Goal: Information Seeking & Learning: Learn about a topic

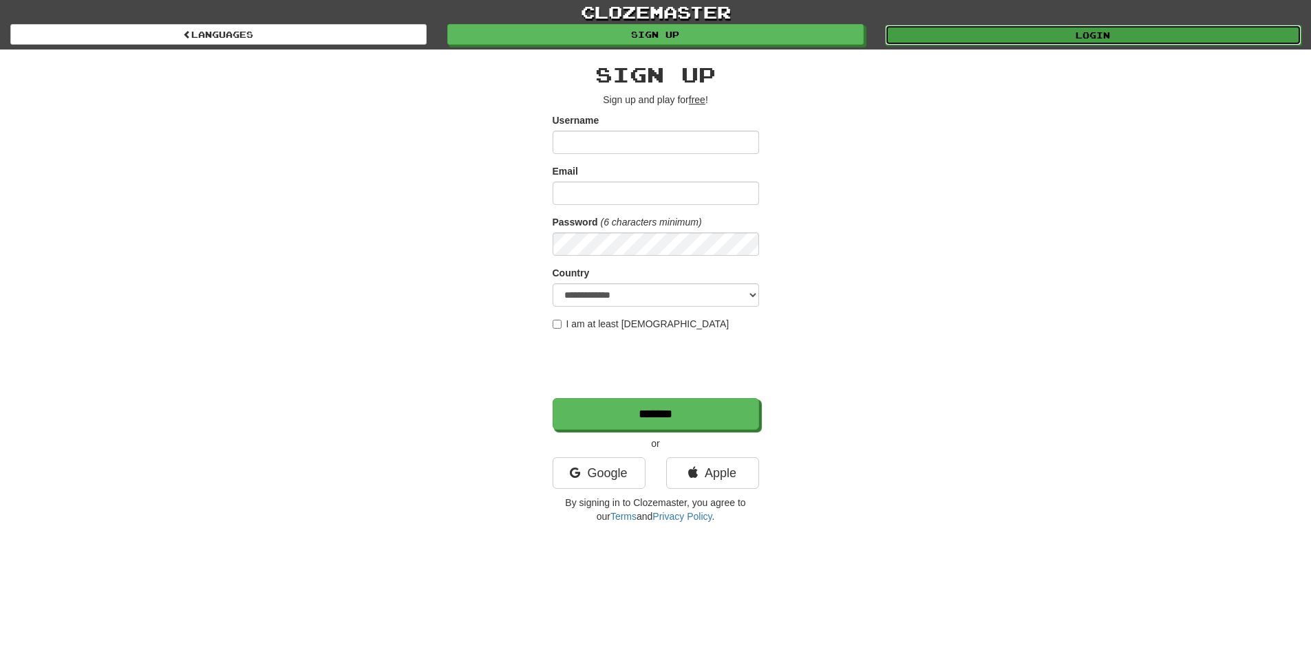
click at [1020, 32] on link "Login" at bounding box center [1093, 35] width 416 height 21
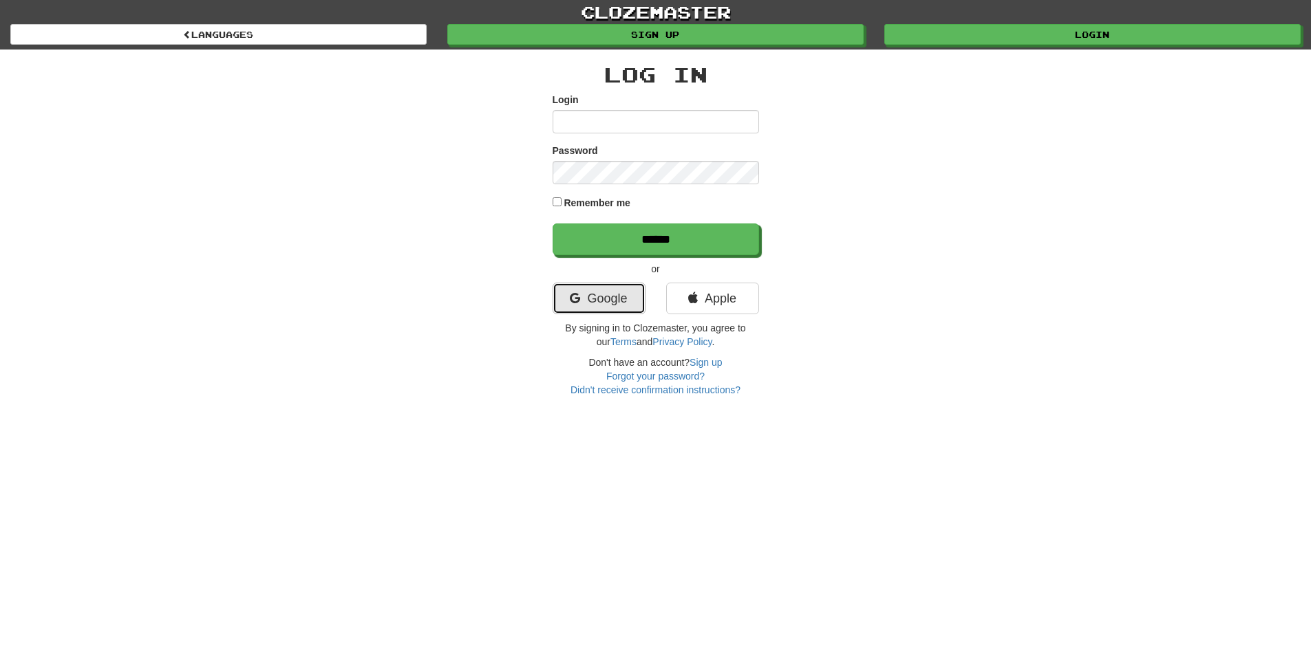
click at [604, 299] on link "Google" at bounding box center [598, 299] width 93 height 32
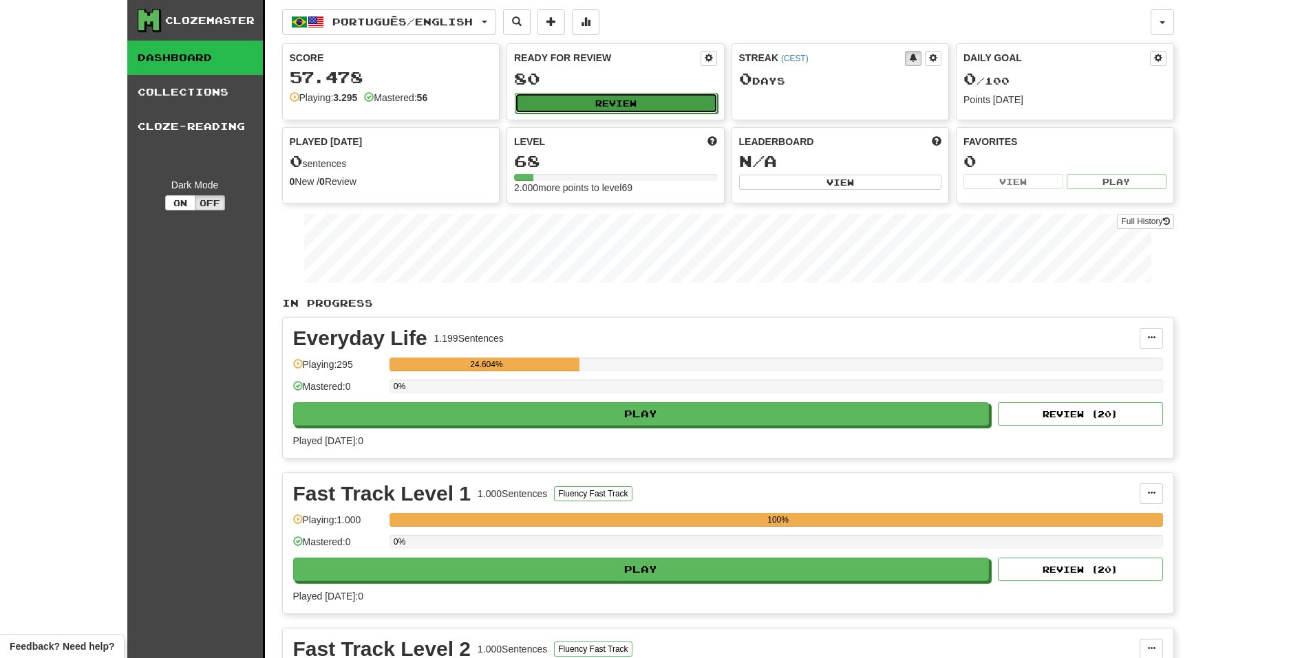
click at [614, 104] on button "Review" at bounding box center [616, 103] width 203 height 21
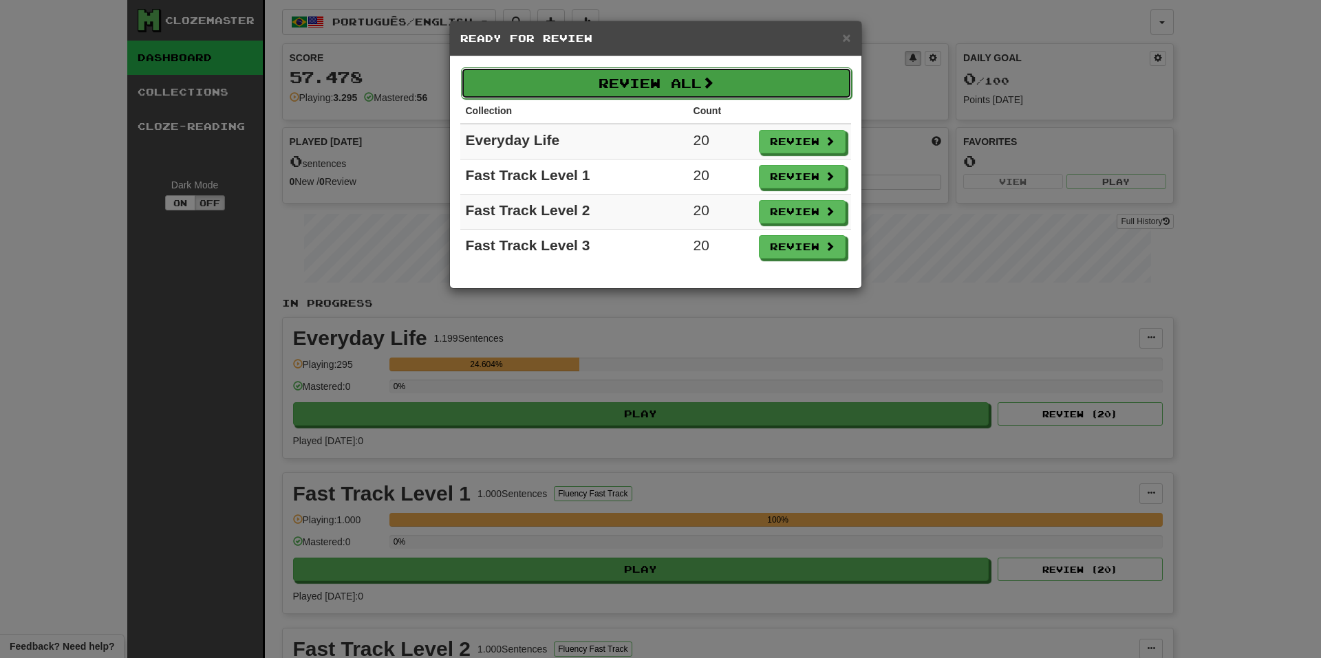
click at [773, 87] on button "Review All" at bounding box center [656, 83] width 391 height 32
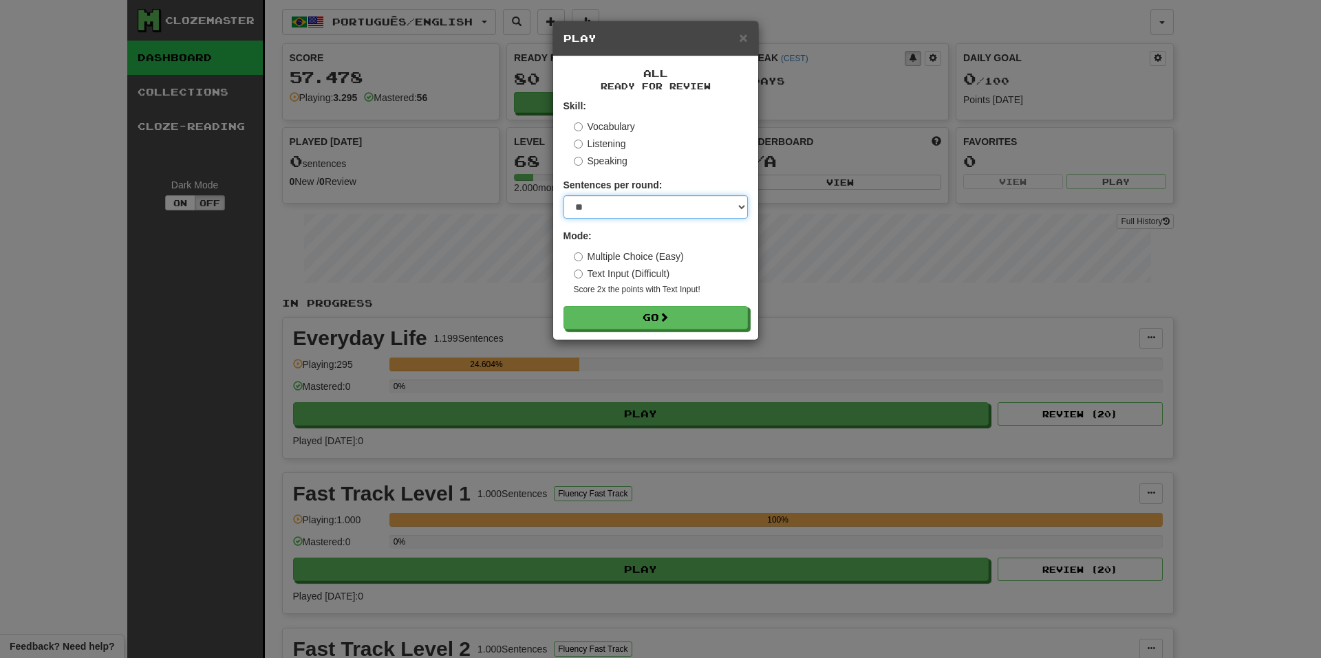
click at [681, 209] on select "* ** ** ** ** ** *** ********" at bounding box center [655, 206] width 184 height 23
select select "********"
click at [563, 195] on select "* ** ** ** ** ** *** ********" at bounding box center [655, 206] width 184 height 23
click at [698, 319] on button "Go" at bounding box center [656, 318] width 184 height 23
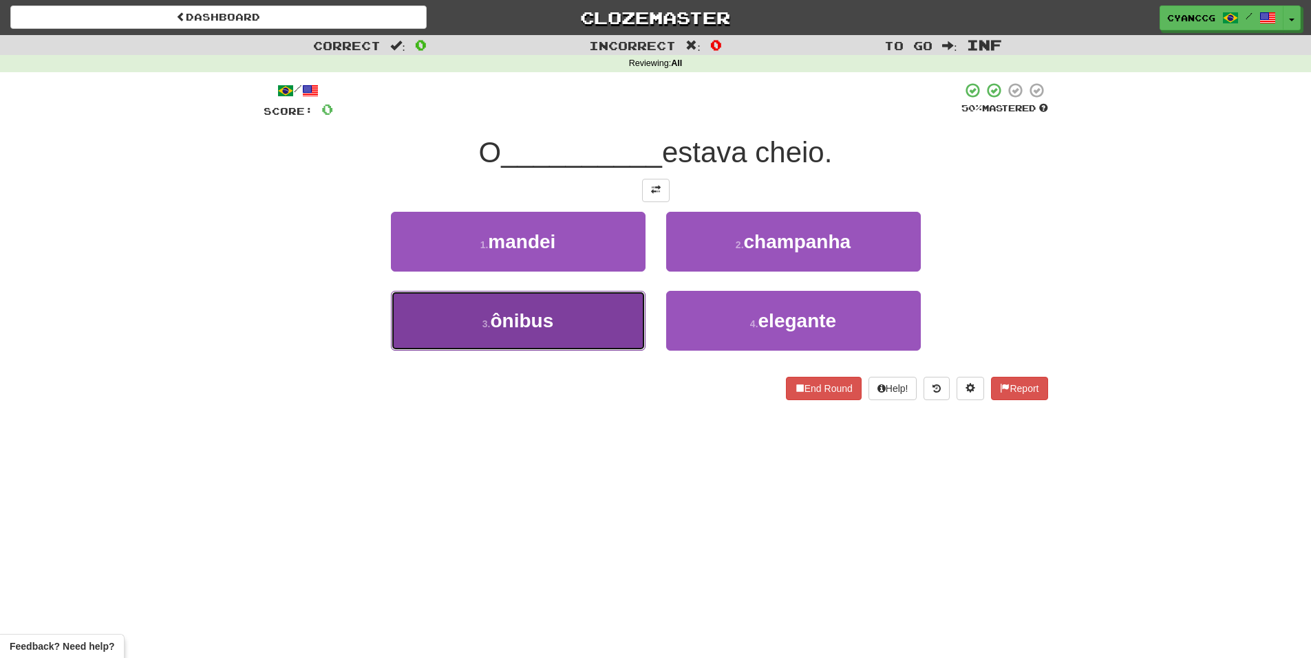
click at [581, 317] on button "3 . ônibus" at bounding box center [518, 321] width 255 height 60
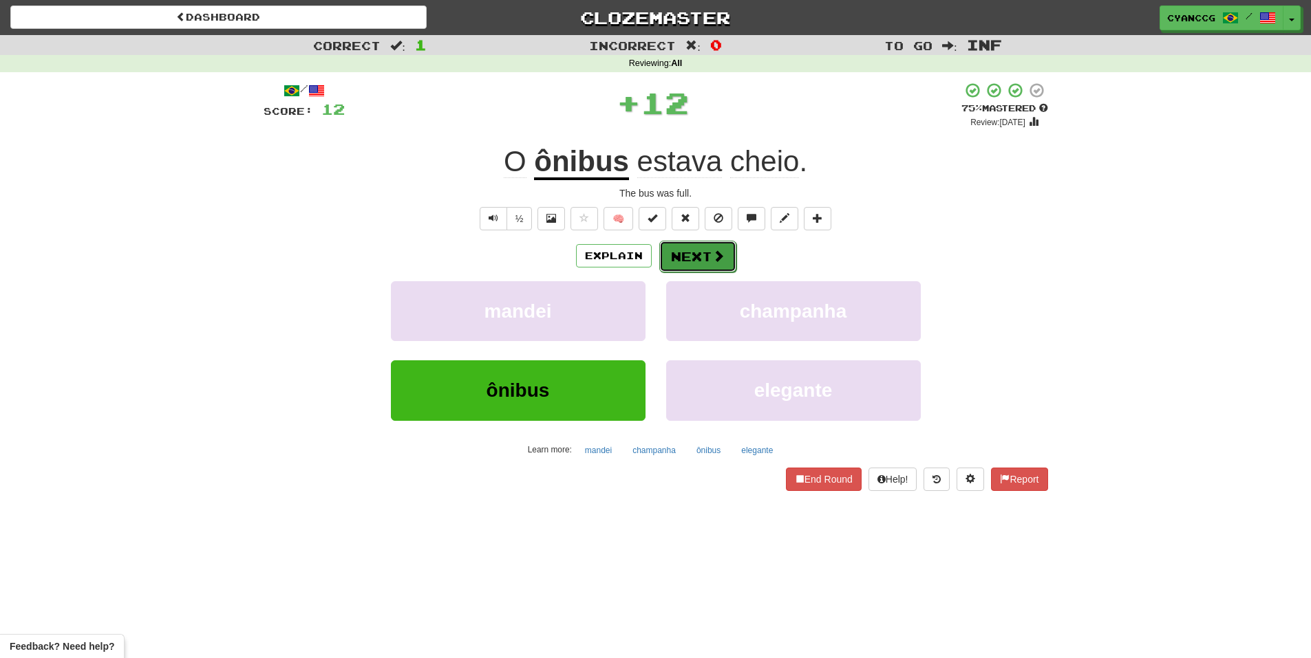
click at [696, 254] on button "Next" at bounding box center [697, 257] width 77 height 32
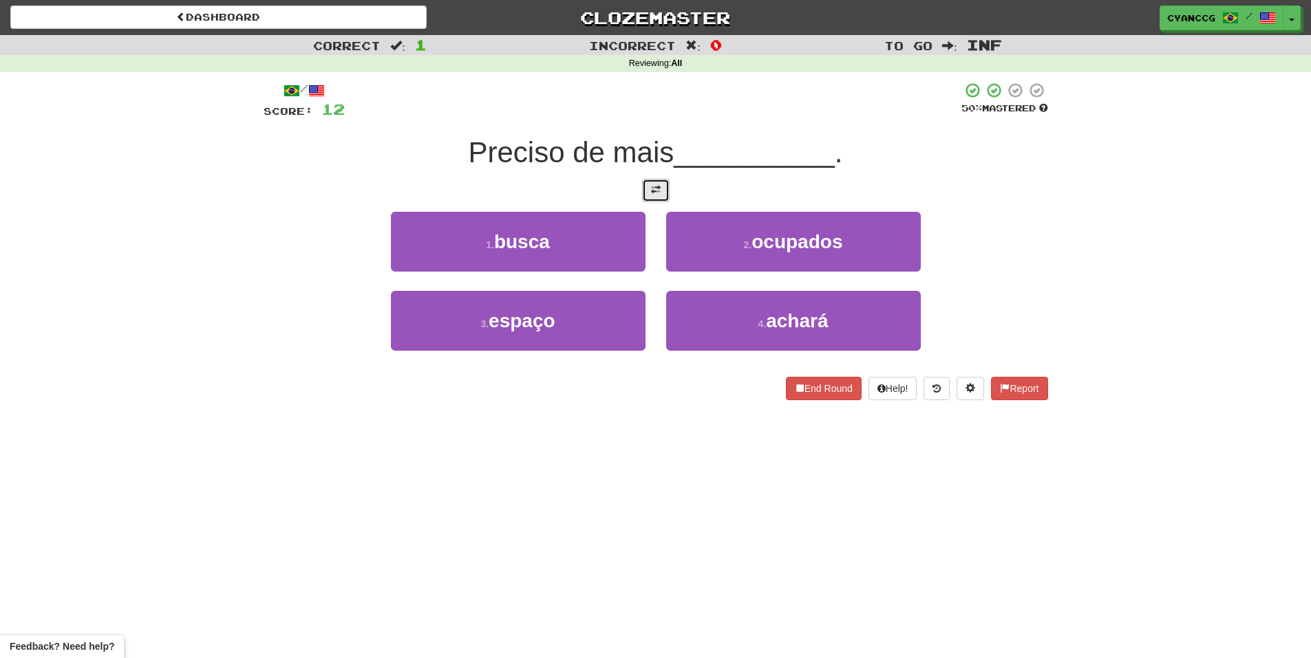
click at [649, 186] on button at bounding box center [656, 190] width 28 height 23
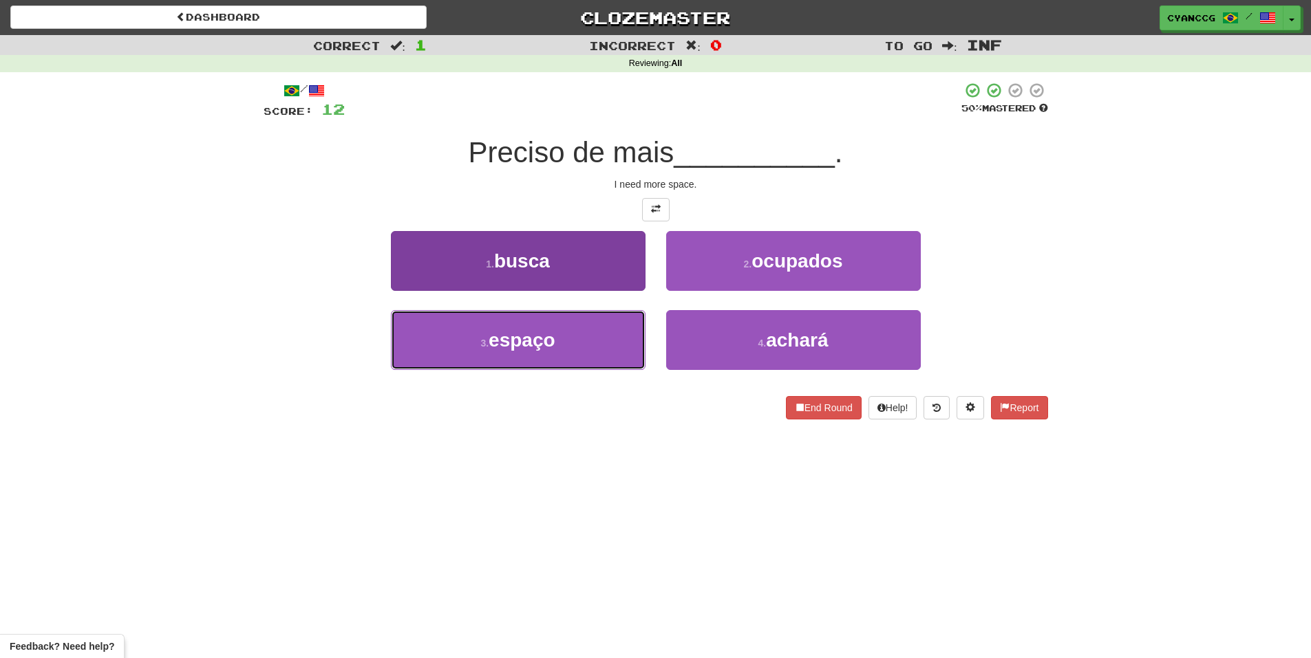
drag, startPoint x: 460, startPoint y: 336, endPoint x: 504, endPoint y: 322, distance: 46.3
click at [460, 336] on button "3 . espaço" at bounding box center [518, 340] width 255 height 60
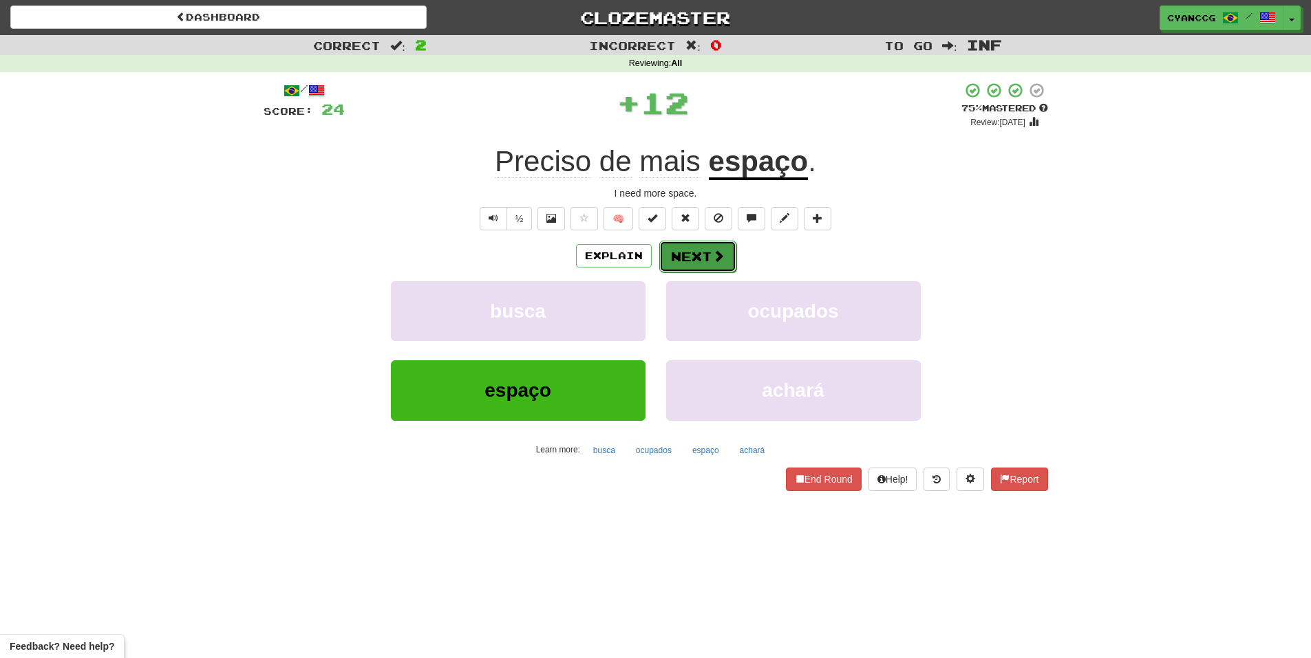
click at [708, 251] on button "Next" at bounding box center [697, 257] width 77 height 32
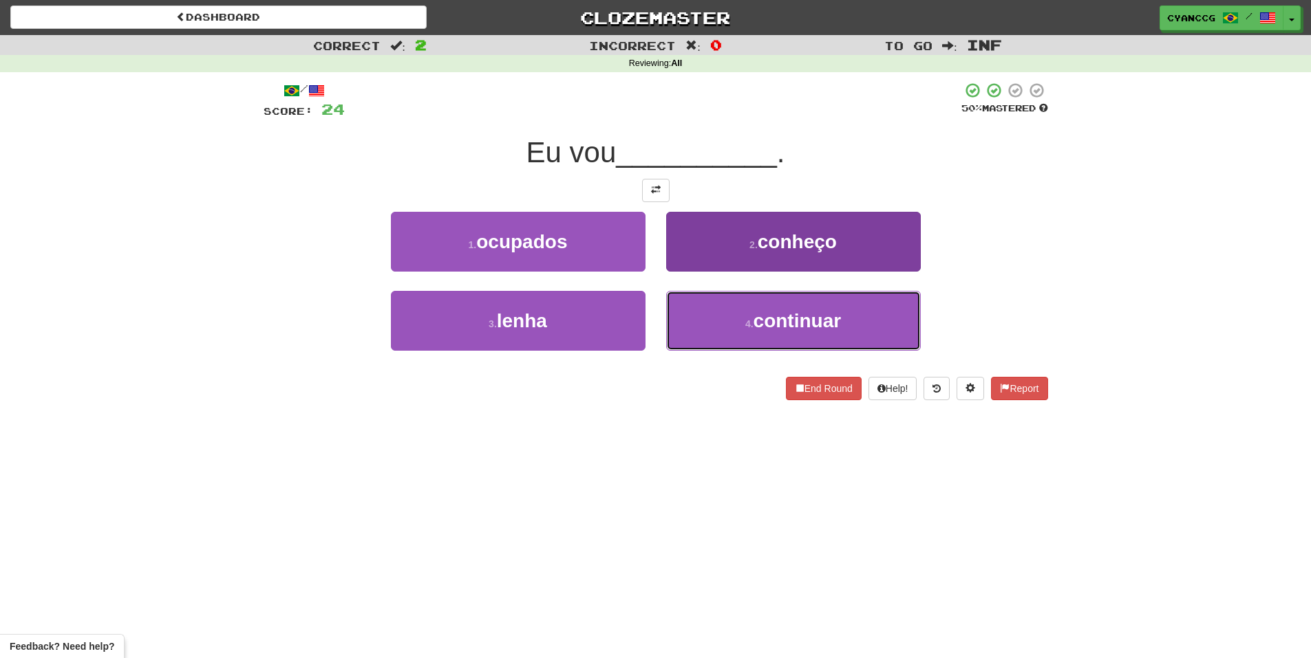
drag, startPoint x: 752, startPoint y: 313, endPoint x: 727, endPoint y: 281, distance: 40.6
click at [753, 313] on button "4 . continuar" at bounding box center [793, 321] width 255 height 60
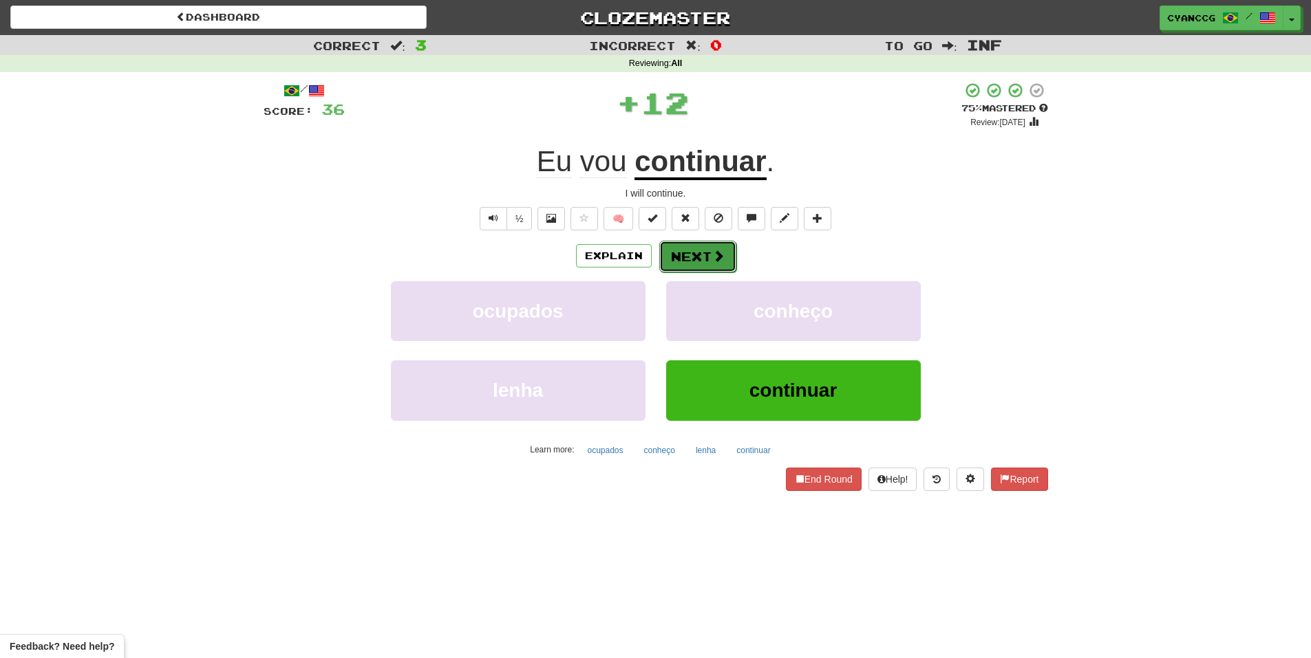
click at [712, 251] on span at bounding box center [718, 256] width 12 height 12
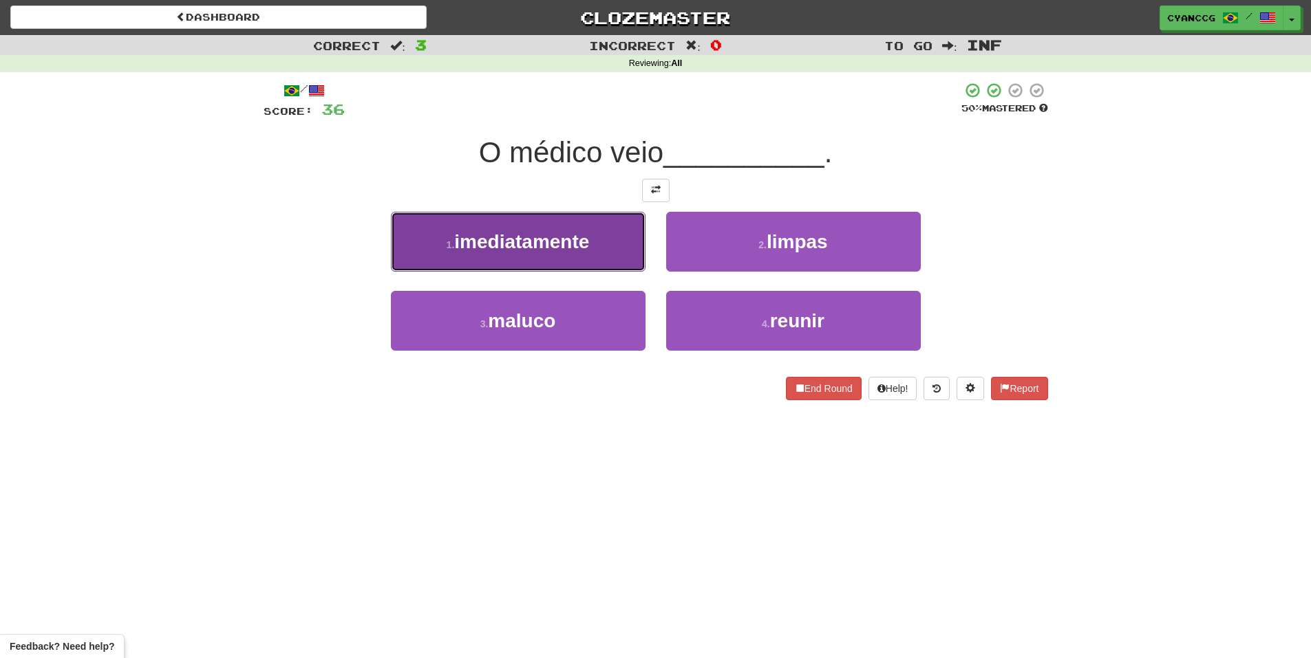
click at [615, 248] on button "1 . imediatamente" at bounding box center [518, 242] width 255 height 60
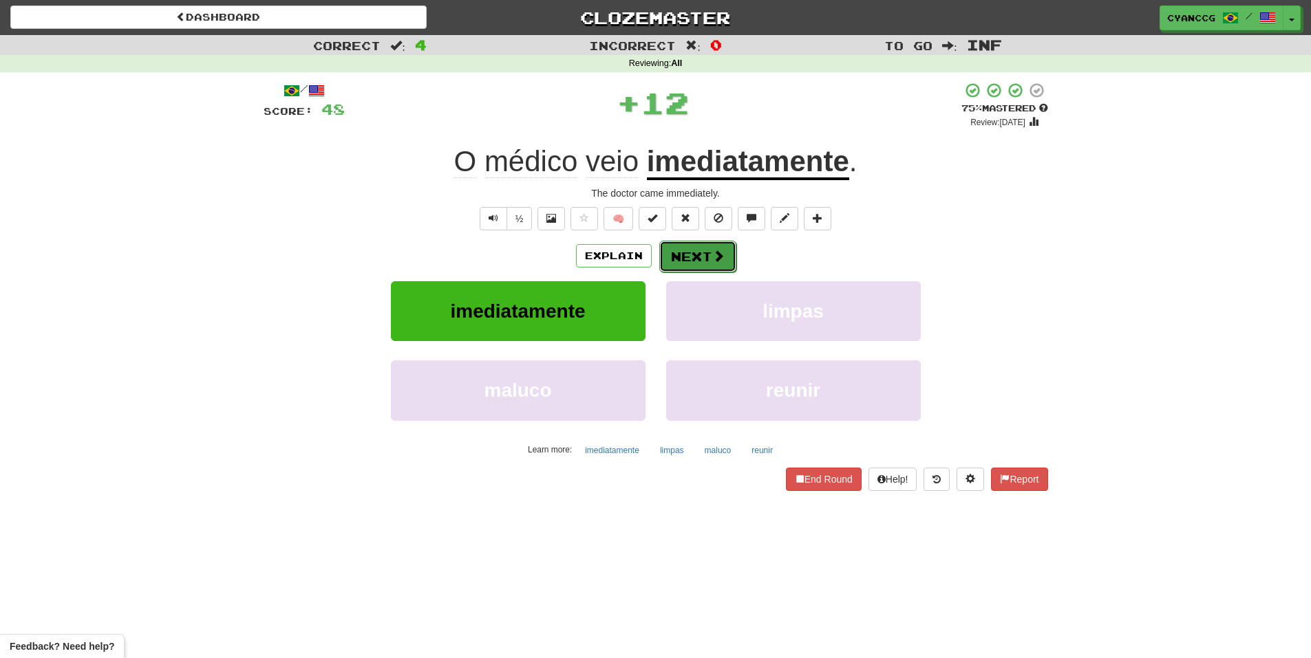
click at [700, 255] on button "Next" at bounding box center [697, 257] width 77 height 32
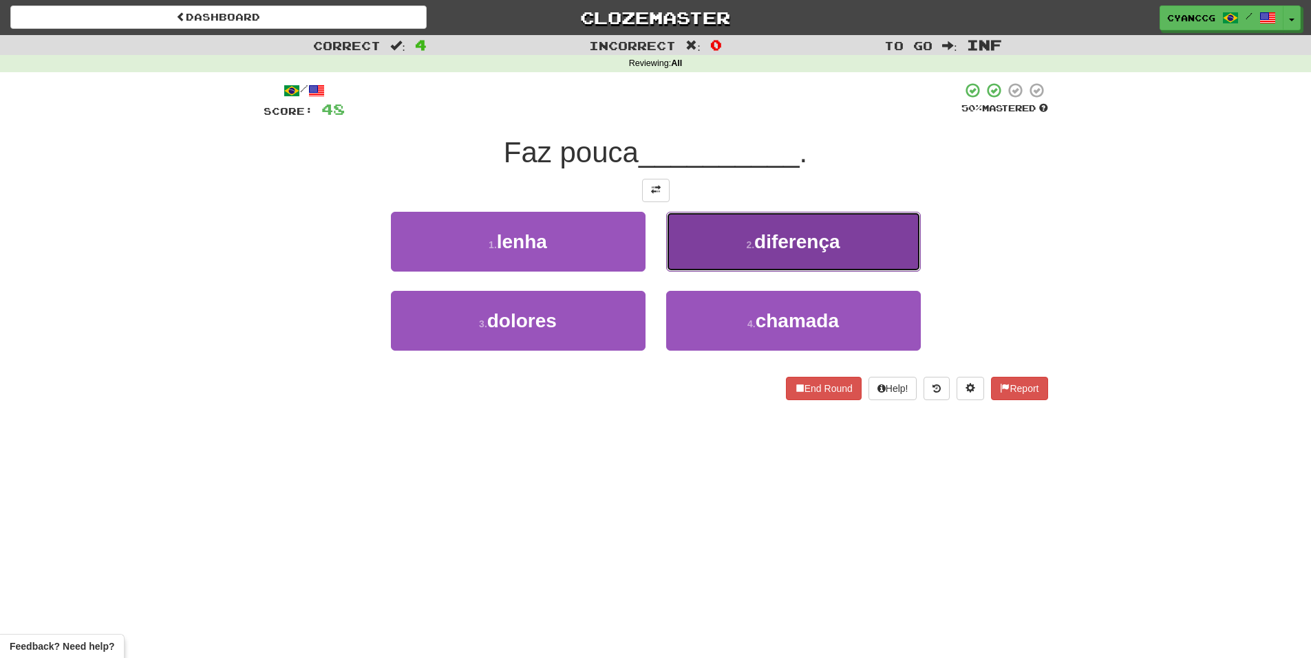
click at [733, 244] on button "2 . diferença" at bounding box center [793, 242] width 255 height 60
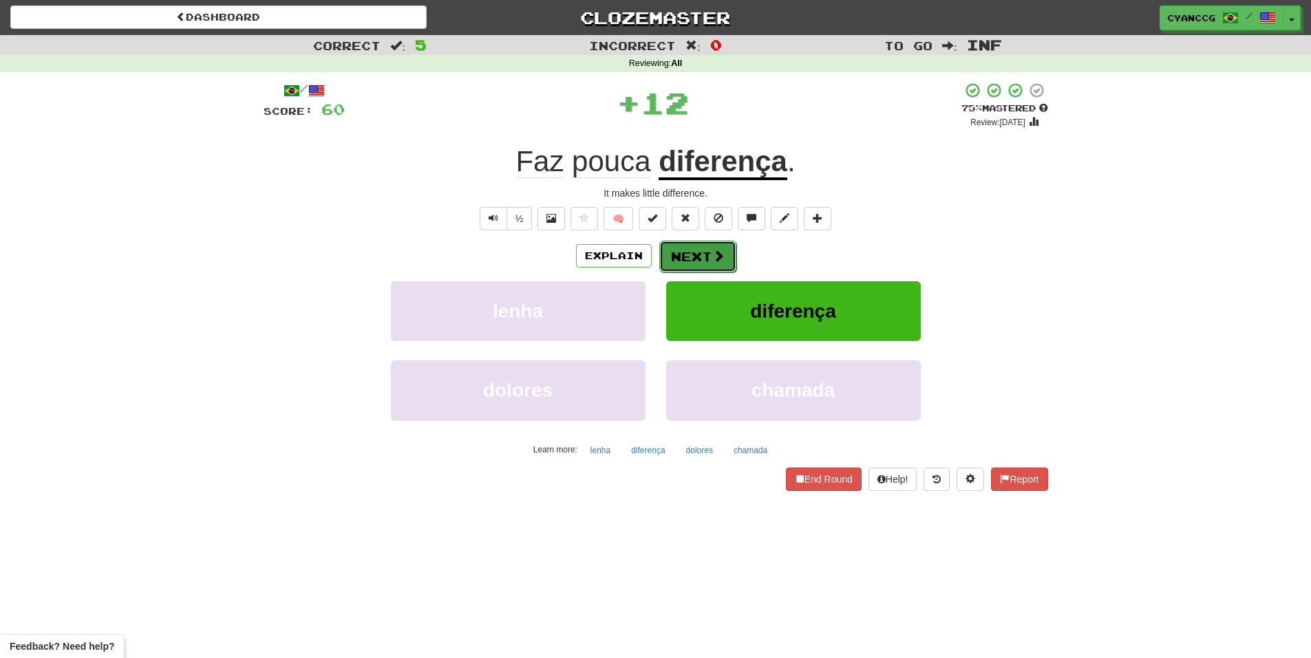
click at [712, 252] on span at bounding box center [718, 256] width 12 height 12
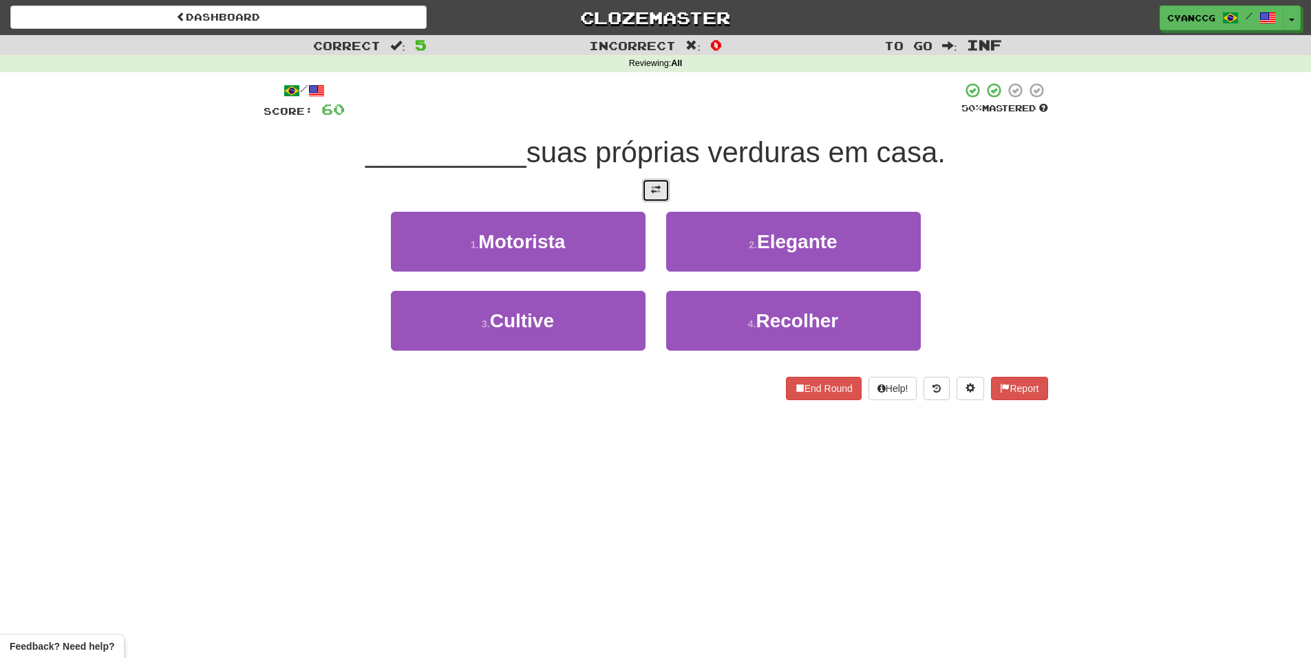
click at [654, 191] on span at bounding box center [656, 190] width 10 height 10
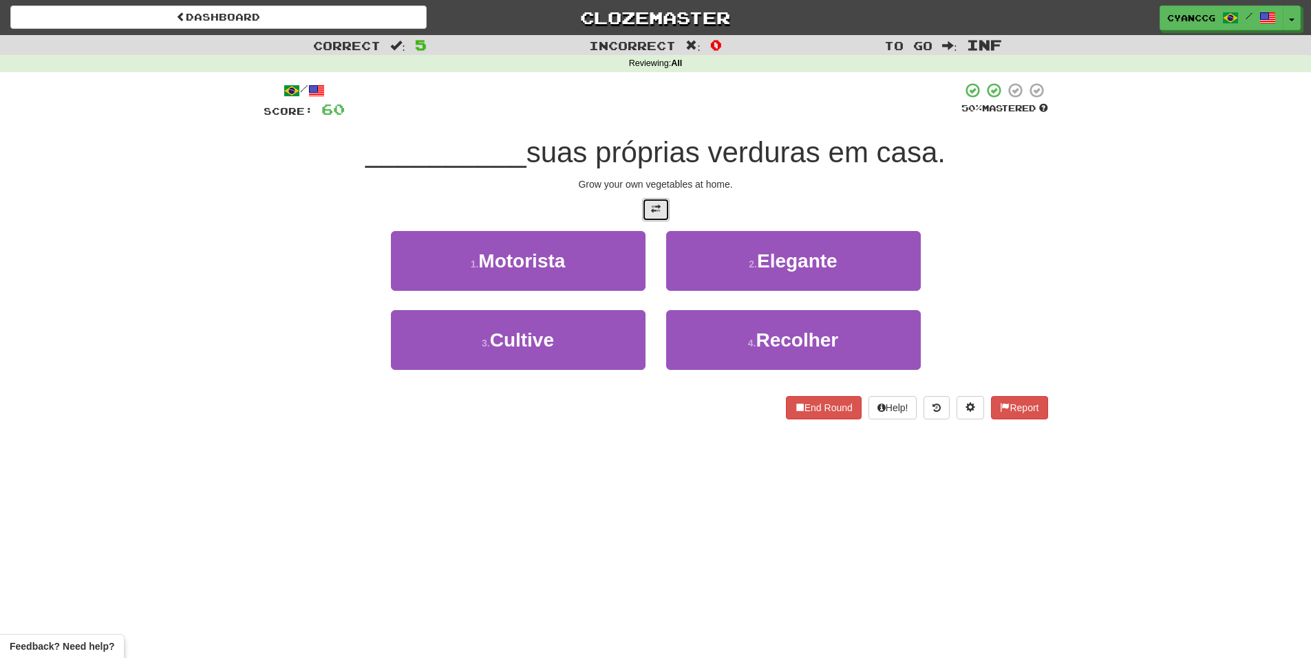
click at [655, 206] on span at bounding box center [656, 209] width 10 height 10
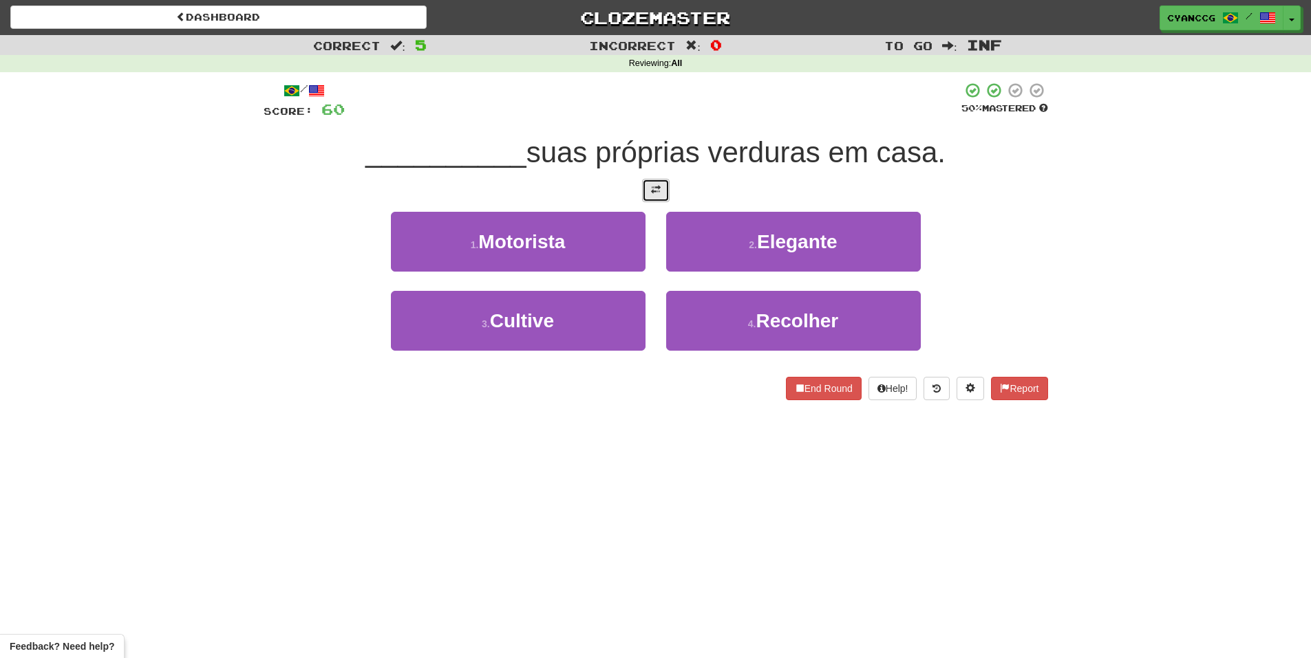
click at [655, 189] on span at bounding box center [656, 190] width 10 height 10
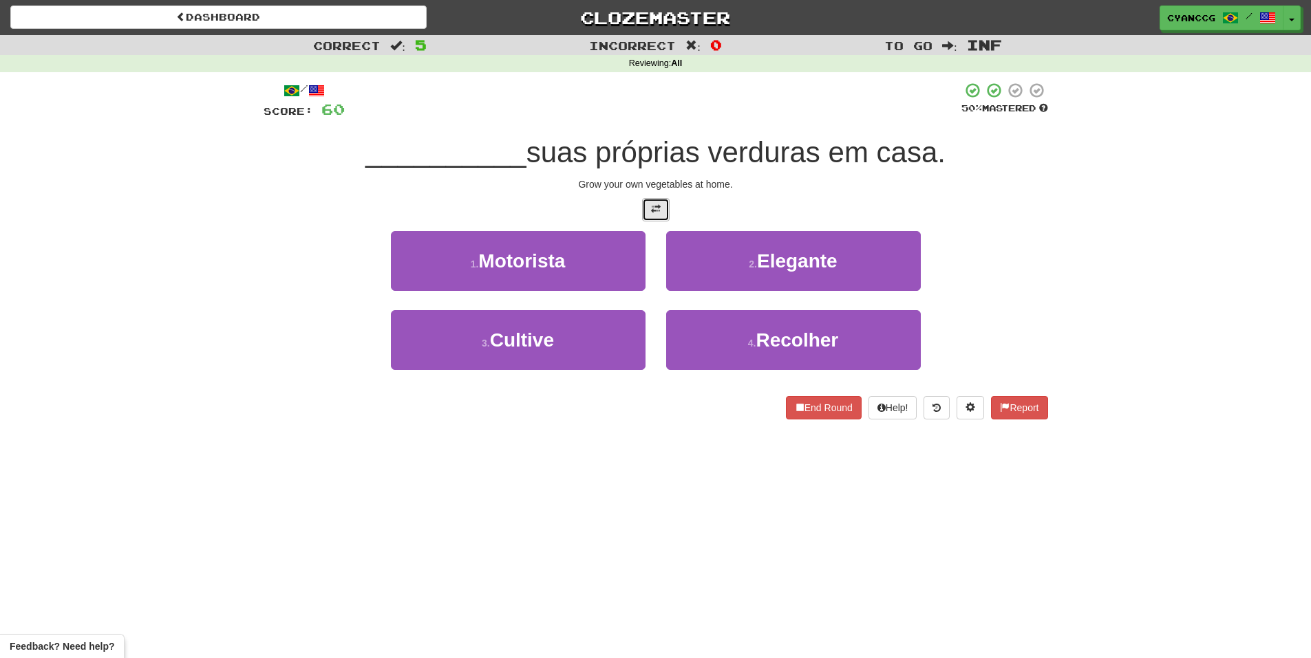
click at [654, 205] on span at bounding box center [656, 209] width 10 height 10
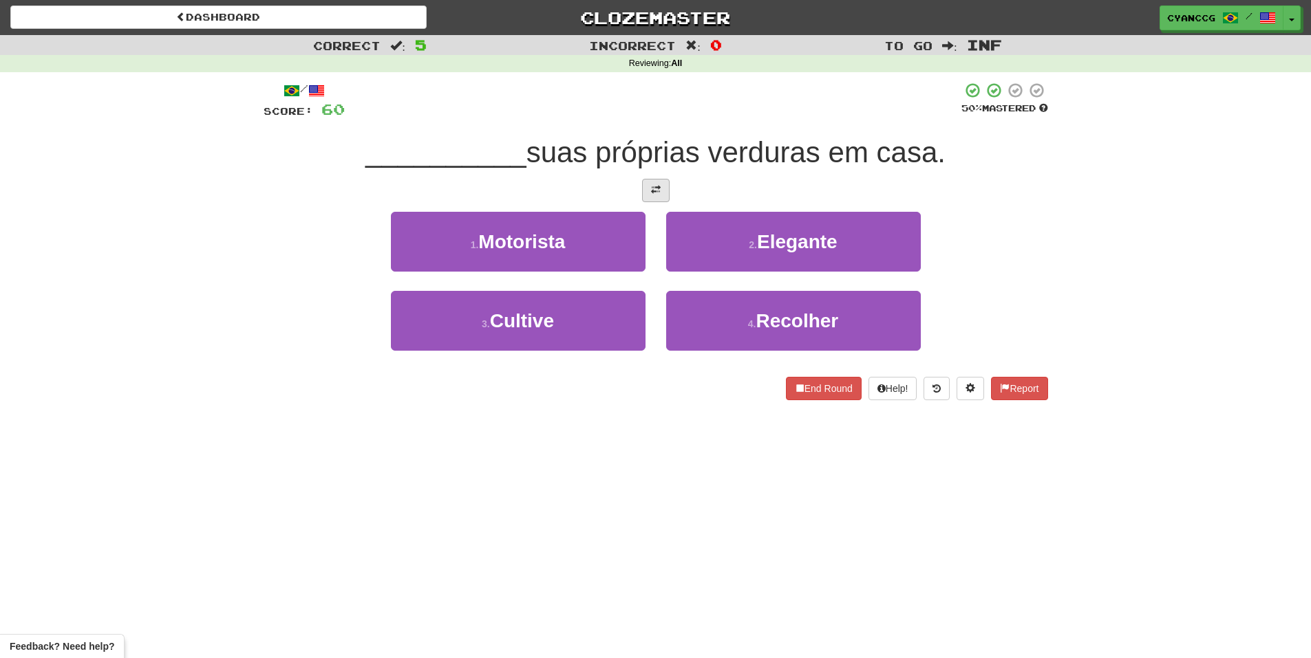
click at [654, 205] on div "/ Score: 60 50 % Mastered __________ suas próprias verduras em casa. 1 . Motori…" at bounding box center [656, 241] width 784 height 319
click at [656, 199] on button at bounding box center [656, 190] width 28 height 23
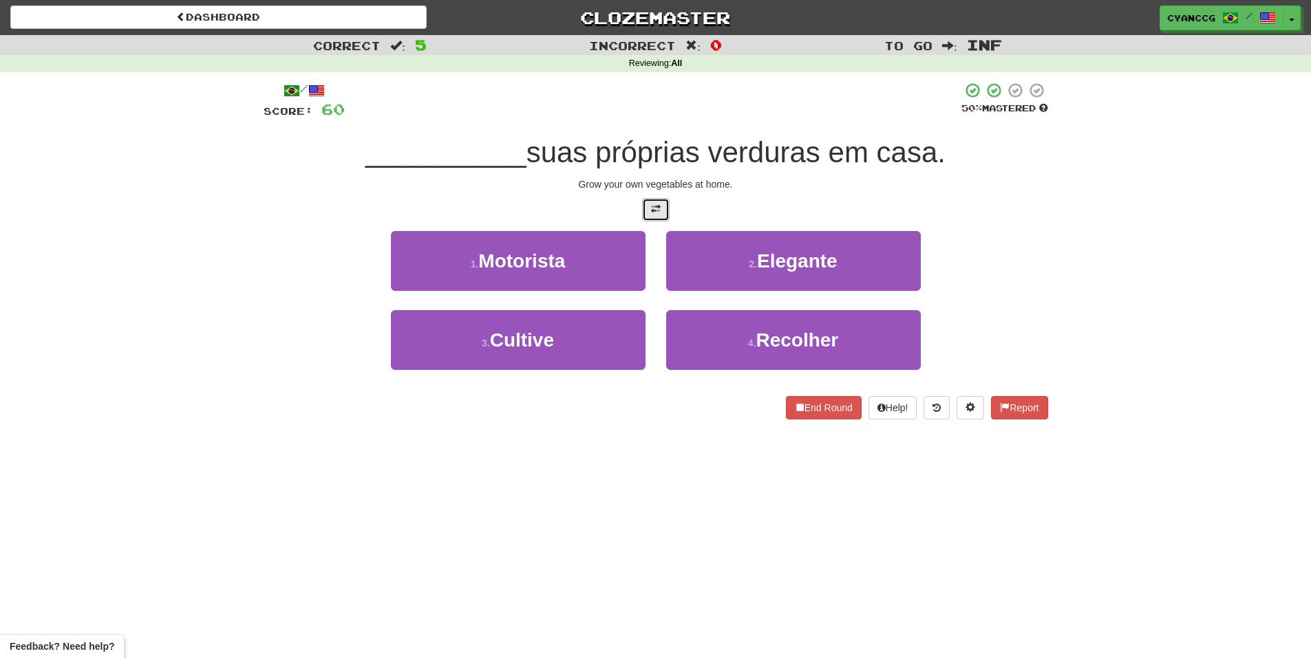
click at [656, 199] on button at bounding box center [656, 209] width 28 height 23
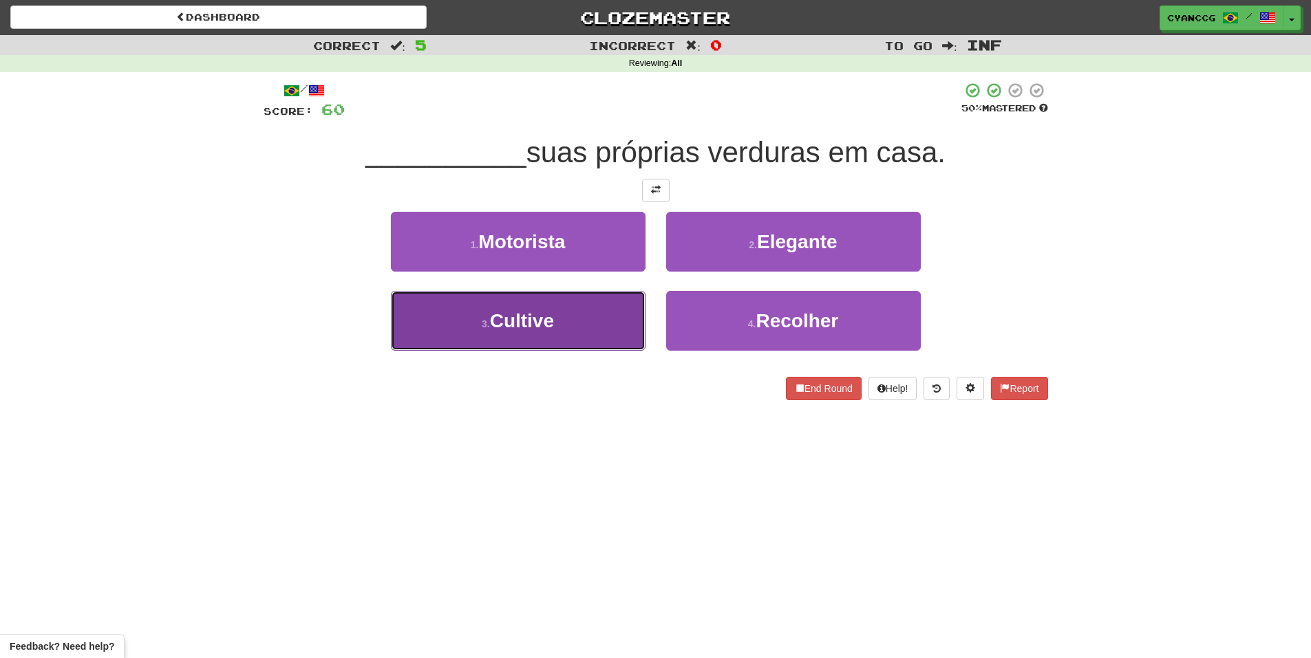
click at [590, 321] on button "3 . Cultive" at bounding box center [518, 321] width 255 height 60
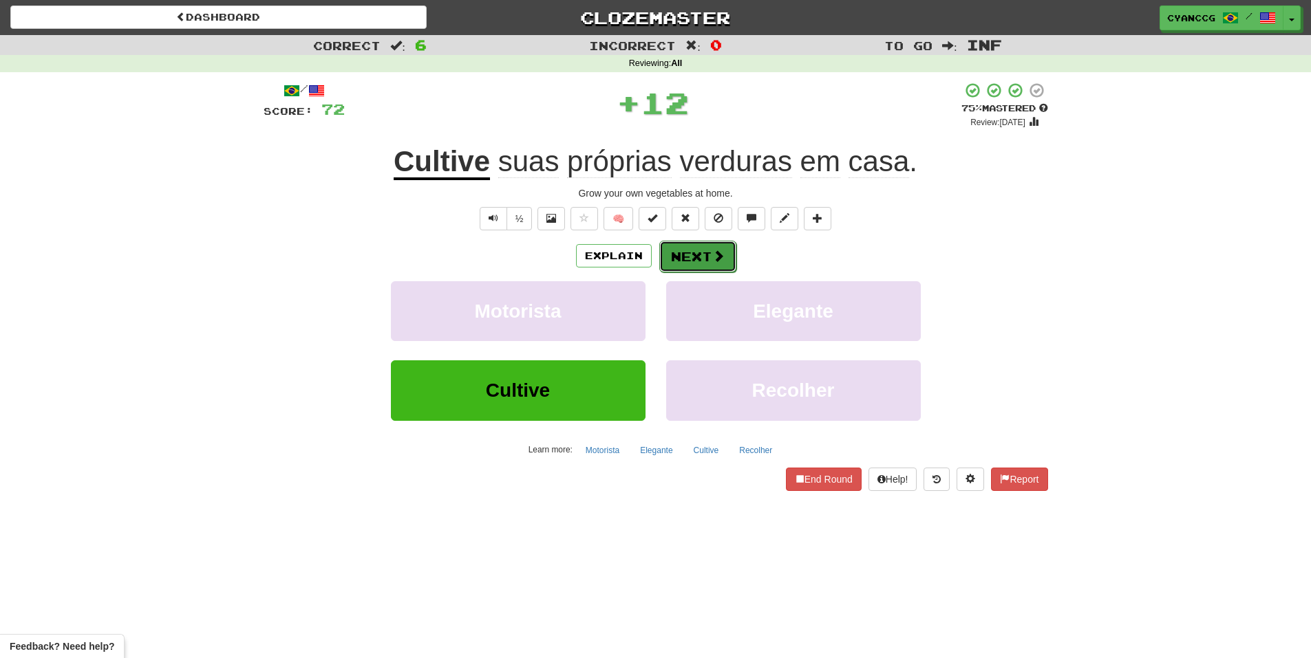
click at [675, 255] on button "Next" at bounding box center [697, 257] width 77 height 32
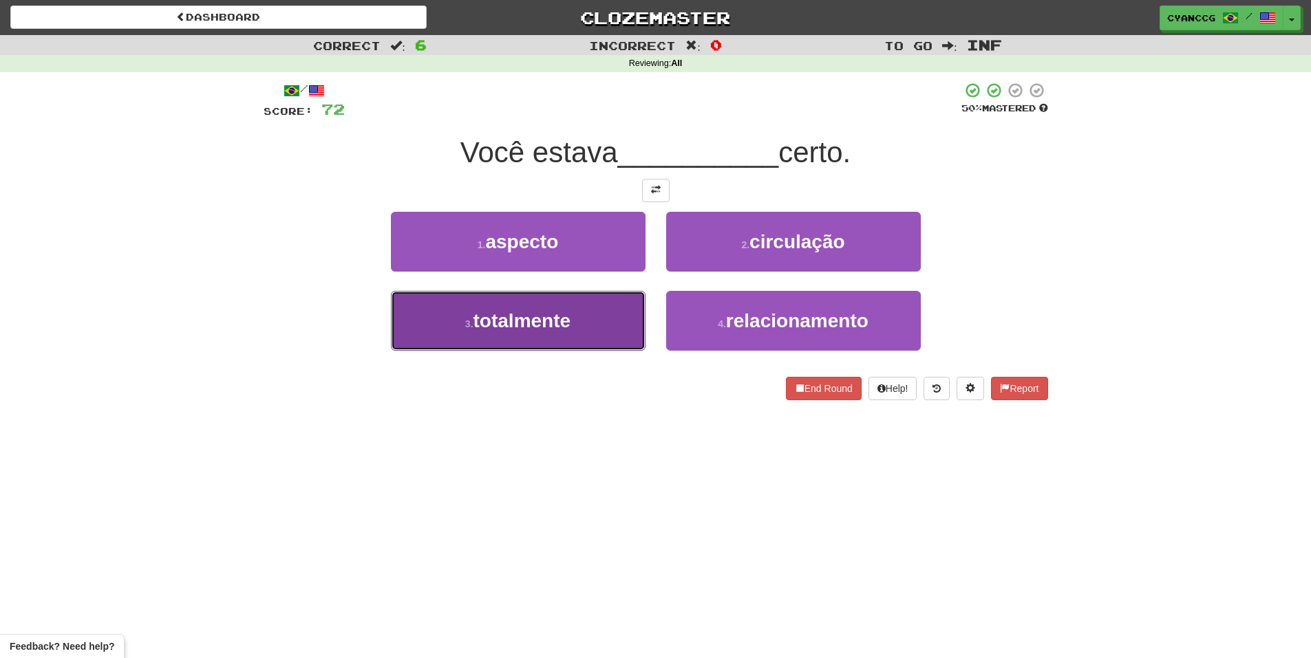
click at [602, 320] on button "3 . totalmente" at bounding box center [518, 321] width 255 height 60
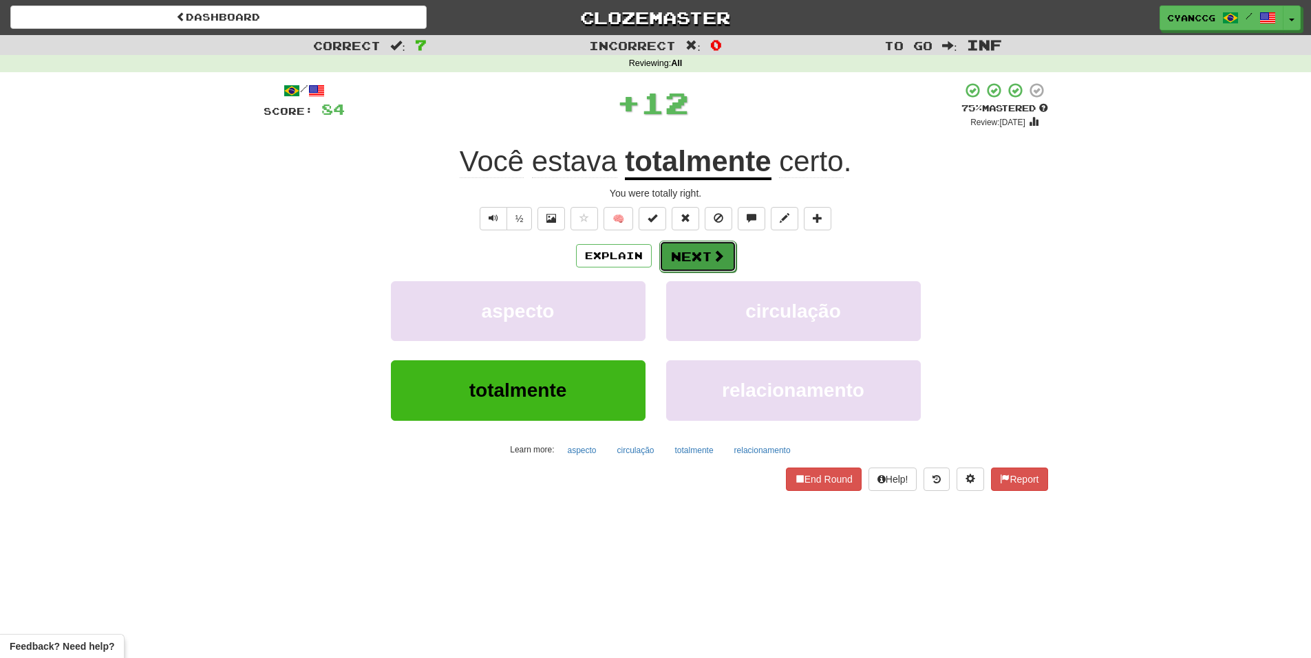
click at [691, 269] on button "Next" at bounding box center [697, 257] width 77 height 32
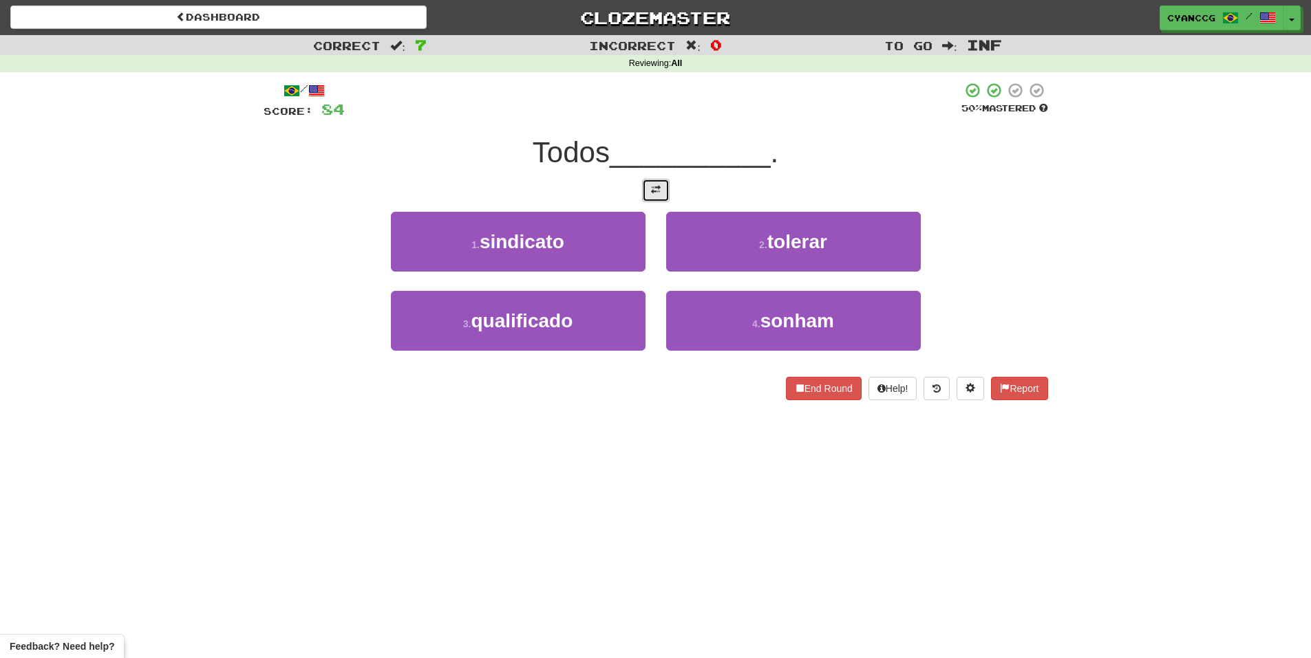
click at [654, 186] on span at bounding box center [656, 190] width 10 height 10
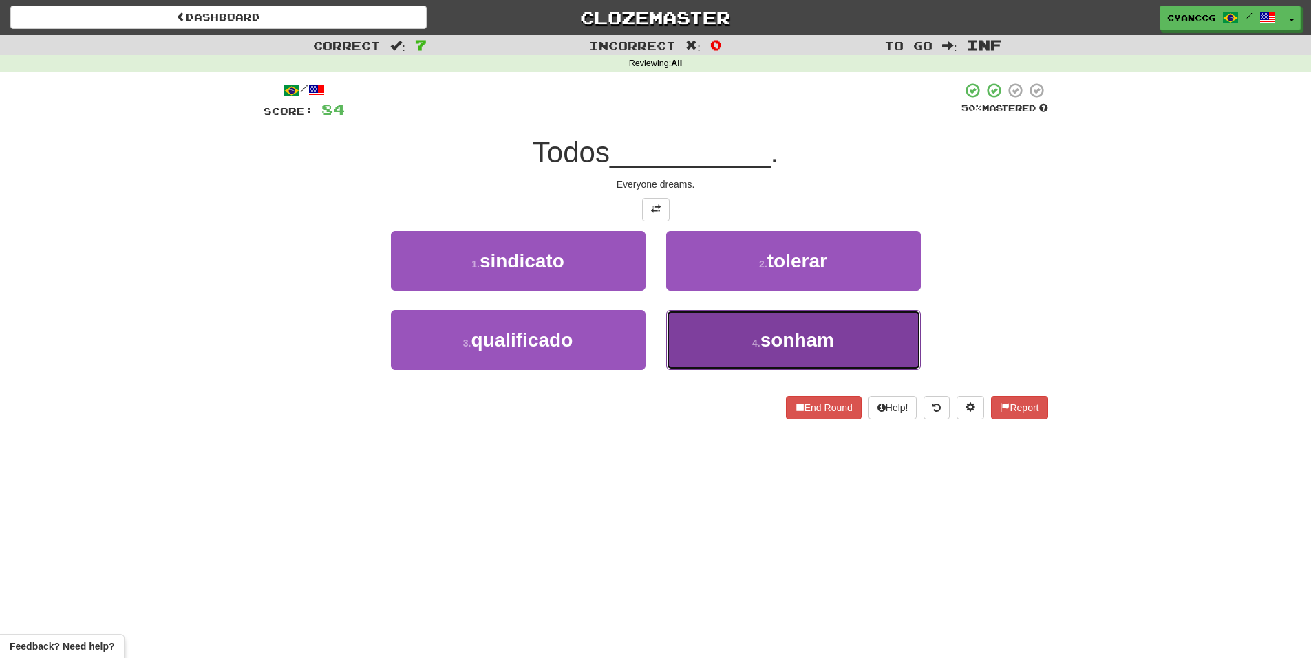
click at [763, 336] on span "sonham" at bounding box center [797, 340] width 74 height 21
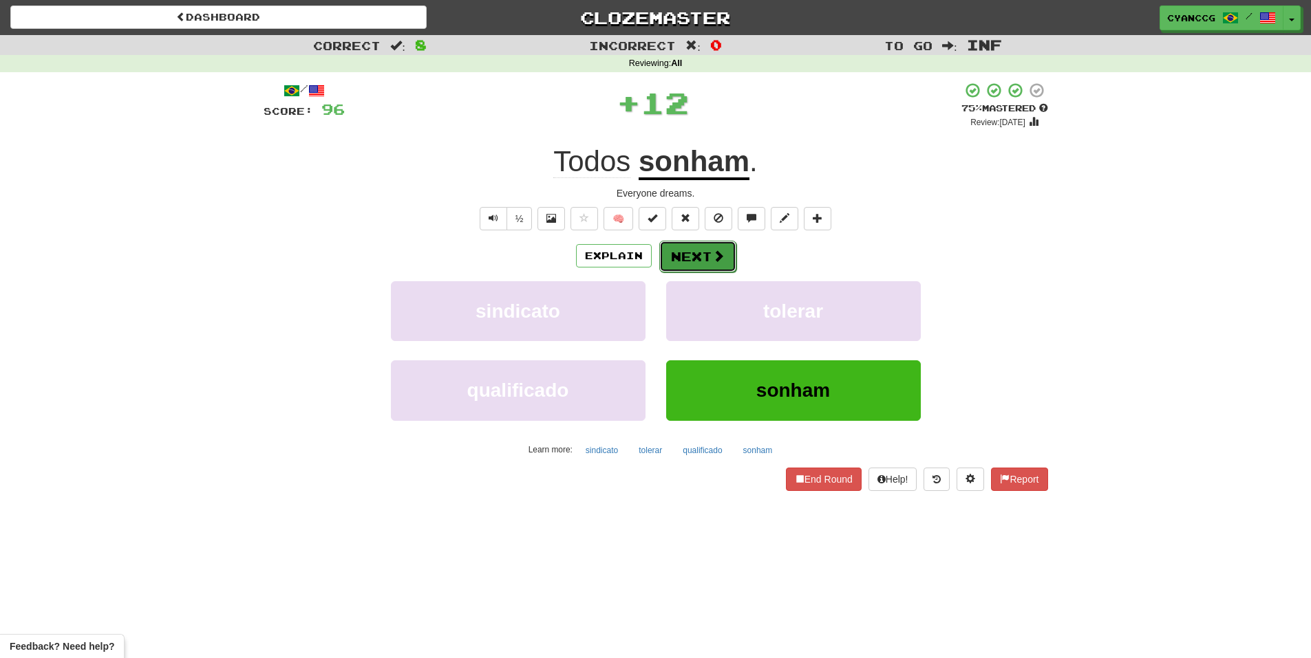
click at [708, 260] on button "Next" at bounding box center [697, 257] width 77 height 32
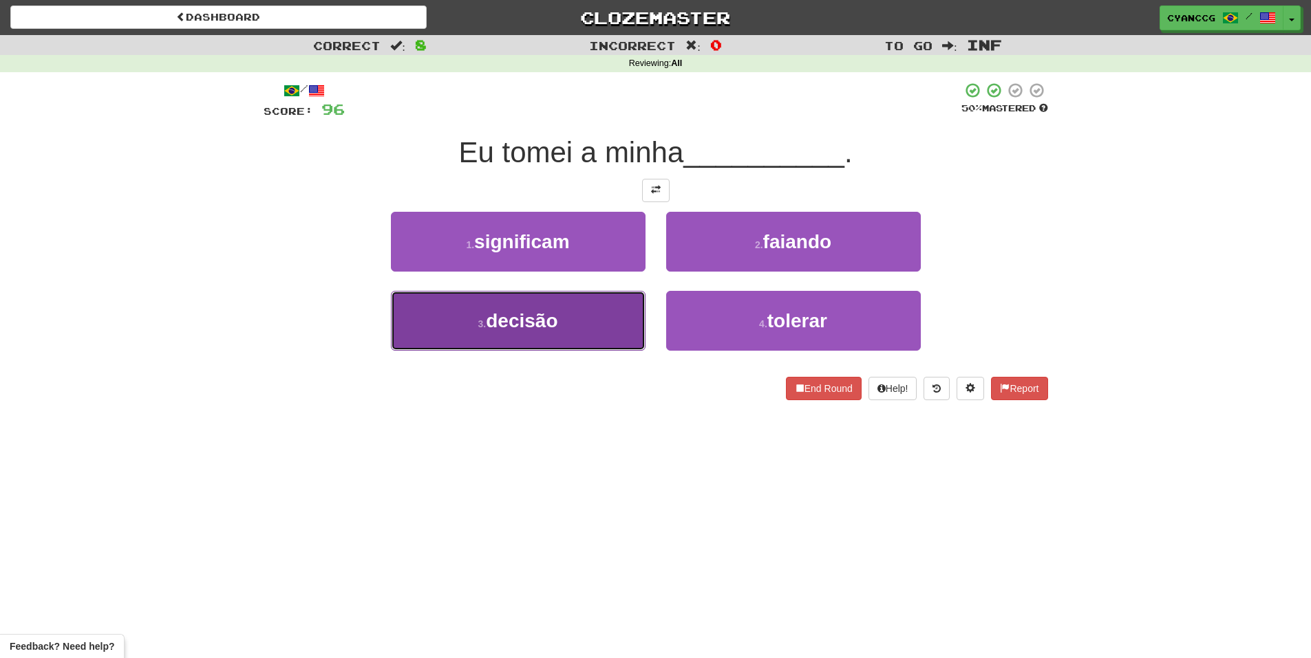
click at [641, 317] on button "3 . decisão" at bounding box center [518, 321] width 255 height 60
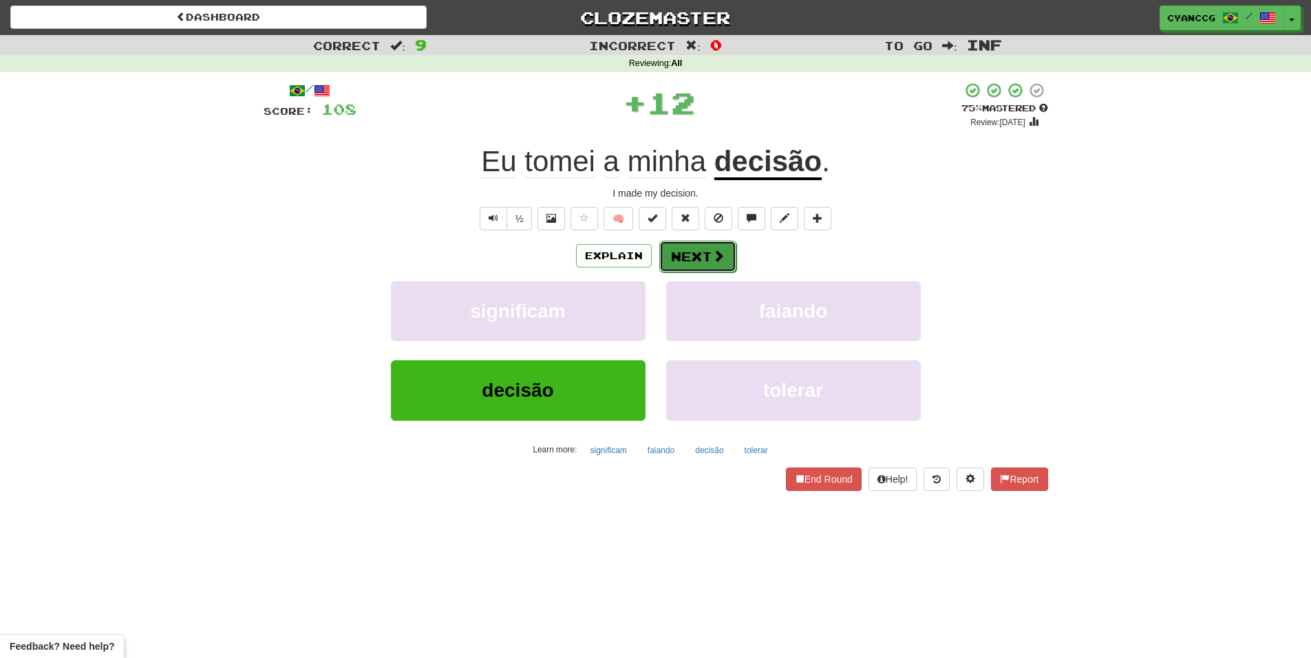
click at [683, 269] on button "Next" at bounding box center [697, 257] width 77 height 32
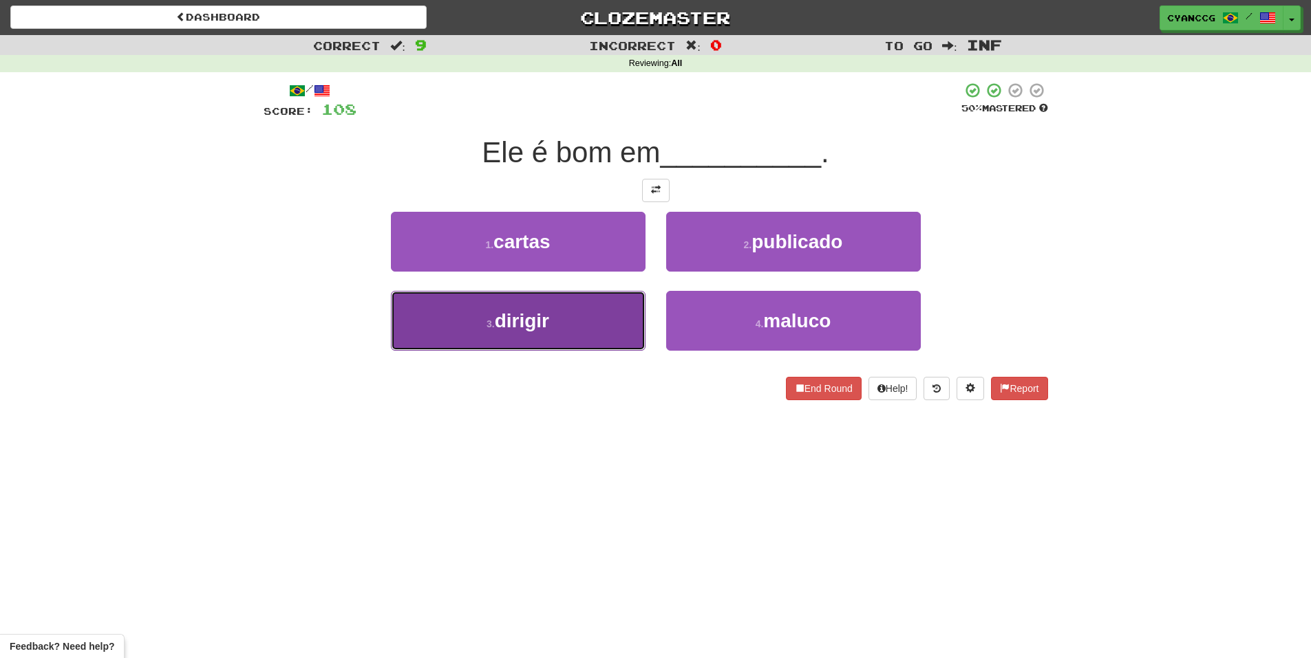
click at [592, 322] on button "3 . dirigir" at bounding box center [518, 321] width 255 height 60
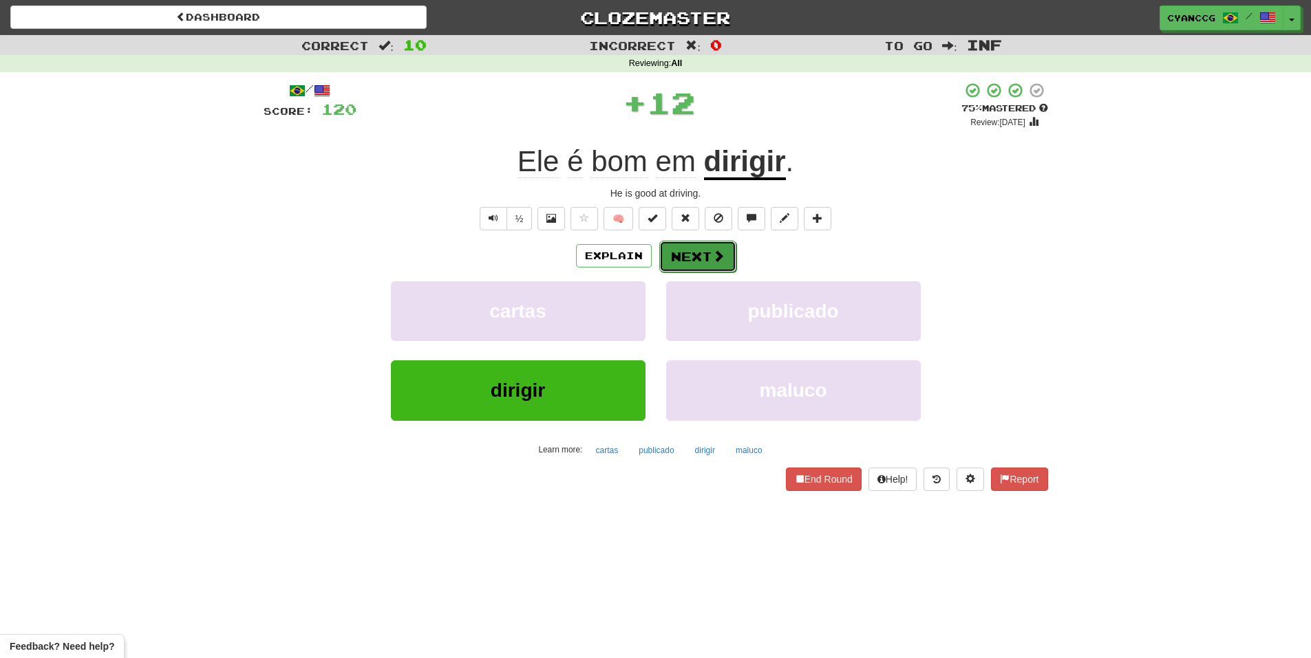
click at [696, 266] on button "Next" at bounding box center [697, 257] width 77 height 32
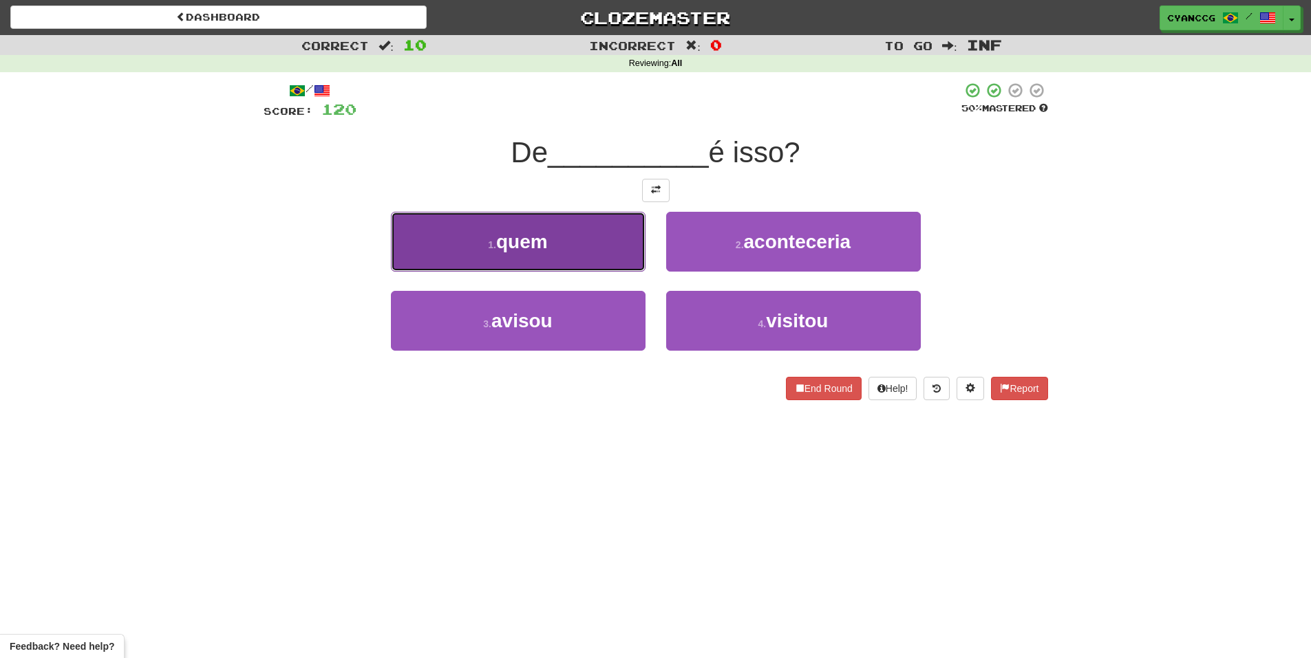
click at [523, 240] on span "quem" at bounding box center [522, 241] width 52 height 21
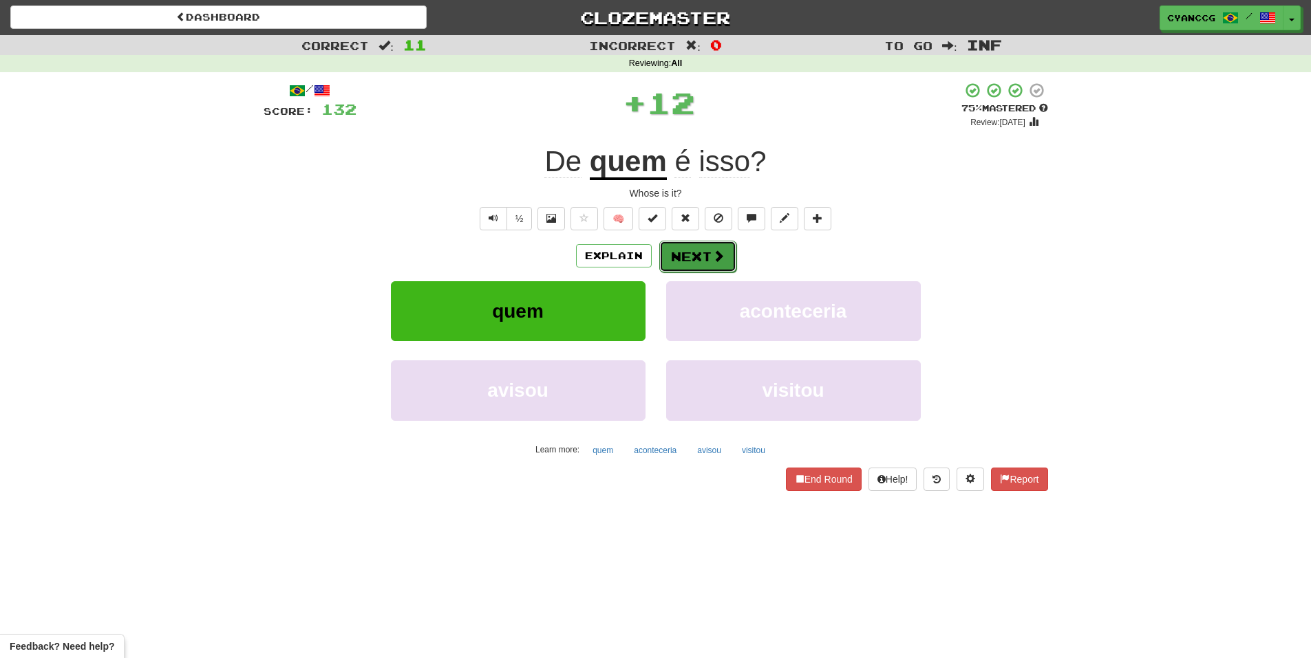
click at [687, 257] on button "Next" at bounding box center [697, 257] width 77 height 32
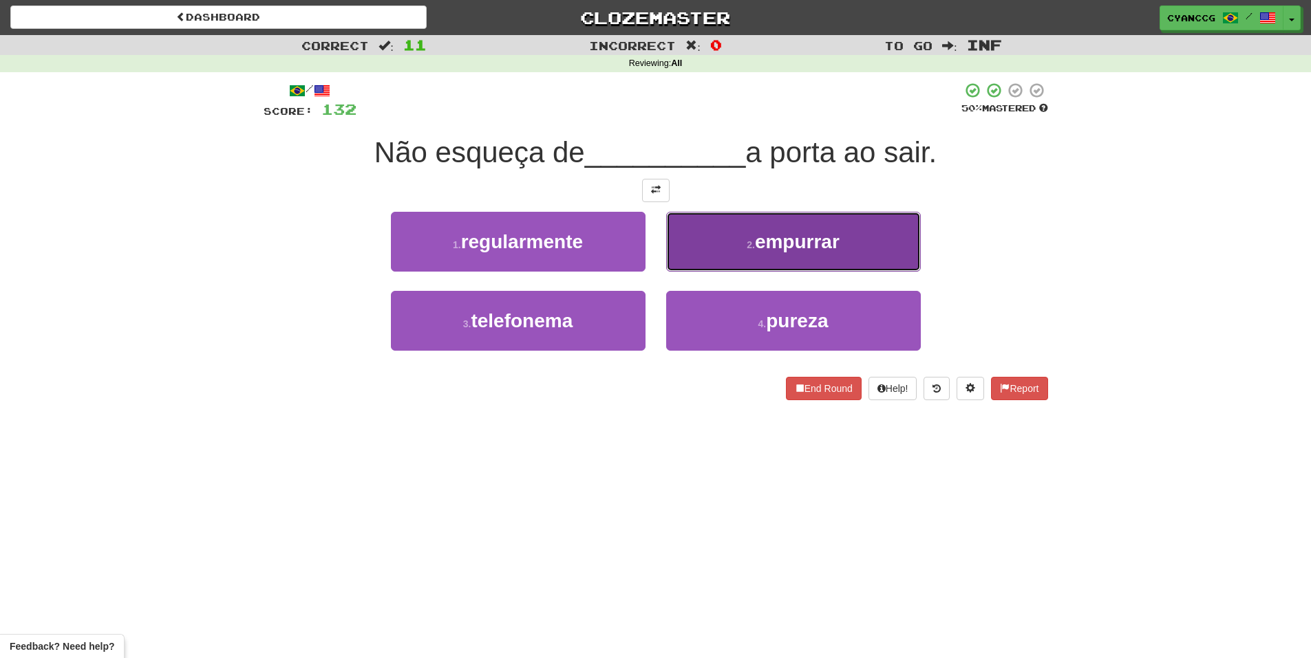
click at [736, 237] on button "2 . empurrar" at bounding box center [793, 242] width 255 height 60
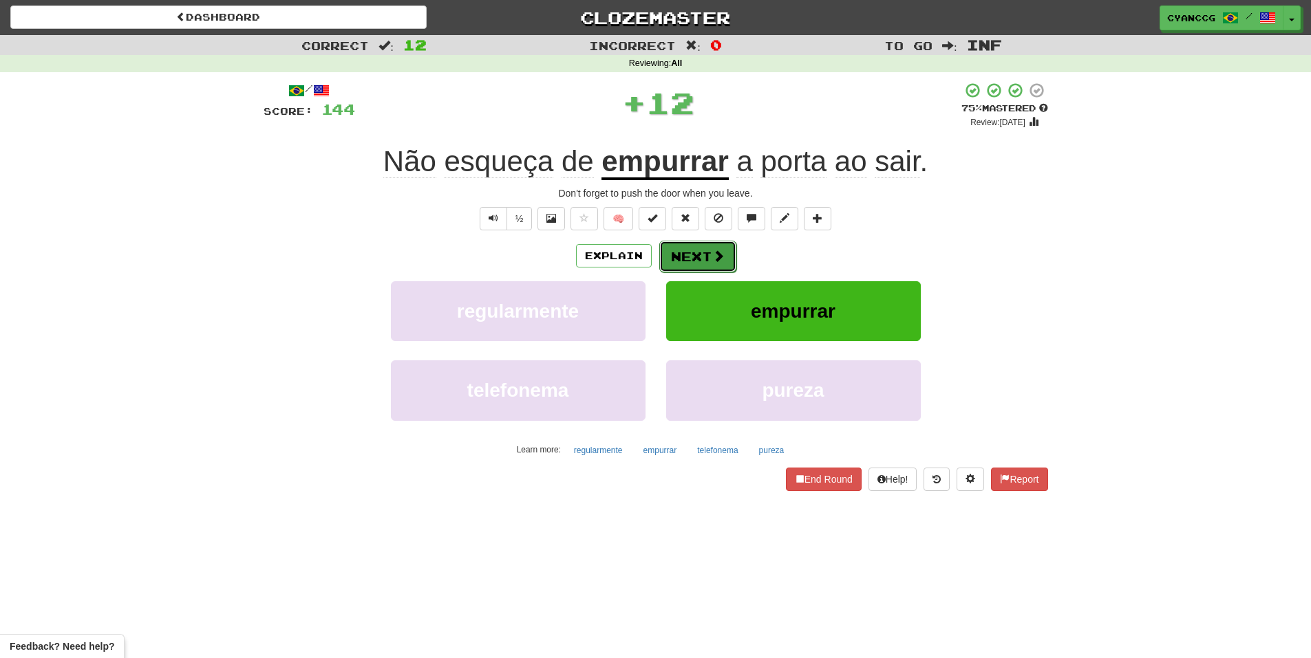
click at [712, 250] on span at bounding box center [718, 256] width 12 height 12
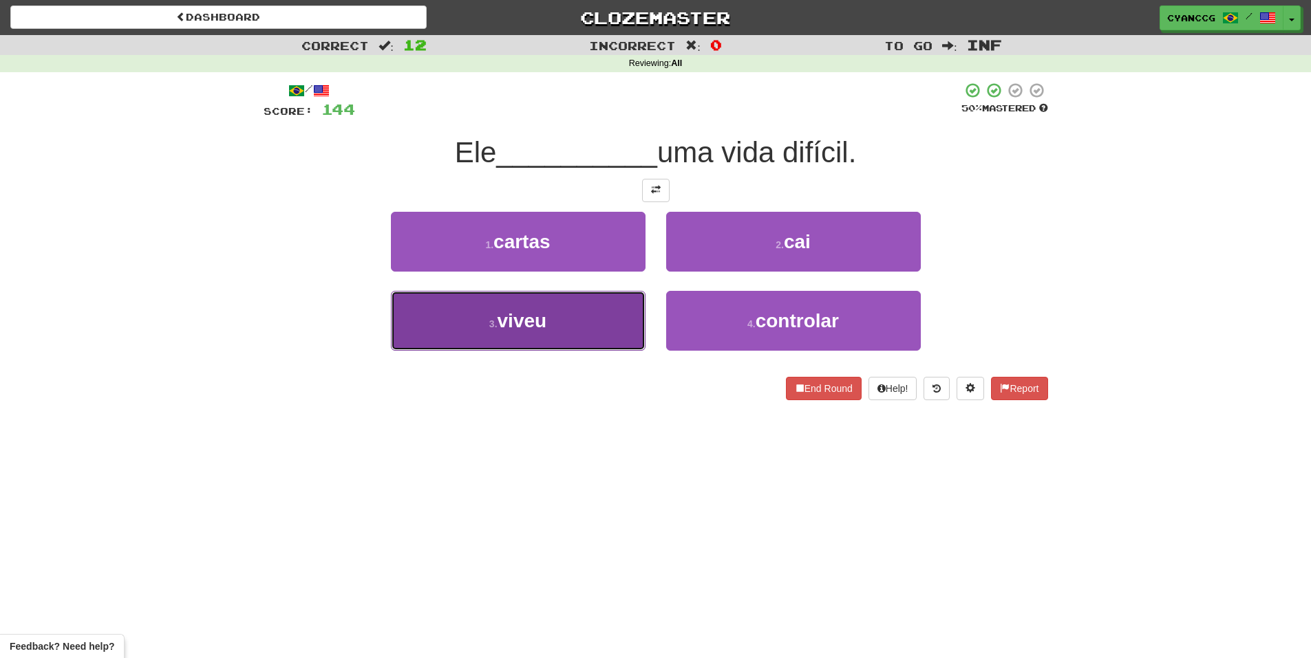
click at [578, 331] on button "3 . viveu" at bounding box center [518, 321] width 255 height 60
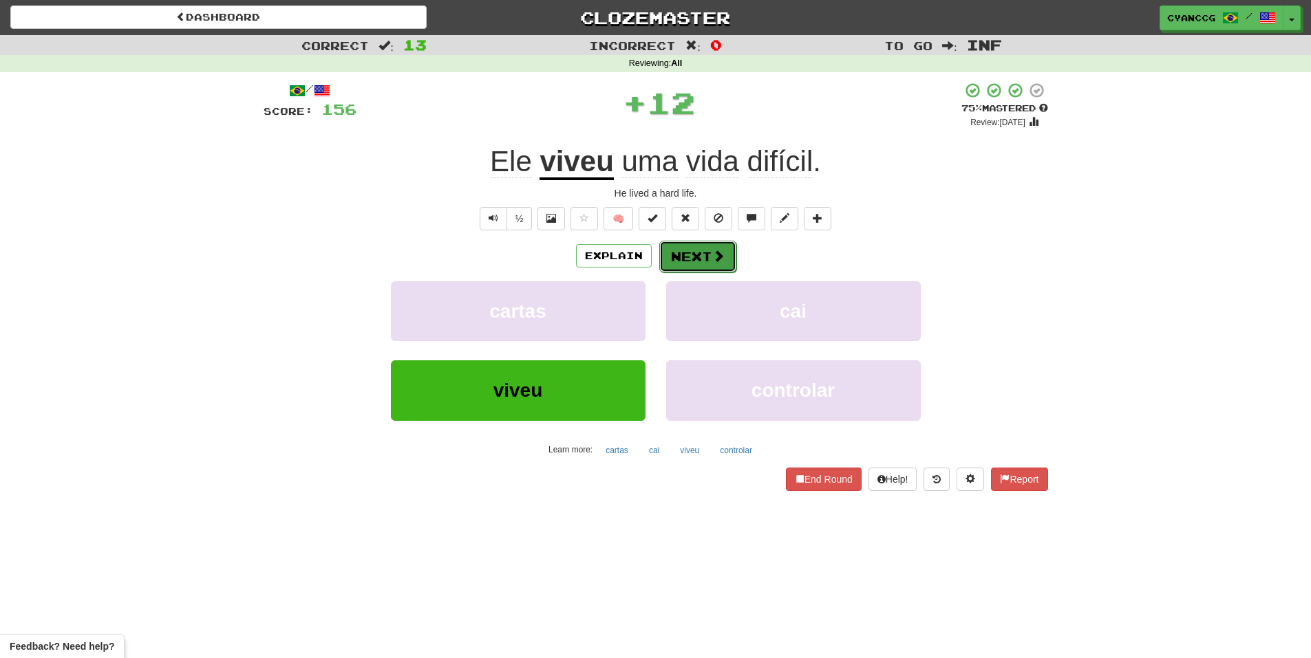
click at [683, 266] on button "Next" at bounding box center [697, 257] width 77 height 32
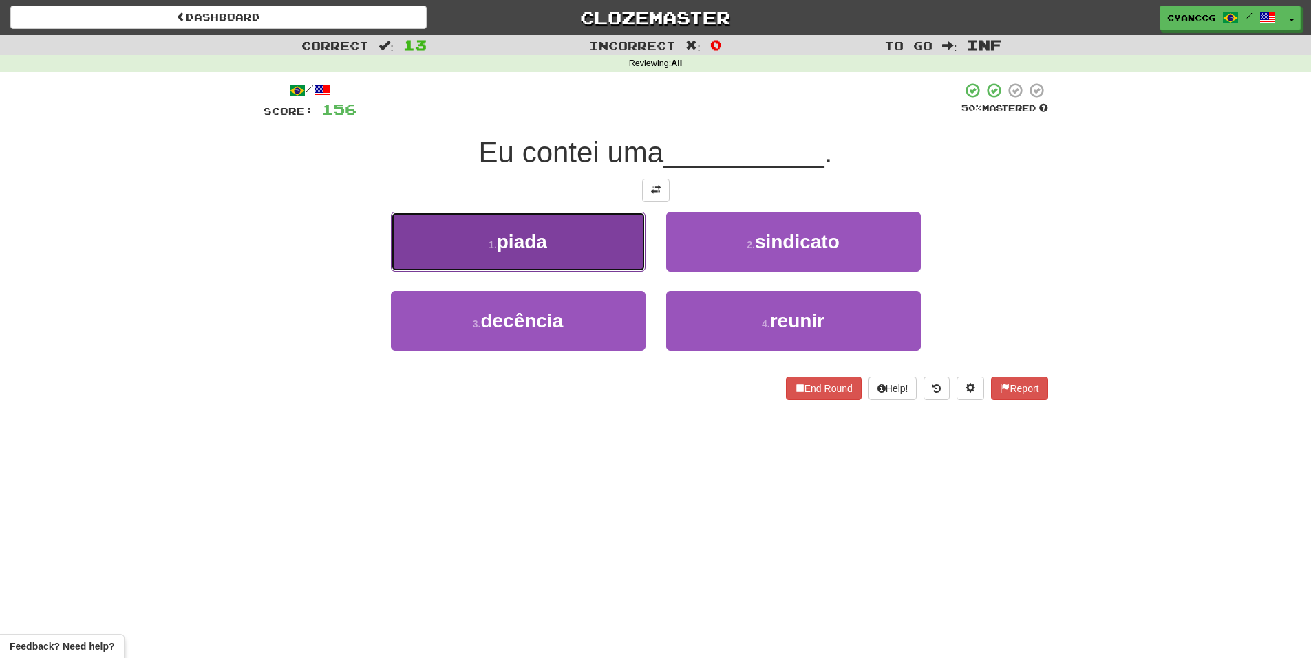
click at [594, 239] on button "1 . piada" at bounding box center [518, 242] width 255 height 60
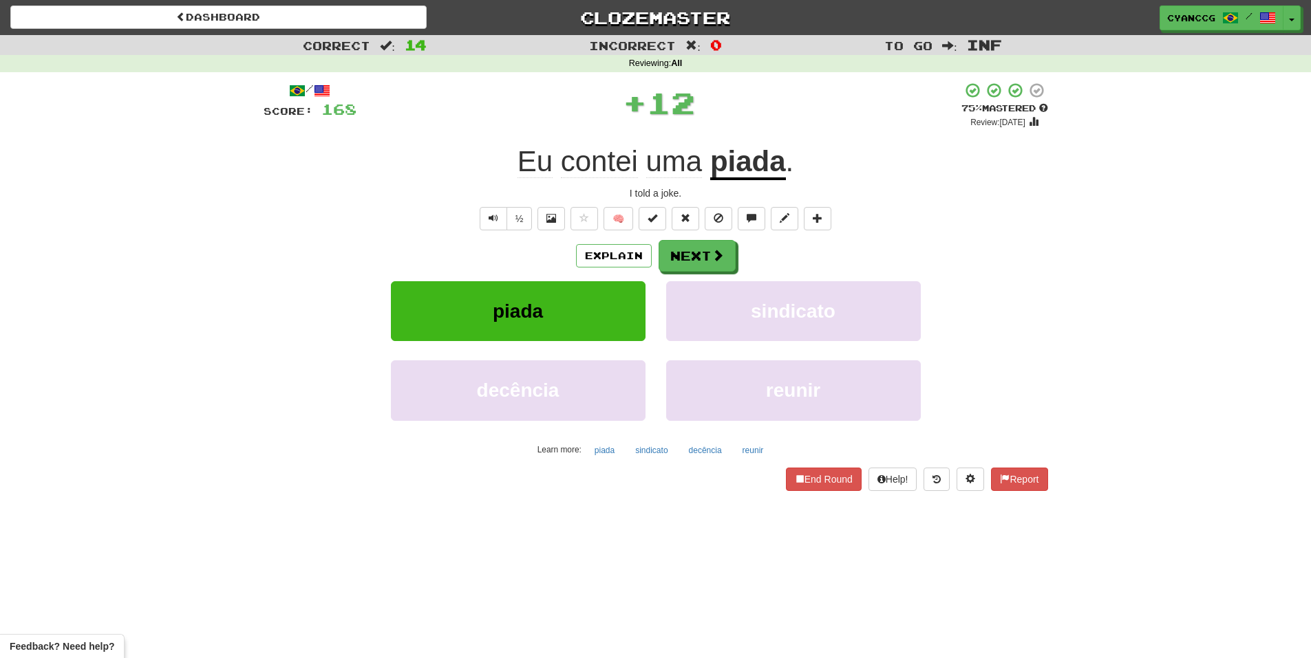
click at [707, 233] on div "/ Score: 168 + 12 75 % Mastered Review: 2025-10-16 Eu contei uma piada . I told…" at bounding box center [656, 286] width 784 height 409
click at [697, 249] on button "Next" at bounding box center [697, 257] width 77 height 32
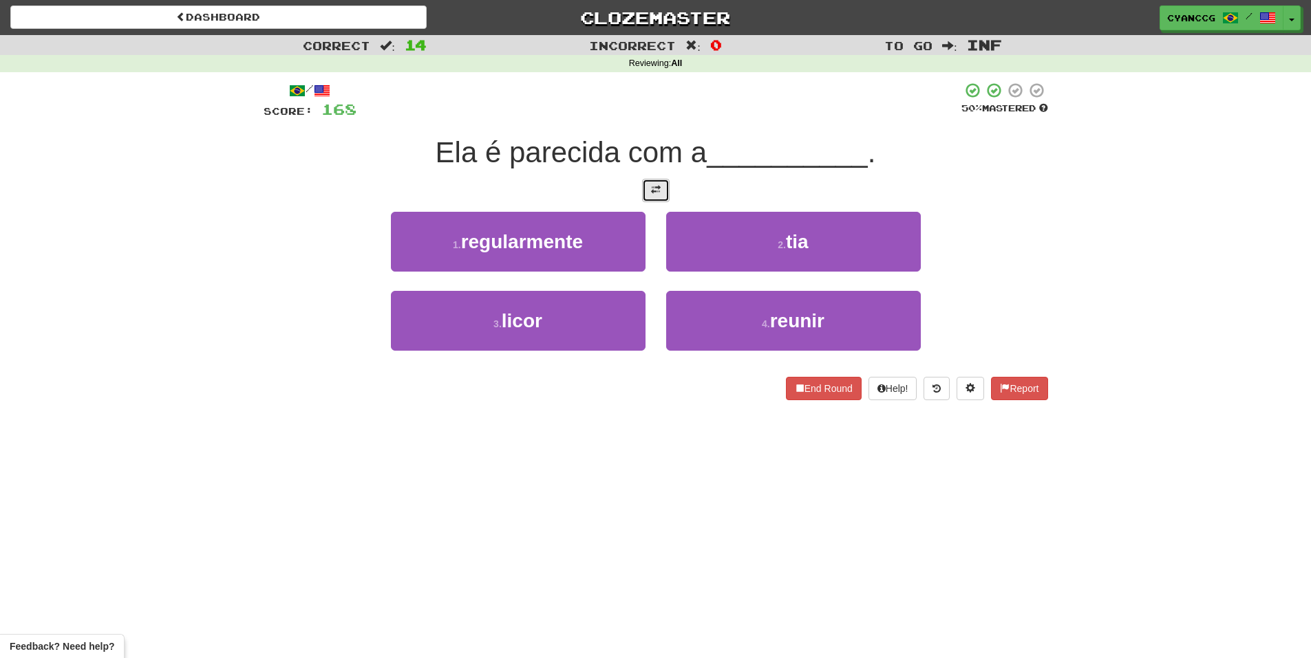
click at [667, 189] on button at bounding box center [656, 190] width 28 height 23
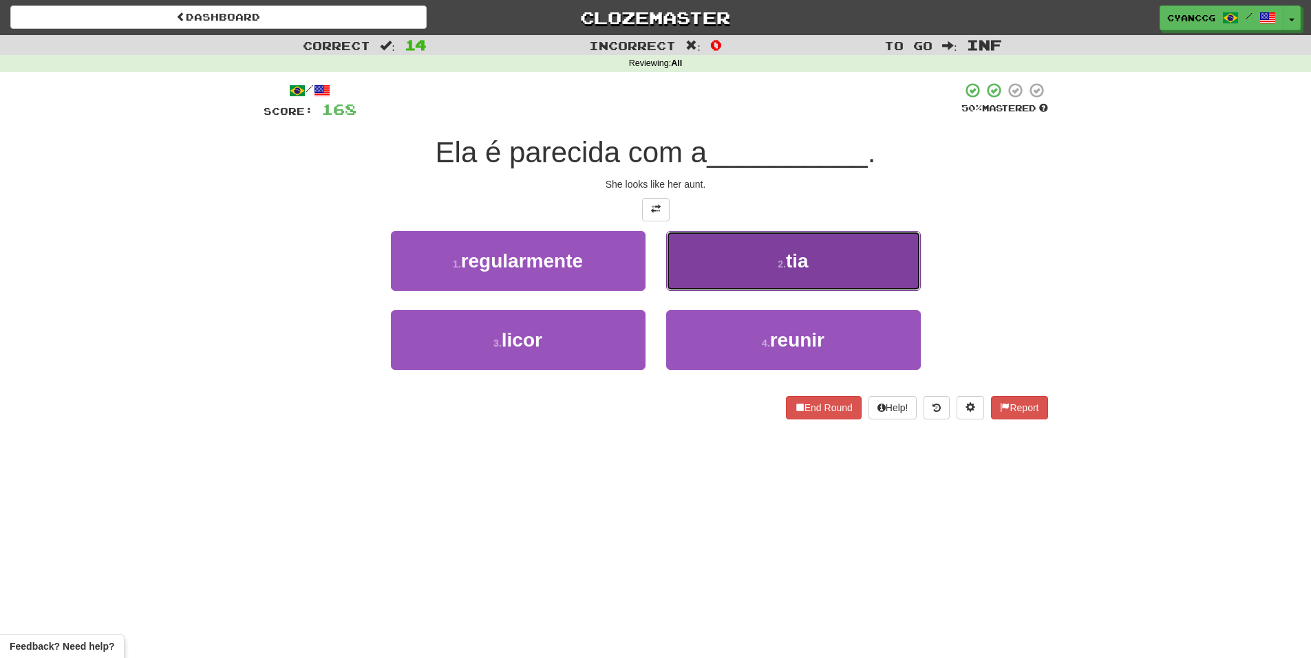
click at [739, 251] on button "2 . tia" at bounding box center [793, 261] width 255 height 60
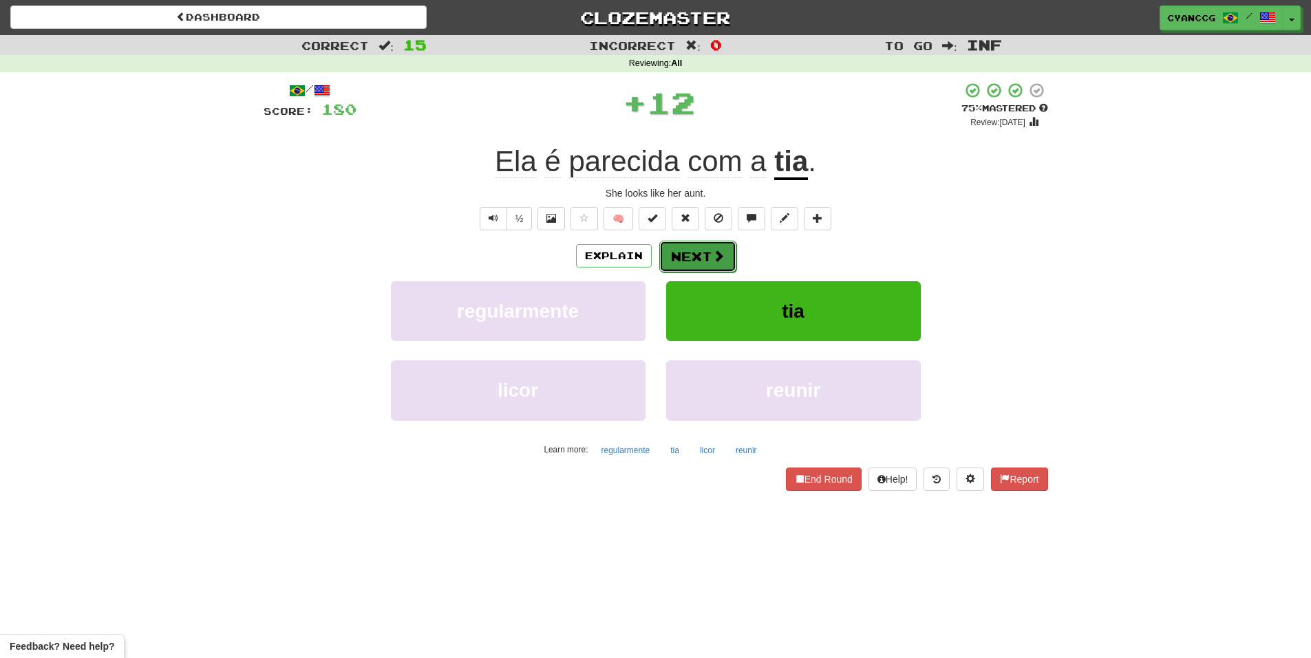
click at [700, 248] on button "Next" at bounding box center [697, 257] width 77 height 32
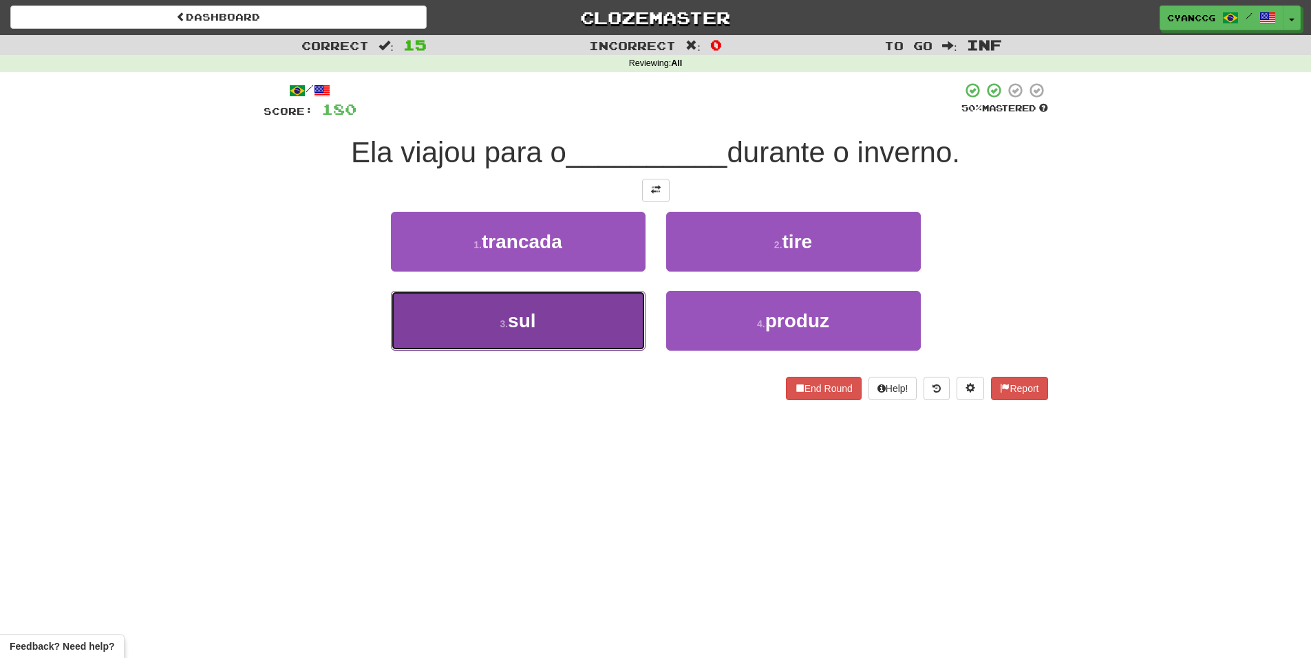
click at [564, 339] on button "3 . sul" at bounding box center [518, 321] width 255 height 60
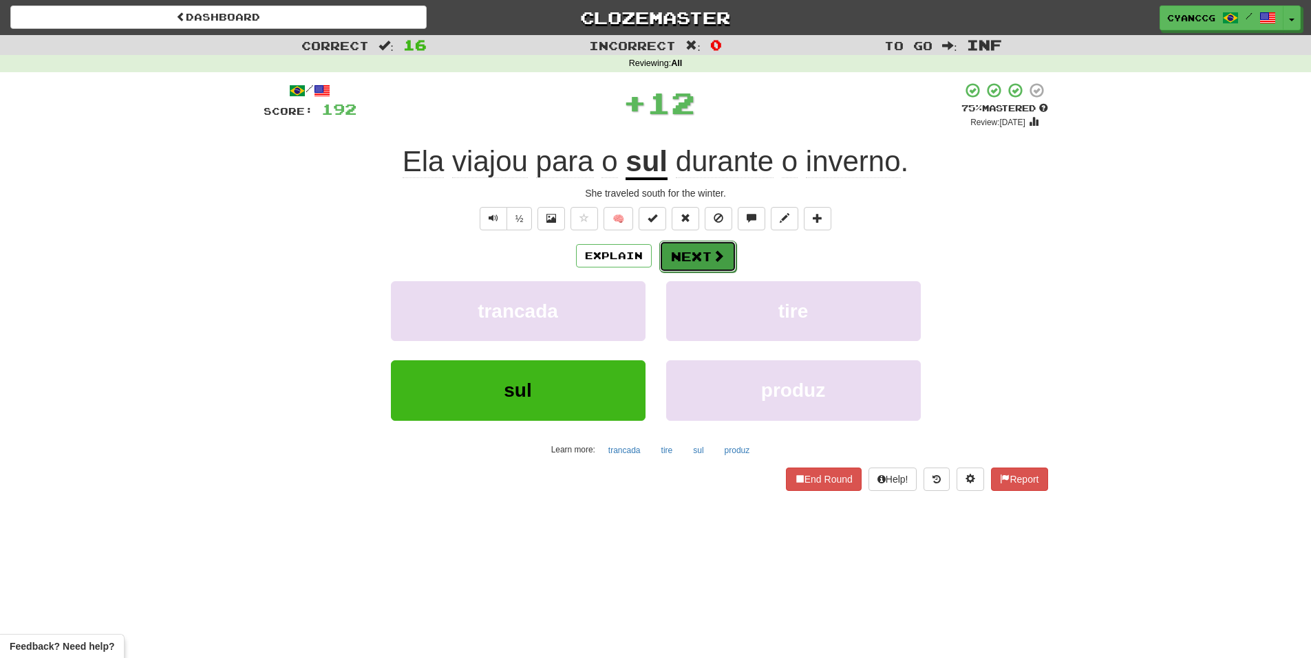
click at [713, 259] on span at bounding box center [718, 256] width 12 height 12
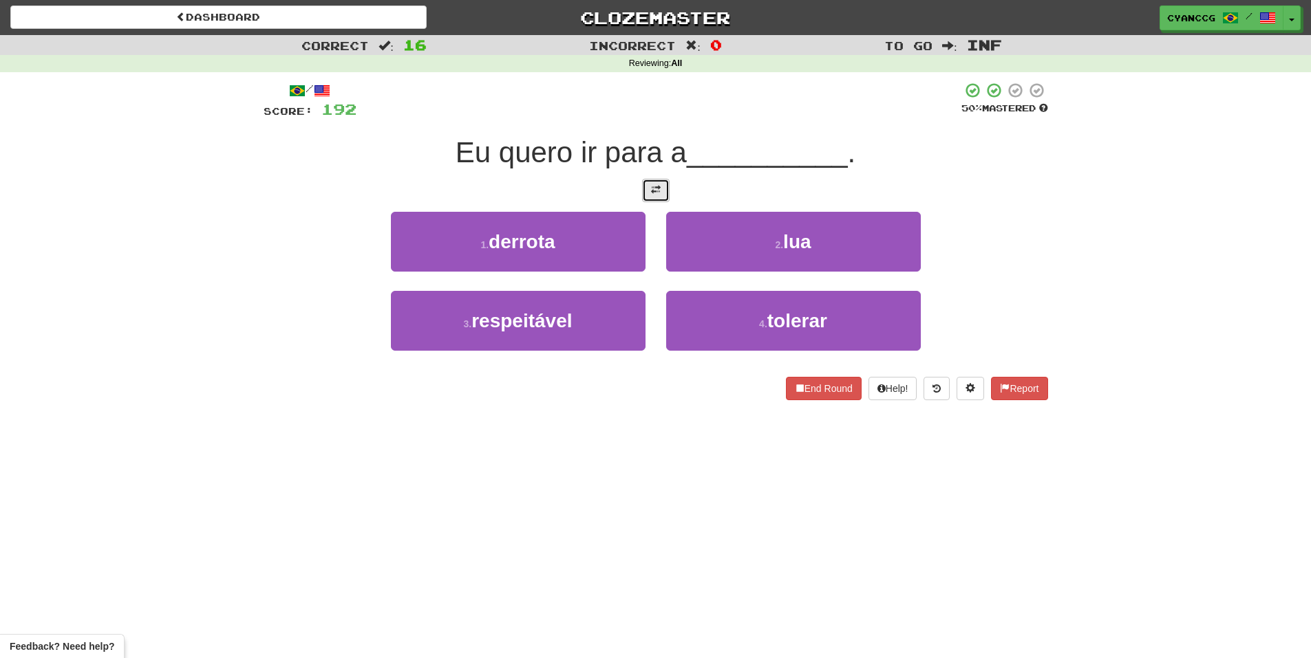
click at [654, 190] on span at bounding box center [656, 190] width 10 height 10
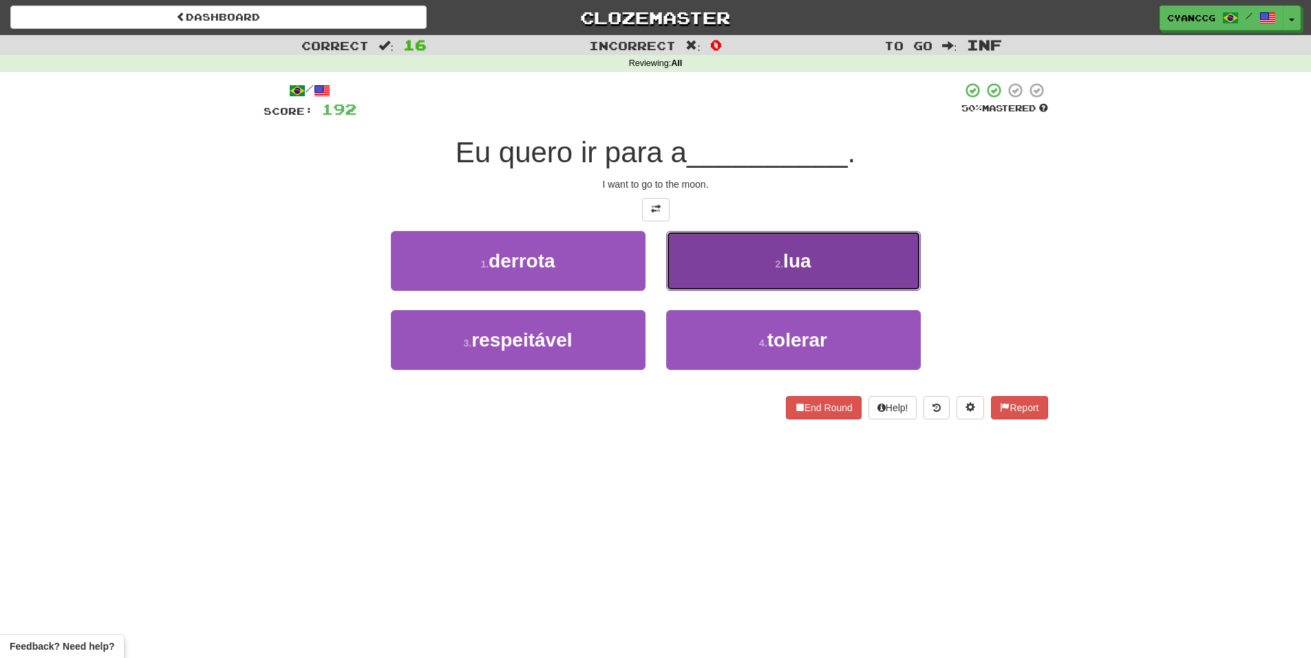
click at [760, 266] on button "2 . lua" at bounding box center [793, 261] width 255 height 60
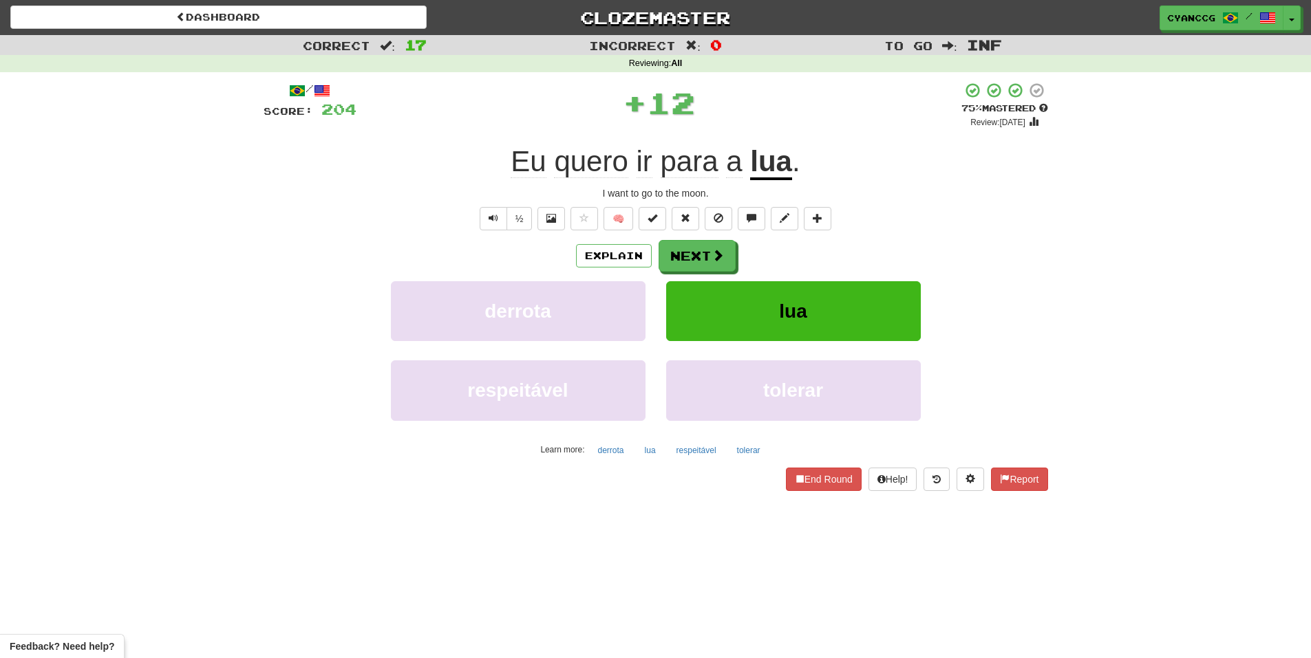
click at [698, 235] on div "/ Score: 204 + 12 75 % Mastered Review: 2025-10-16 Eu quero ir para a lua . I w…" at bounding box center [656, 286] width 784 height 409
click at [696, 250] on button "Next" at bounding box center [697, 257] width 77 height 32
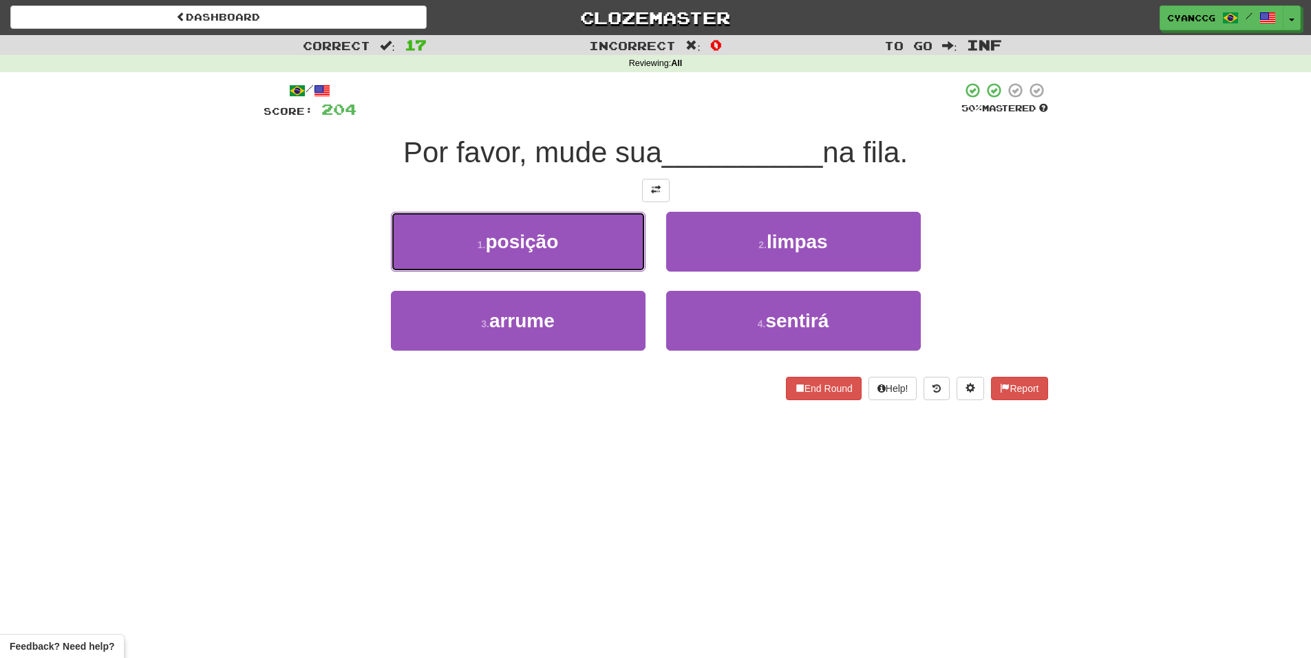
click at [596, 237] on button "1 . posição" at bounding box center [518, 242] width 255 height 60
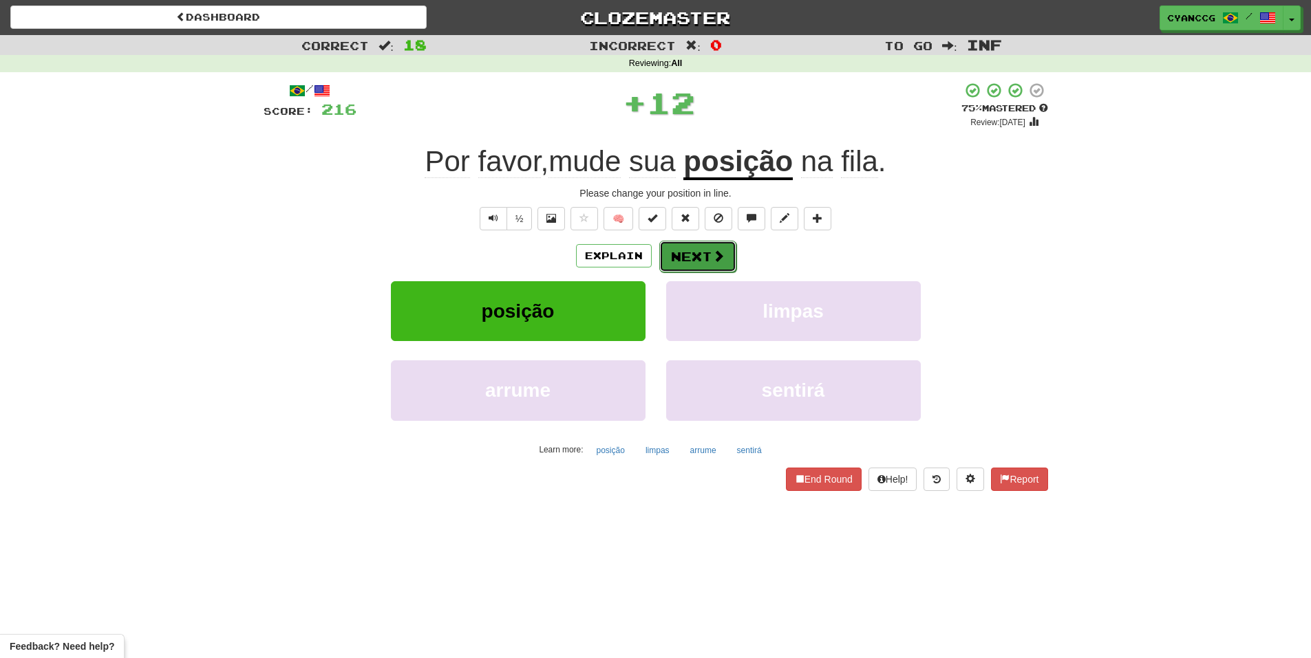
click at [701, 263] on button "Next" at bounding box center [697, 257] width 77 height 32
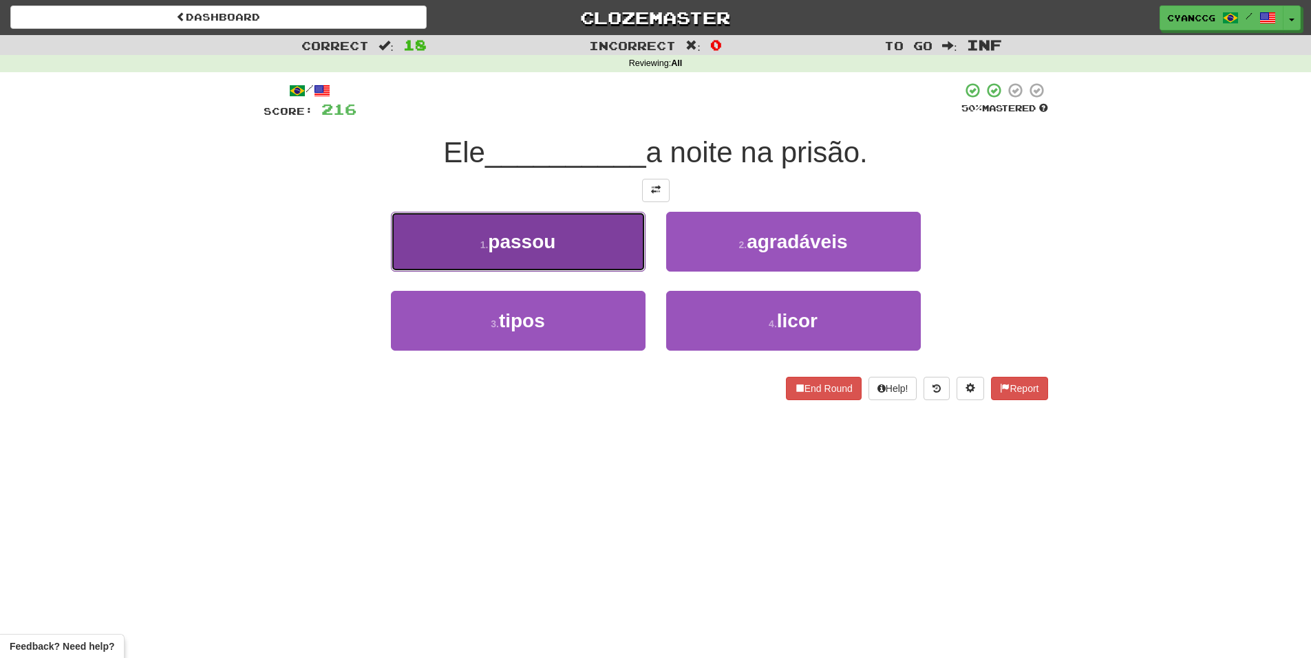
click at [577, 240] on button "1 . passou" at bounding box center [518, 242] width 255 height 60
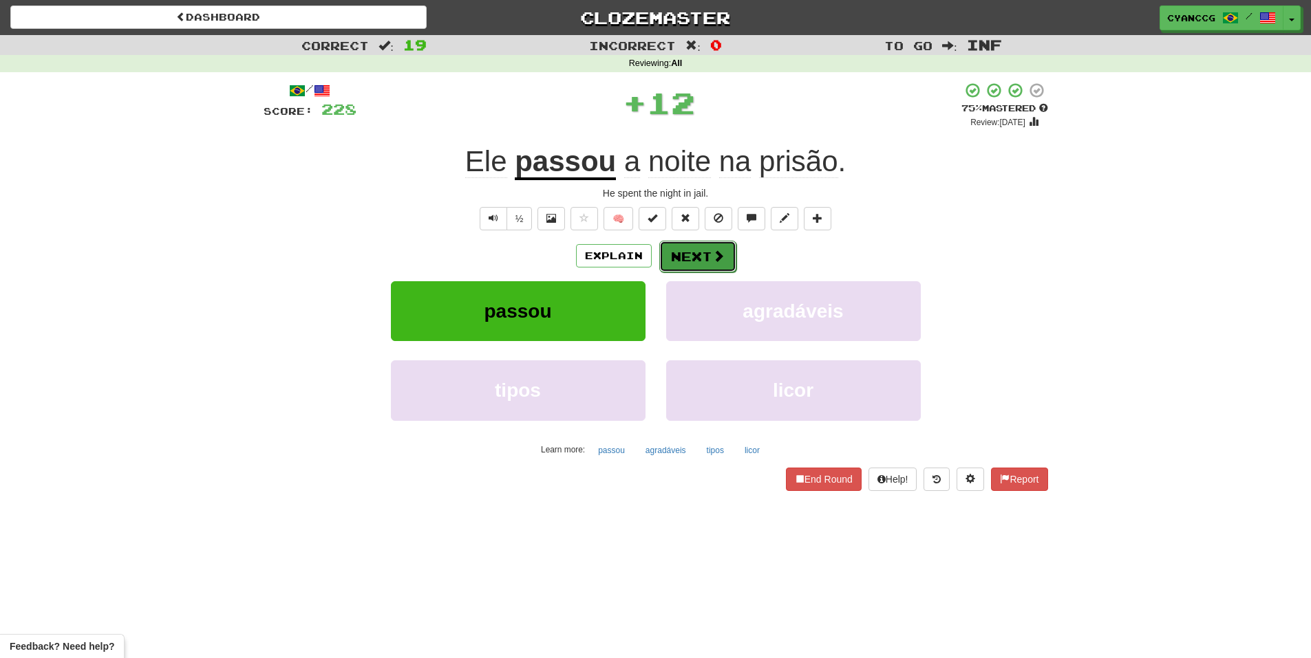
click at [709, 256] on button "Next" at bounding box center [697, 257] width 77 height 32
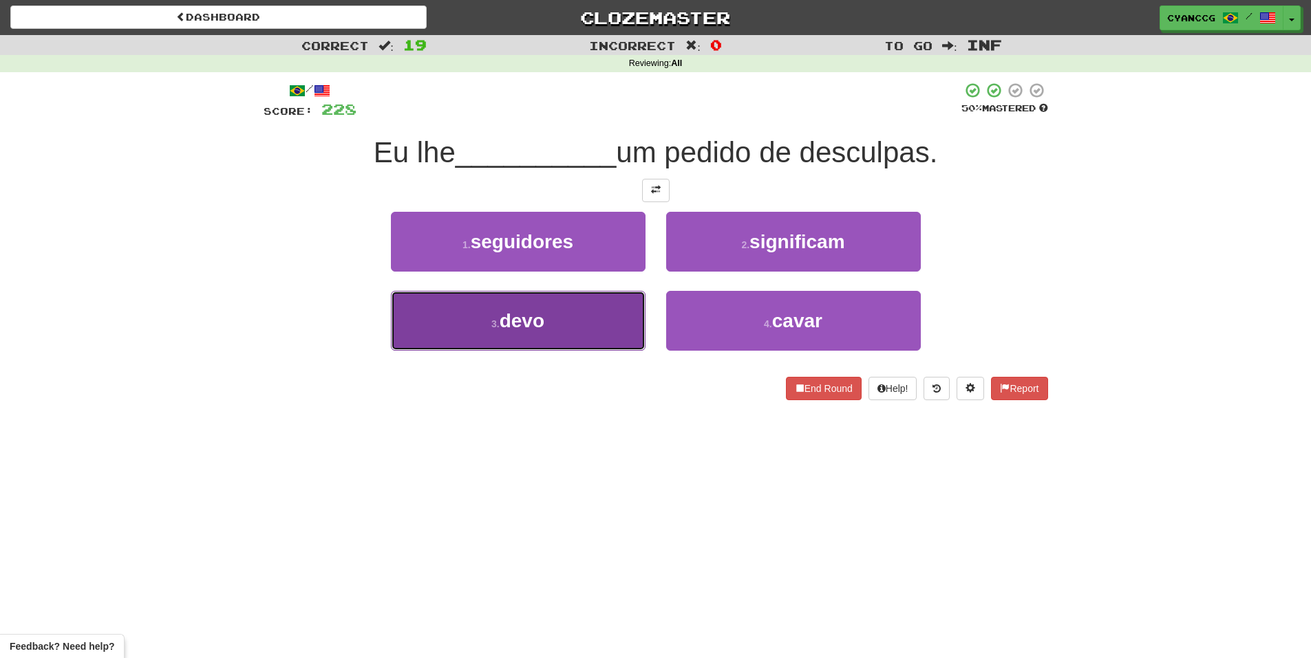
click at [594, 316] on button "3 . devo" at bounding box center [518, 321] width 255 height 60
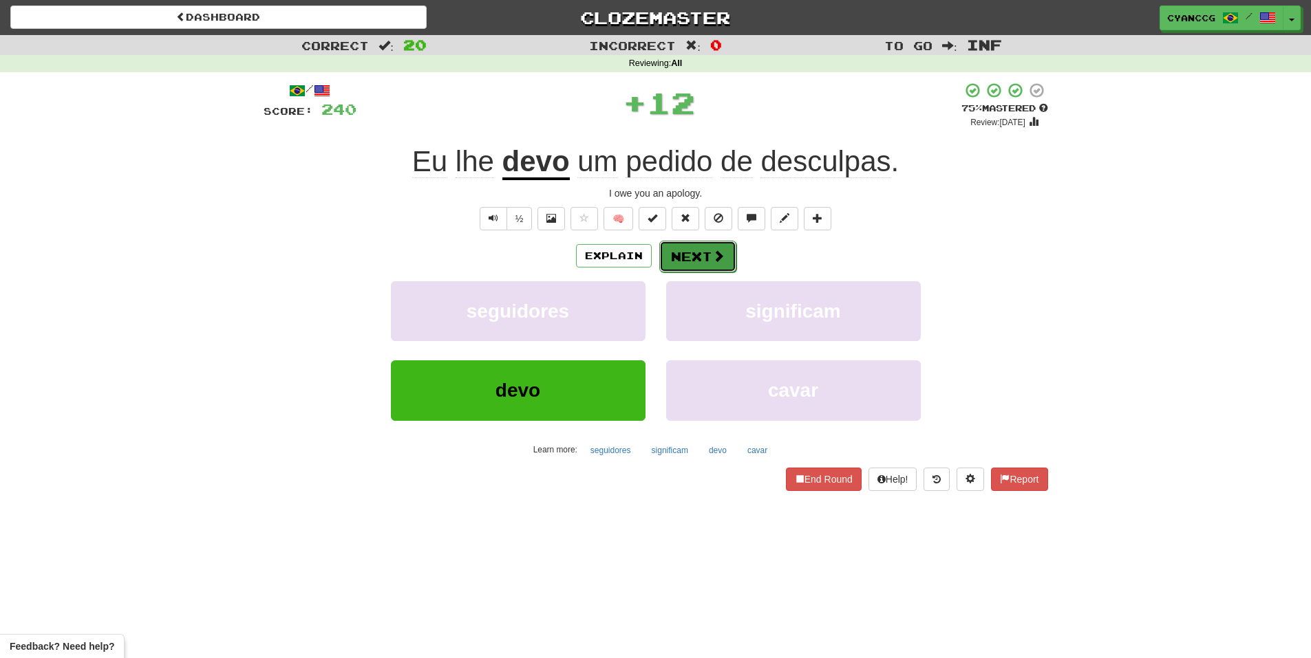
click at [686, 252] on button "Next" at bounding box center [697, 257] width 77 height 32
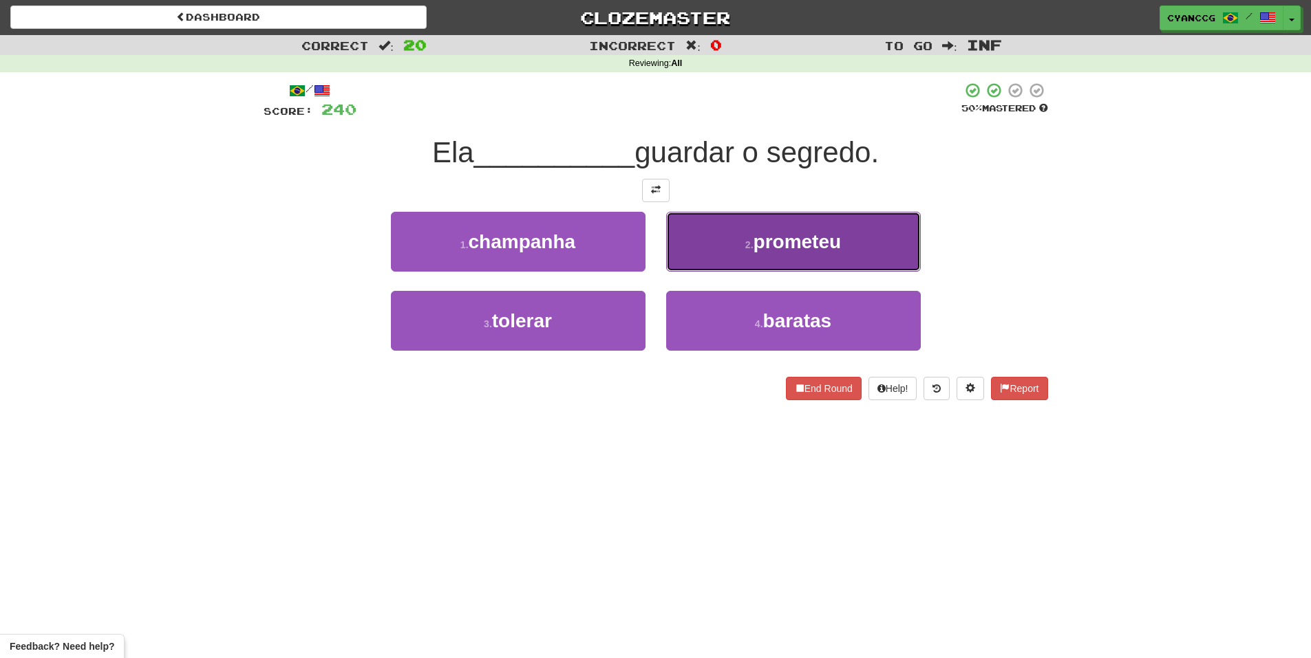
click at [742, 250] on button "2 . prometeu" at bounding box center [793, 242] width 255 height 60
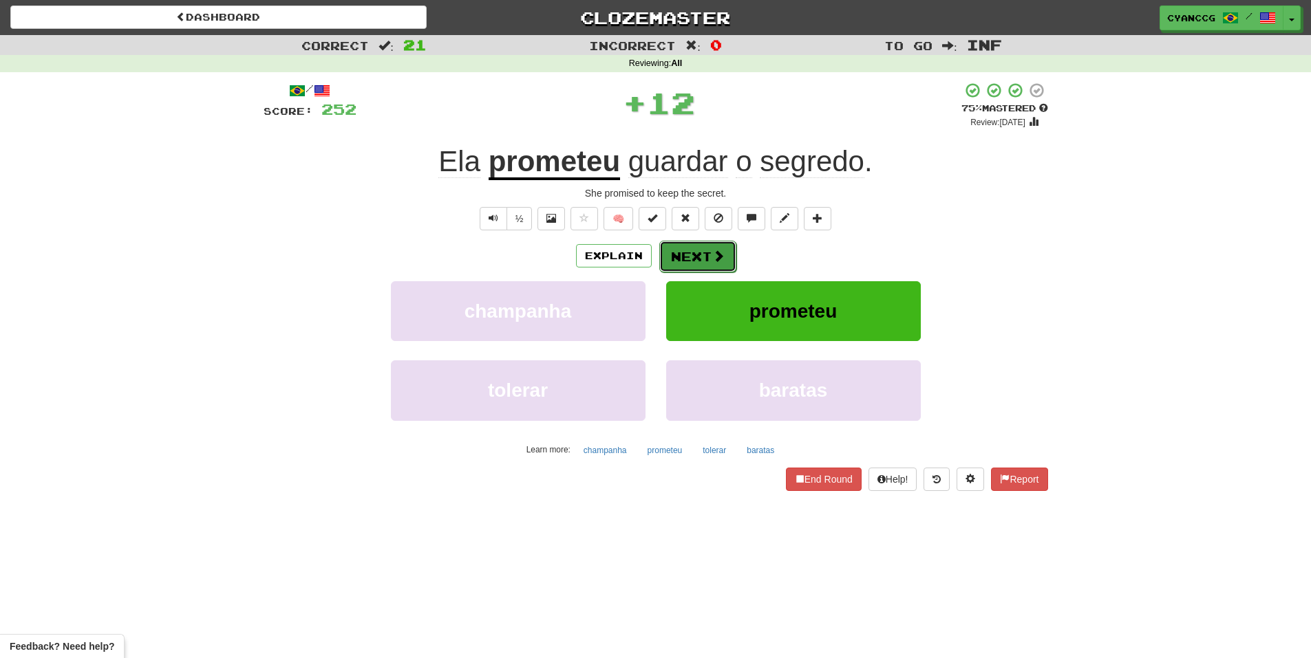
click at [709, 265] on button "Next" at bounding box center [697, 257] width 77 height 32
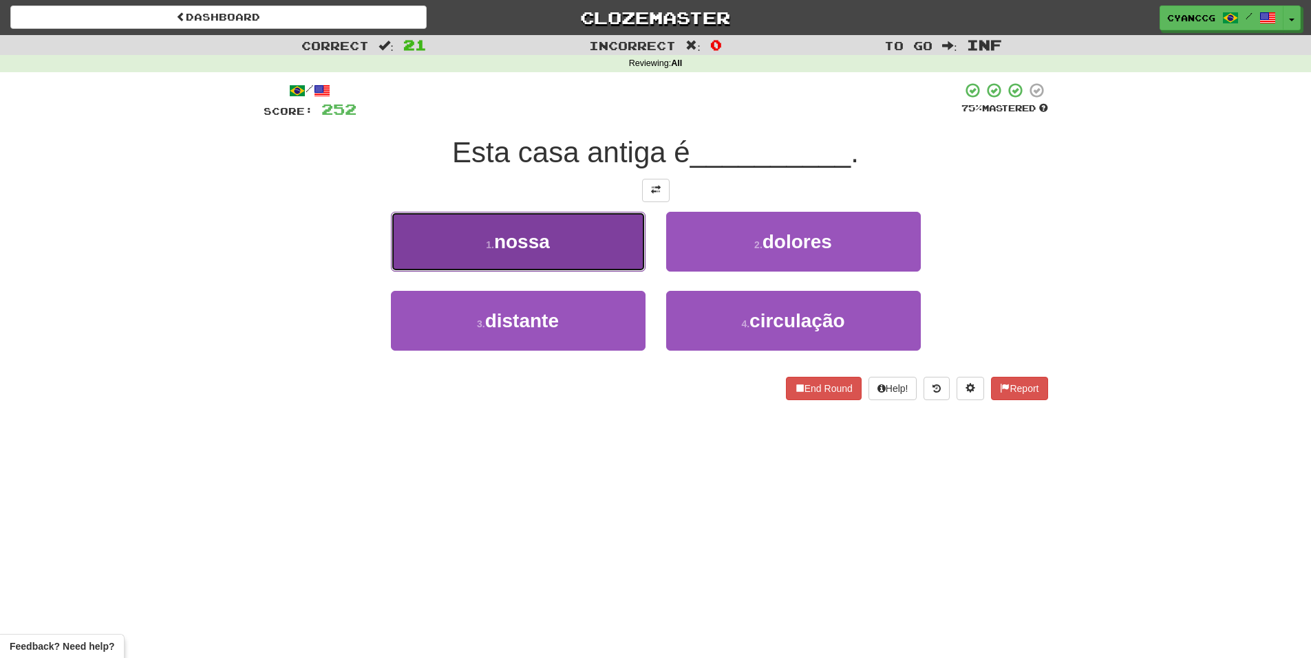
click at [613, 250] on button "1 . nossa" at bounding box center [518, 242] width 255 height 60
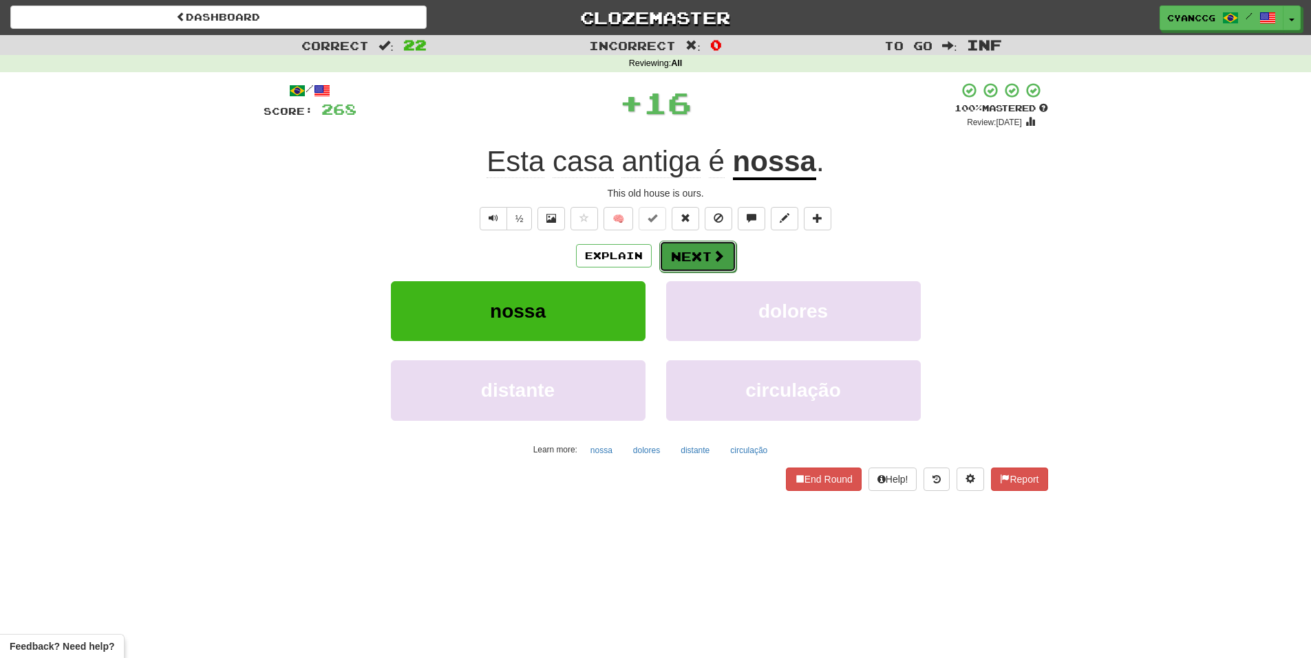
click at [709, 255] on button "Next" at bounding box center [697, 257] width 77 height 32
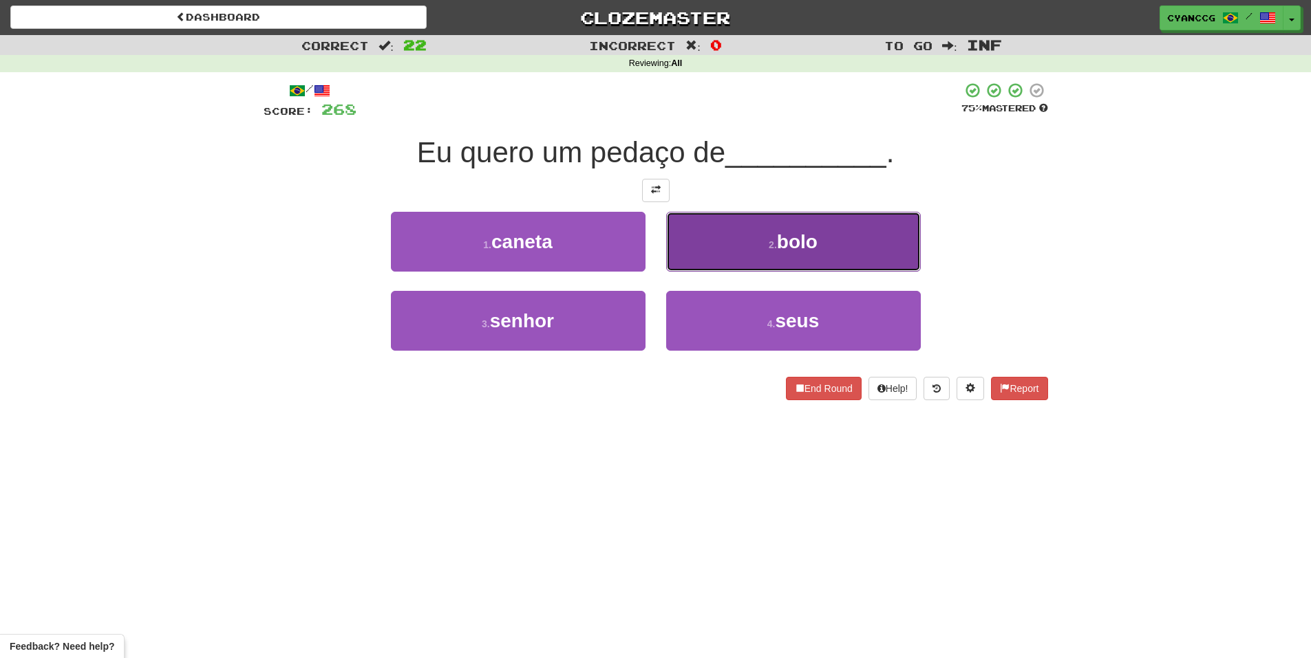
click at [692, 255] on button "2 . bolo" at bounding box center [793, 242] width 255 height 60
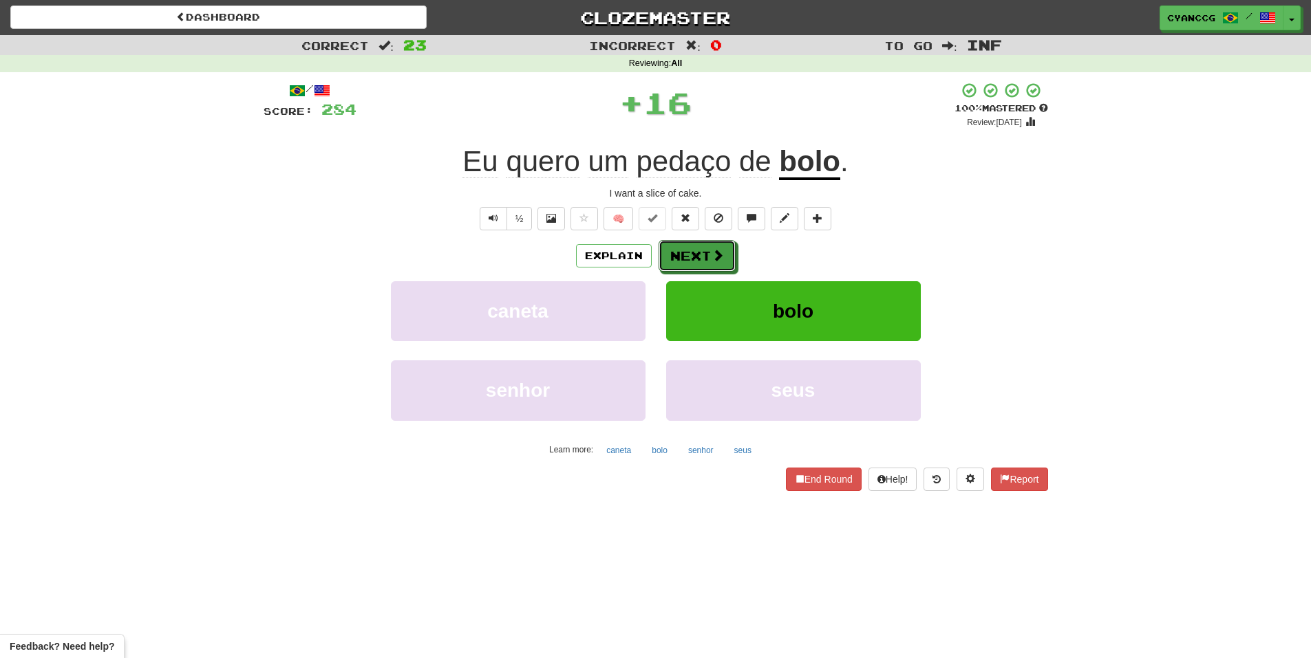
click at [692, 255] on button "Next" at bounding box center [696, 256] width 77 height 32
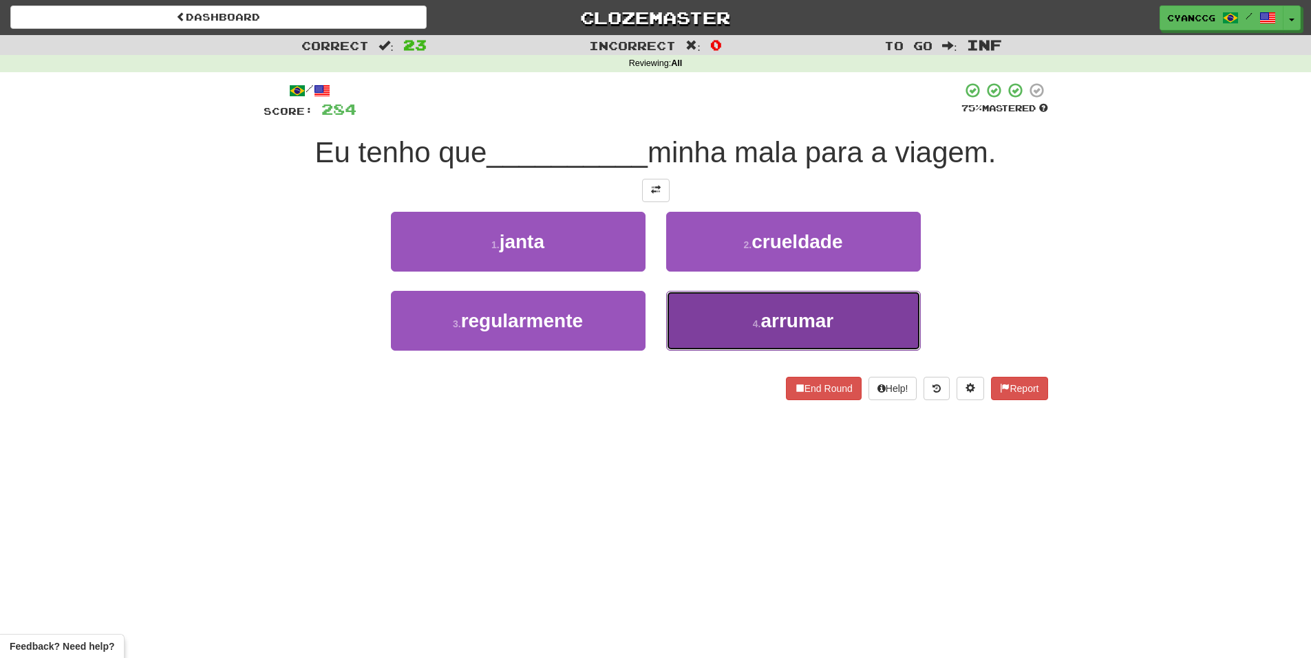
click at [738, 297] on button "4 . arrumar" at bounding box center [793, 321] width 255 height 60
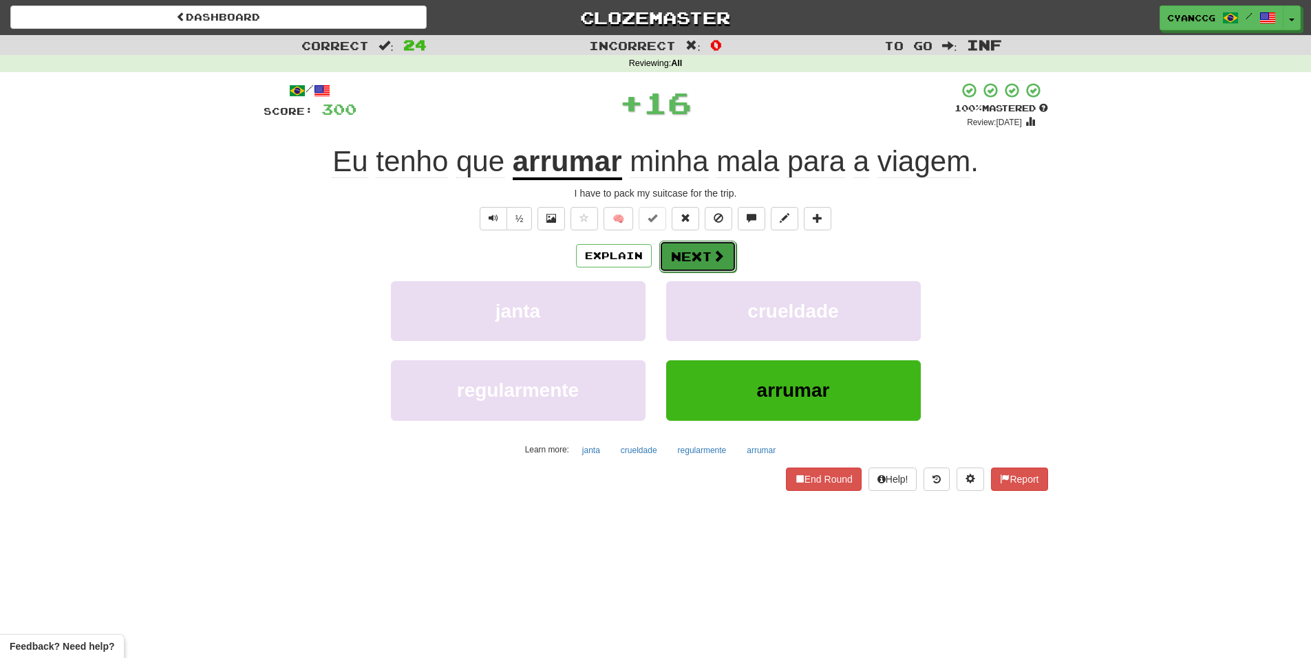
click at [707, 260] on button "Next" at bounding box center [697, 257] width 77 height 32
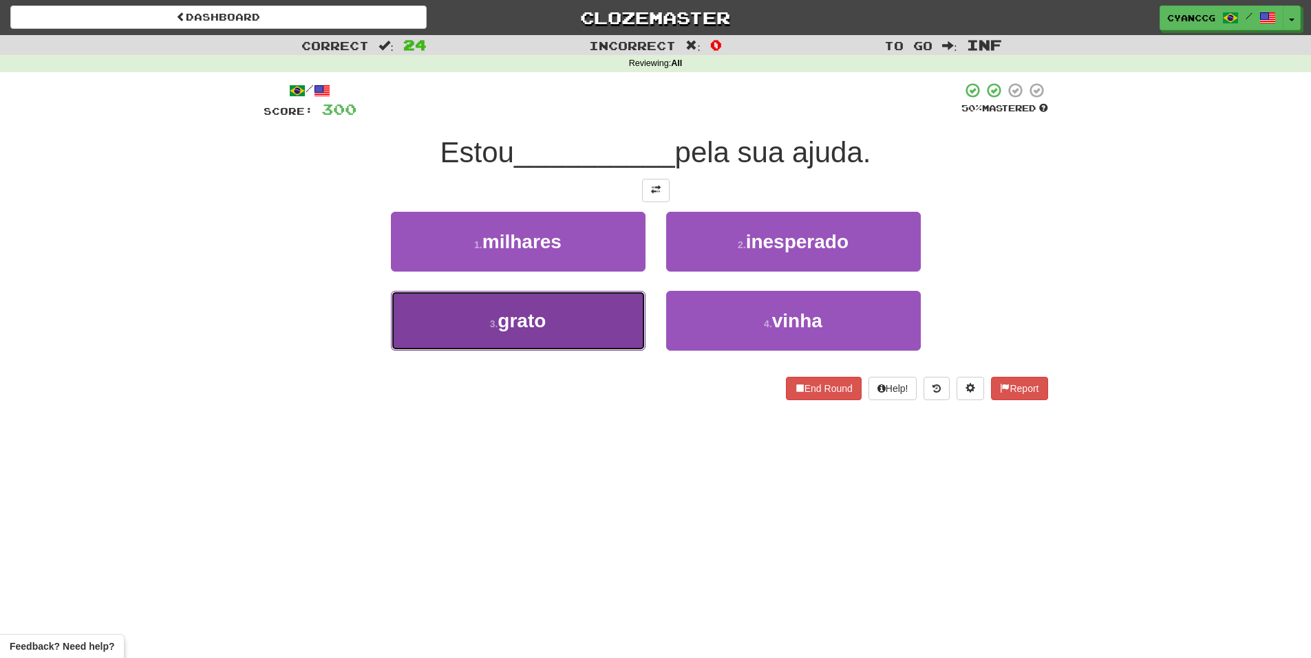
click at [594, 320] on button "3 . grato" at bounding box center [518, 321] width 255 height 60
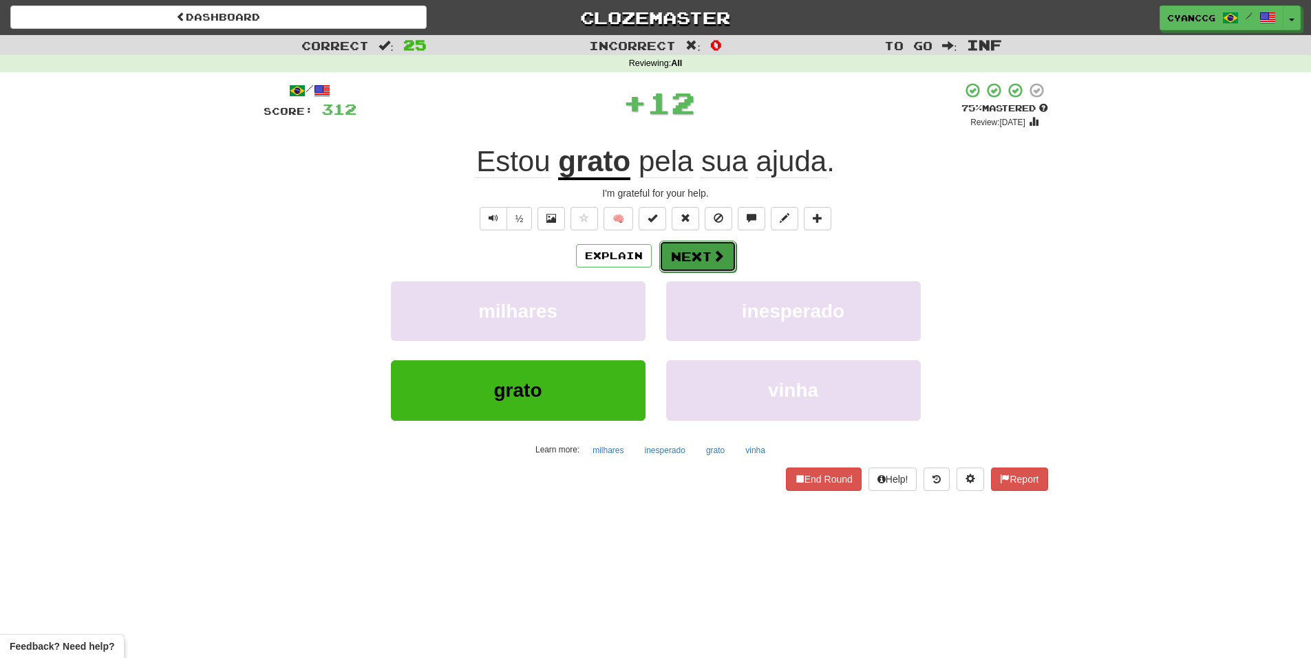
click at [682, 263] on button "Next" at bounding box center [697, 257] width 77 height 32
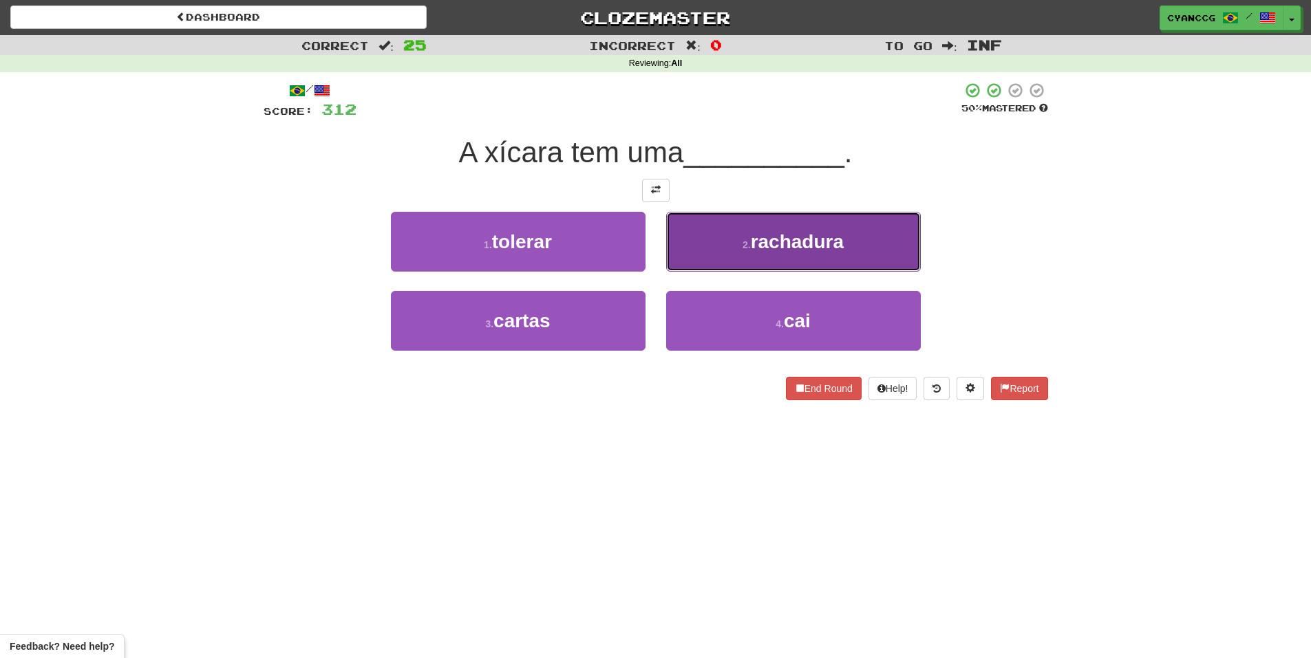
click at [685, 254] on button "2 . rachadura" at bounding box center [793, 242] width 255 height 60
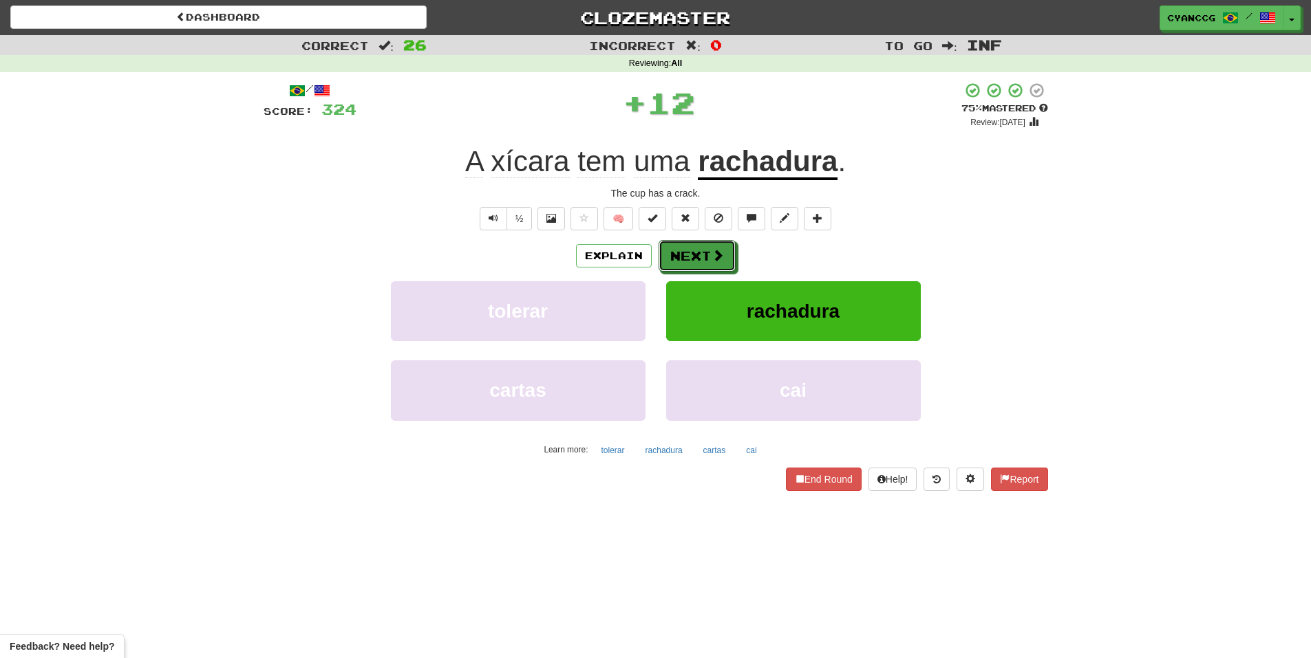
click at [685, 254] on button "Next" at bounding box center [696, 256] width 77 height 32
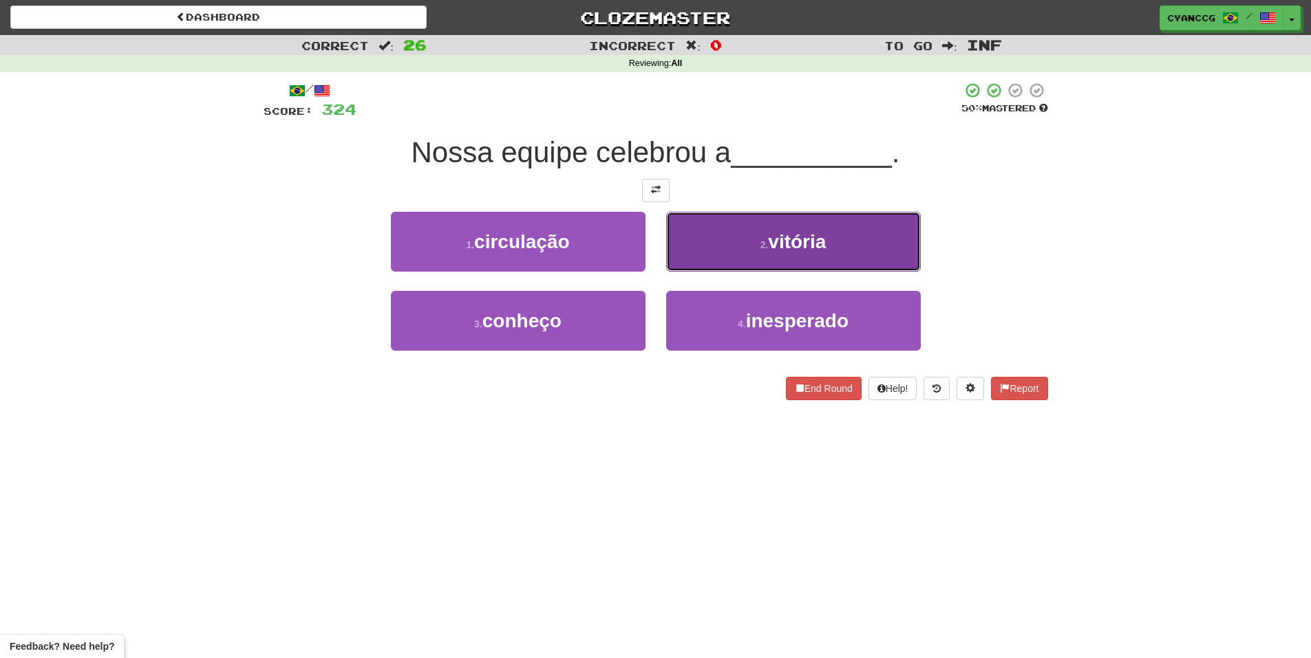
click at [683, 252] on button "2 . vitória" at bounding box center [793, 242] width 255 height 60
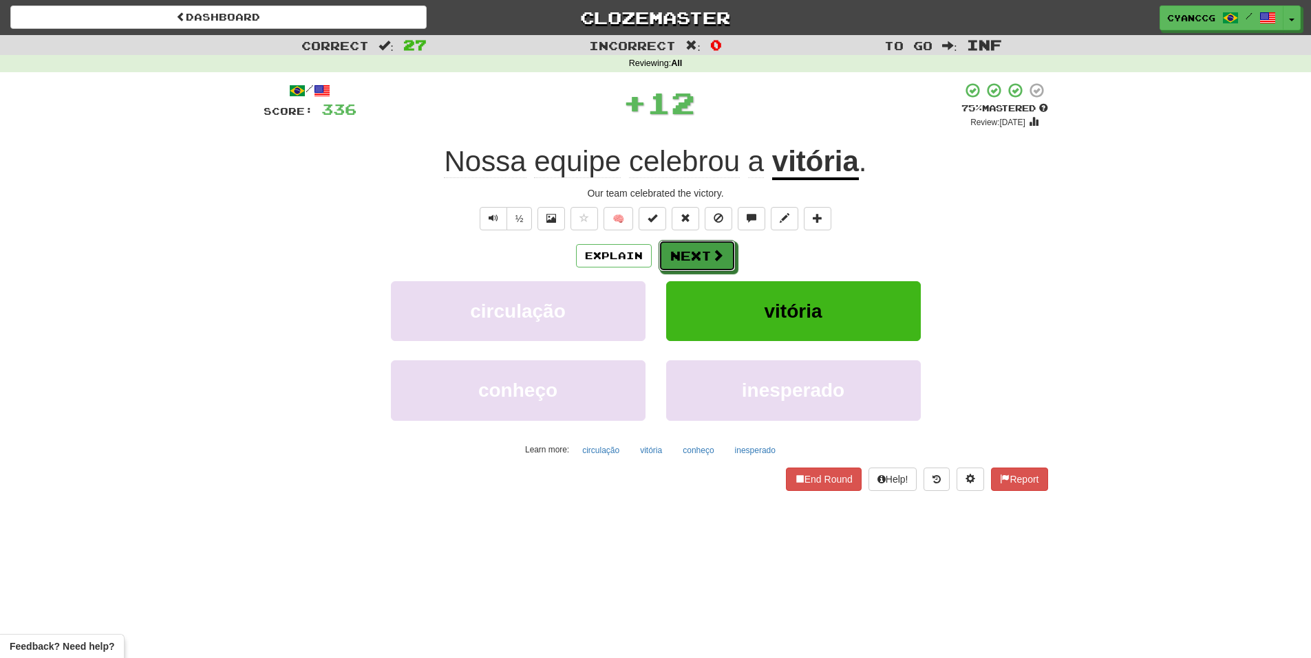
click at [683, 252] on button "Next" at bounding box center [696, 256] width 77 height 32
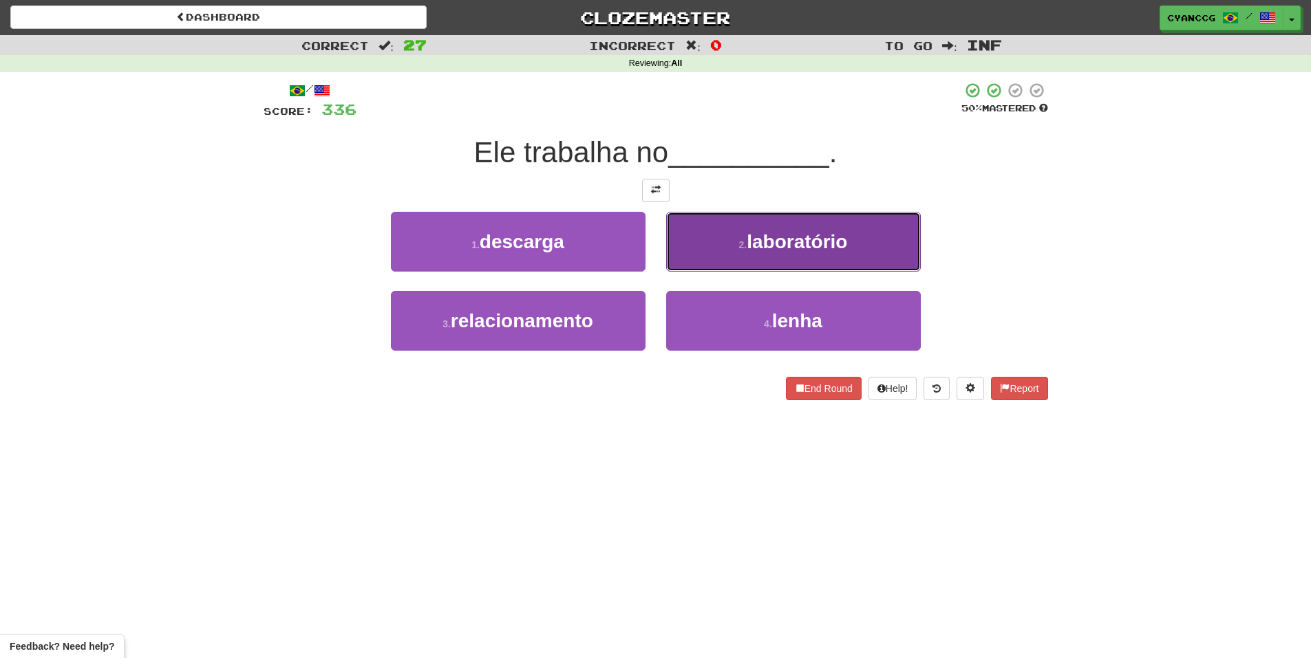
click at [716, 253] on button "2 . laboratório" at bounding box center [793, 242] width 255 height 60
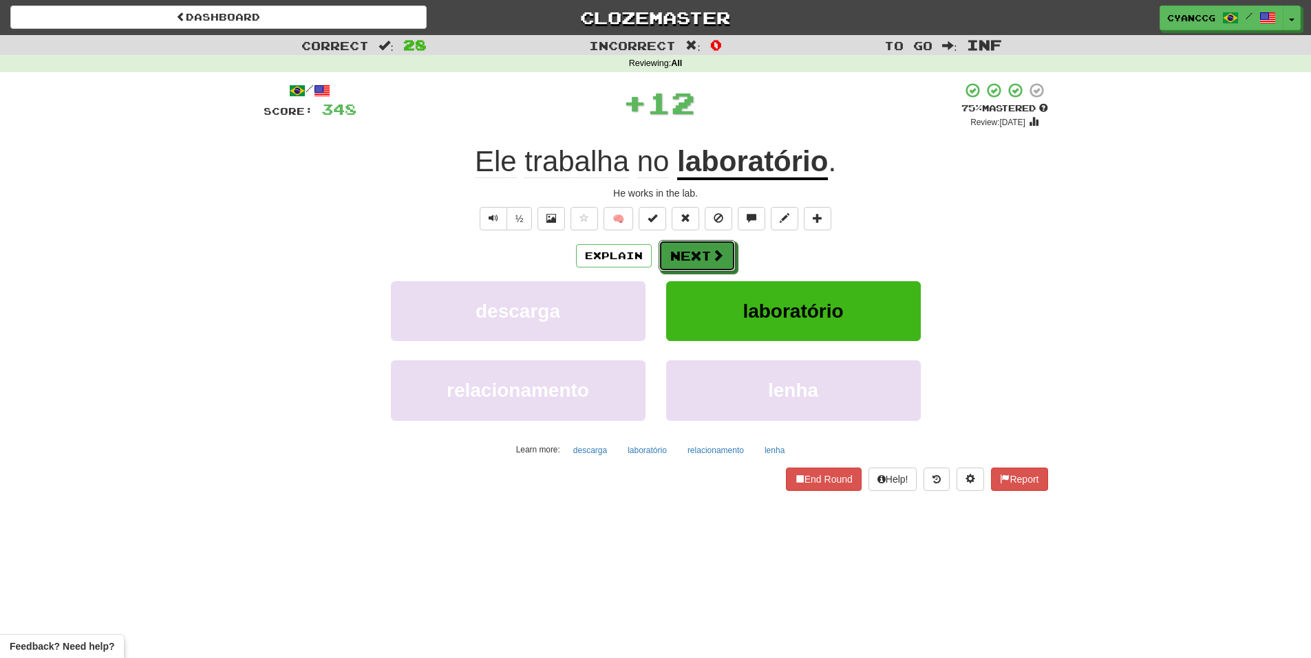
click at [716, 253] on span at bounding box center [717, 255] width 12 height 12
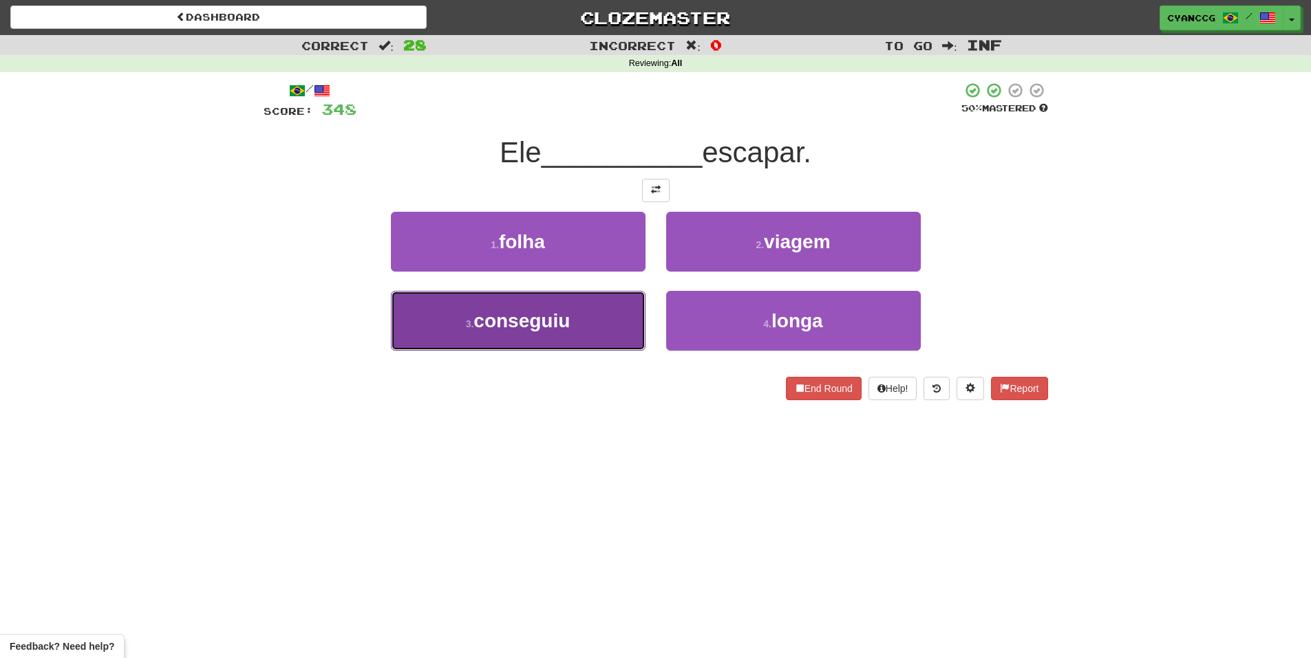
click at [599, 319] on button "3 . conseguiu" at bounding box center [518, 321] width 255 height 60
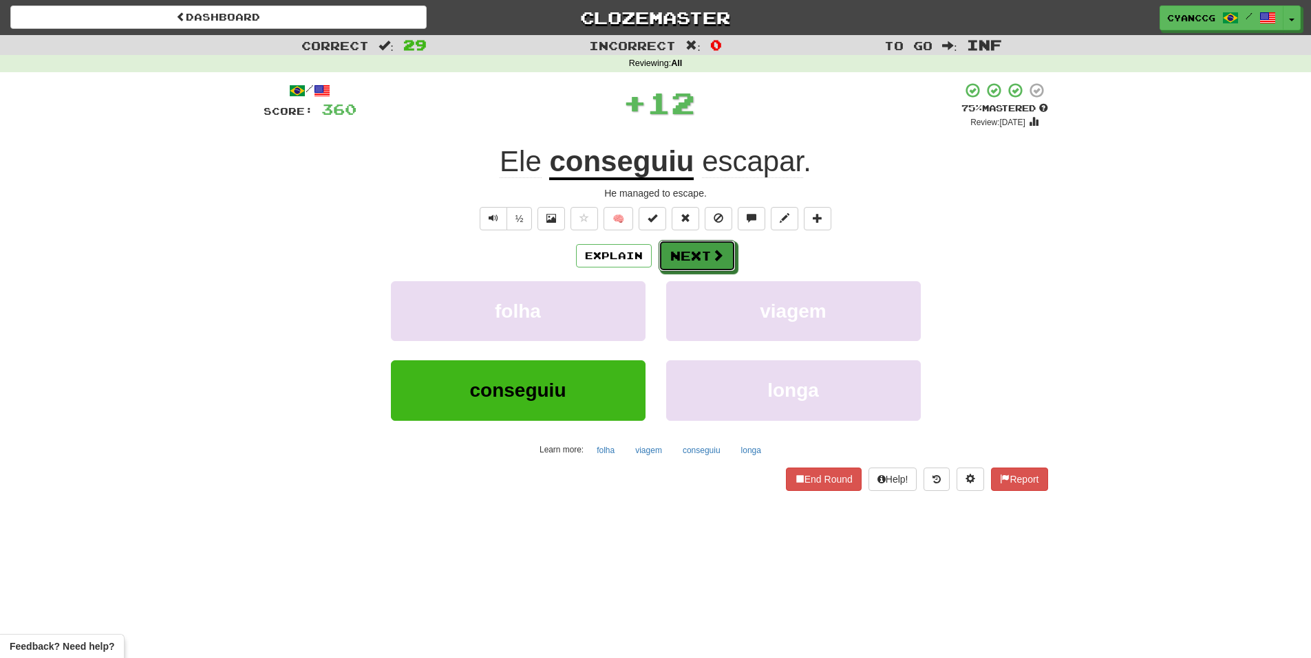
click at [707, 264] on button "Next" at bounding box center [696, 256] width 77 height 32
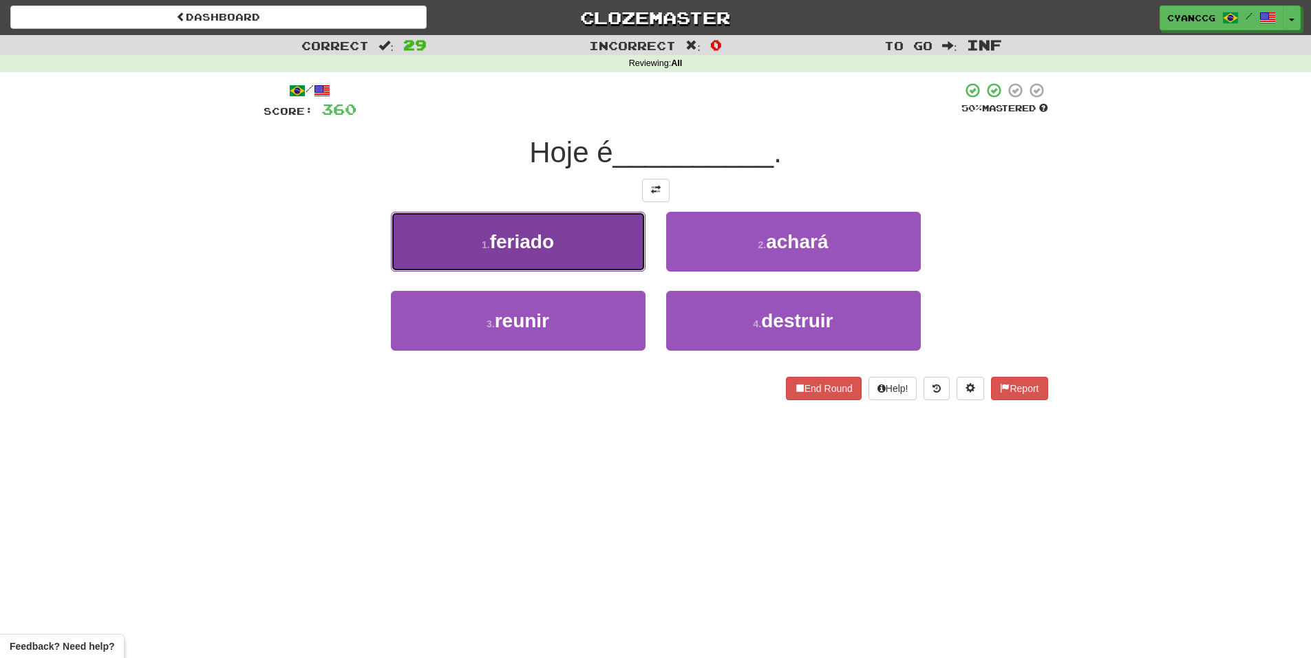
click at [625, 258] on button "1 . feriado" at bounding box center [518, 242] width 255 height 60
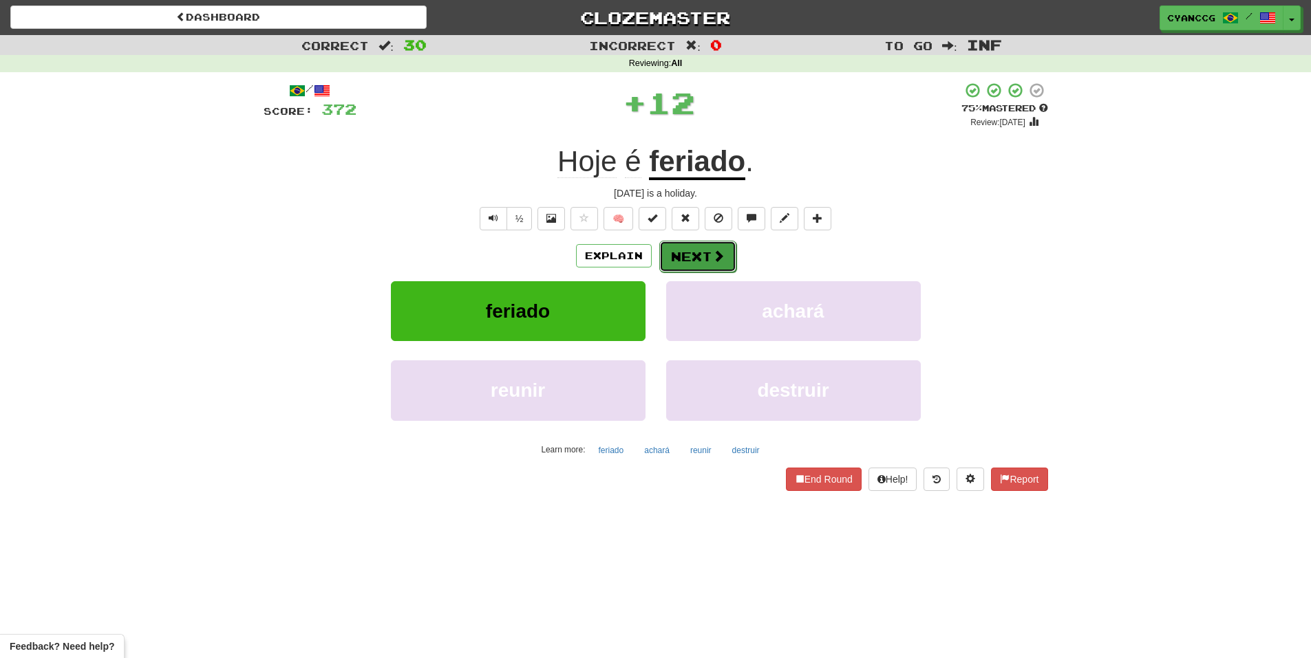
click at [689, 254] on button "Next" at bounding box center [697, 257] width 77 height 32
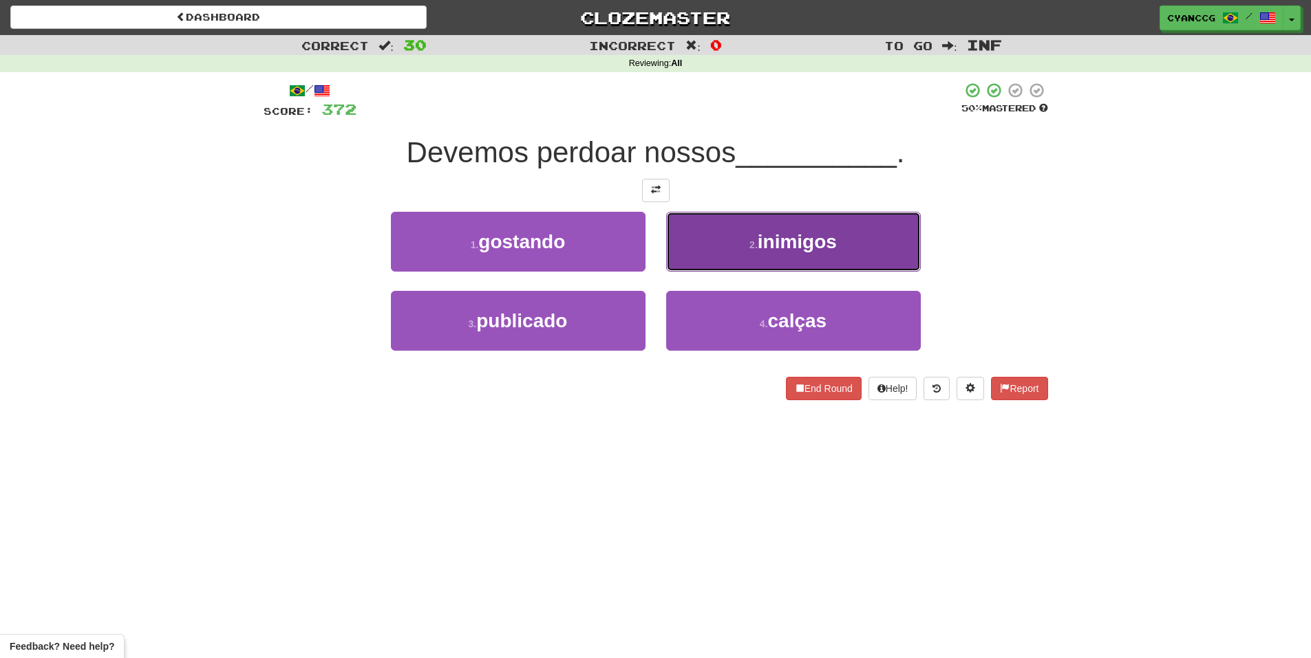
click at [716, 248] on button "2 . inimigos" at bounding box center [793, 242] width 255 height 60
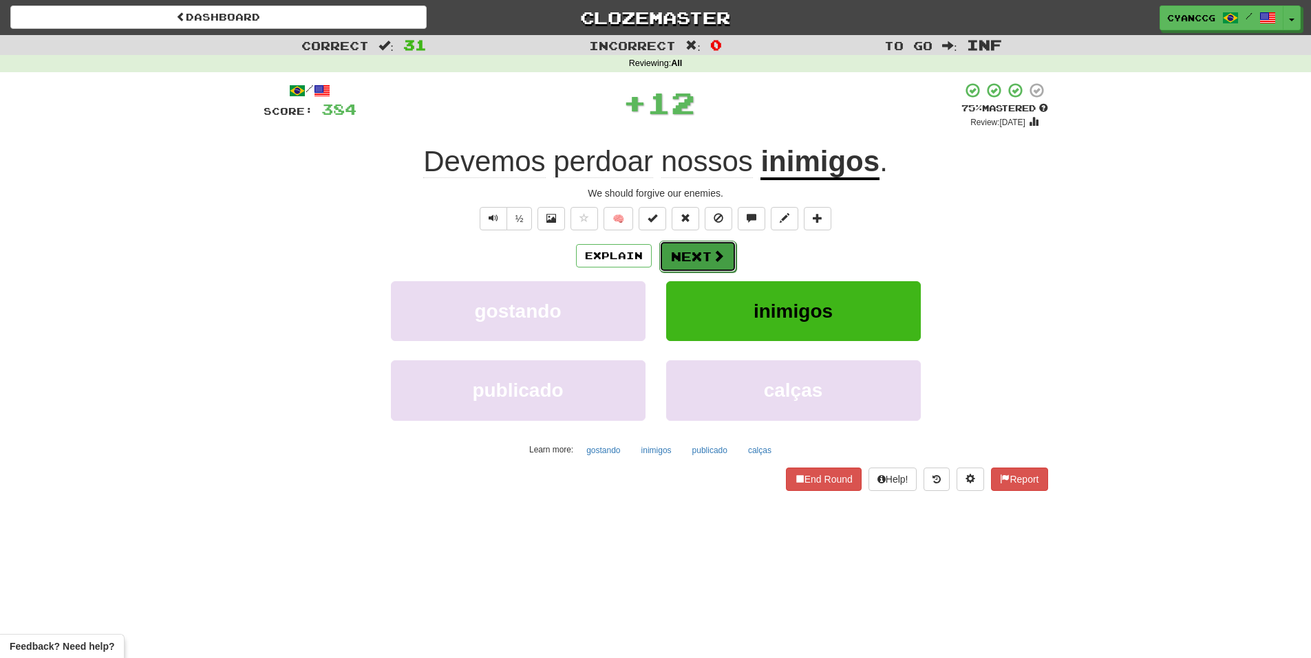
click at [712, 251] on span at bounding box center [718, 256] width 12 height 12
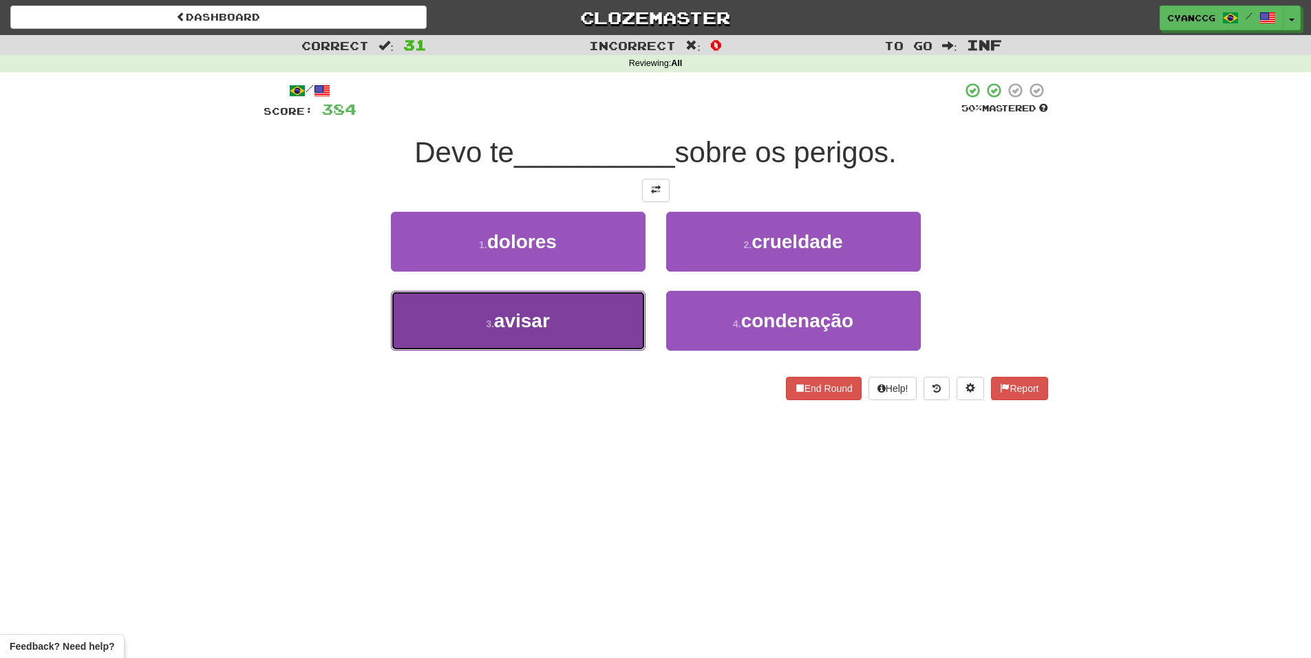
click at [619, 313] on button "3 . avisar" at bounding box center [518, 321] width 255 height 60
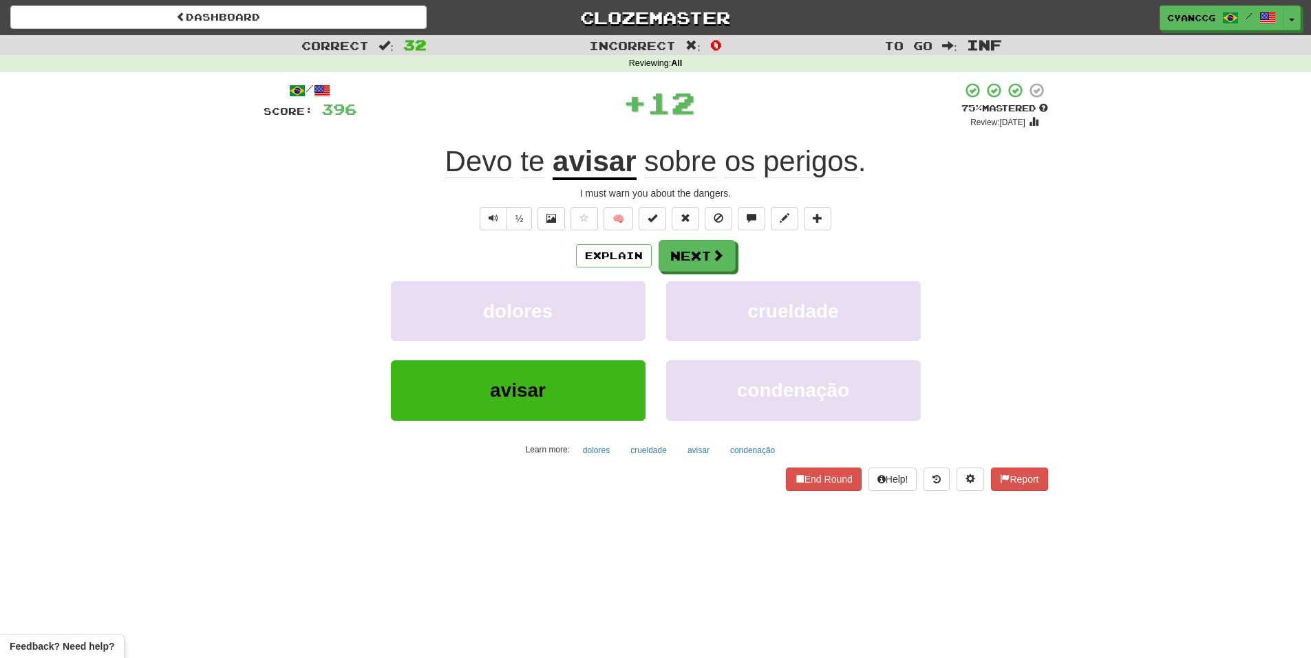
click at [694, 274] on div "Explain Next dolores crueldade avisar condenação Learn more: dolores crueldade …" at bounding box center [656, 350] width 784 height 221
click at [698, 257] on button "Next" at bounding box center [697, 257] width 77 height 32
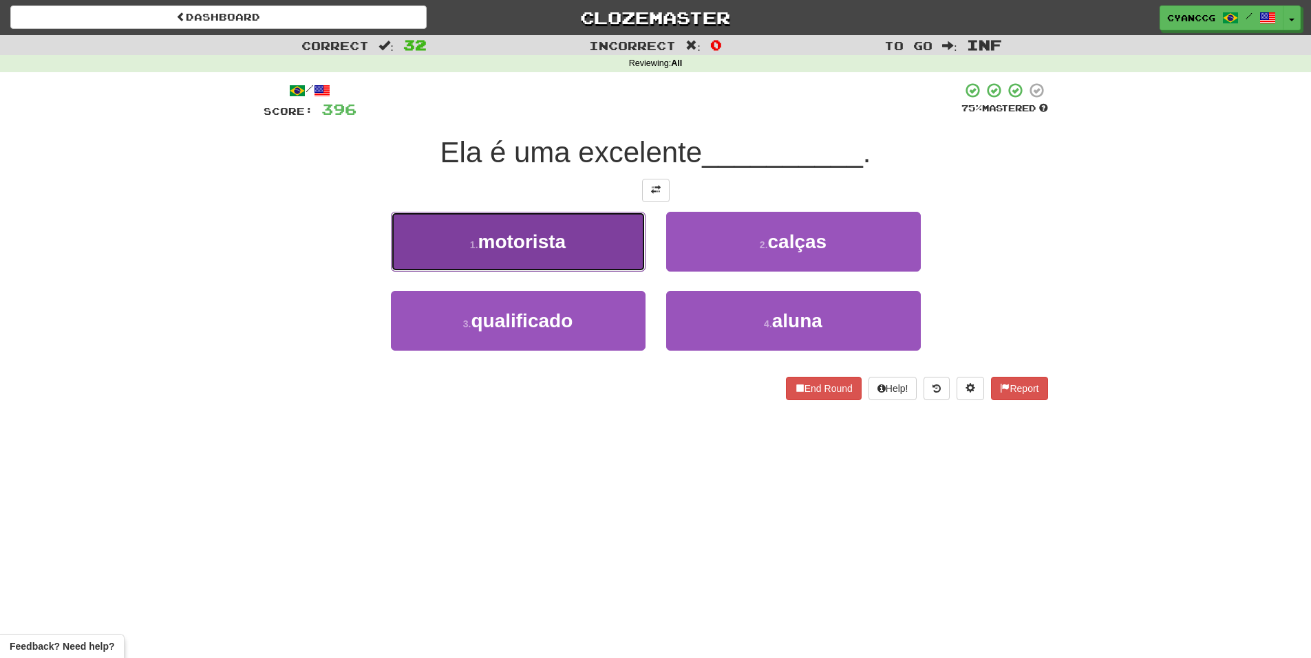
click at [638, 261] on button "1 . motorista" at bounding box center [518, 242] width 255 height 60
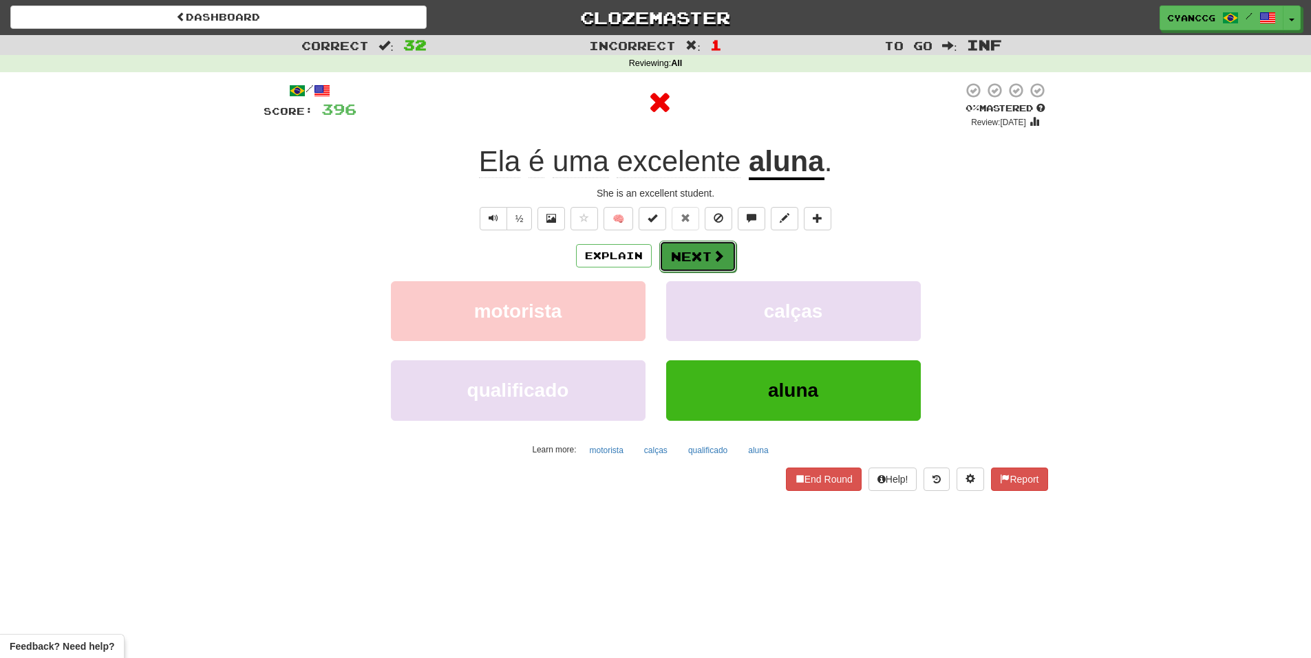
click at [691, 257] on button "Next" at bounding box center [697, 257] width 77 height 32
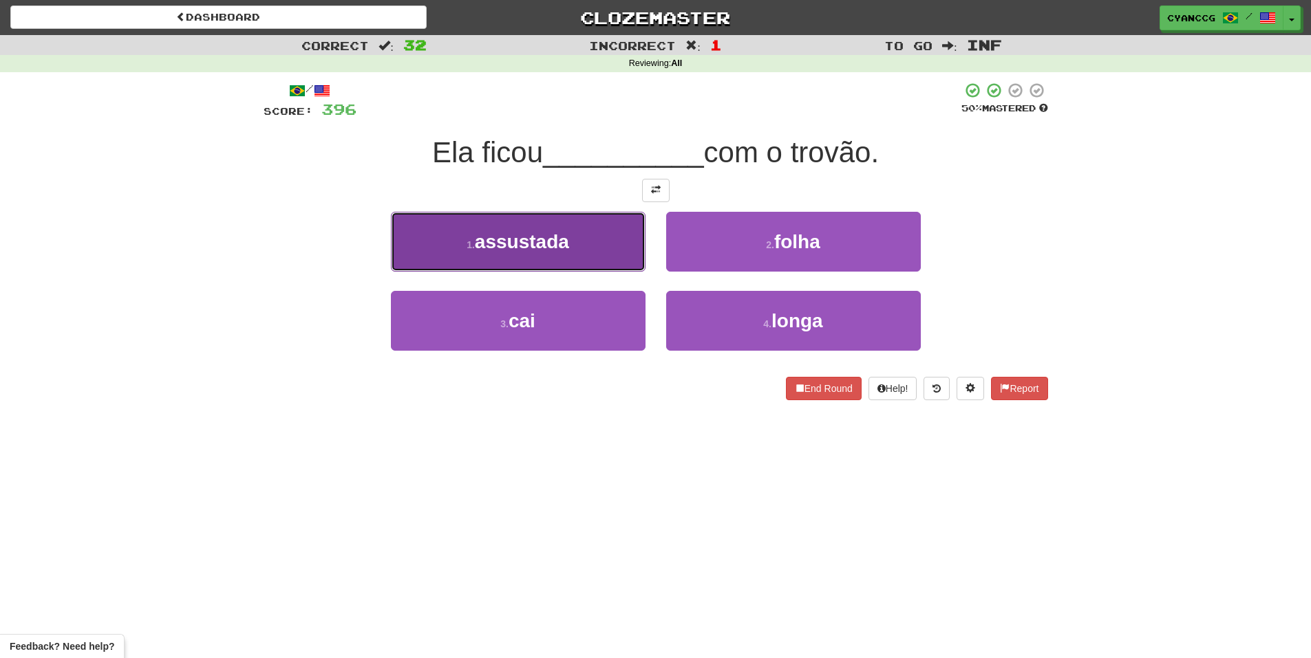
click at [606, 255] on button "1 . assustada" at bounding box center [518, 242] width 255 height 60
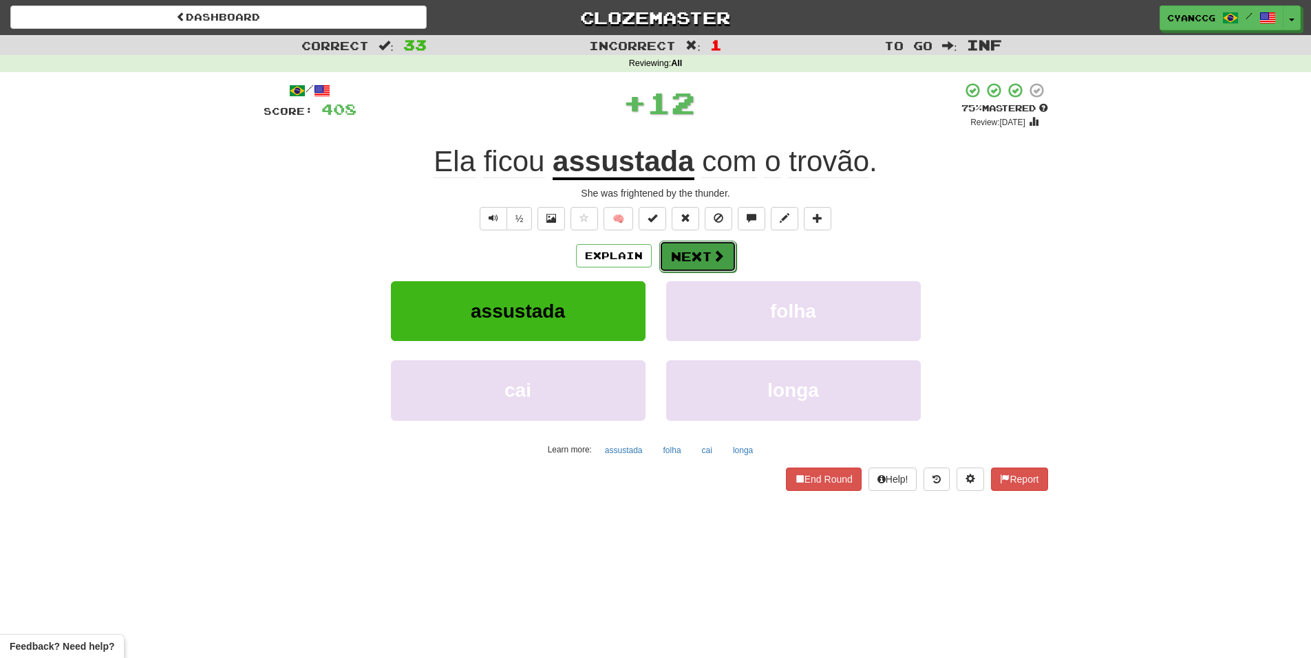
click at [696, 251] on button "Next" at bounding box center [697, 257] width 77 height 32
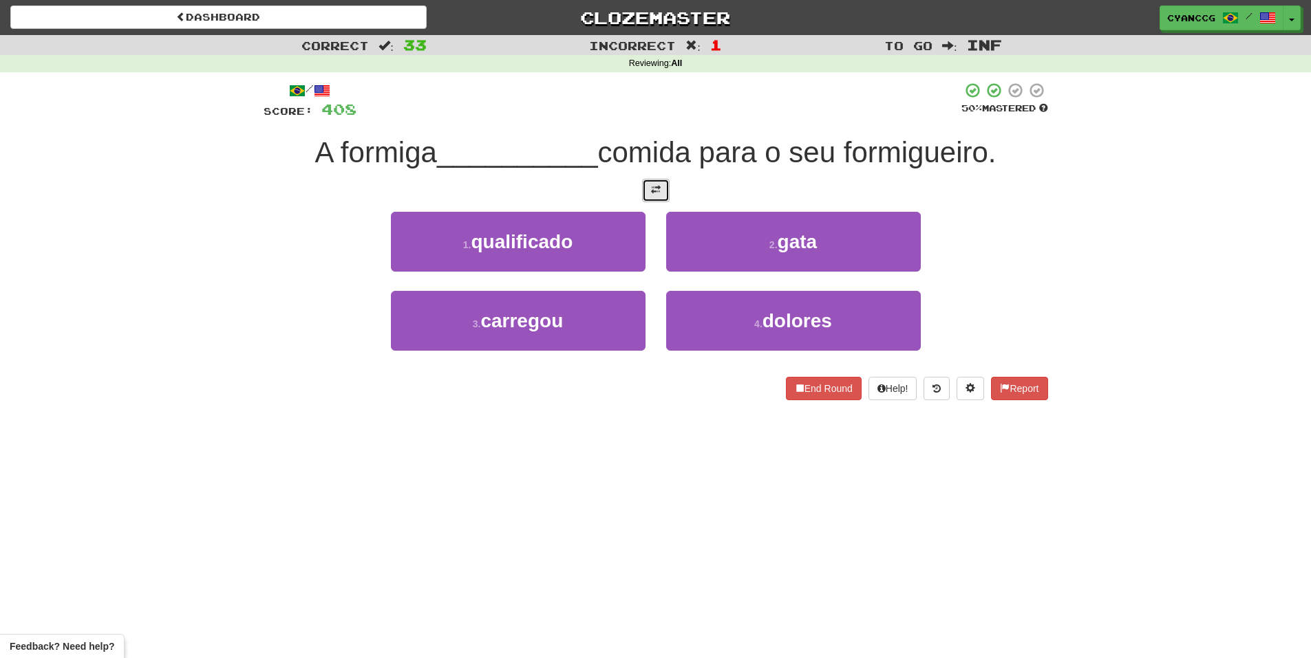
click at [661, 189] on button at bounding box center [656, 190] width 28 height 23
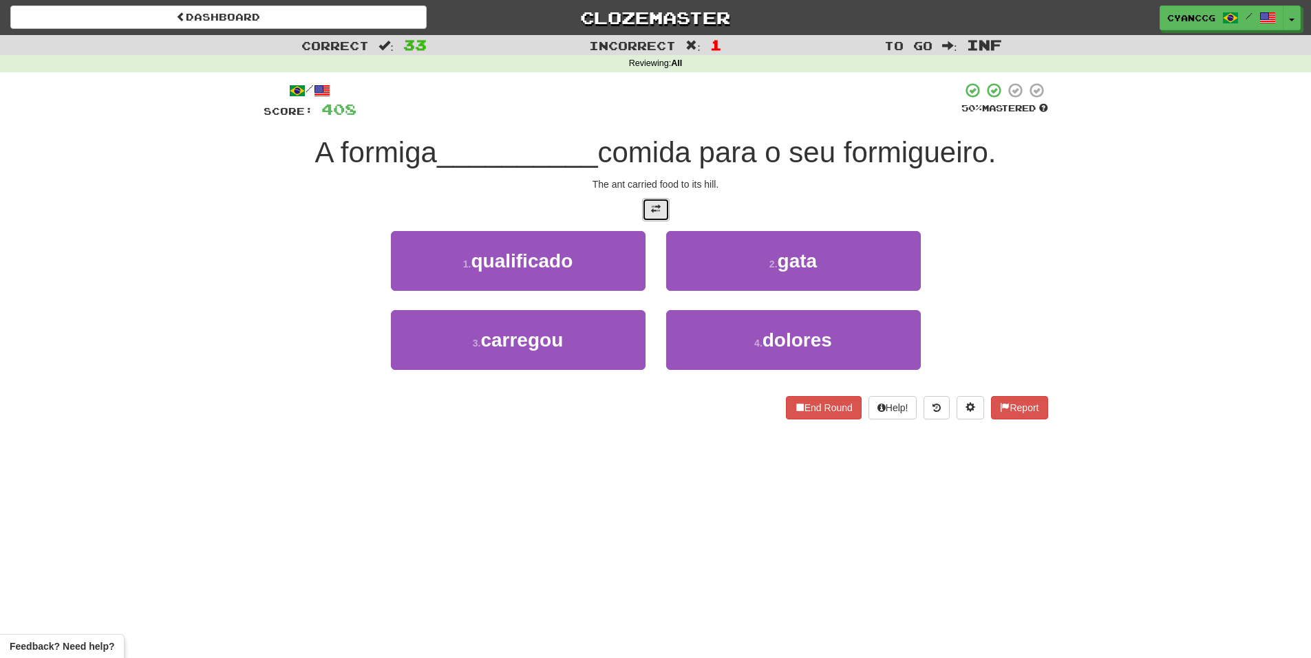
click at [657, 204] on span at bounding box center [656, 209] width 10 height 10
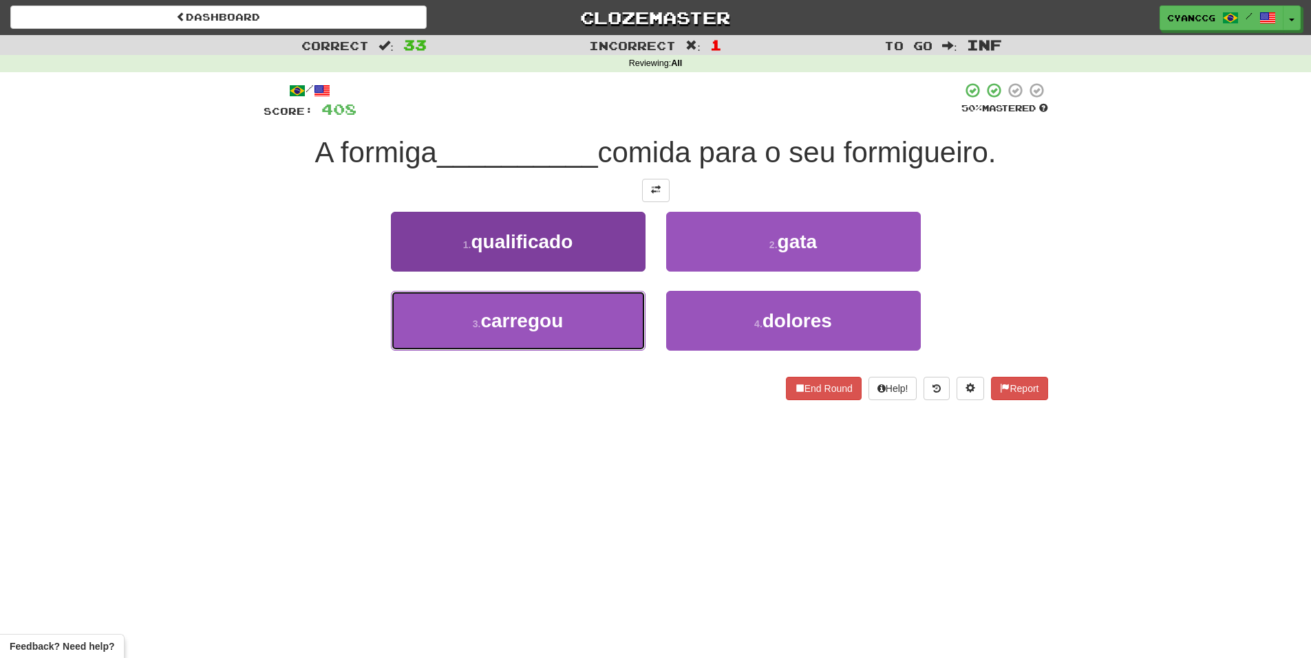
drag, startPoint x: 587, startPoint y: 330, endPoint x: 625, endPoint y: 314, distance: 41.0
click at [594, 328] on button "3 . carregou" at bounding box center [518, 321] width 255 height 60
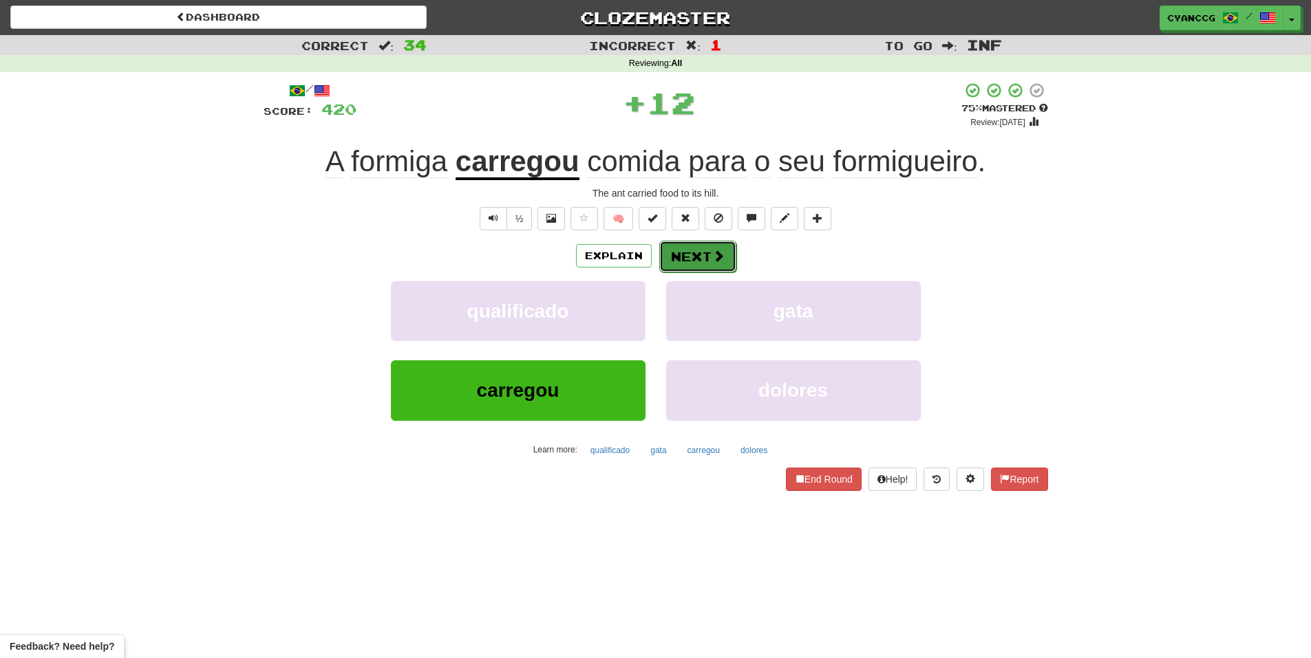
click at [683, 250] on button "Next" at bounding box center [697, 257] width 77 height 32
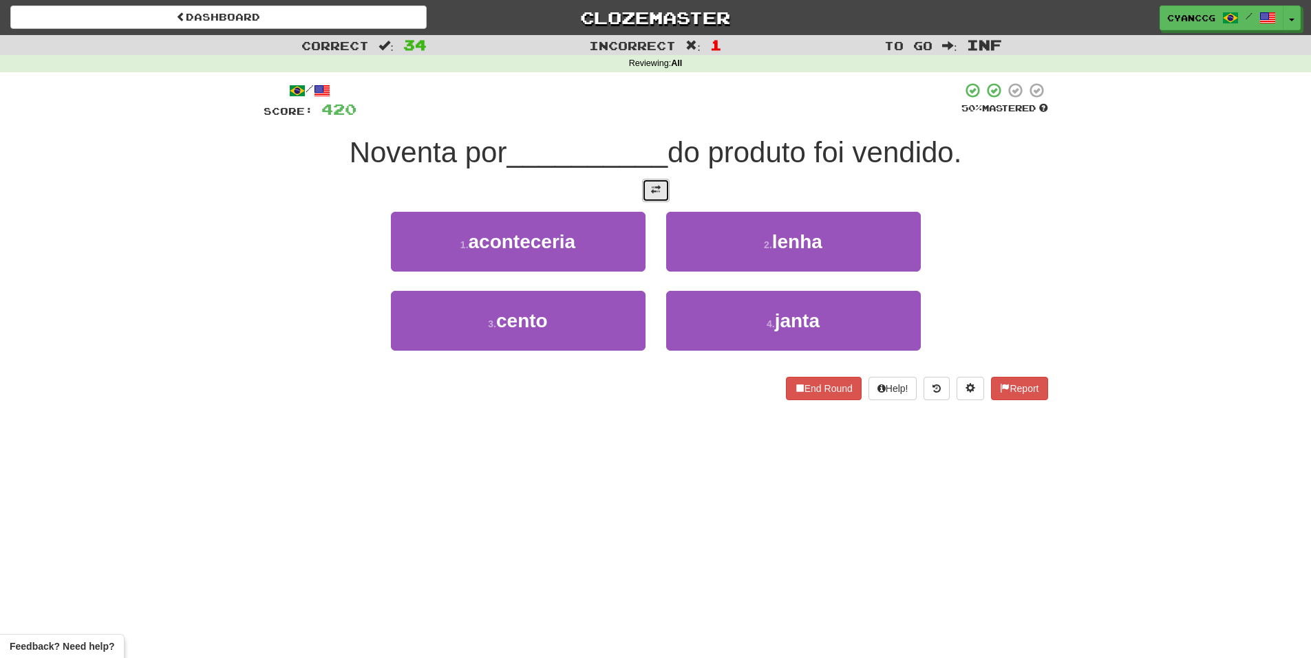
click at [658, 198] on button at bounding box center [656, 190] width 28 height 23
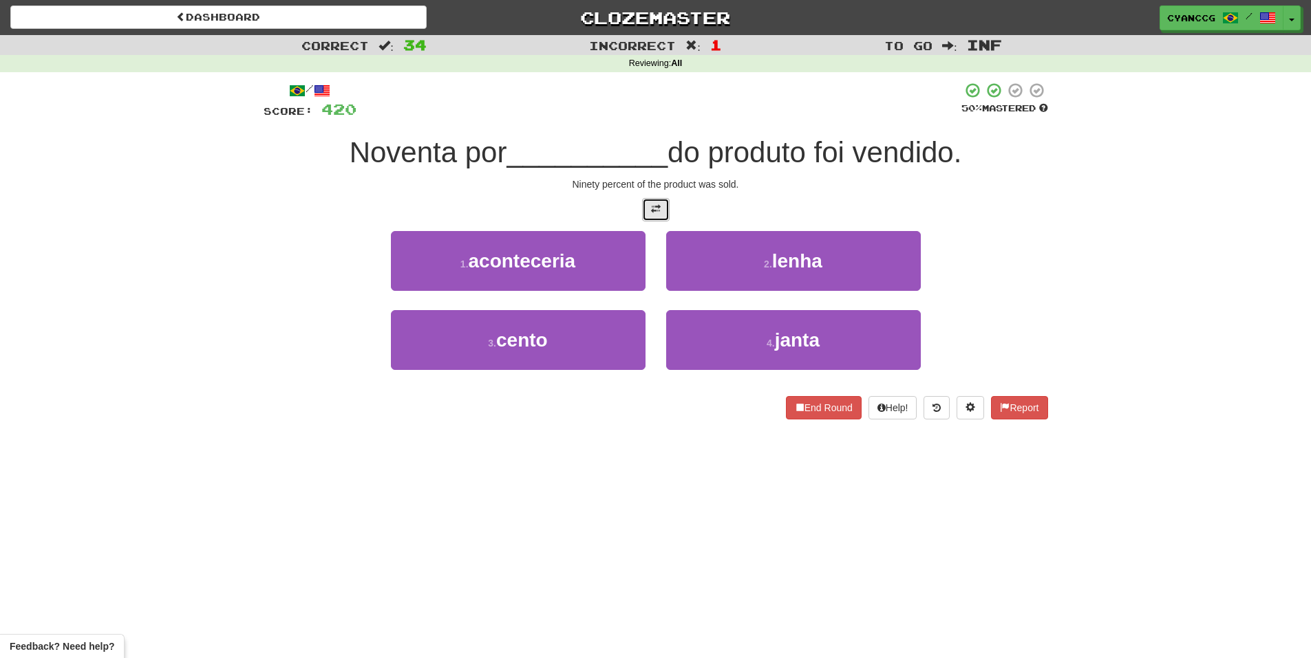
click at [655, 211] on span at bounding box center [656, 209] width 10 height 10
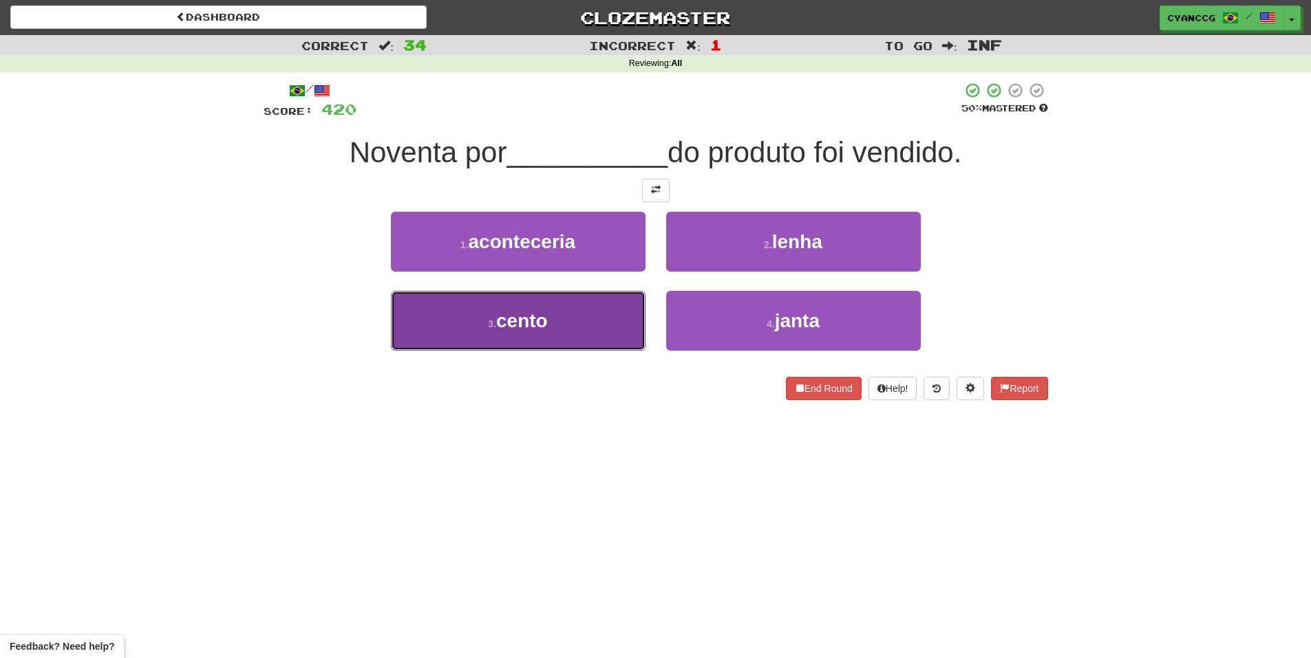
click at [574, 319] on button "3 . cento" at bounding box center [518, 321] width 255 height 60
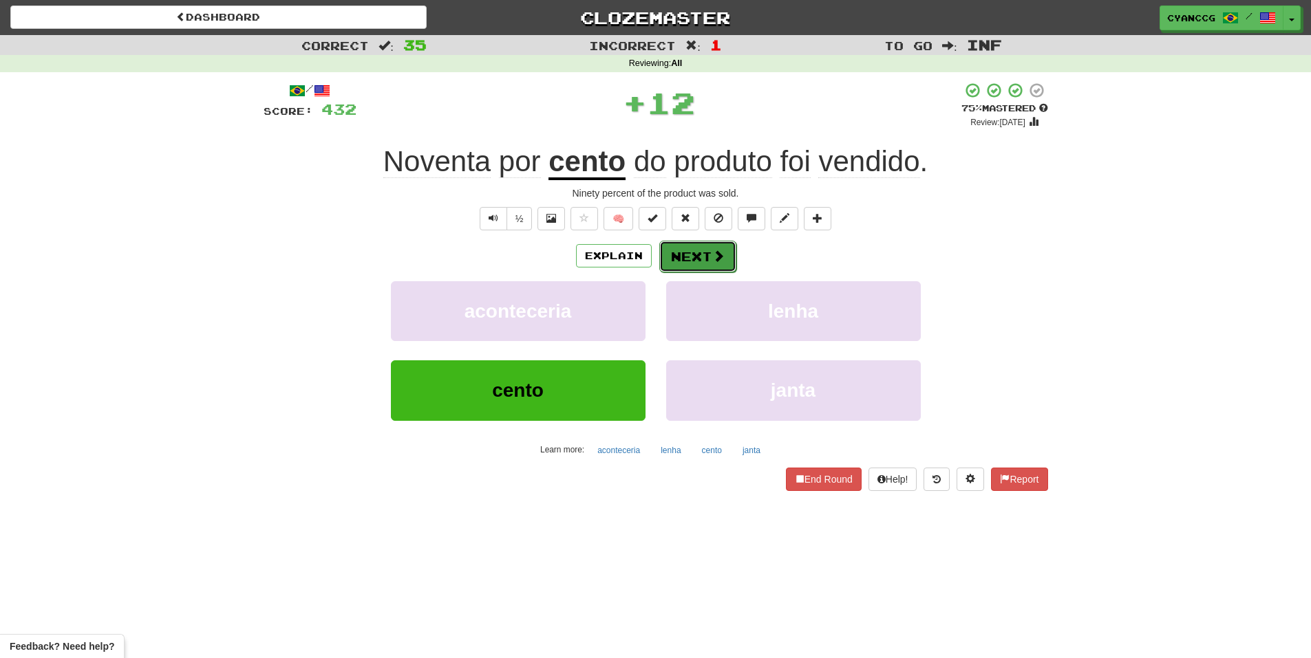
click at [702, 255] on button "Next" at bounding box center [697, 257] width 77 height 32
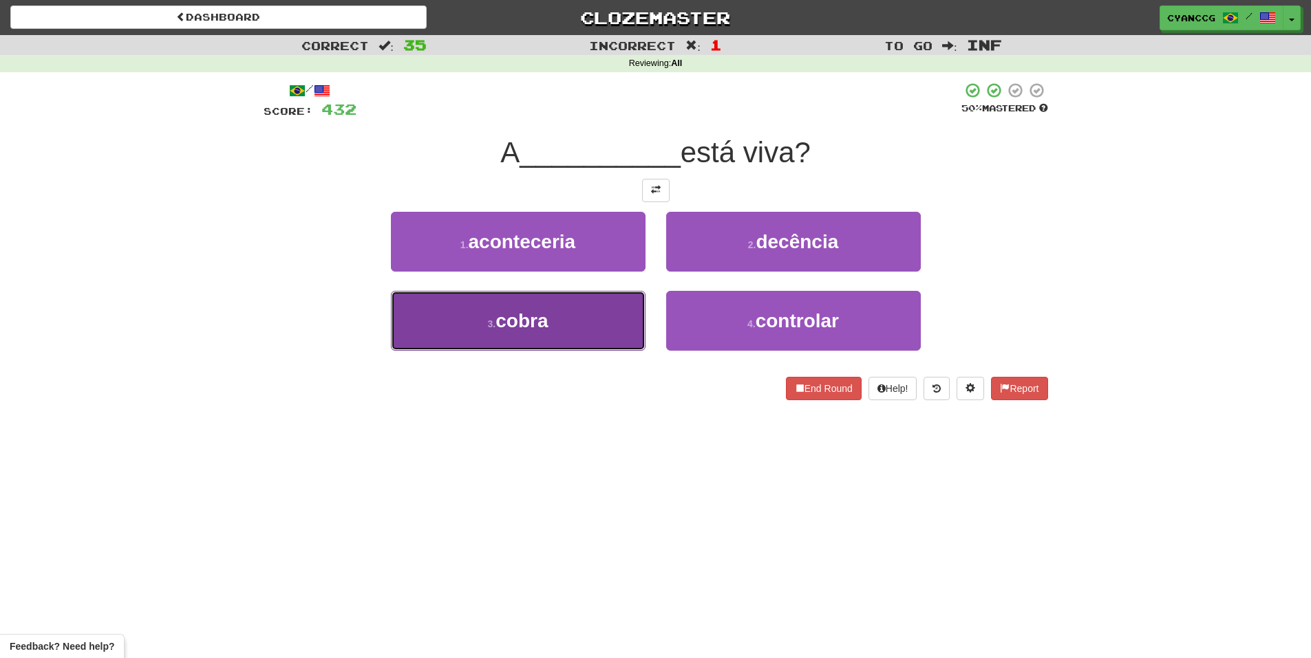
click at [574, 332] on button "3 . cobra" at bounding box center [518, 321] width 255 height 60
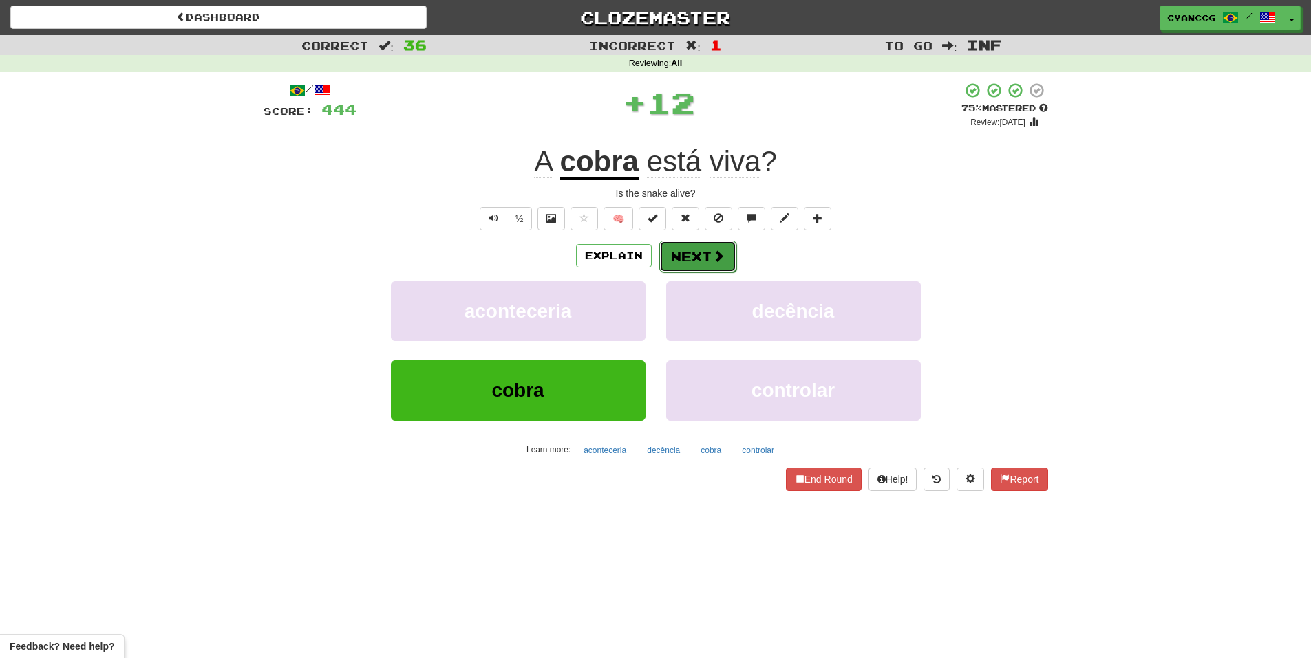
click at [678, 251] on button "Next" at bounding box center [697, 257] width 77 height 32
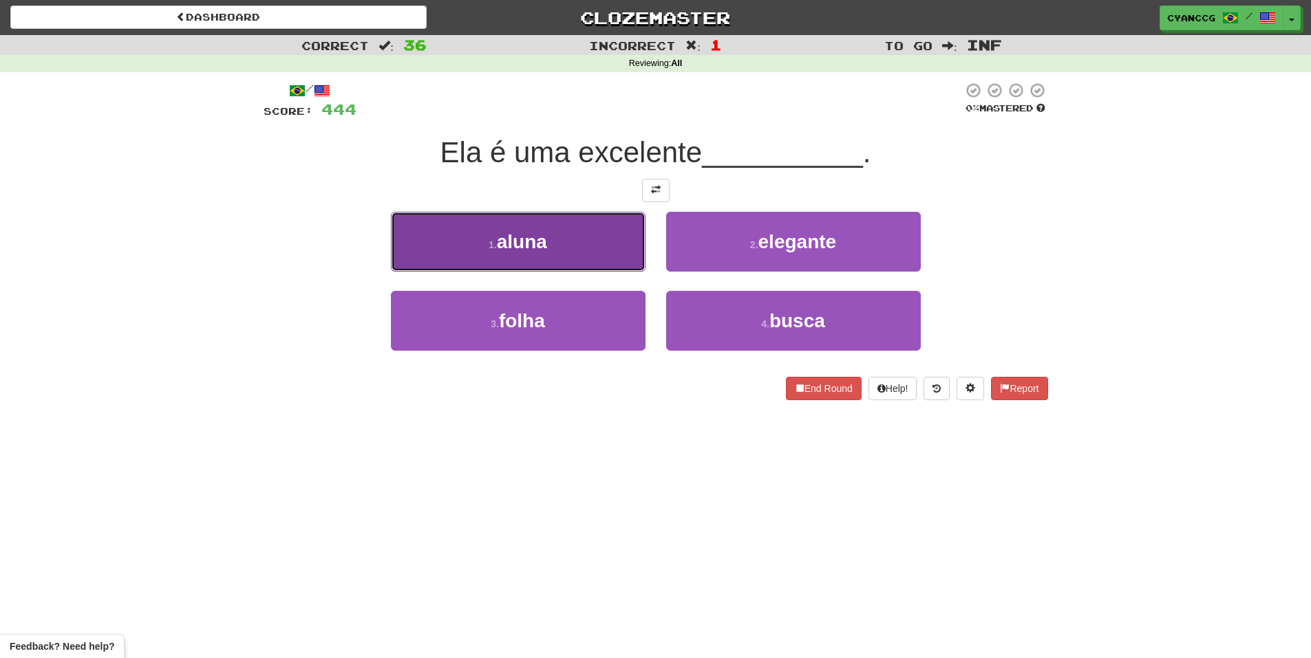
click at [592, 243] on button "1 . aluna" at bounding box center [518, 242] width 255 height 60
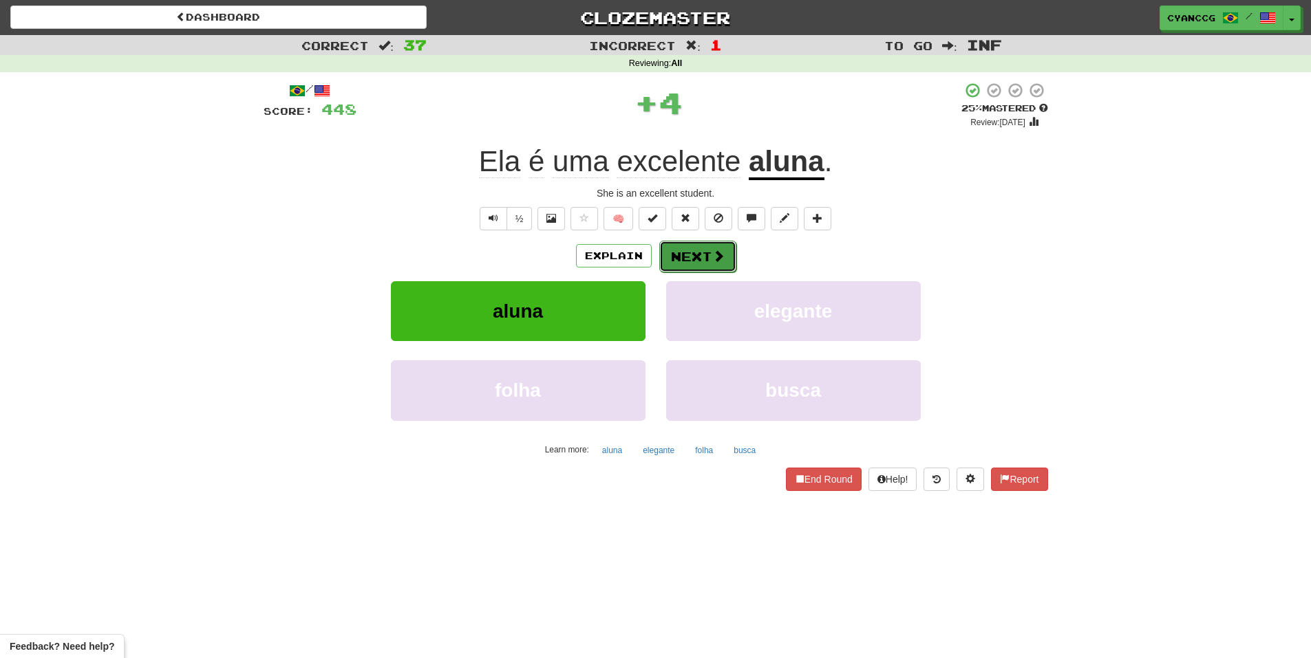
click at [676, 257] on button "Next" at bounding box center [697, 257] width 77 height 32
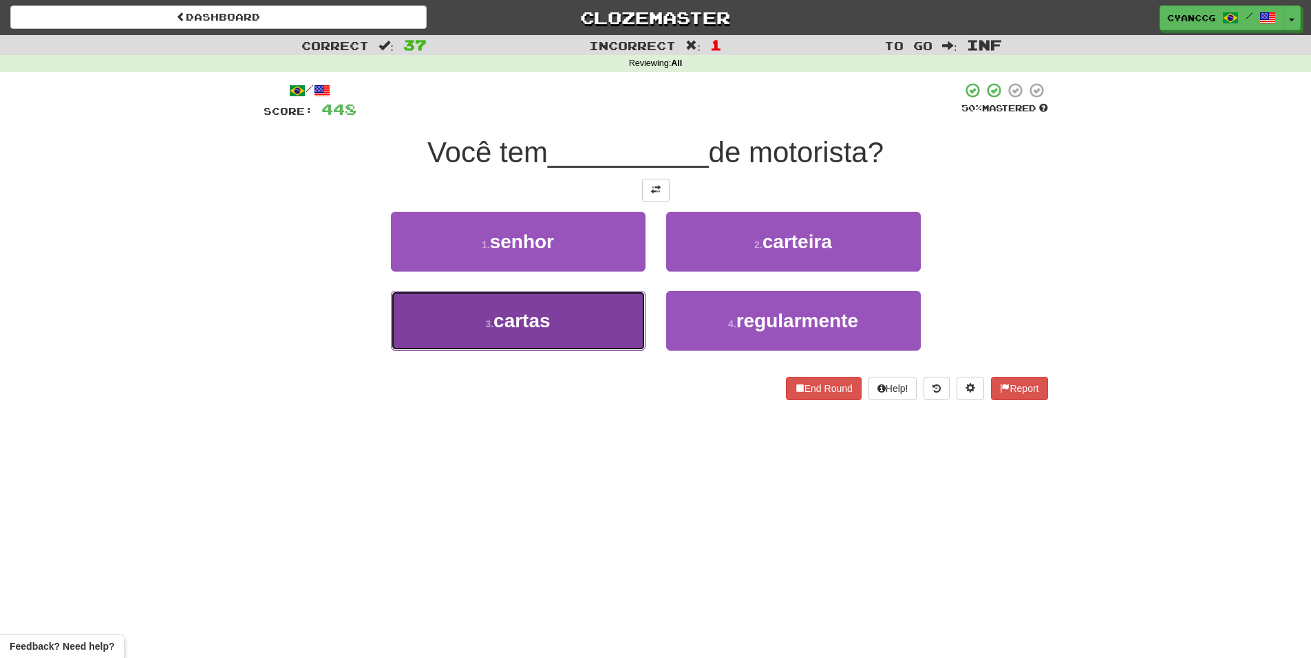
click at [588, 323] on button "3 . cartas" at bounding box center [518, 321] width 255 height 60
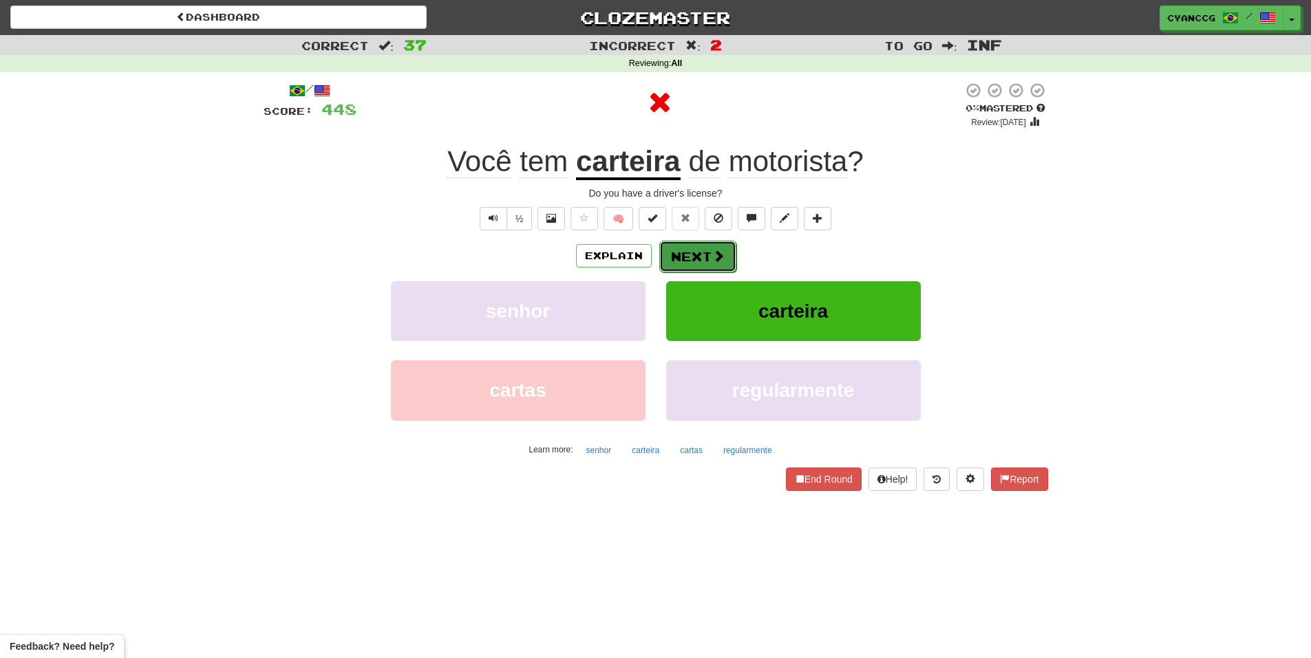
click at [682, 265] on button "Next" at bounding box center [697, 257] width 77 height 32
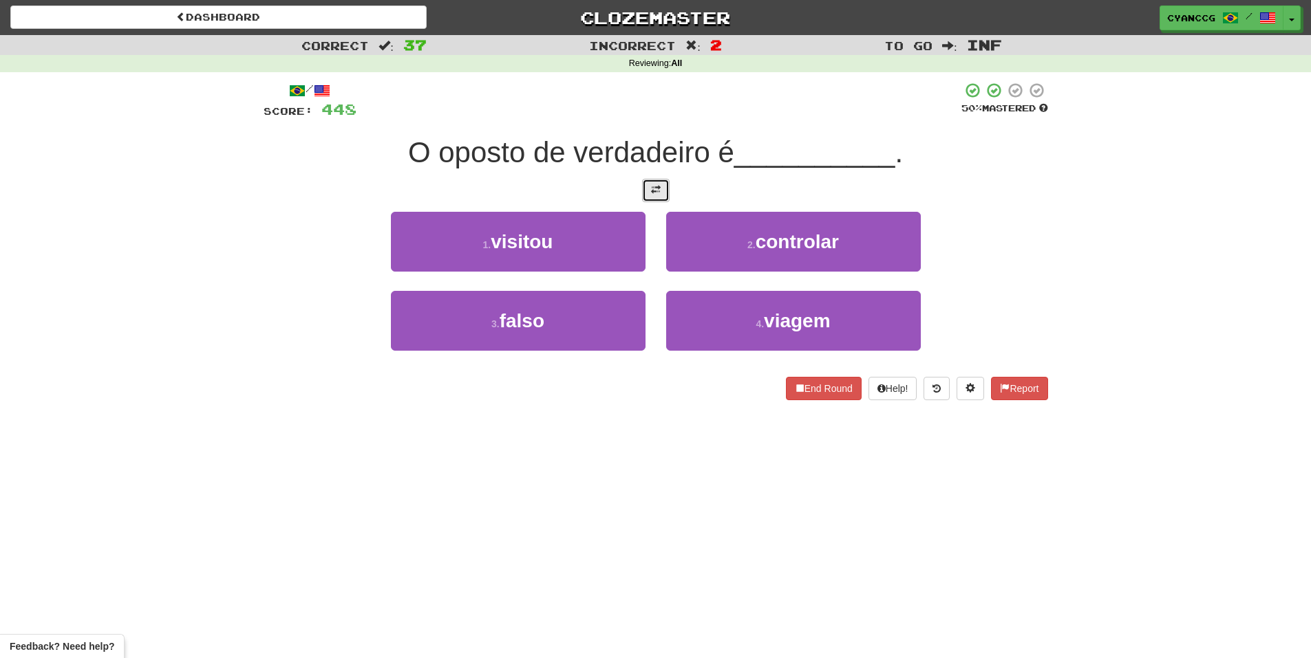
click at [654, 190] on span at bounding box center [656, 190] width 10 height 10
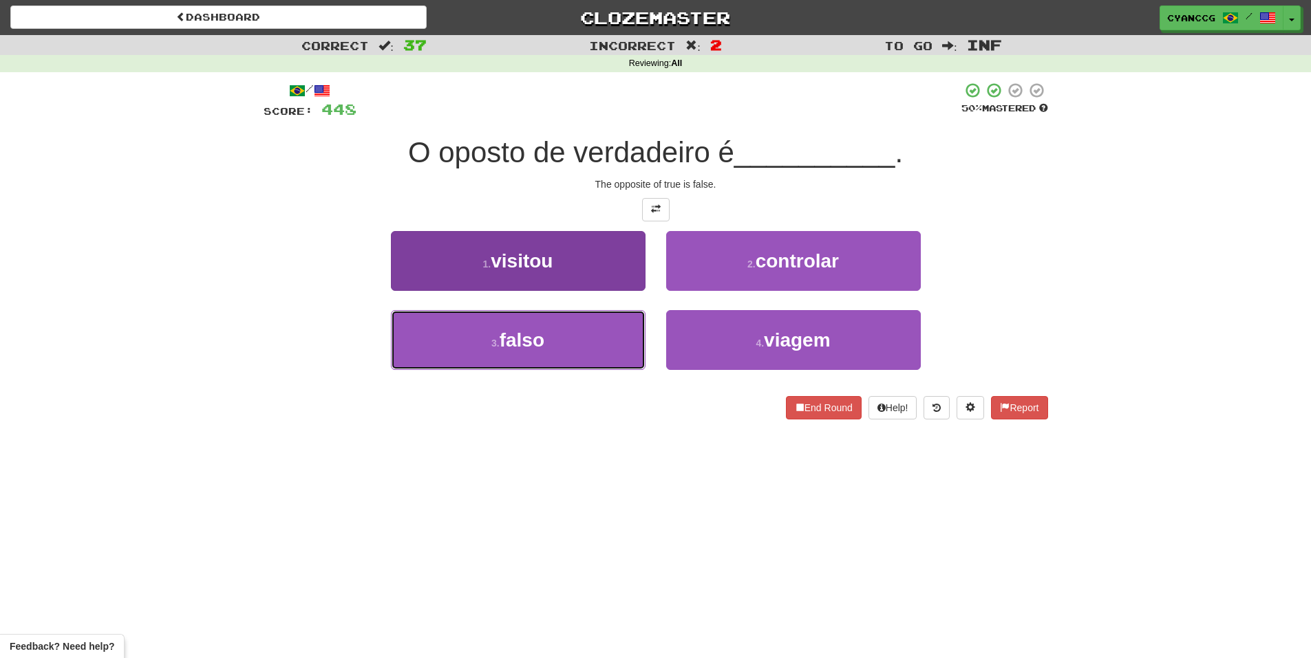
drag, startPoint x: 574, startPoint y: 341, endPoint x: 587, endPoint y: 336, distance: 13.7
click at [579, 339] on button "3 . falso" at bounding box center [518, 340] width 255 height 60
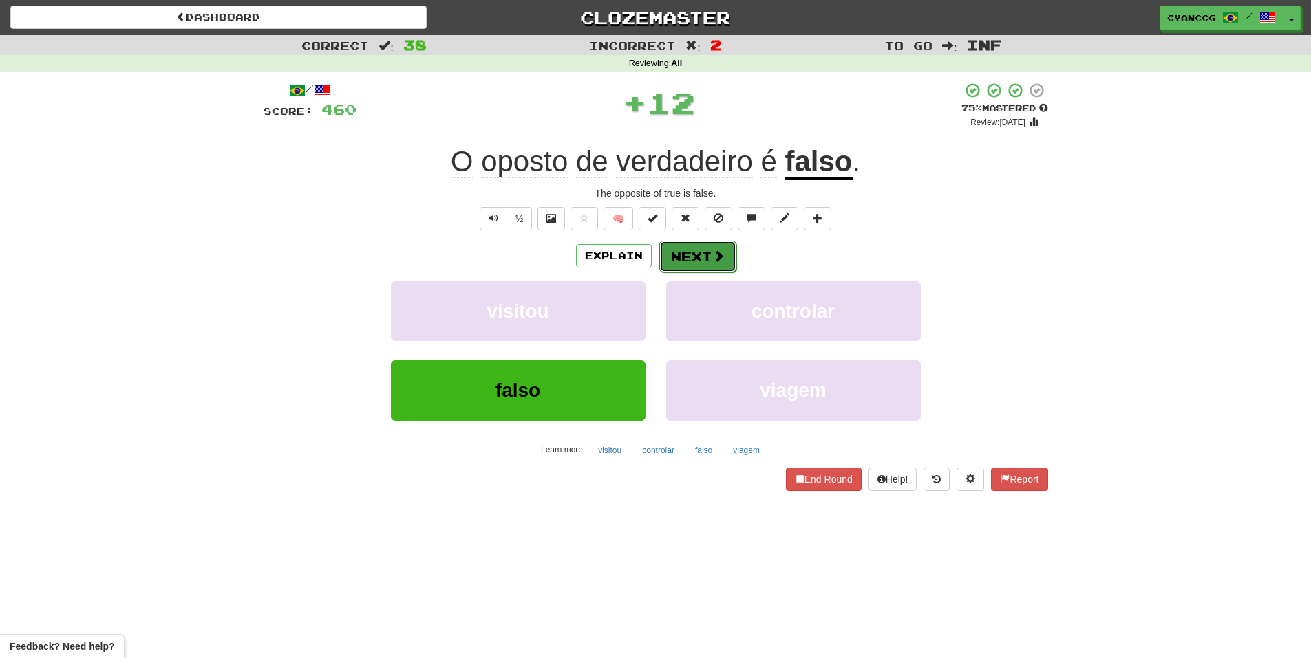
click at [709, 257] on button "Next" at bounding box center [697, 257] width 77 height 32
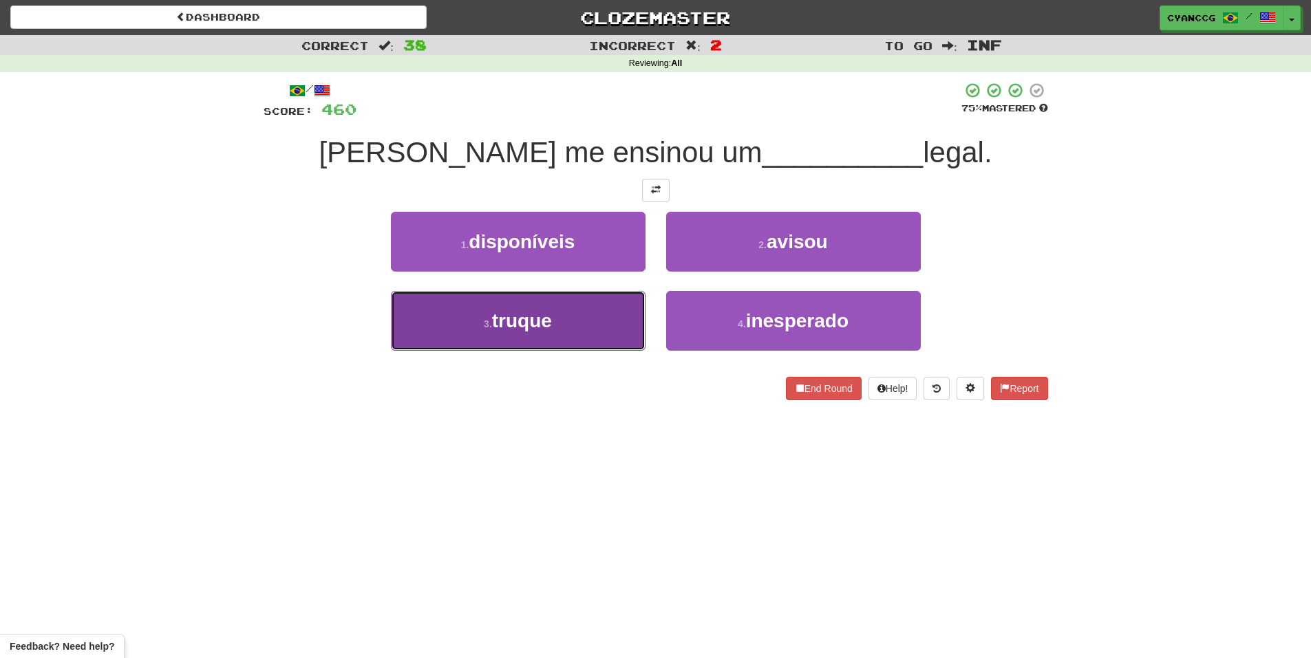
click at [593, 316] on button "3 . truque" at bounding box center [518, 321] width 255 height 60
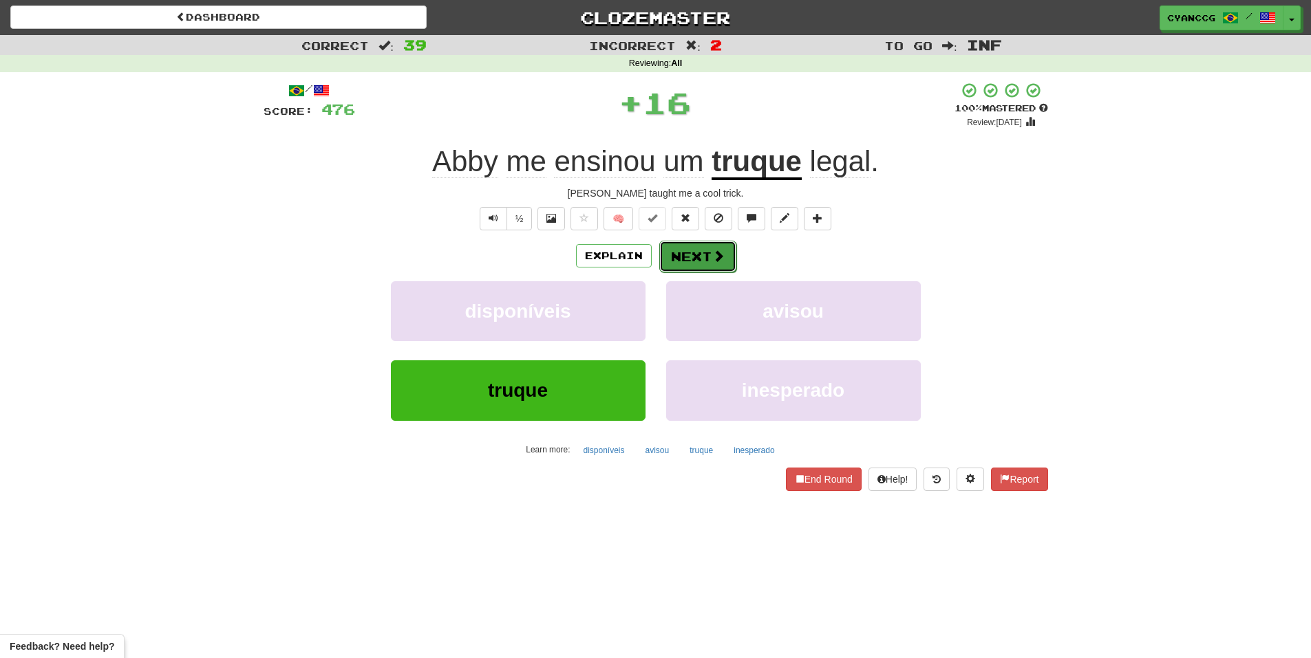
click at [693, 260] on button "Next" at bounding box center [697, 257] width 77 height 32
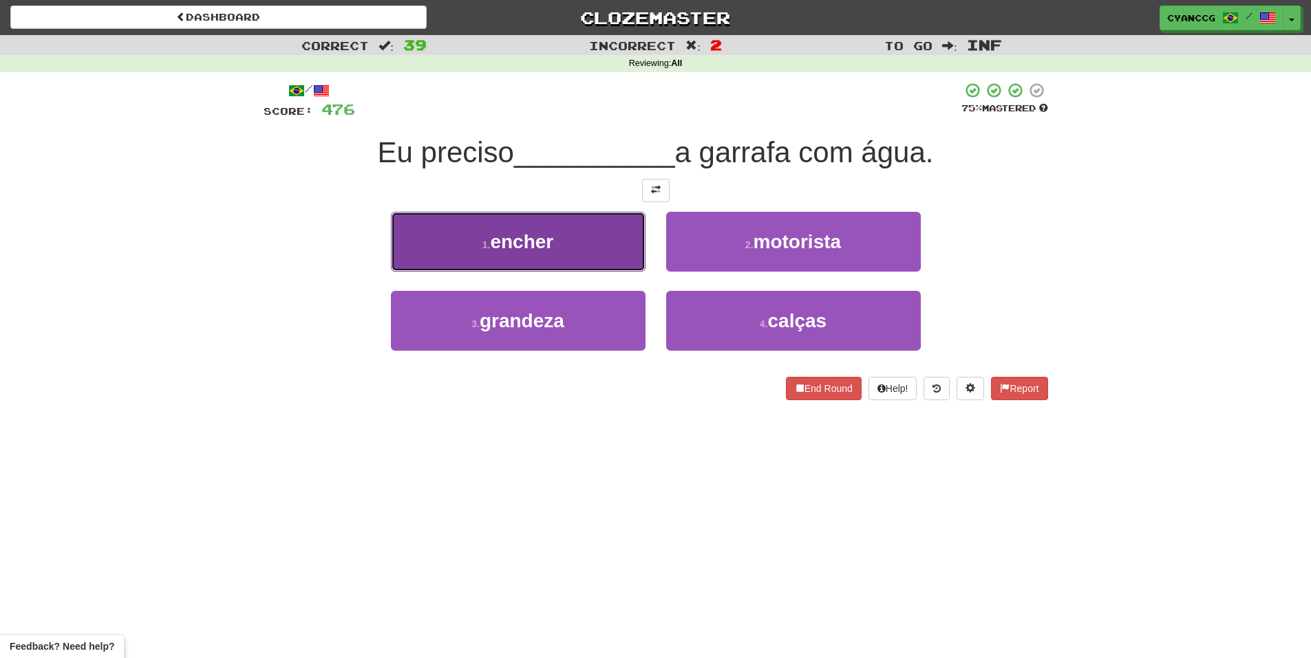
click at [599, 262] on button "1 . encher" at bounding box center [518, 242] width 255 height 60
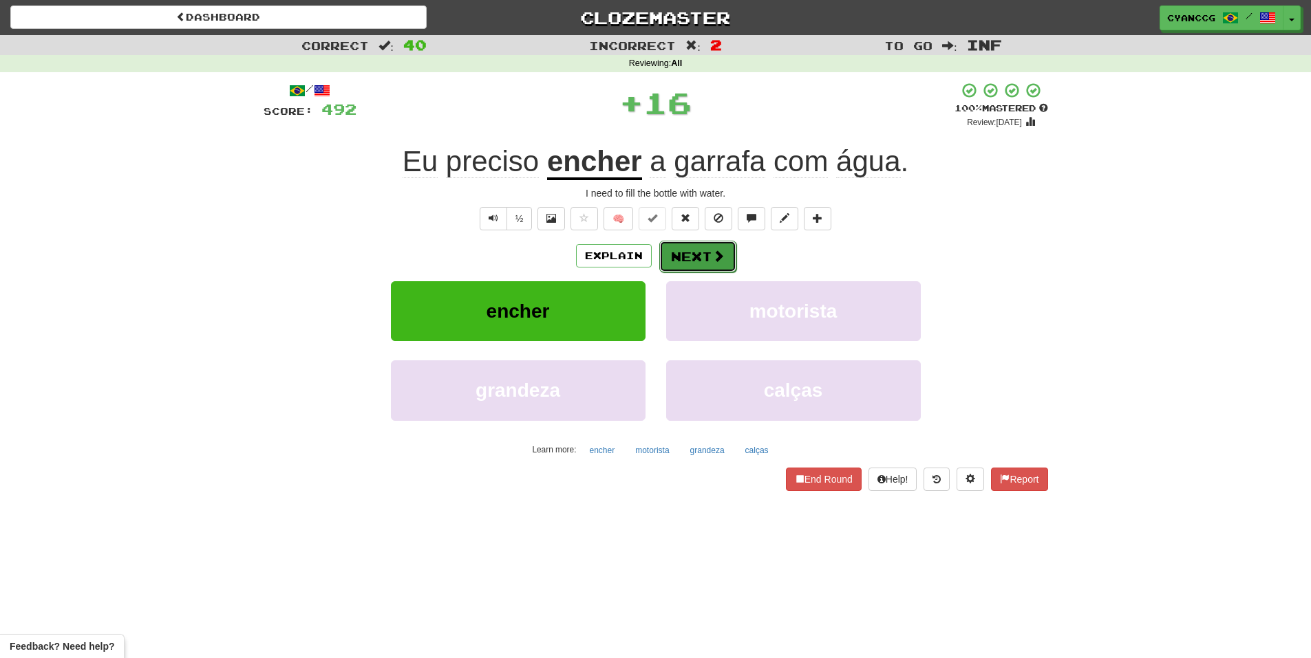
click at [687, 255] on button "Next" at bounding box center [697, 257] width 77 height 32
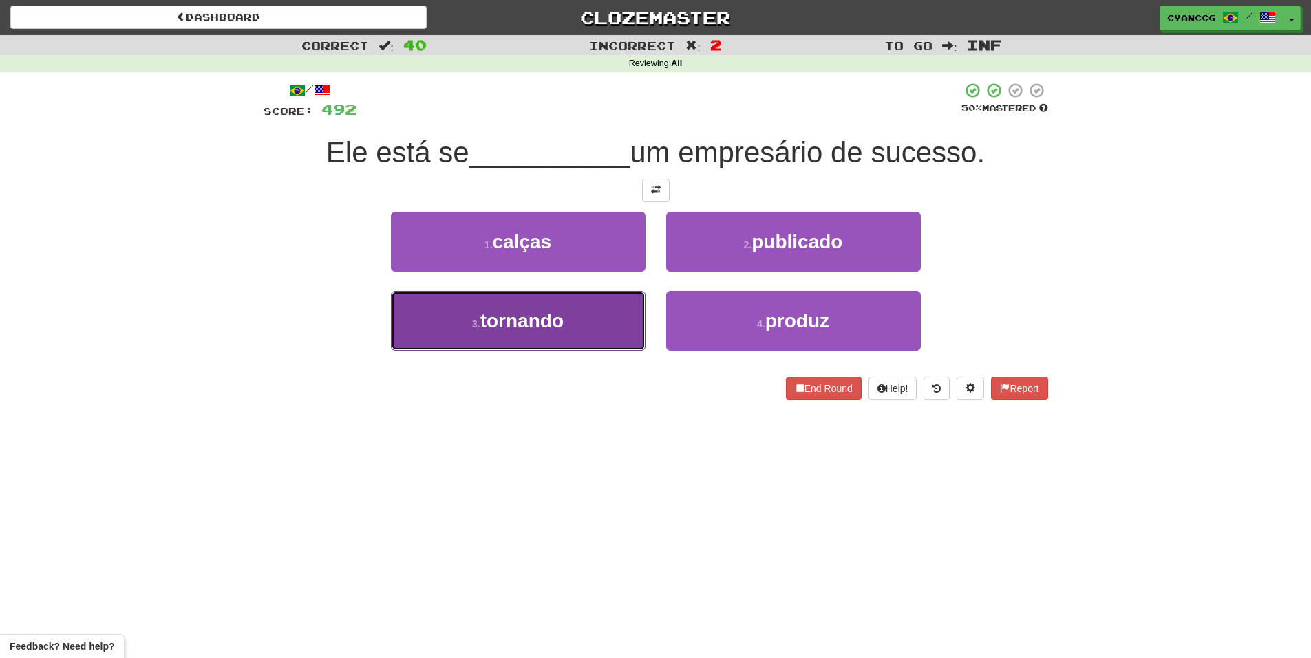
click at [581, 309] on button "3 . tornando" at bounding box center [518, 321] width 255 height 60
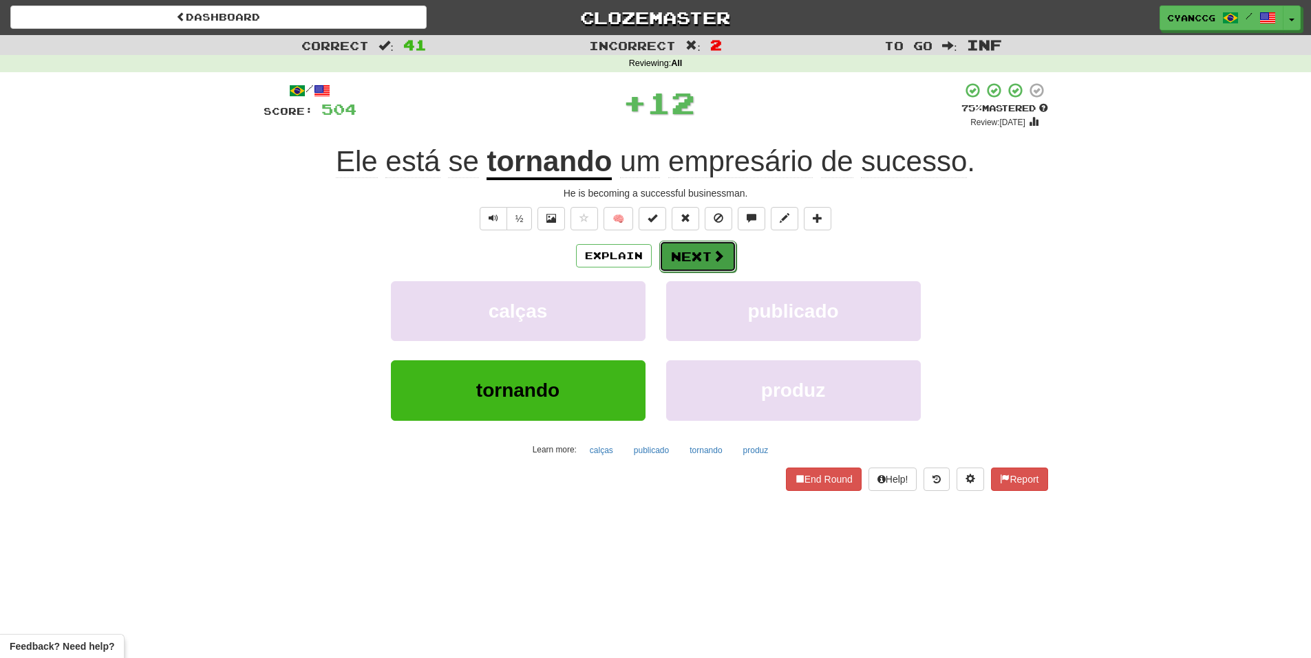
click at [674, 270] on button "Next" at bounding box center [697, 257] width 77 height 32
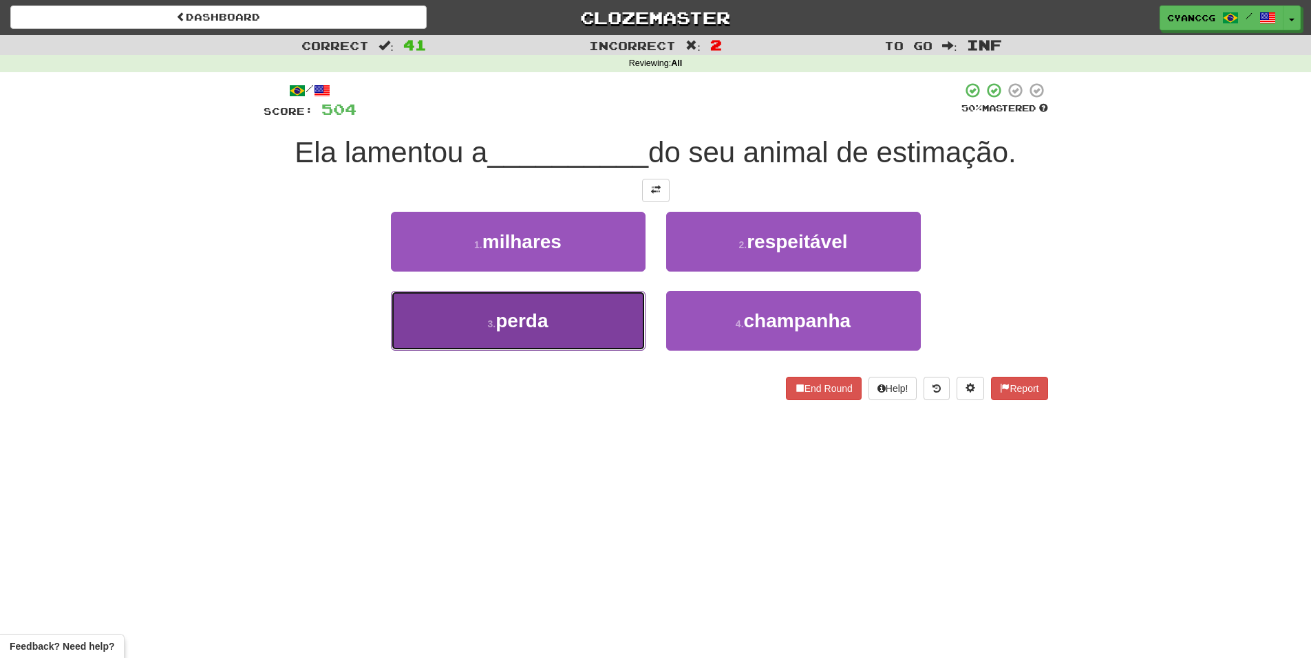
click at [590, 314] on button "3 . perda" at bounding box center [518, 321] width 255 height 60
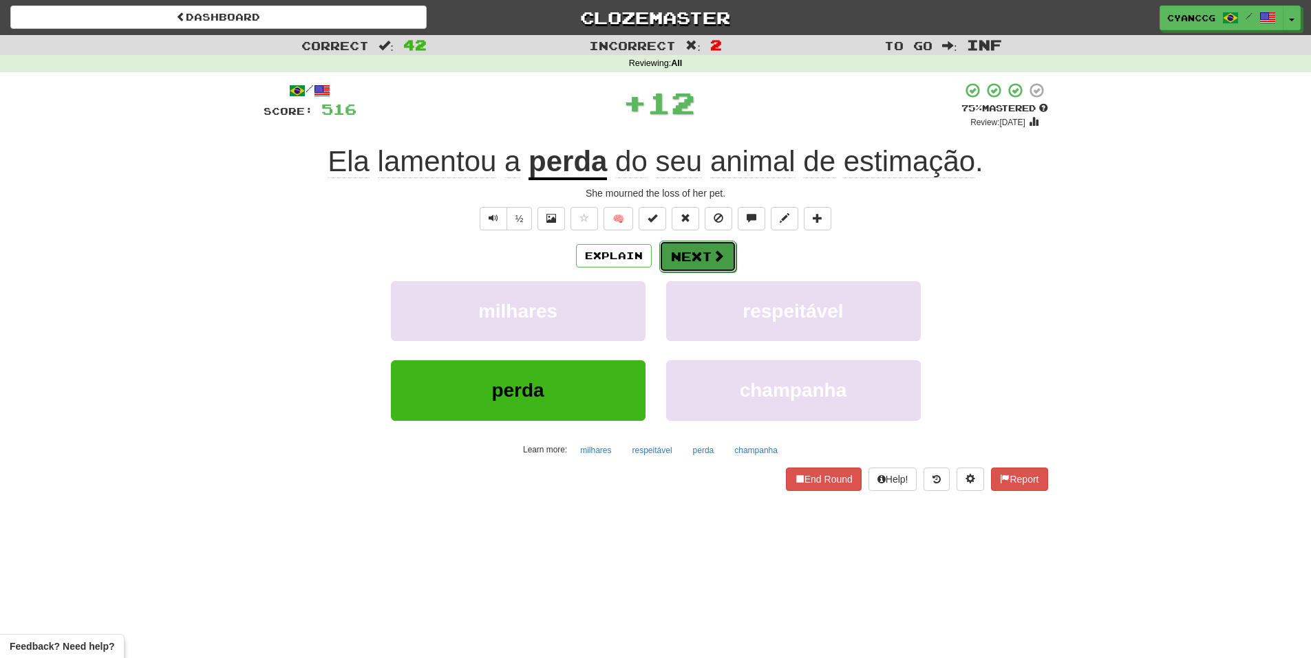
click at [669, 253] on button "Next" at bounding box center [697, 257] width 77 height 32
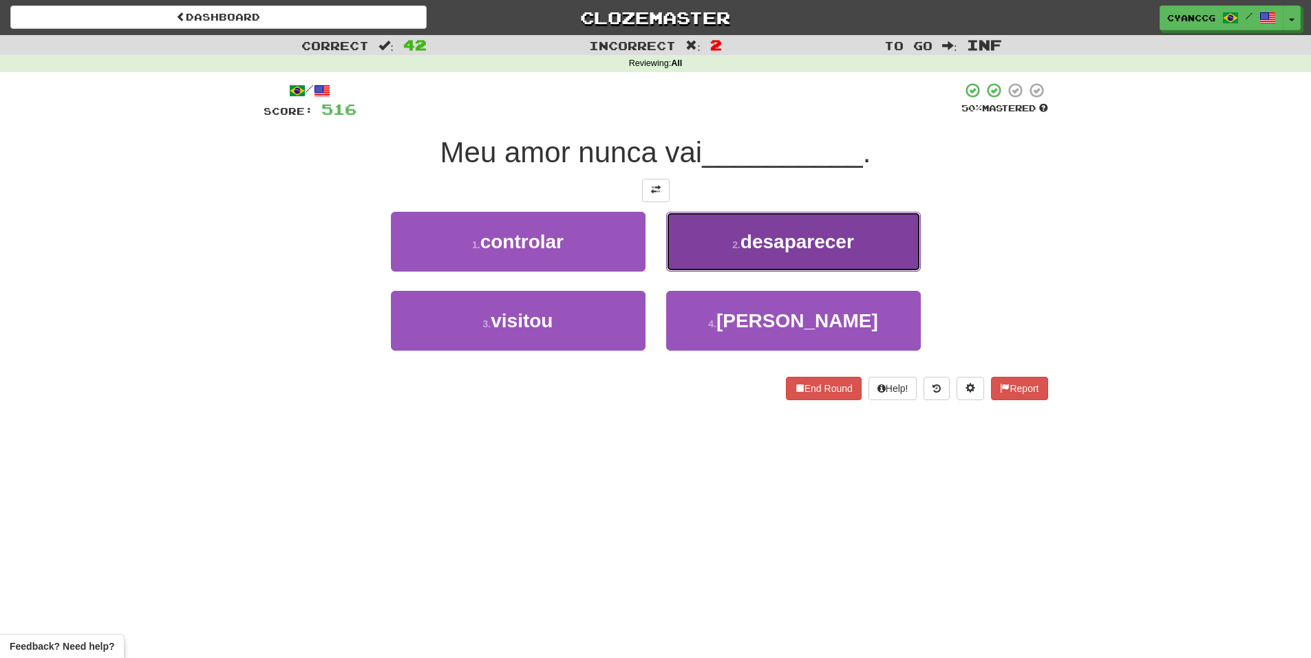
click at [715, 254] on button "2 . desaparecer" at bounding box center [793, 242] width 255 height 60
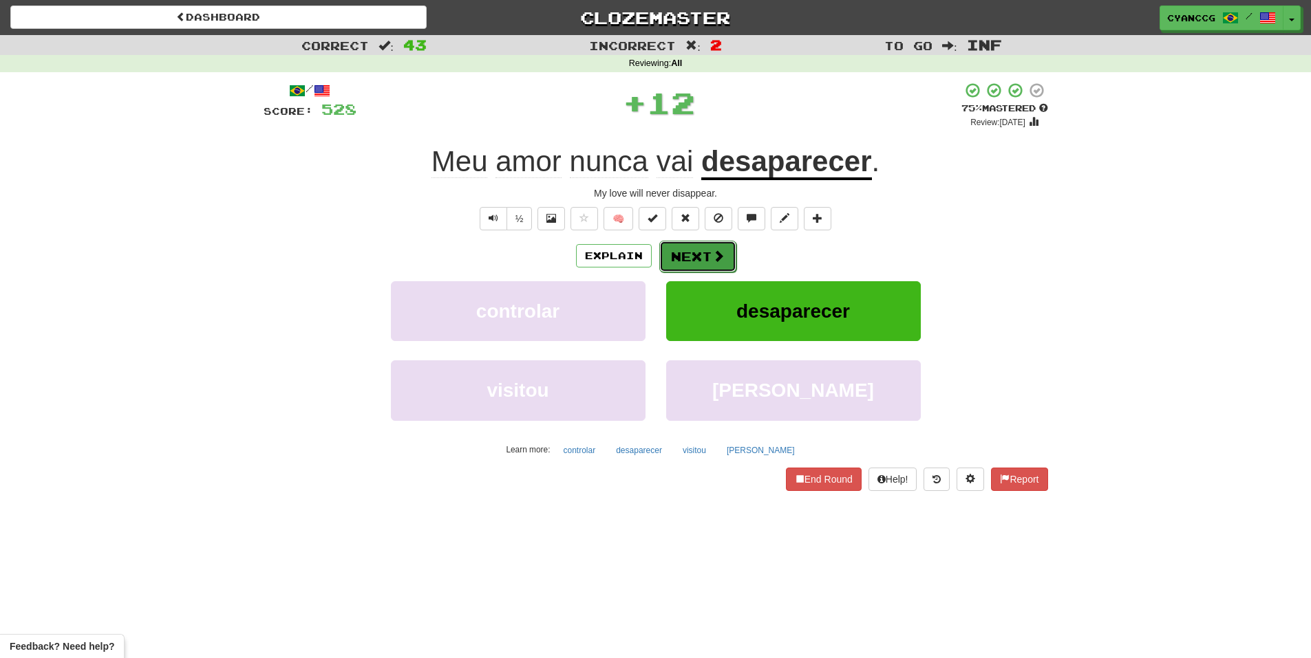
click at [707, 255] on button "Next" at bounding box center [697, 257] width 77 height 32
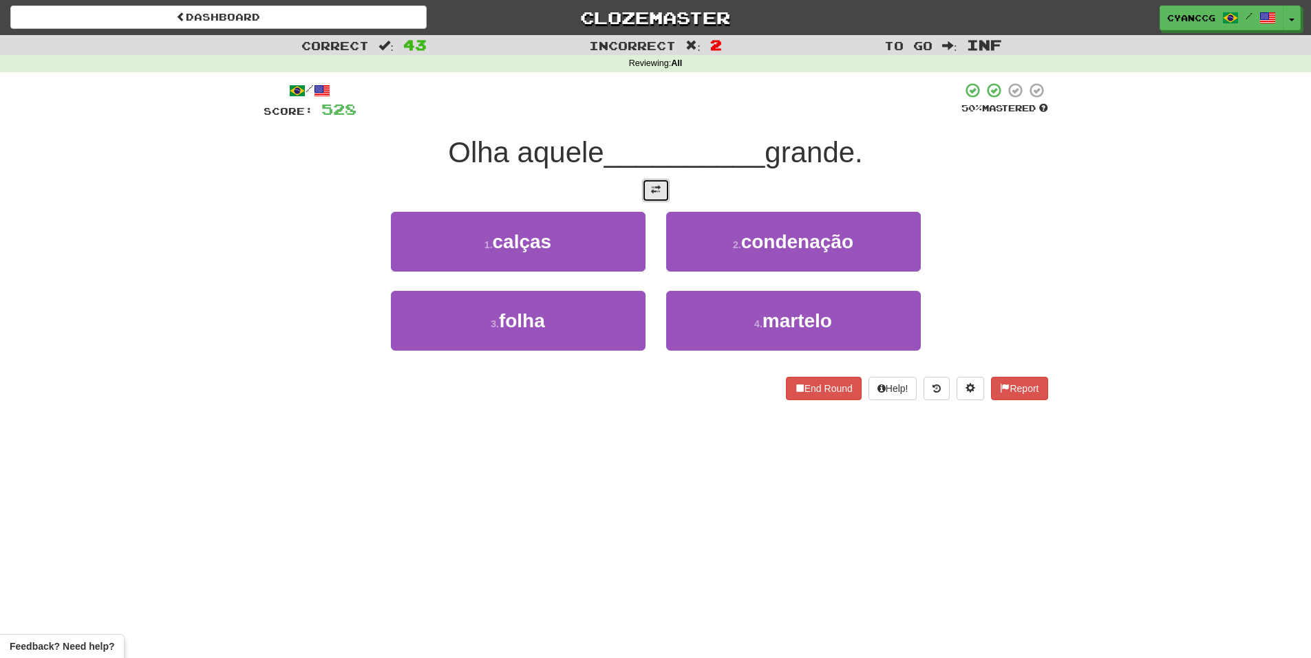
click at [652, 197] on button at bounding box center [656, 190] width 28 height 23
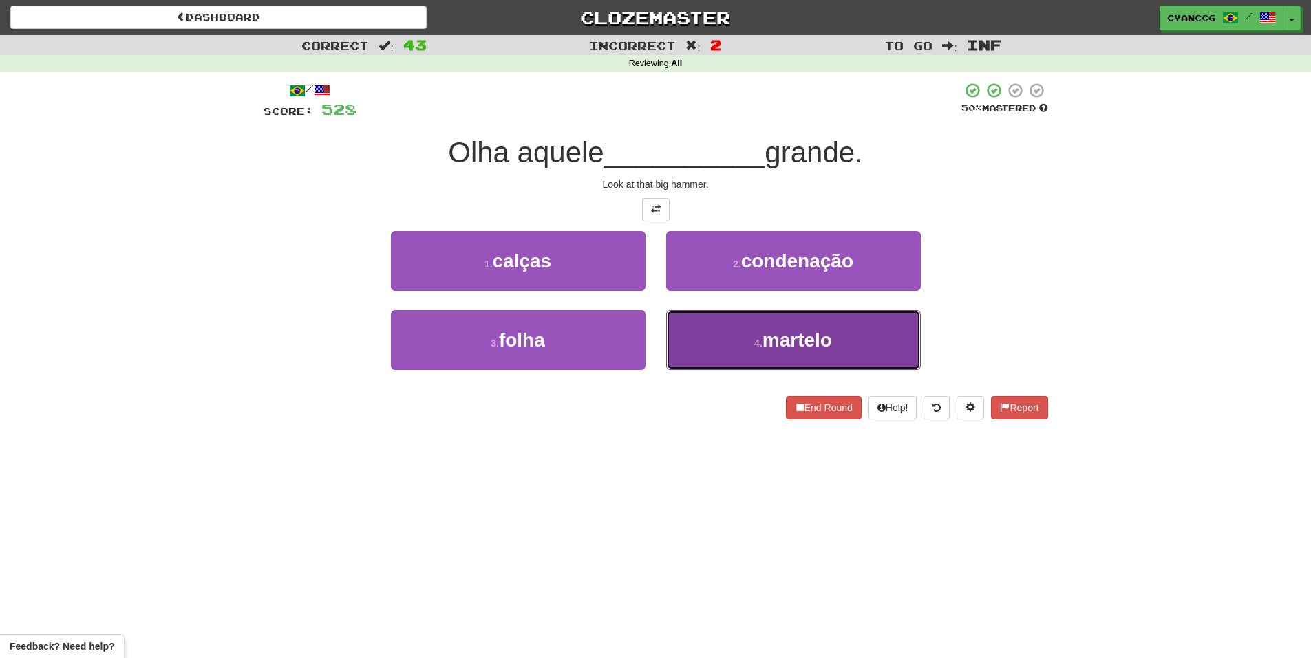
click at [725, 344] on button "4 . martelo" at bounding box center [793, 340] width 255 height 60
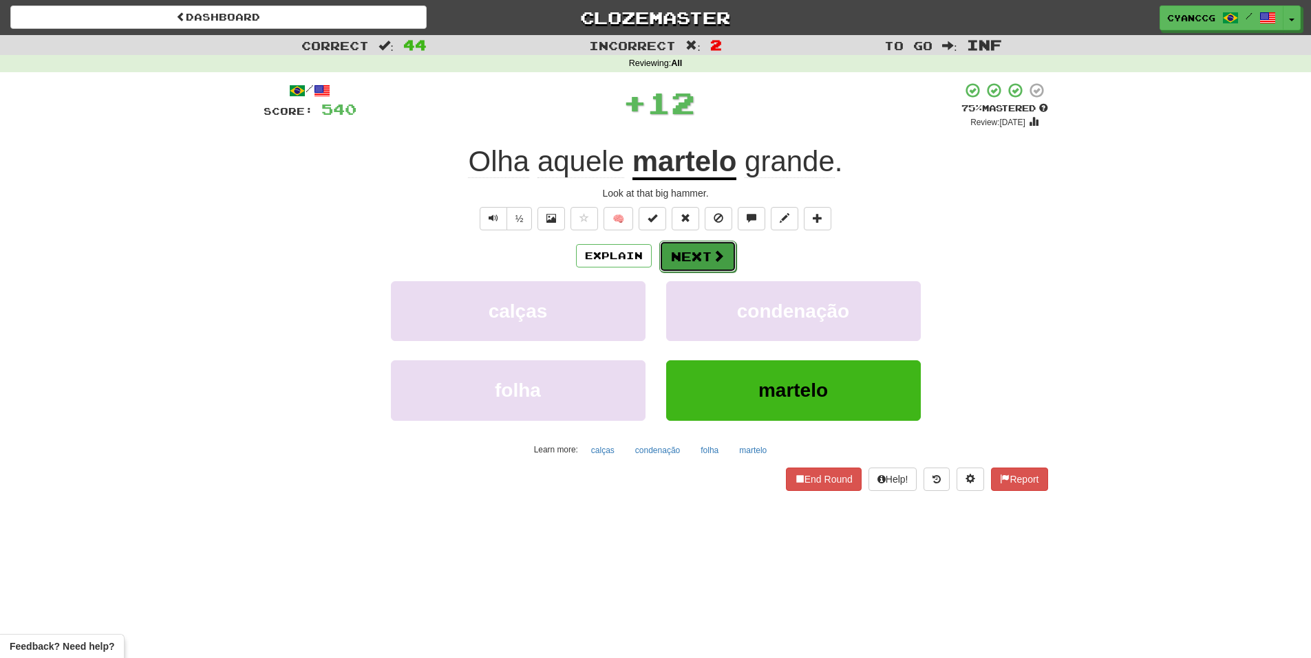
click at [712, 260] on span at bounding box center [718, 256] width 12 height 12
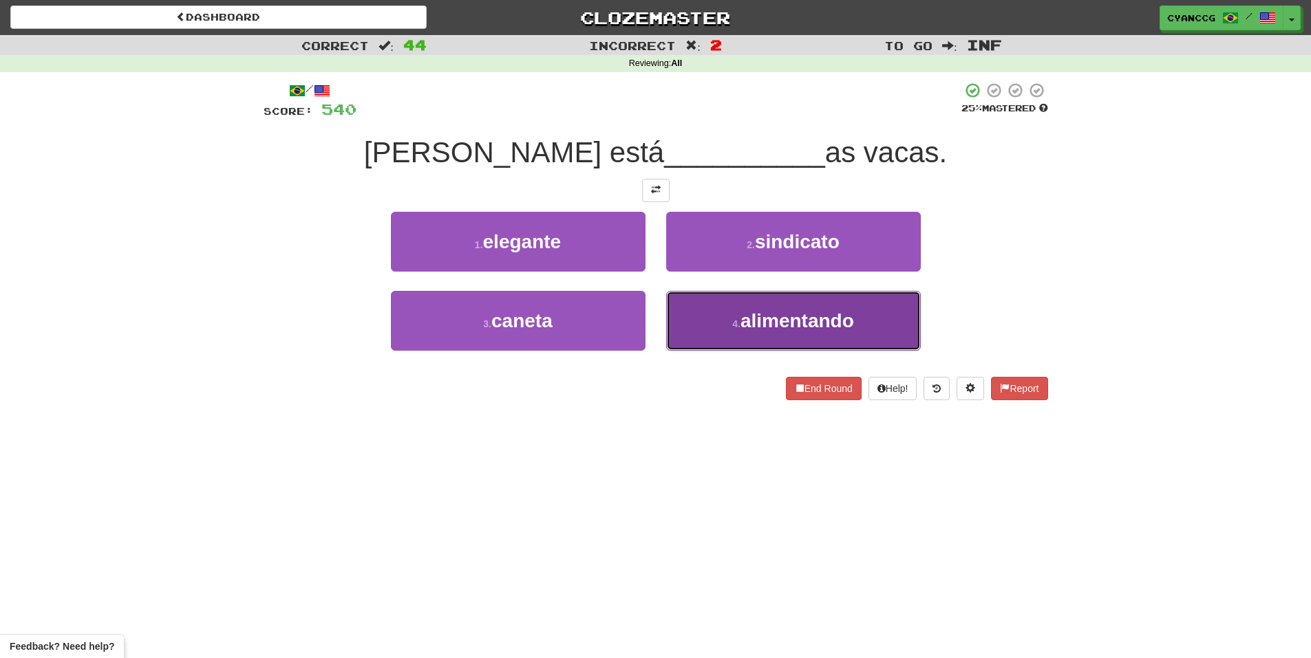
click at [733, 322] on small "4 ." at bounding box center [736, 324] width 8 height 11
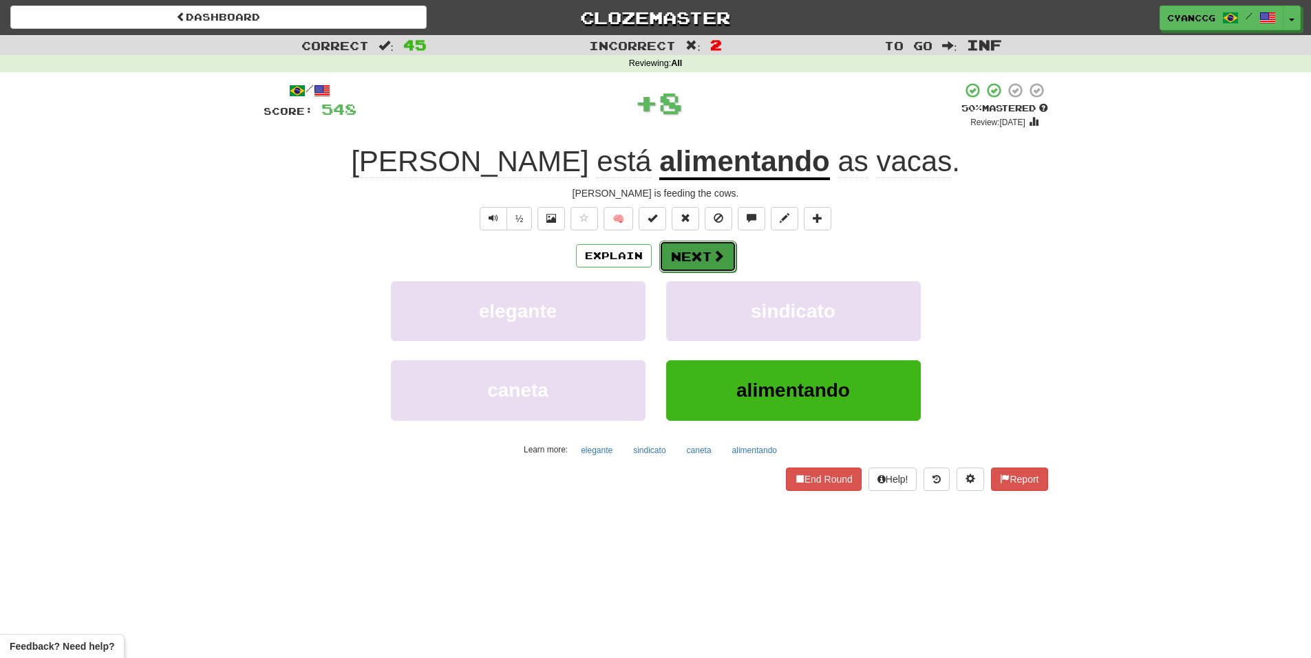
click at [685, 257] on button "Next" at bounding box center [697, 257] width 77 height 32
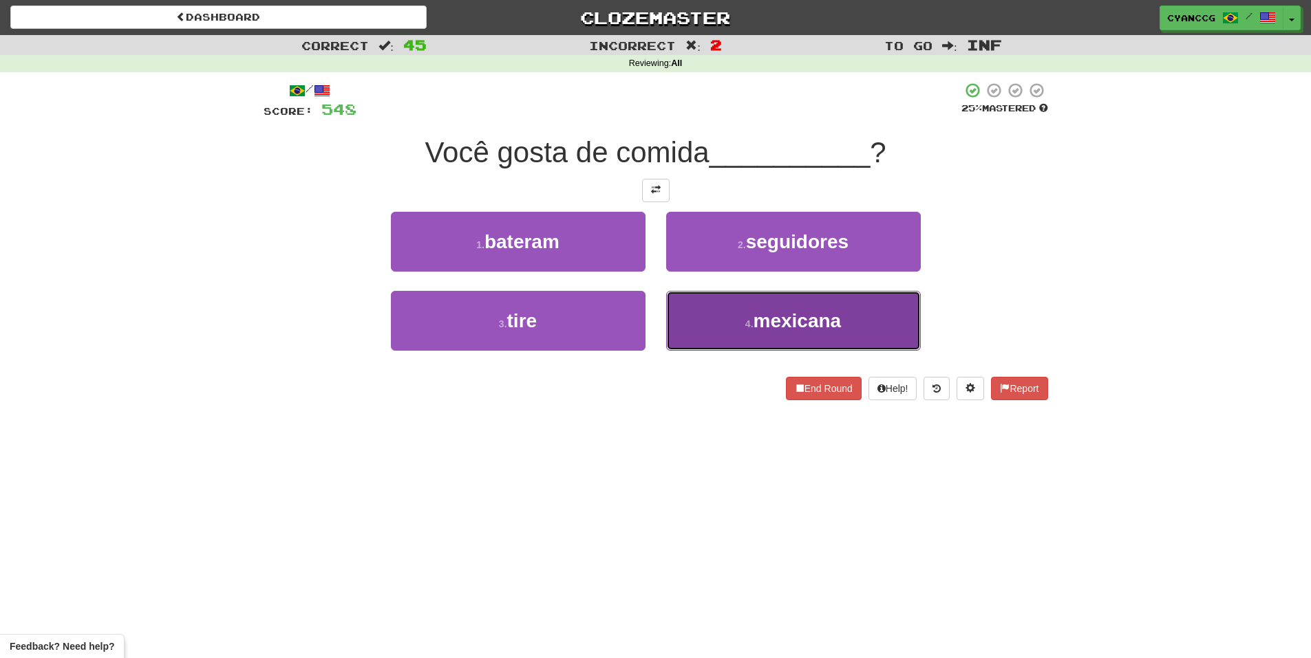
click at [725, 313] on button "4 . mexicana" at bounding box center [793, 321] width 255 height 60
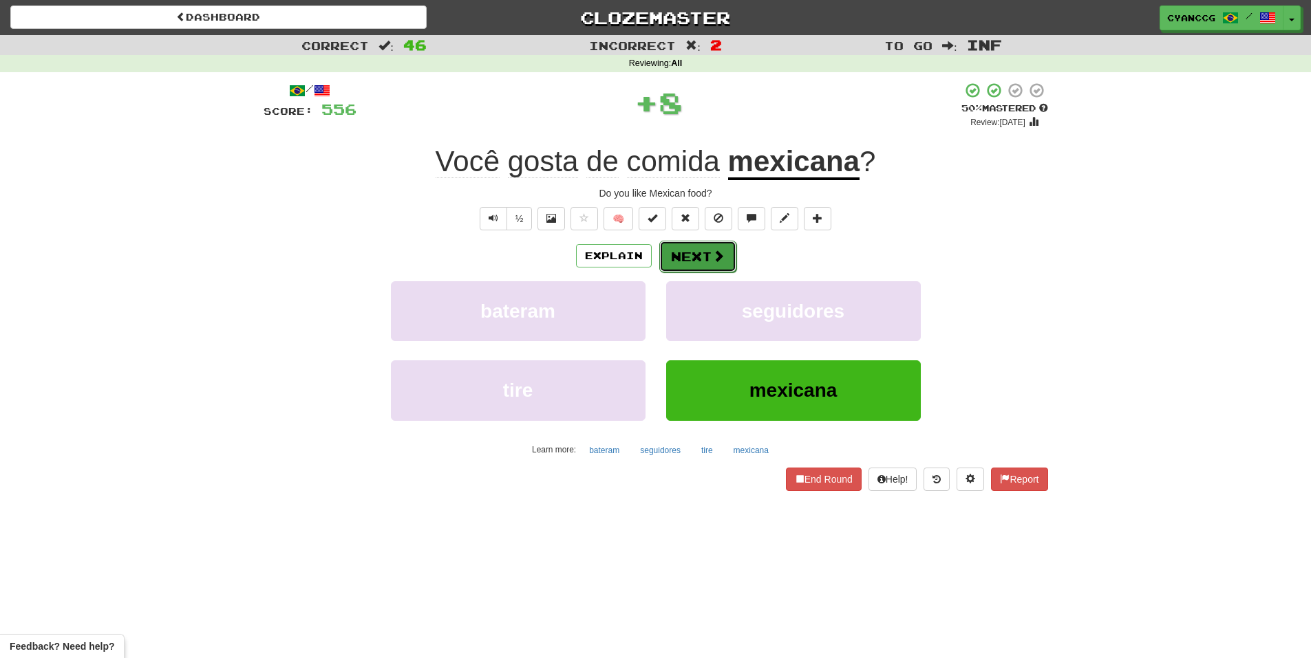
click at [716, 266] on button "Next" at bounding box center [697, 257] width 77 height 32
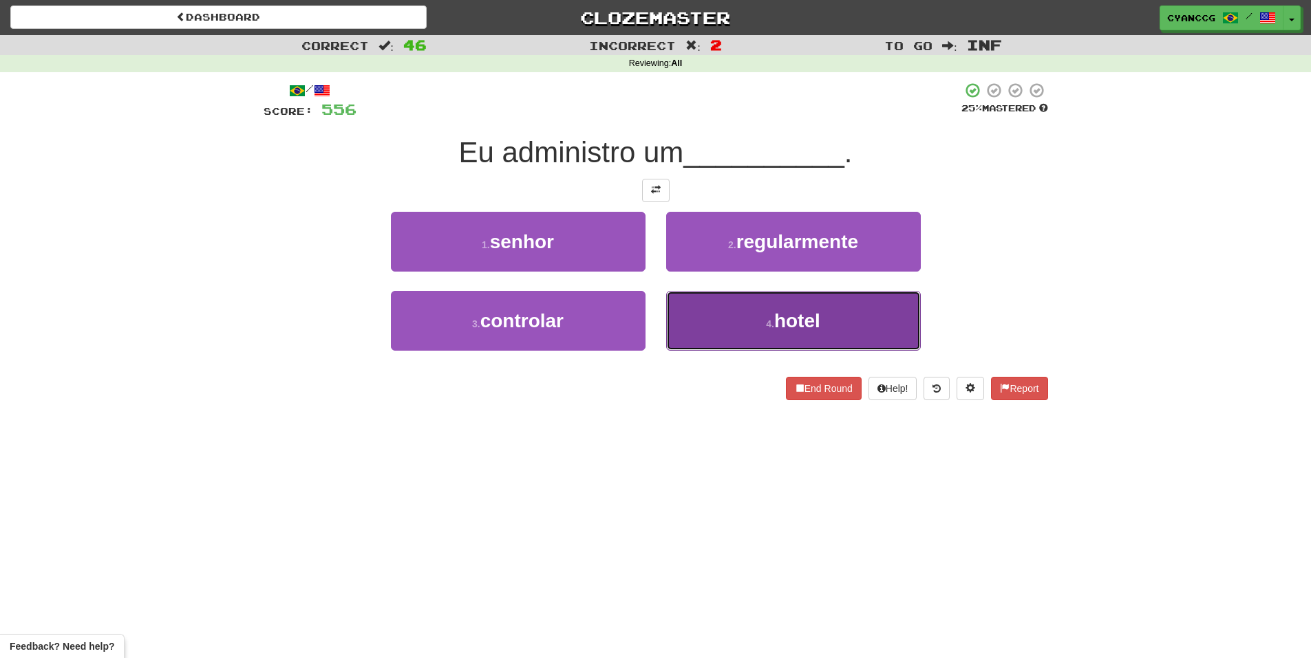
click at [716, 322] on button "4 . hotel" at bounding box center [793, 321] width 255 height 60
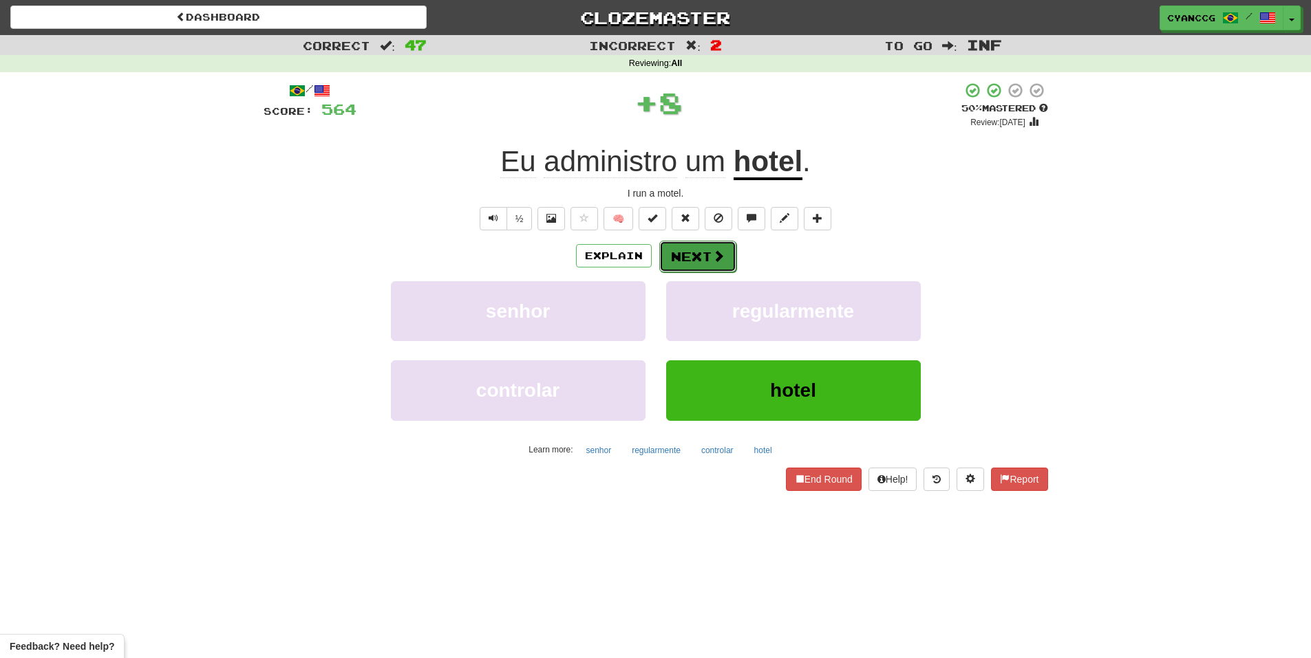
click at [702, 266] on button "Next" at bounding box center [697, 257] width 77 height 32
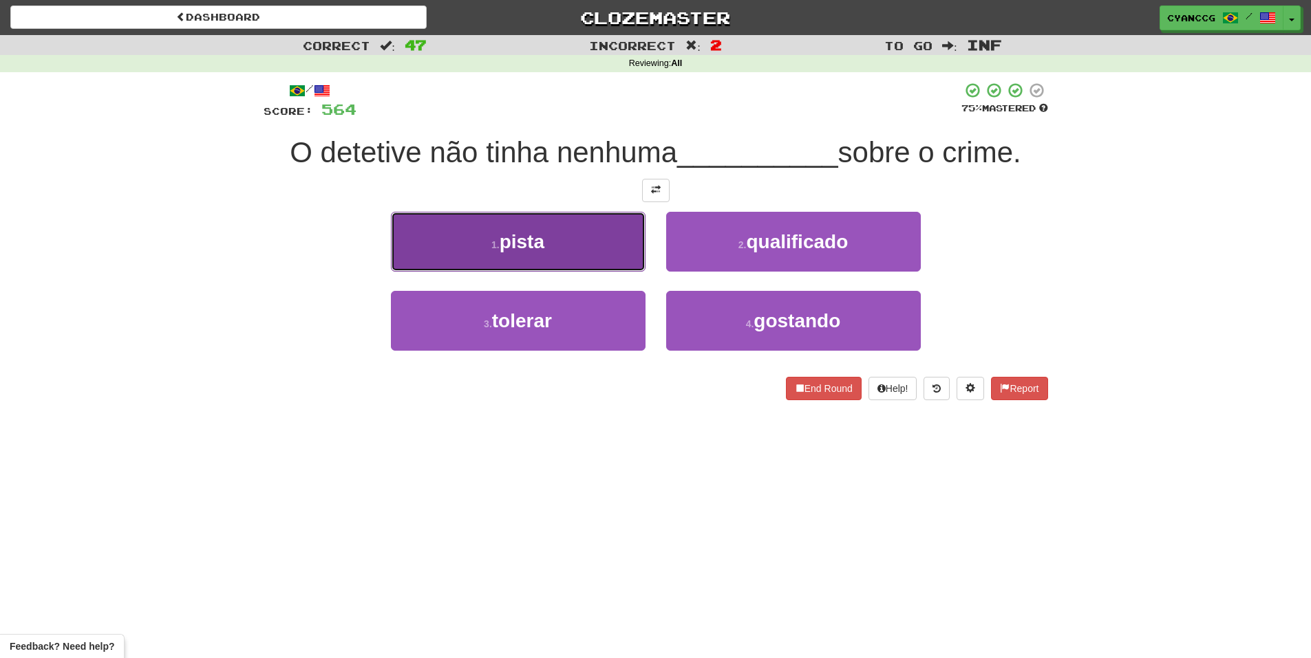
click at [603, 258] on button "1 . pista" at bounding box center [518, 242] width 255 height 60
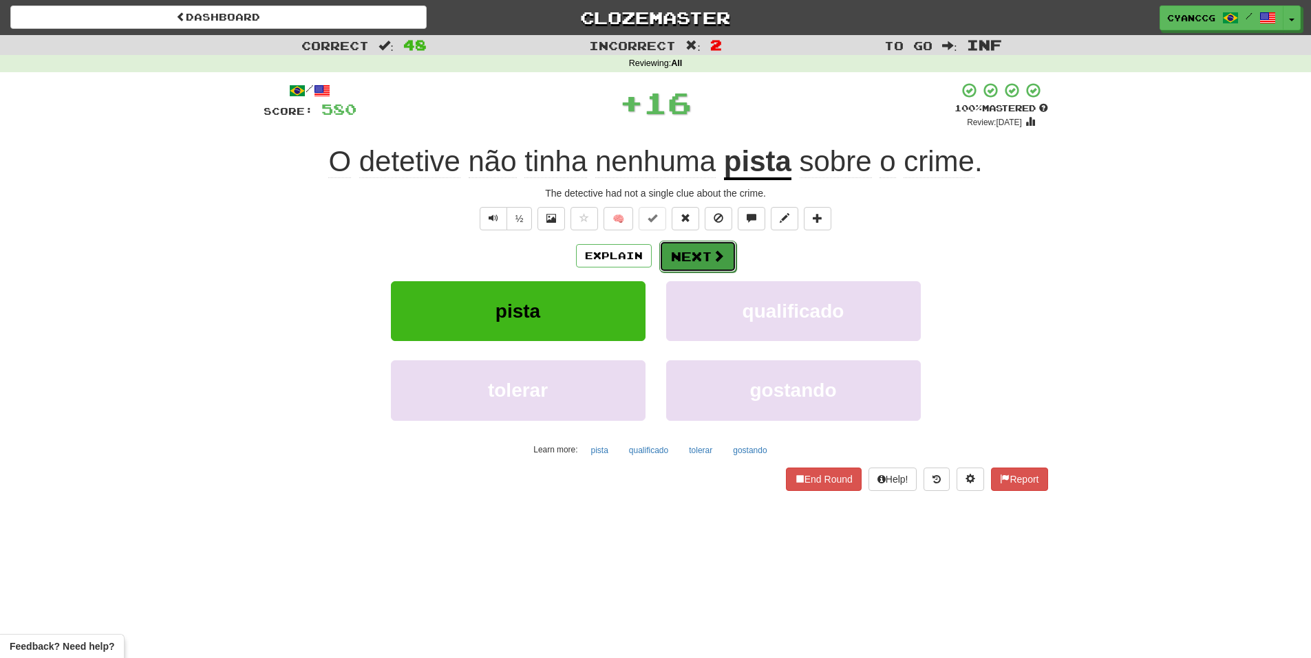
click at [690, 261] on button "Next" at bounding box center [697, 257] width 77 height 32
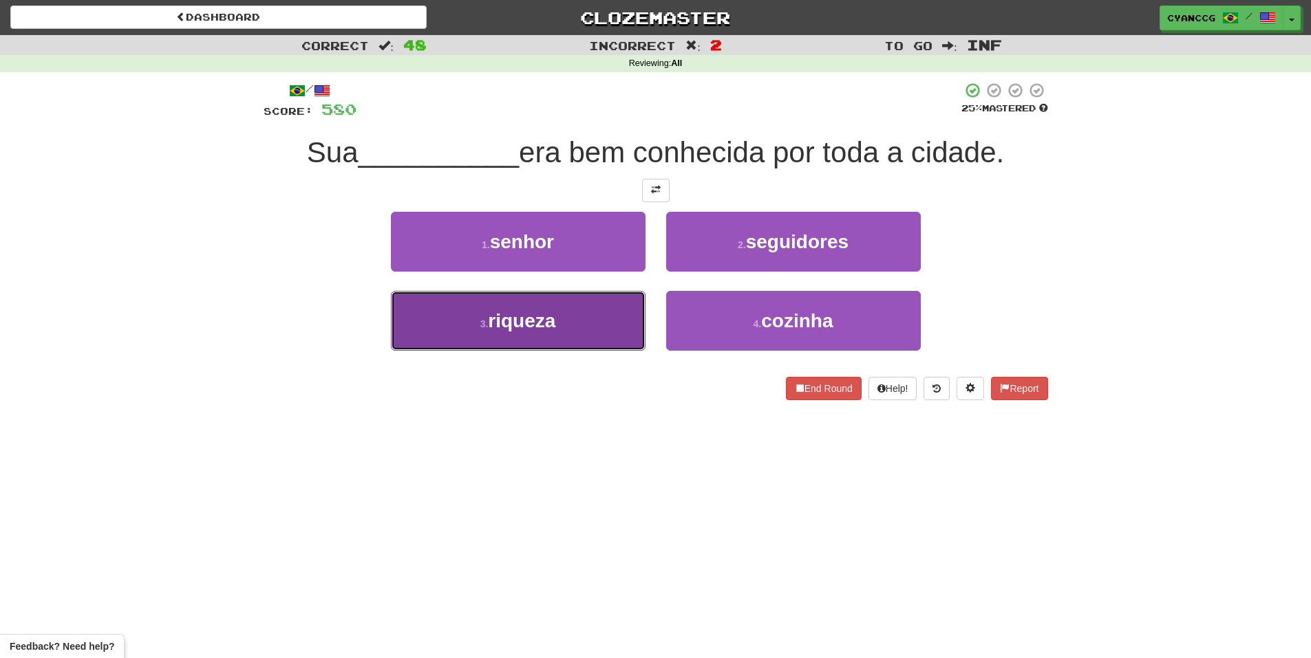
click at [584, 319] on button "3 . riqueza" at bounding box center [518, 321] width 255 height 60
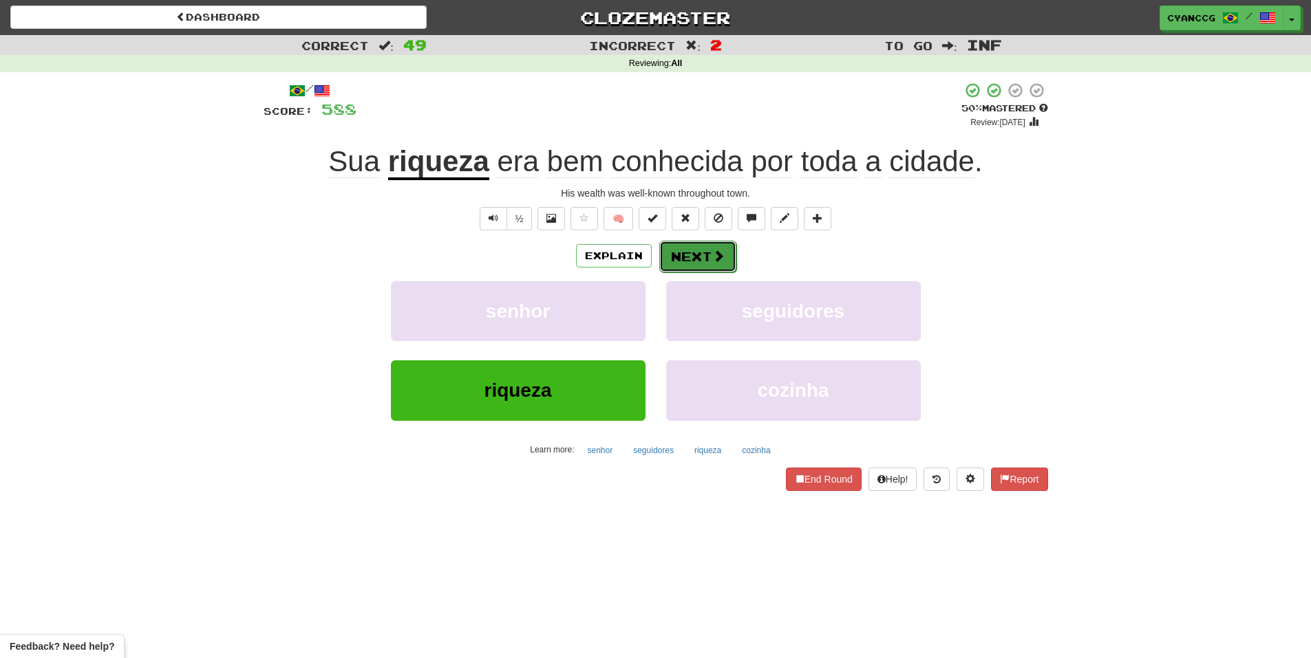
click at [679, 265] on button "Next" at bounding box center [697, 257] width 77 height 32
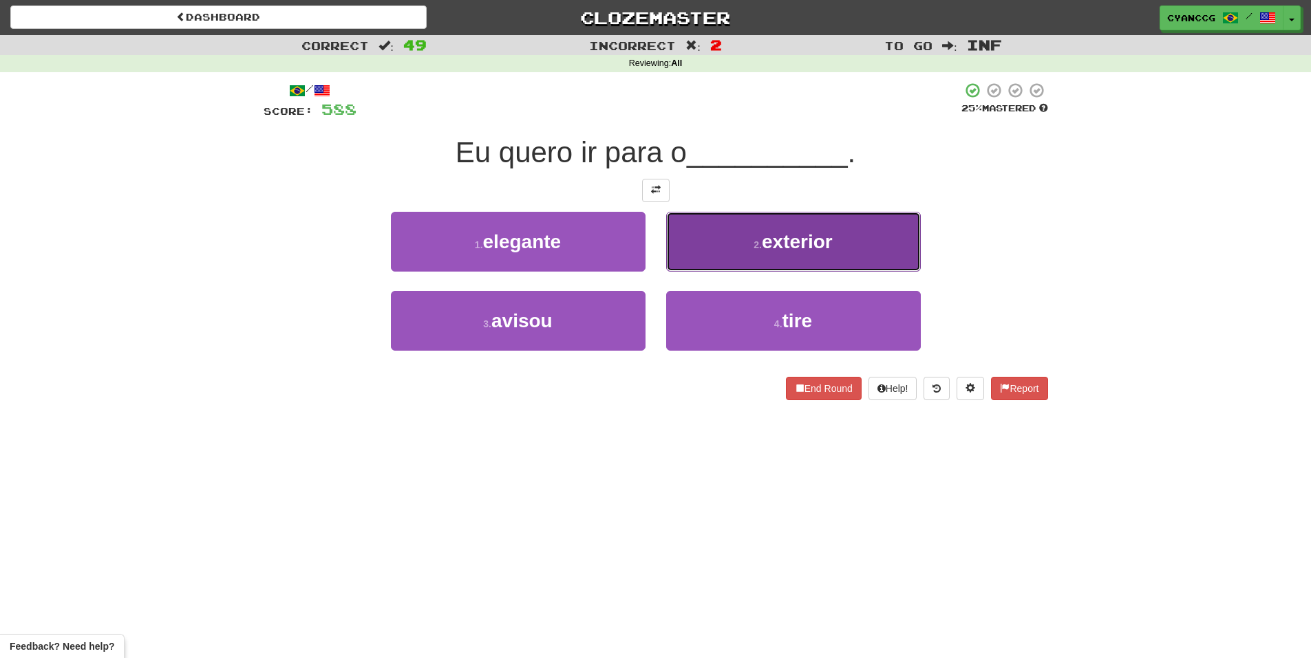
click at [758, 248] on small "2 ." at bounding box center [757, 244] width 8 height 11
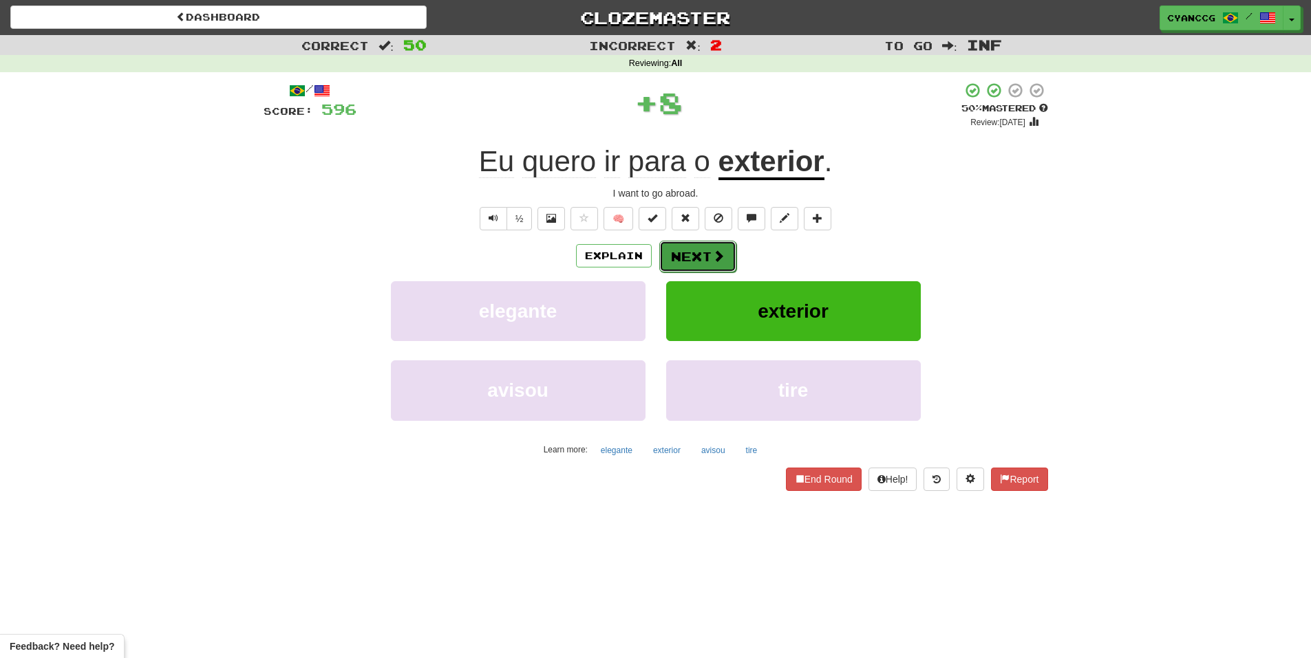
click at [716, 261] on span at bounding box center [718, 256] width 12 height 12
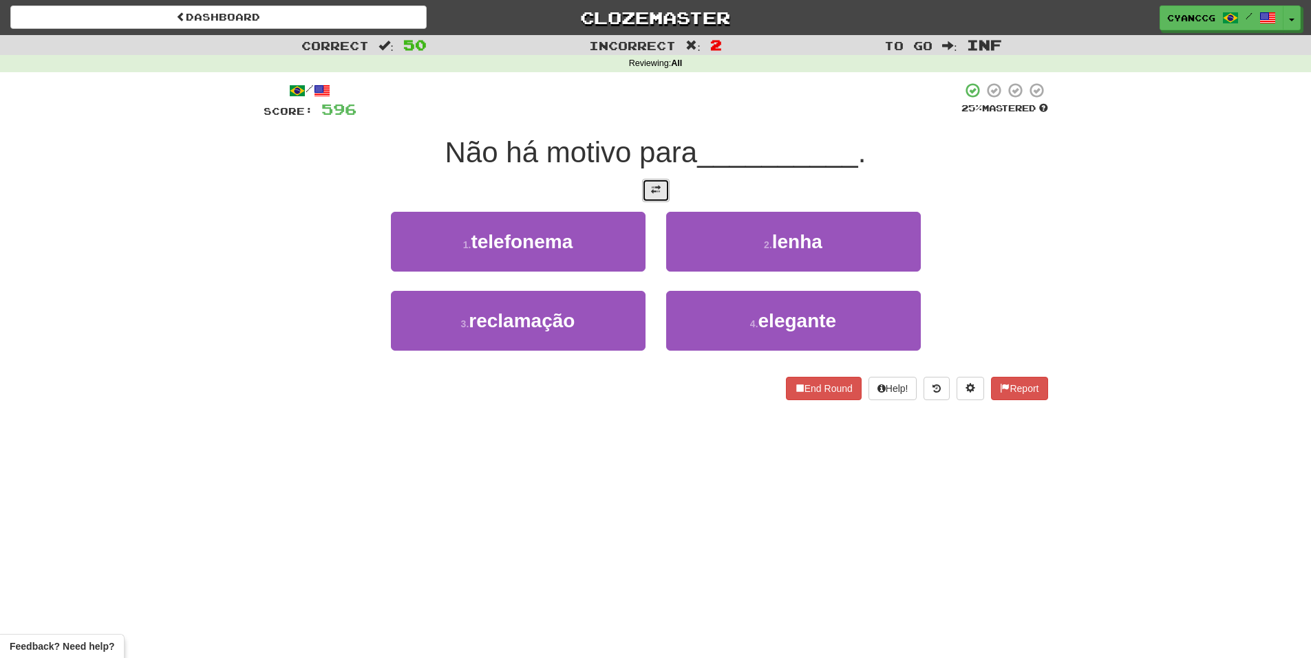
click at [658, 195] on button at bounding box center [656, 190] width 28 height 23
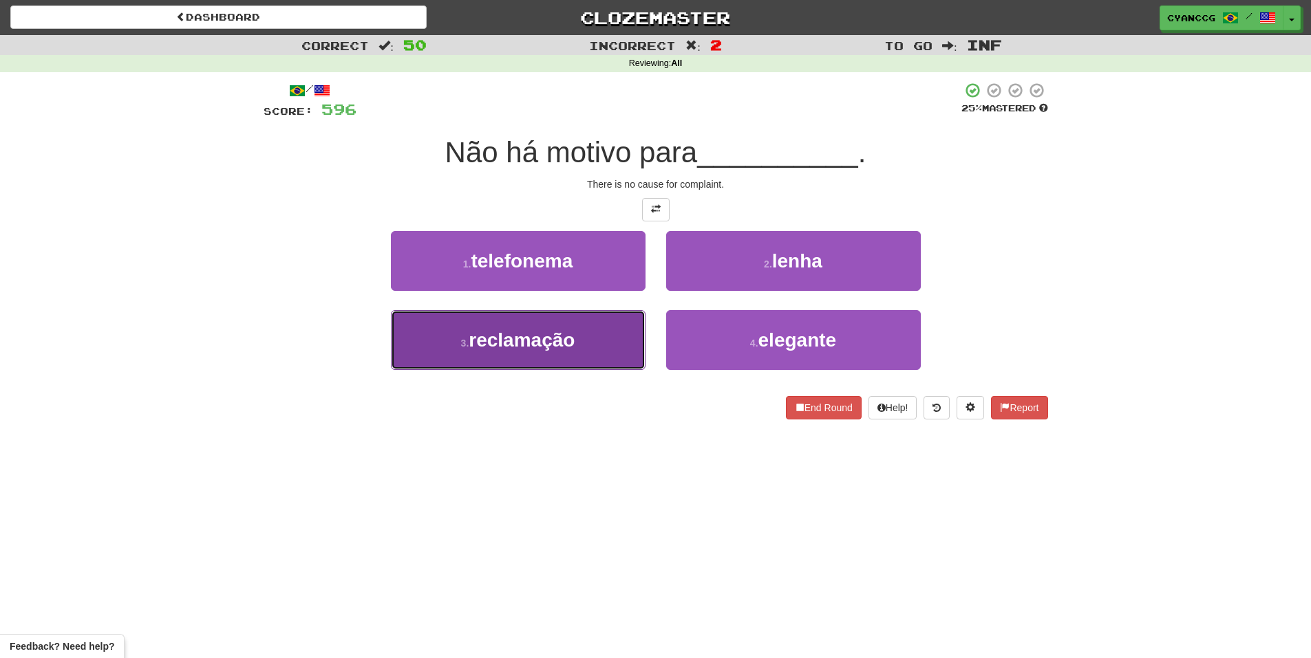
click at [603, 352] on button "3 . reclamação" at bounding box center [518, 340] width 255 height 60
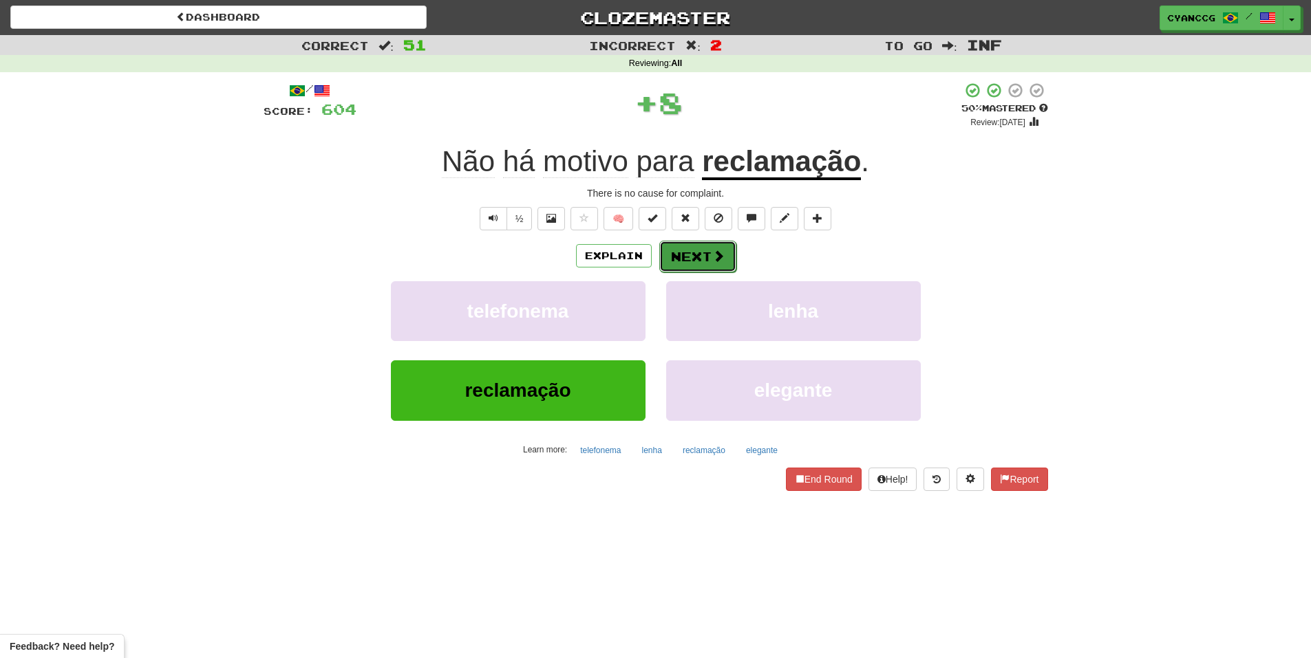
click at [702, 254] on button "Next" at bounding box center [697, 257] width 77 height 32
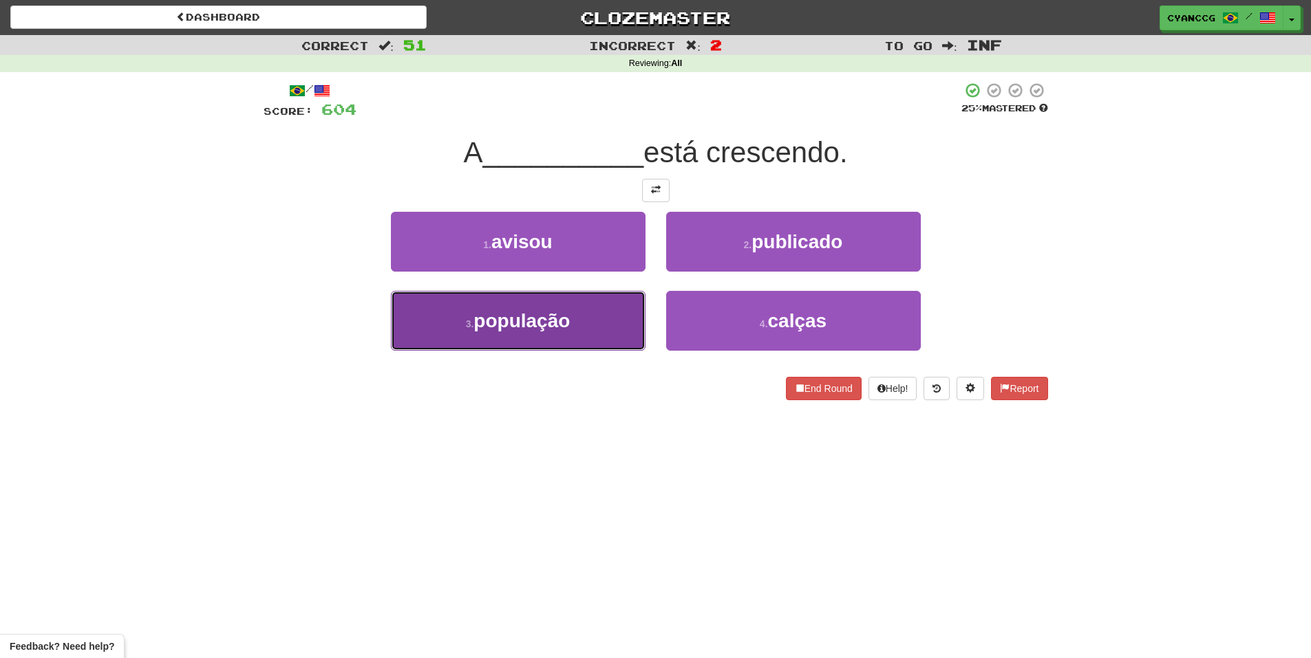
click at [566, 324] on span "população" at bounding box center [521, 320] width 96 height 21
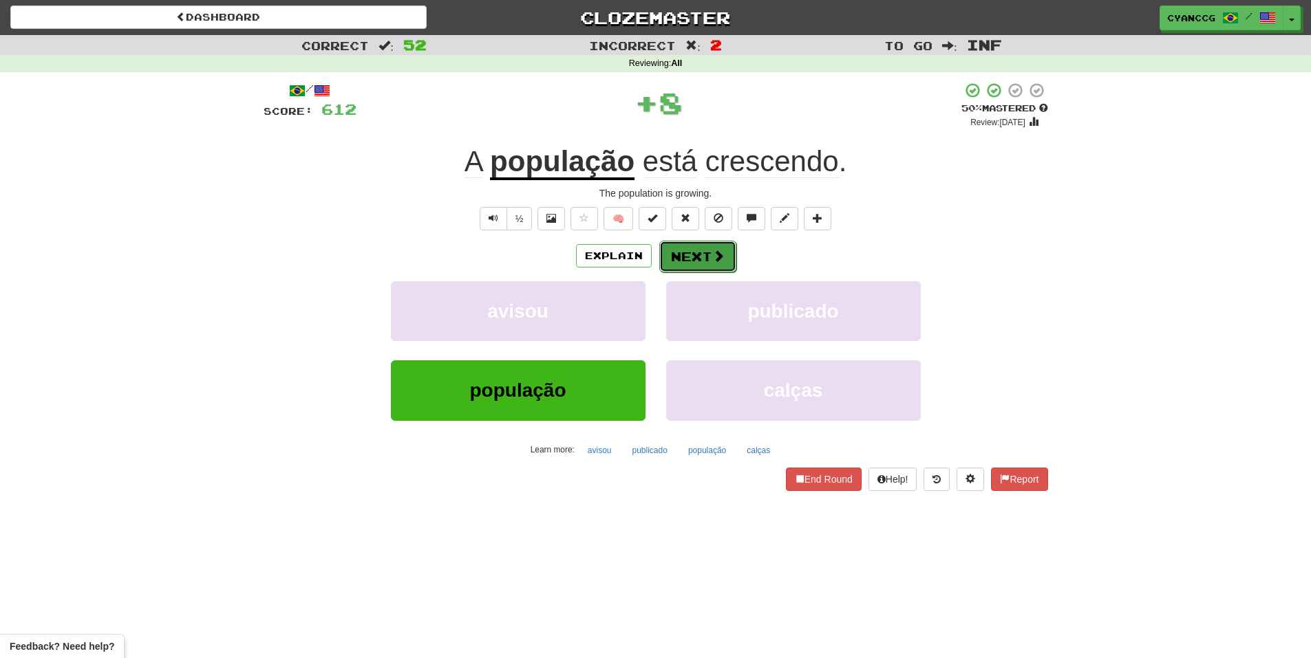
click at [680, 255] on button "Next" at bounding box center [697, 257] width 77 height 32
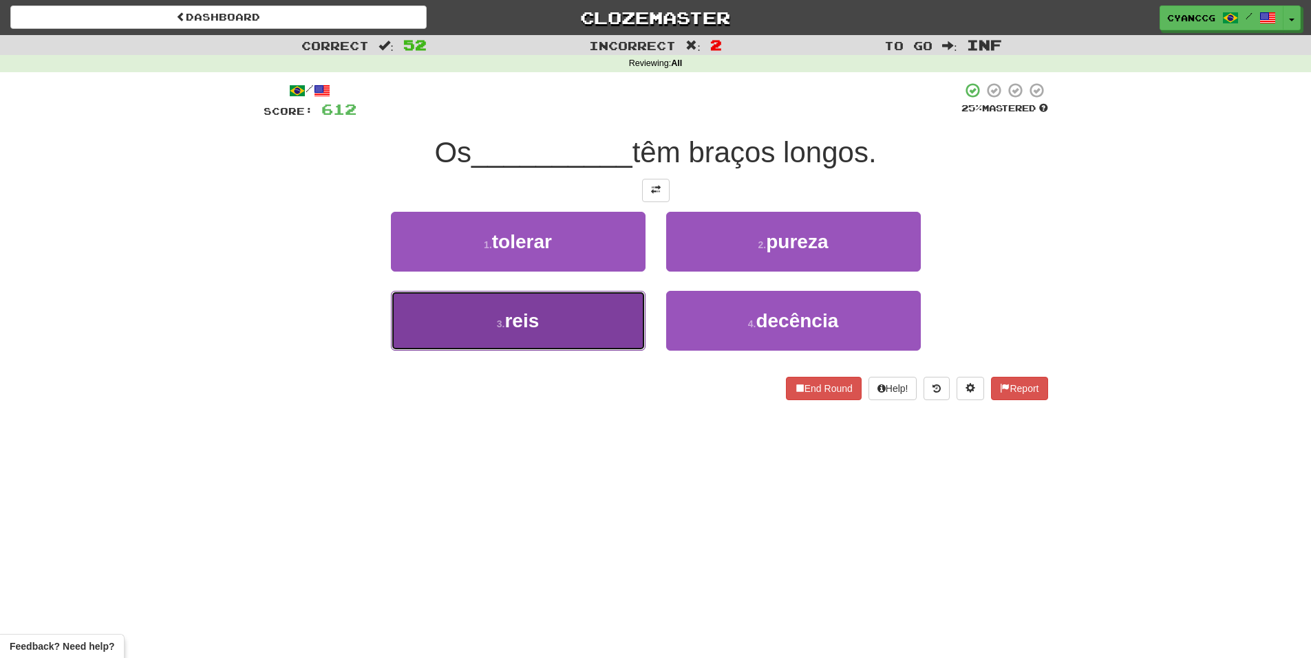
click at [587, 333] on button "3 . reis" at bounding box center [518, 321] width 255 height 60
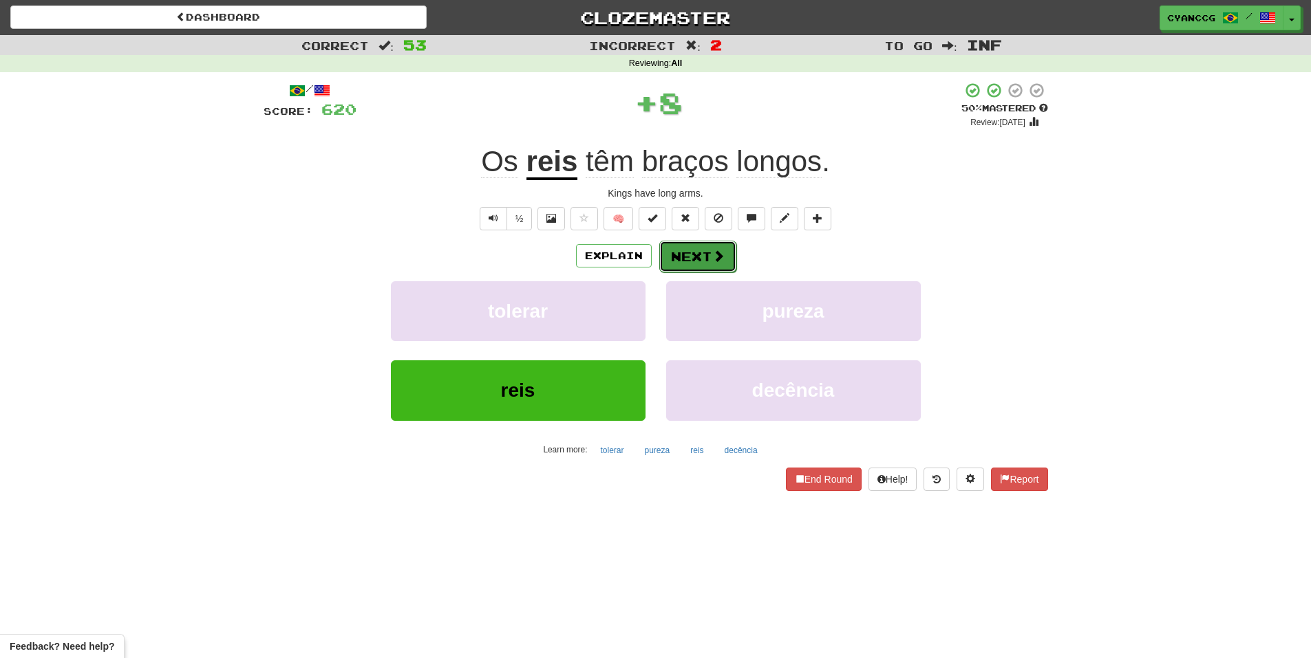
click at [674, 252] on button "Next" at bounding box center [697, 257] width 77 height 32
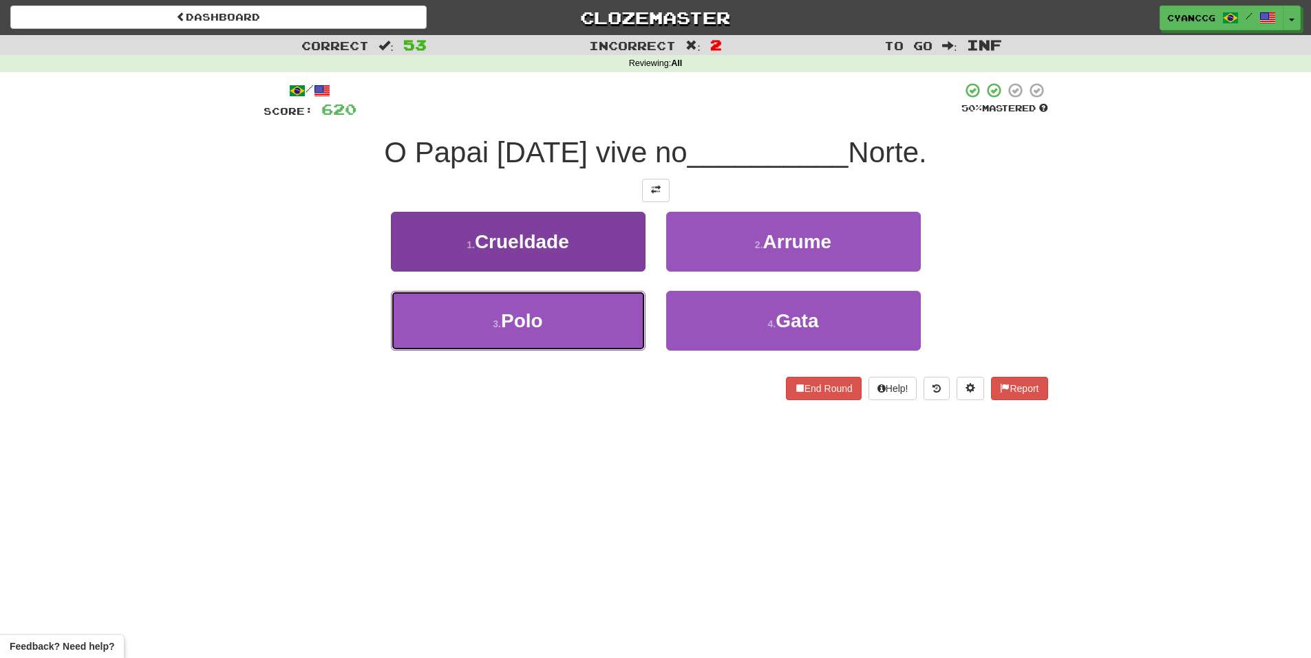
click at [572, 321] on button "3 . Polo" at bounding box center [518, 321] width 255 height 60
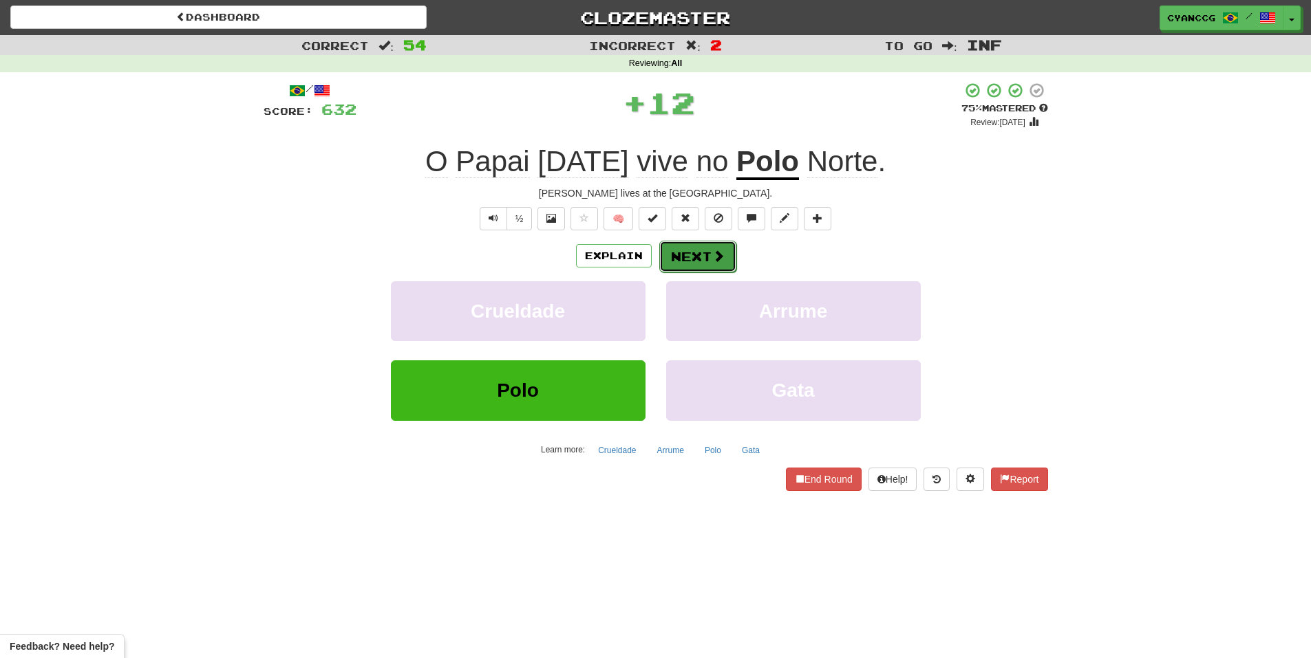
click at [689, 252] on button "Next" at bounding box center [697, 257] width 77 height 32
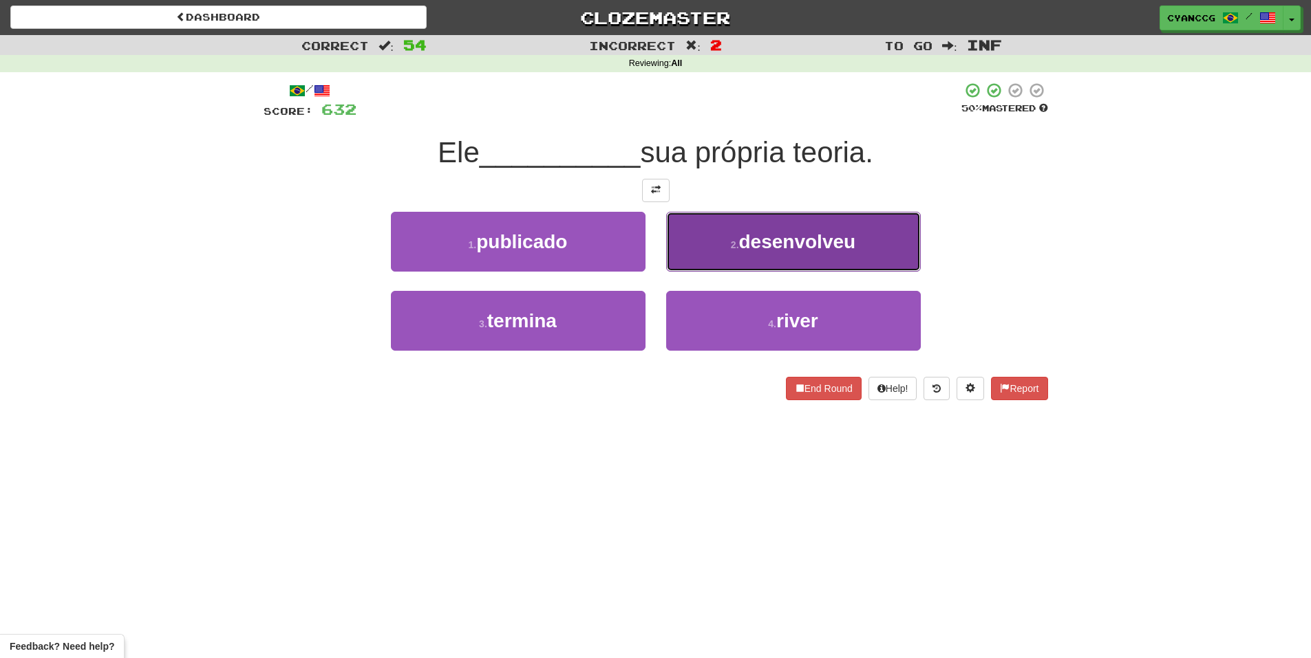
click at [762, 250] on span "desenvolveu" at bounding box center [797, 241] width 117 height 21
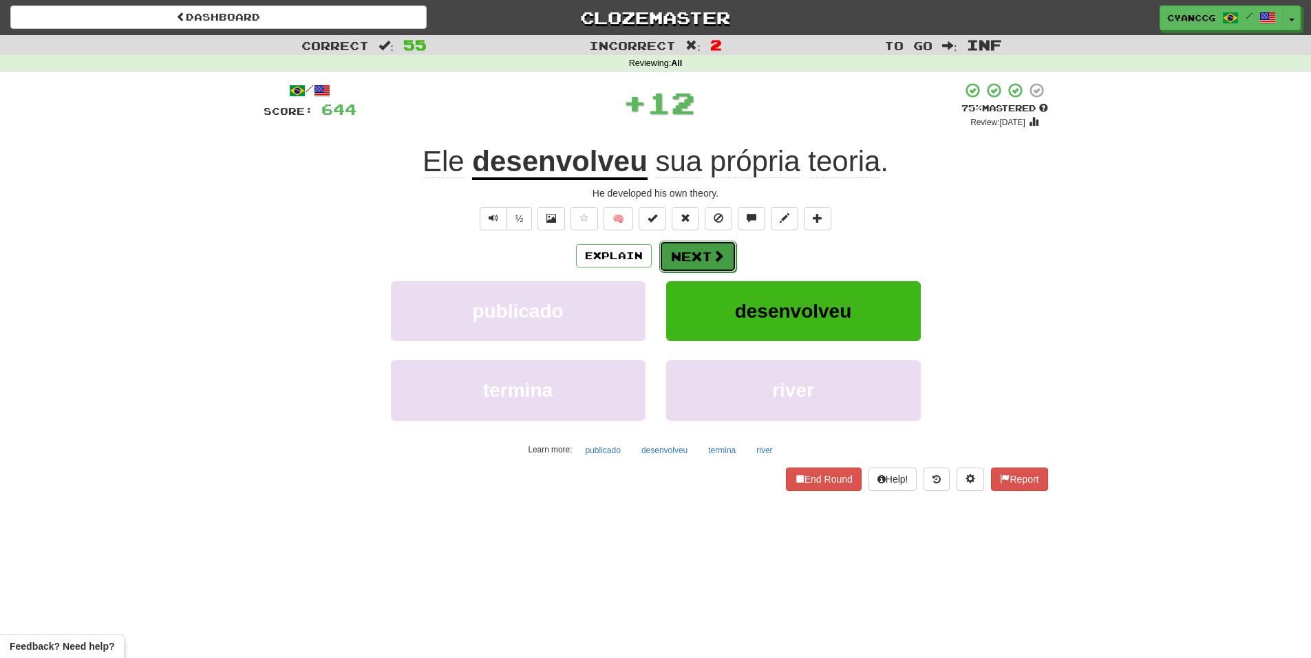
click at [700, 262] on button "Next" at bounding box center [697, 257] width 77 height 32
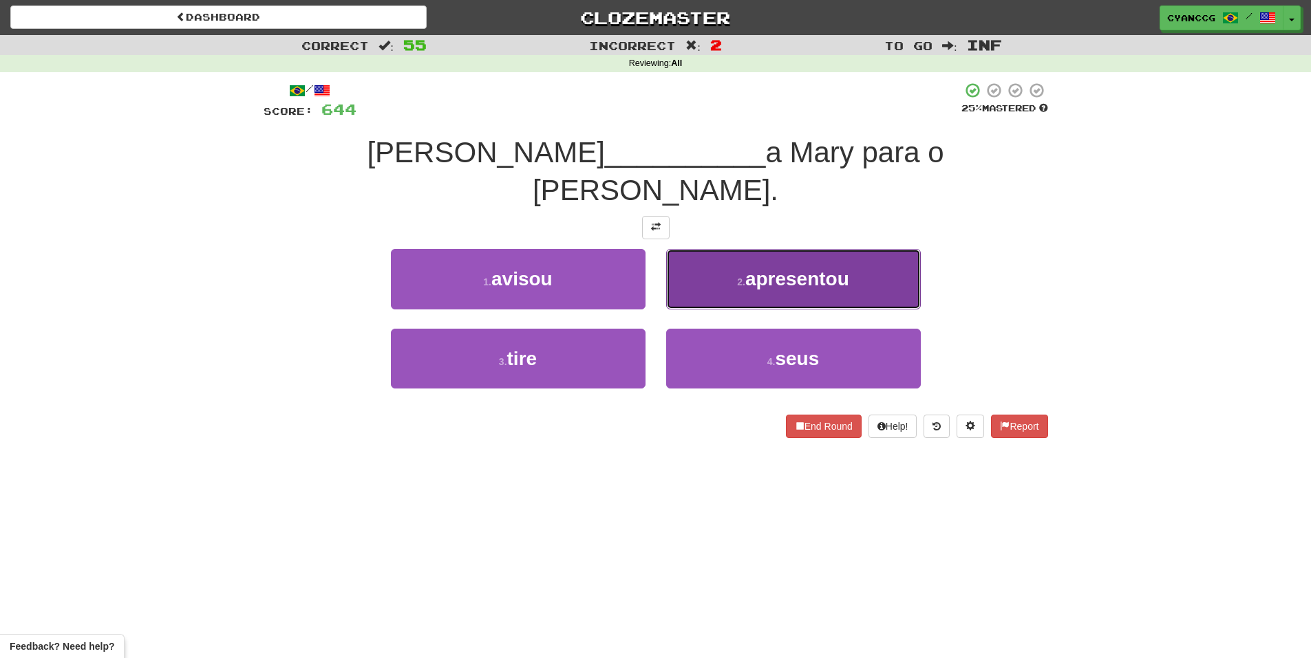
click at [712, 251] on button "2 . apresentou" at bounding box center [793, 279] width 255 height 60
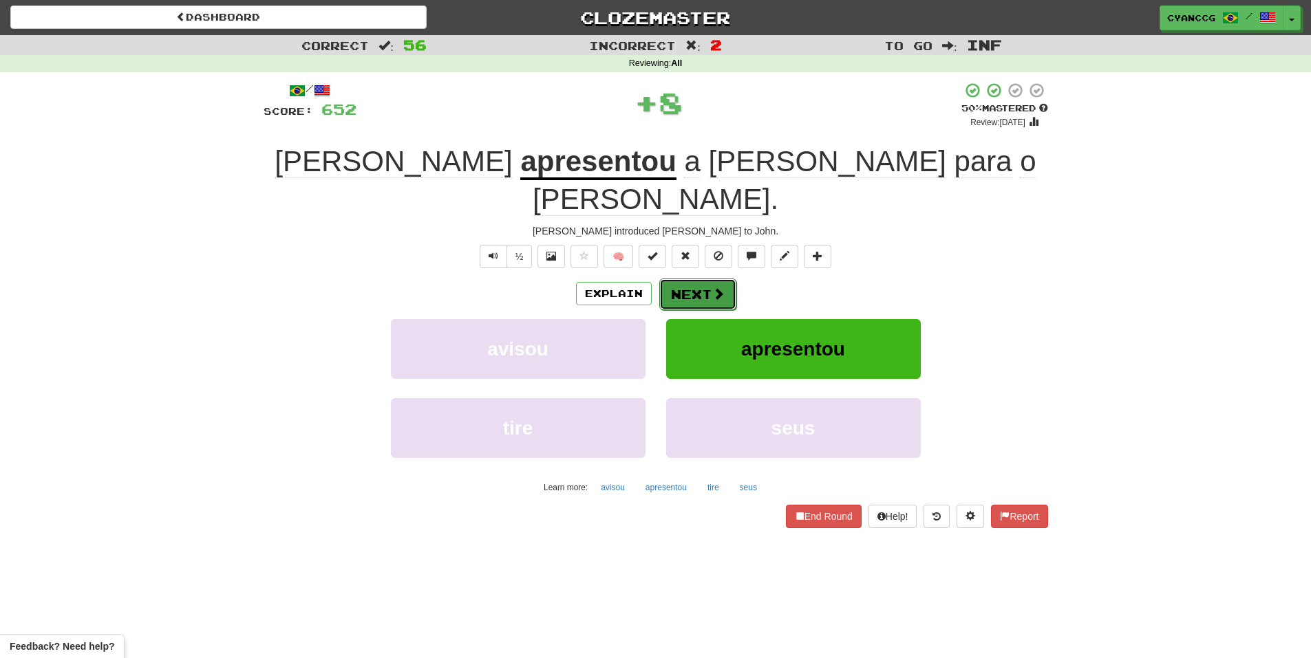
click at [698, 279] on button "Next" at bounding box center [697, 295] width 77 height 32
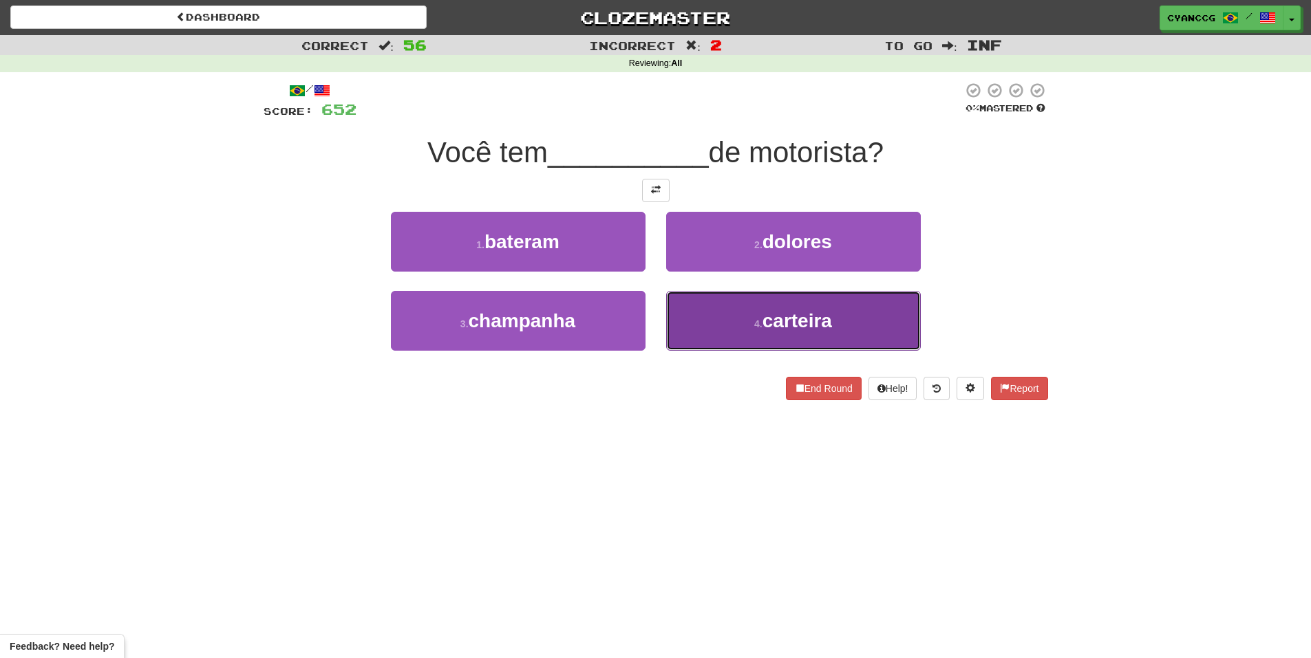
click at [703, 319] on button "4 . carteira" at bounding box center [793, 321] width 255 height 60
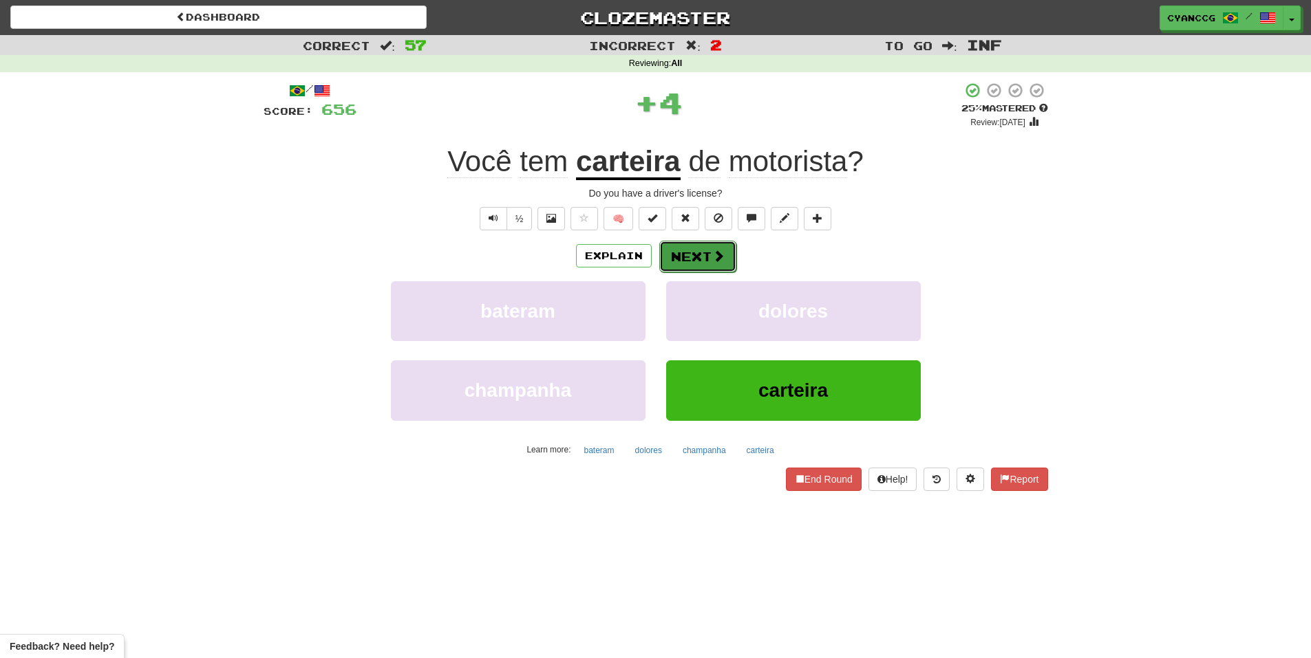
click at [695, 261] on button "Next" at bounding box center [697, 257] width 77 height 32
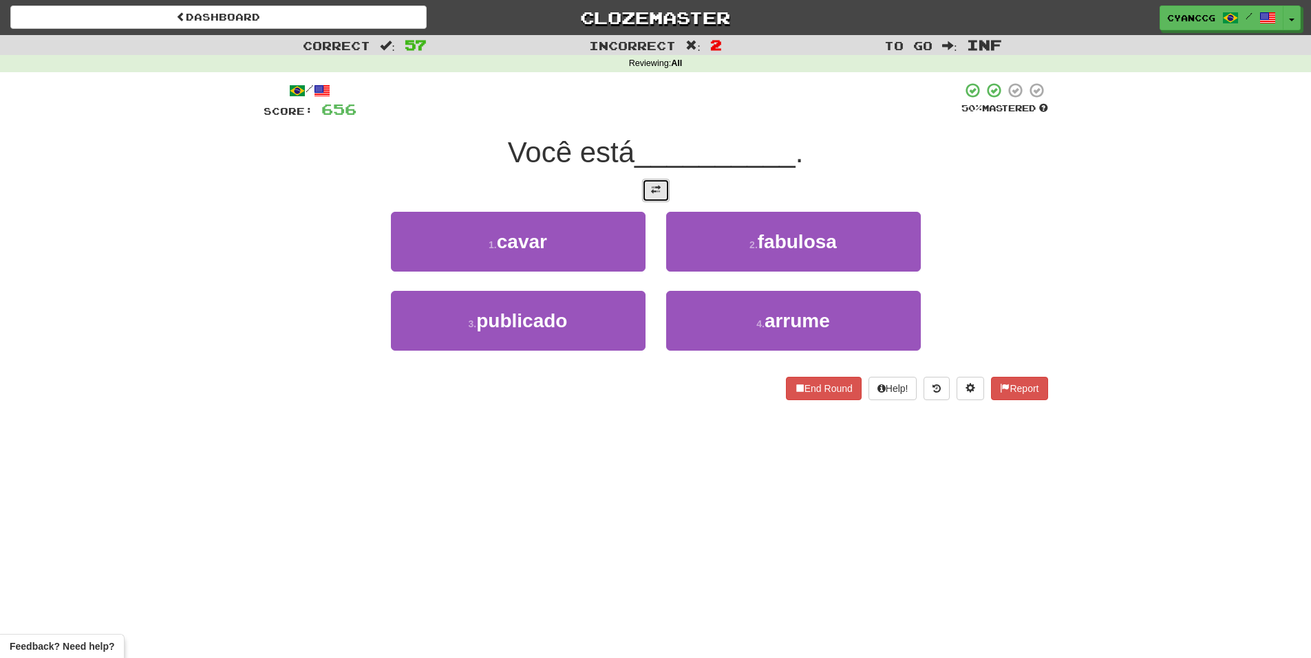
click at [657, 193] on span at bounding box center [656, 190] width 10 height 10
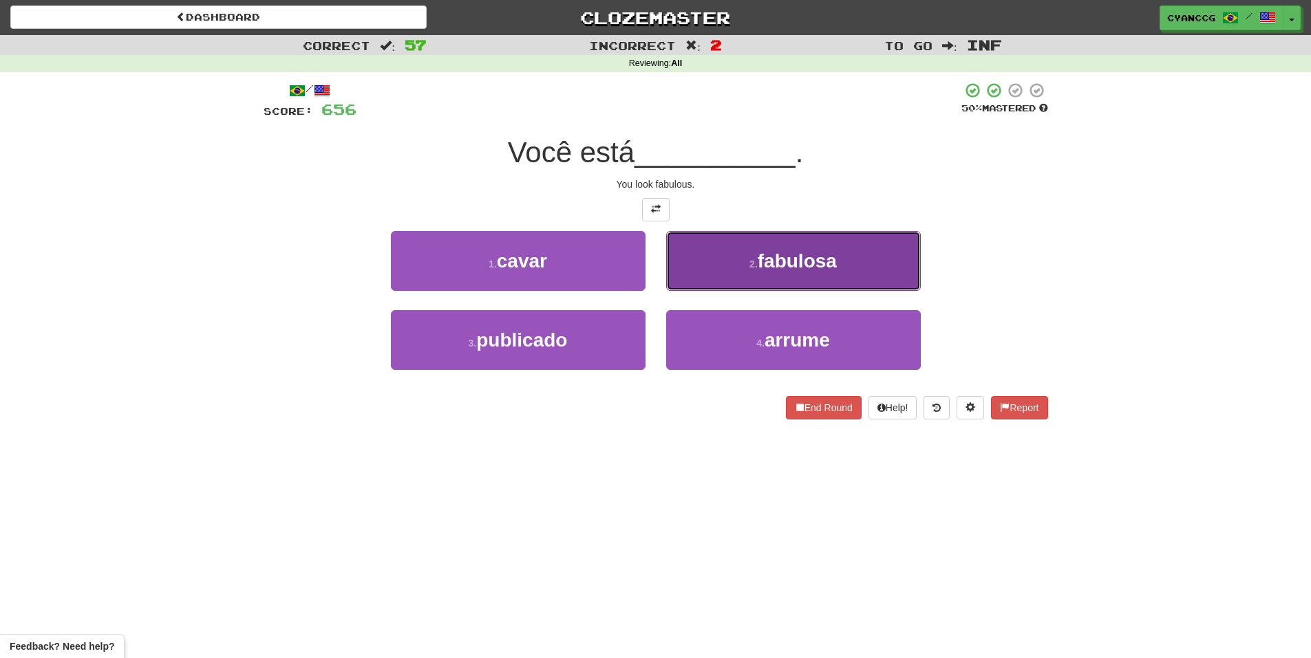
click at [720, 264] on button "2 . fabulosa" at bounding box center [793, 261] width 255 height 60
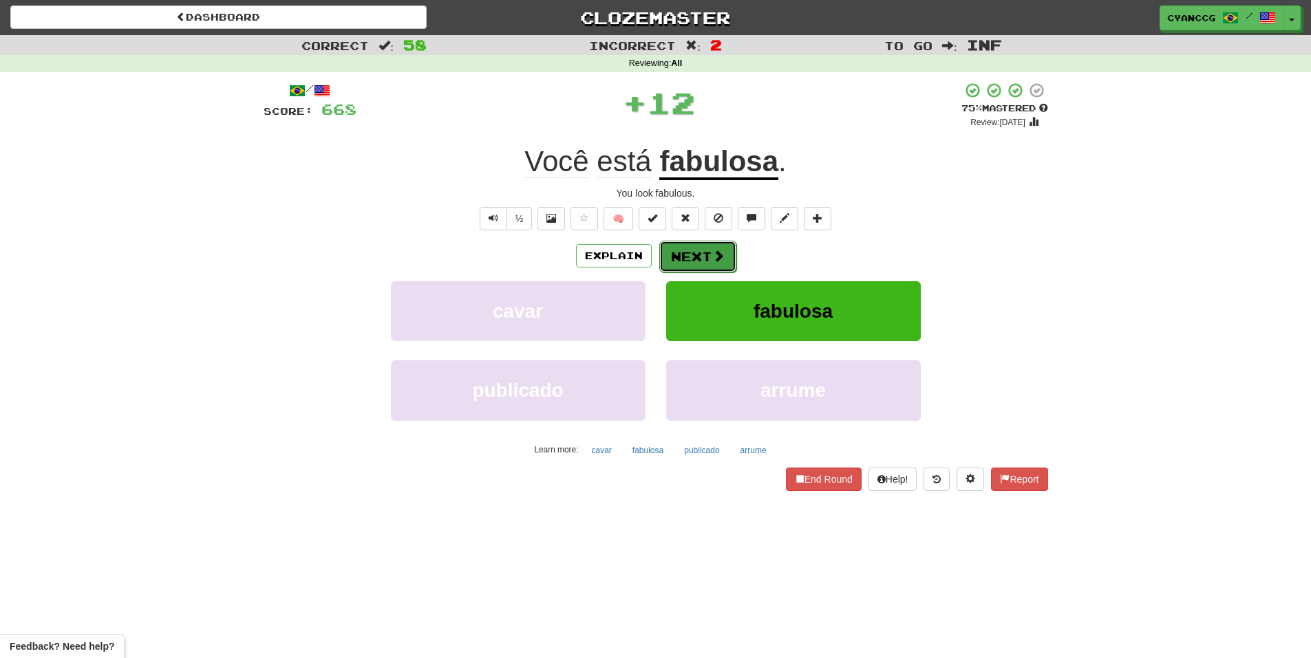
click at [693, 255] on button "Next" at bounding box center [697, 257] width 77 height 32
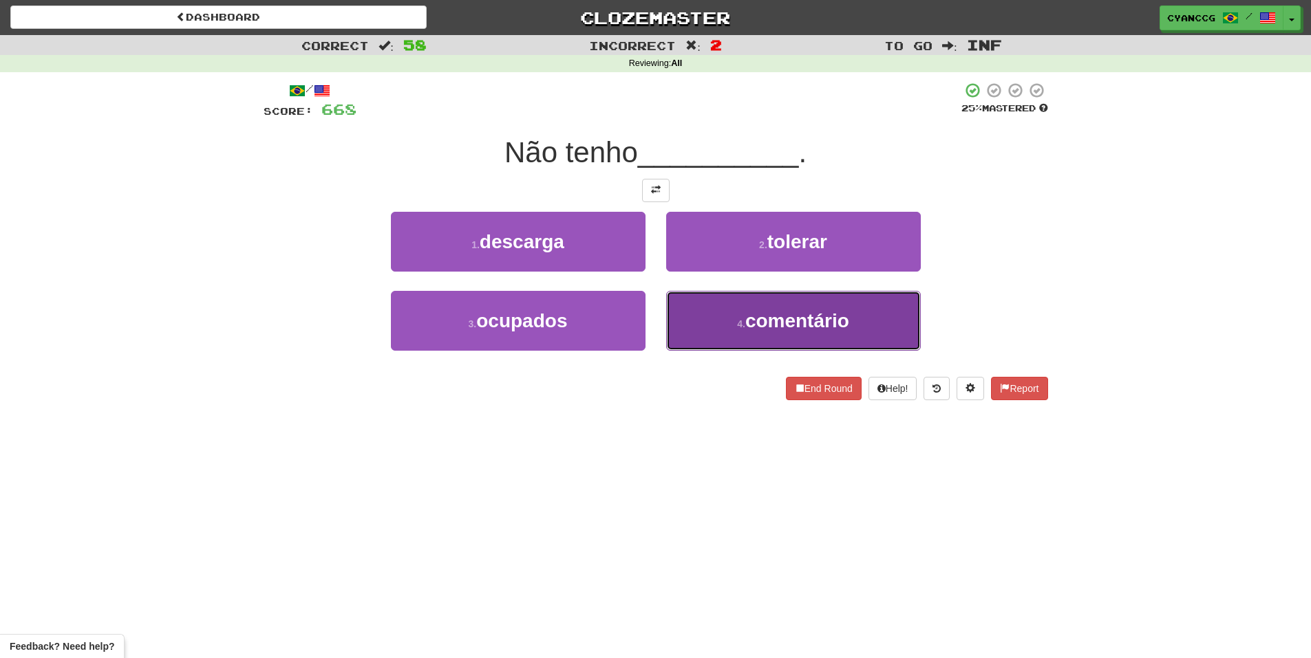
click at [715, 314] on button "4 . comentário" at bounding box center [793, 321] width 255 height 60
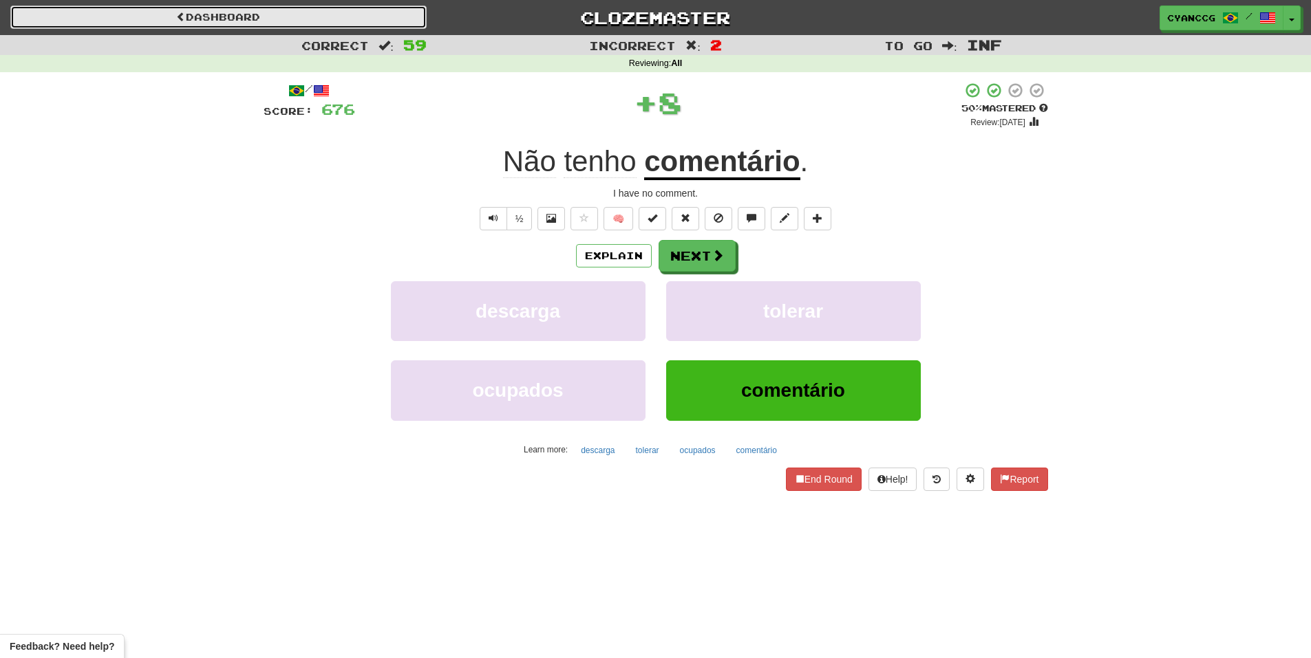
click at [222, 19] on link "Dashboard" at bounding box center [218, 17] width 416 height 23
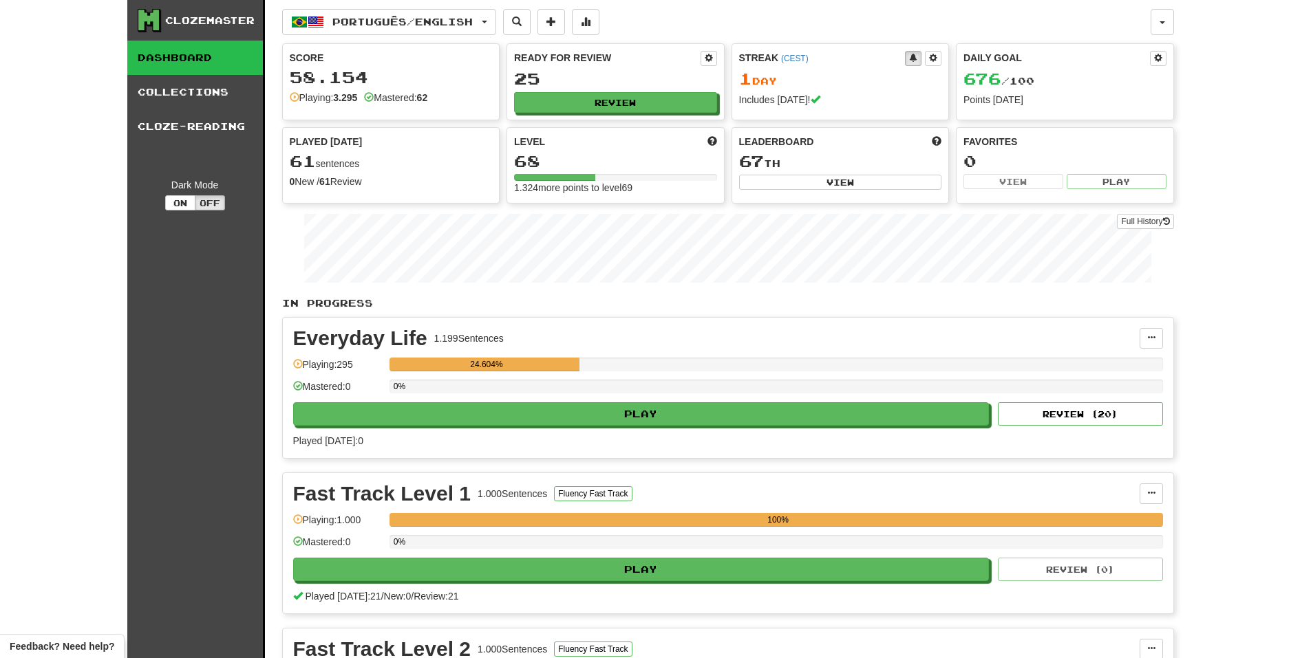
click at [602, 114] on div "Ready for Review 25 Review" at bounding box center [615, 82] width 217 height 76
click at [608, 107] on button "Review" at bounding box center [616, 103] width 203 height 21
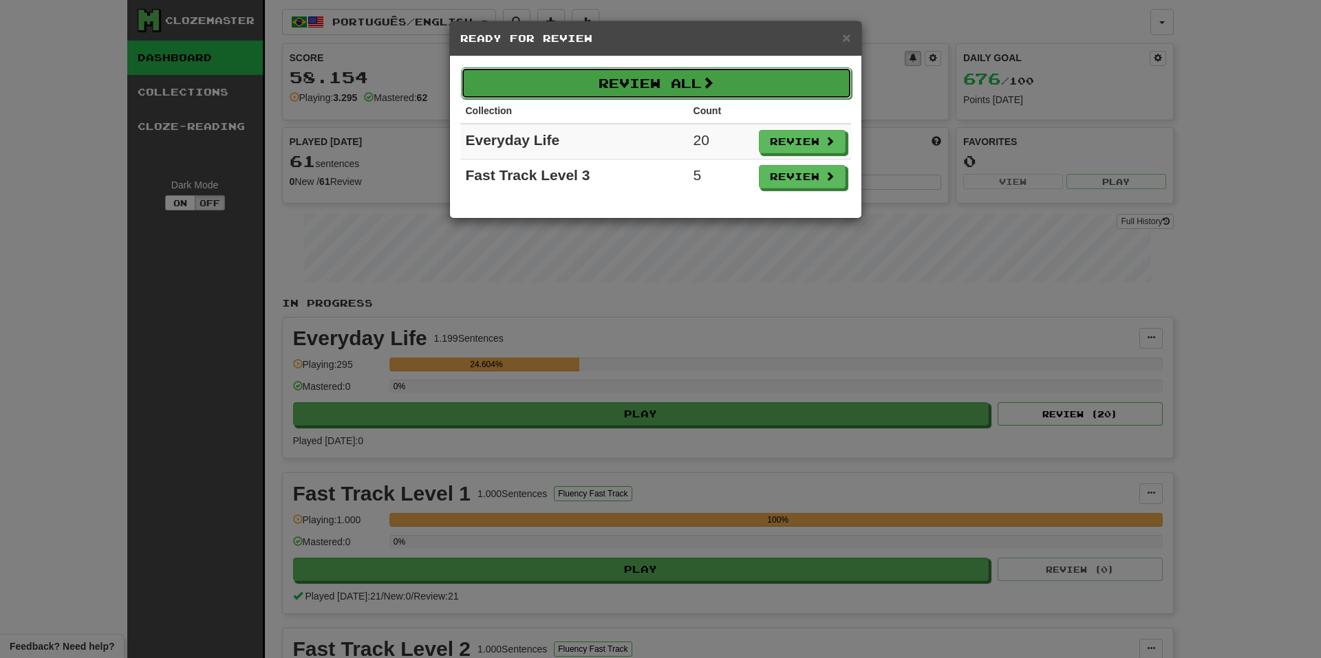
click at [733, 87] on button "Review All" at bounding box center [656, 83] width 391 height 32
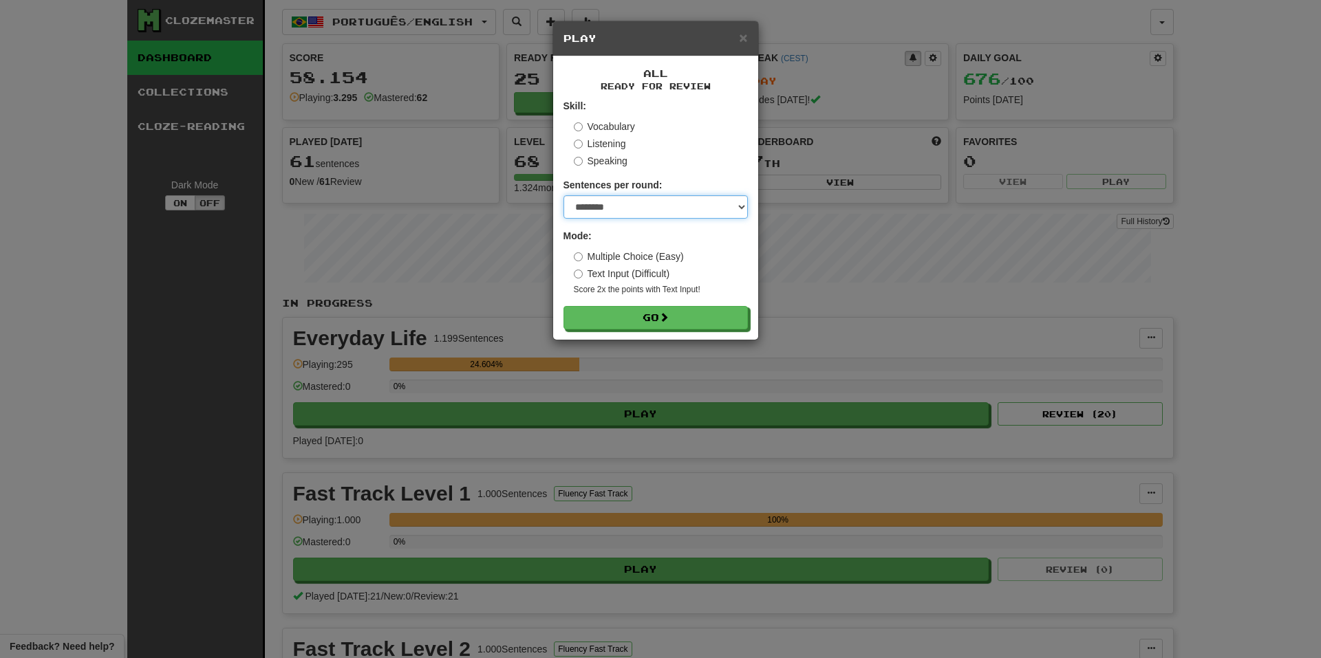
click at [678, 200] on select "* ** ** ** ** ** *** ********" at bounding box center [655, 206] width 184 height 23
select select "***"
click at [563, 195] on select "* ** ** ** ** ** *** ********" at bounding box center [655, 206] width 184 height 23
click at [665, 316] on span at bounding box center [665, 318] width 10 height 10
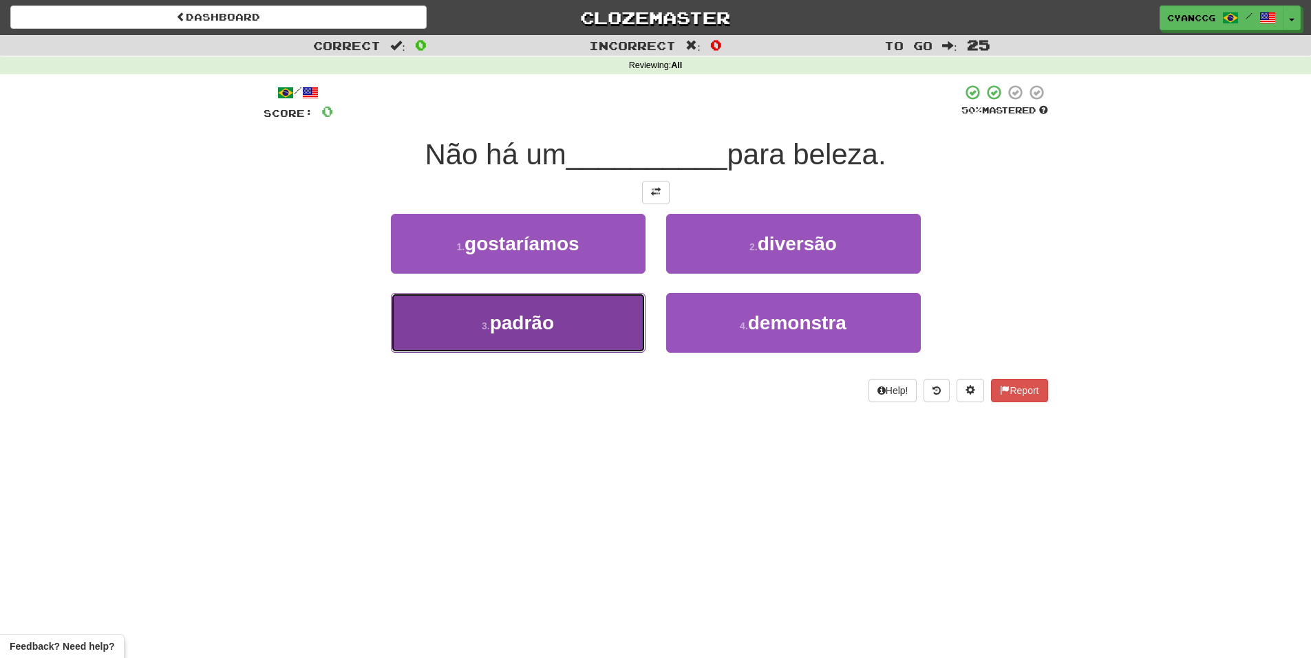
click at [604, 320] on button "3 . padrão" at bounding box center [518, 323] width 255 height 60
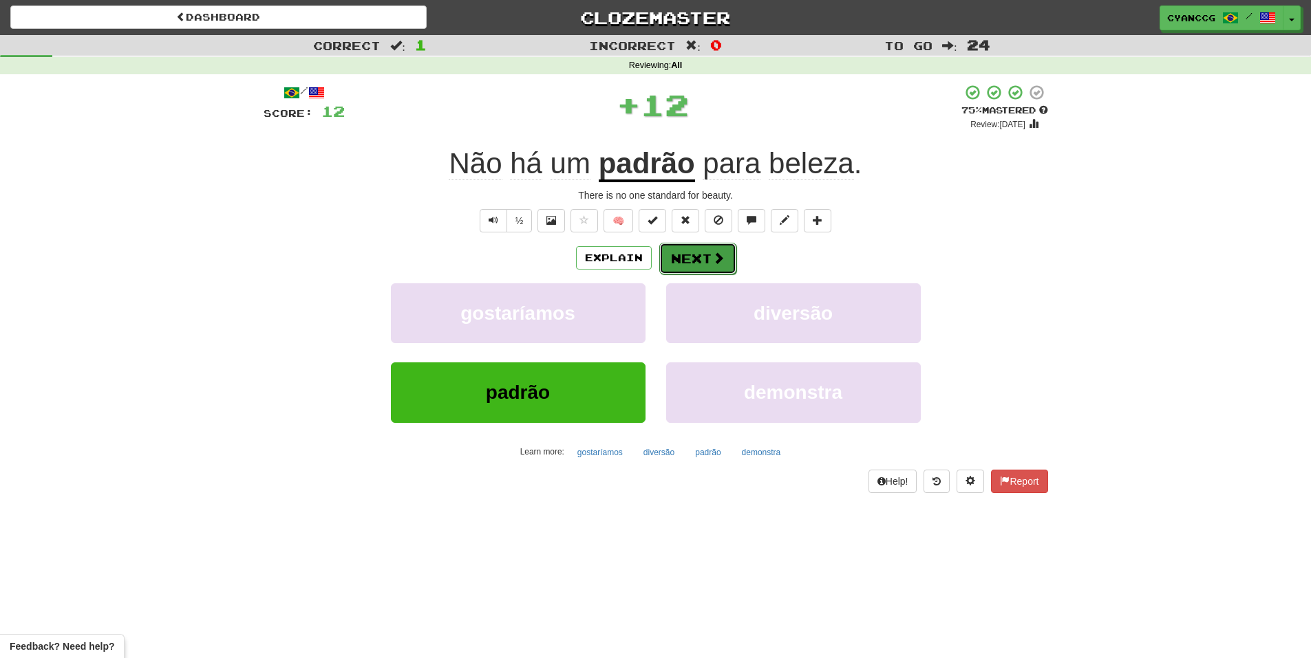
click at [690, 258] on button "Next" at bounding box center [697, 259] width 77 height 32
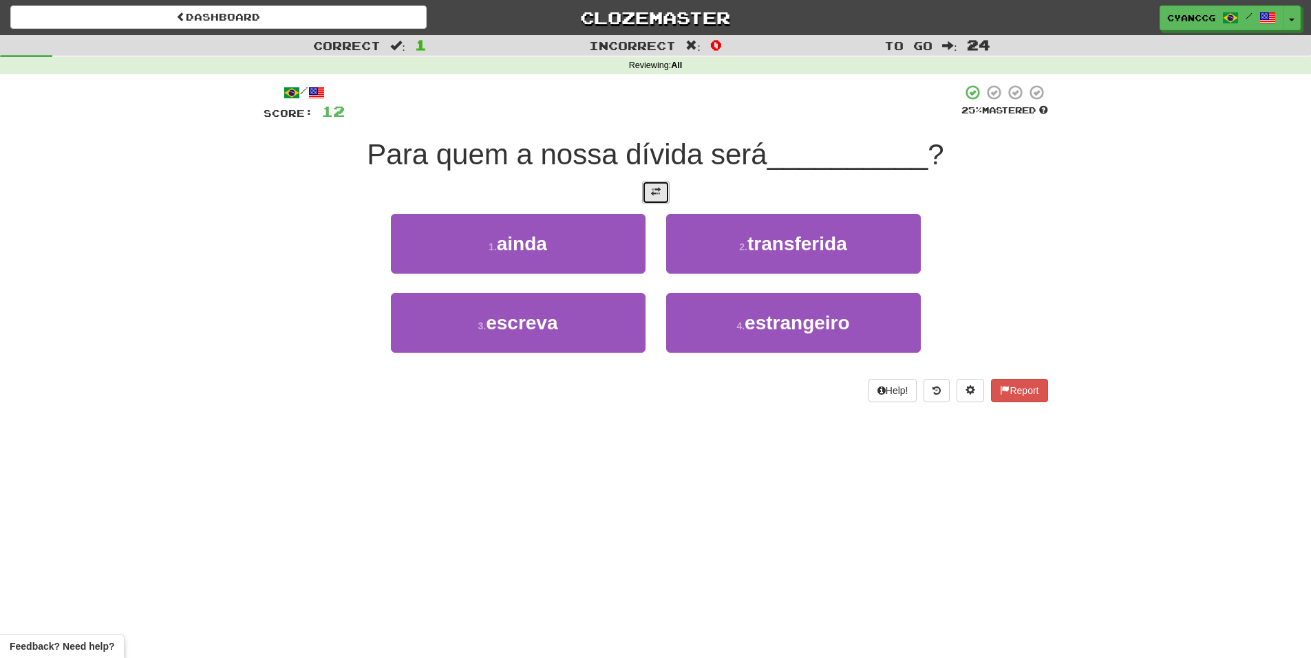
click at [657, 193] on span at bounding box center [656, 192] width 10 height 10
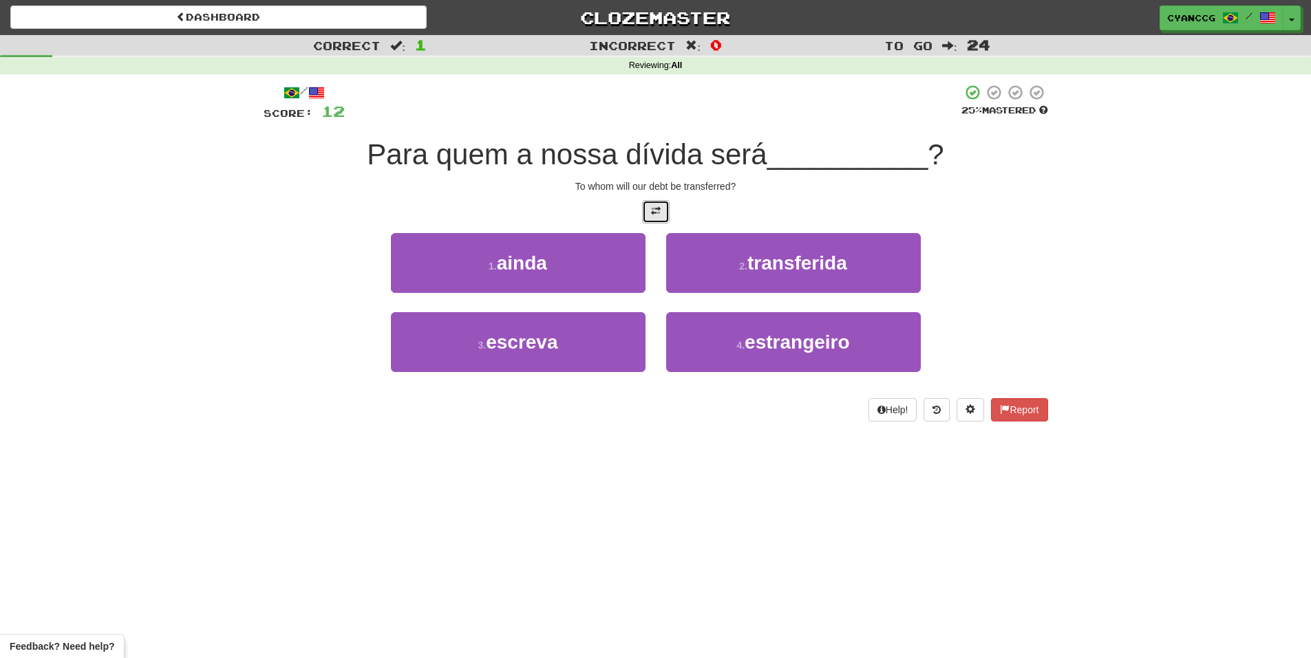
click at [651, 208] on span at bounding box center [656, 211] width 10 height 10
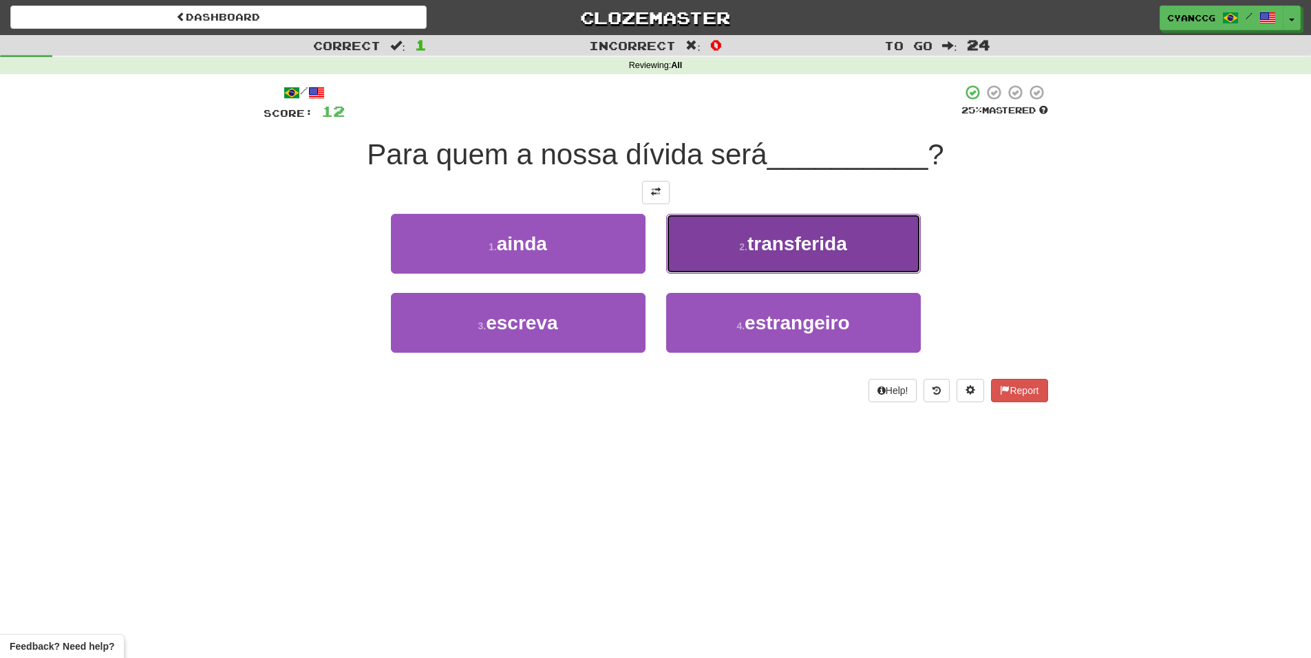
click at [703, 238] on button "2 . transferida" at bounding box center [793, 244] width 255 height 60
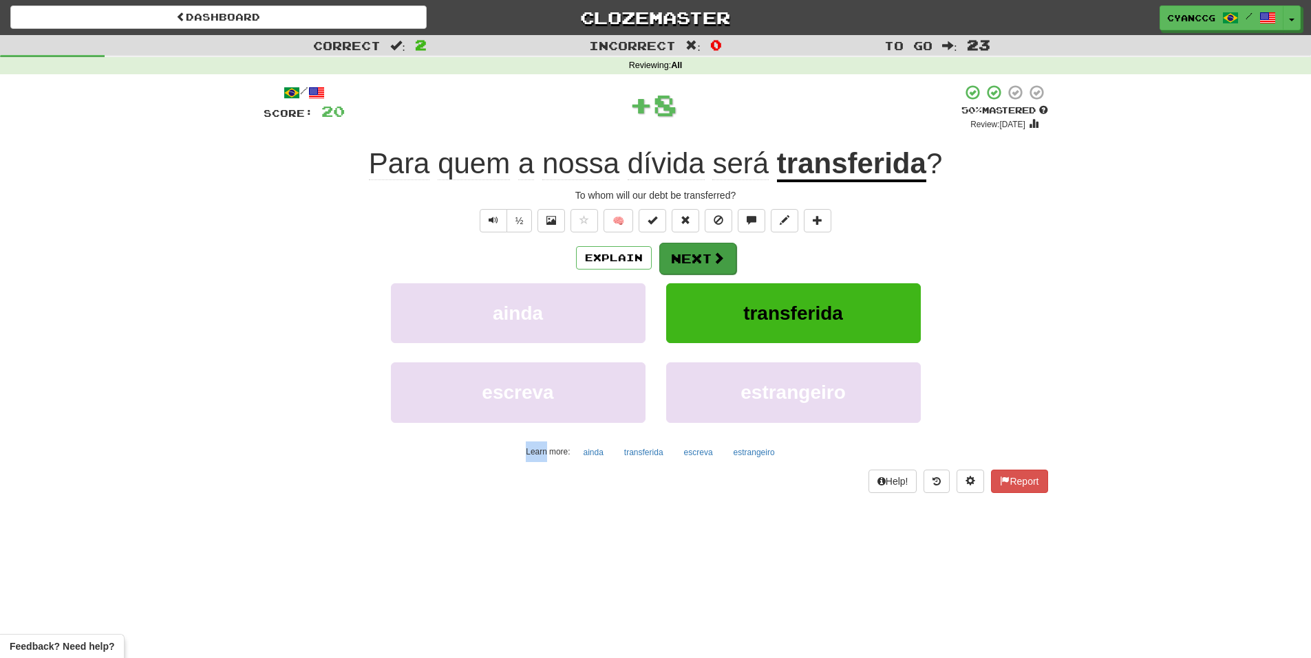
click at [702, 241] on div "/ Score: 20 + 8 50 % Mastered Review: 2025-09-26 Para quem a nossa dívida será …" at bounding box center [656, 288] width 784 height 409
click at [698, 255] on button "Next" at bounding box center [697, 259] width 77 height 32
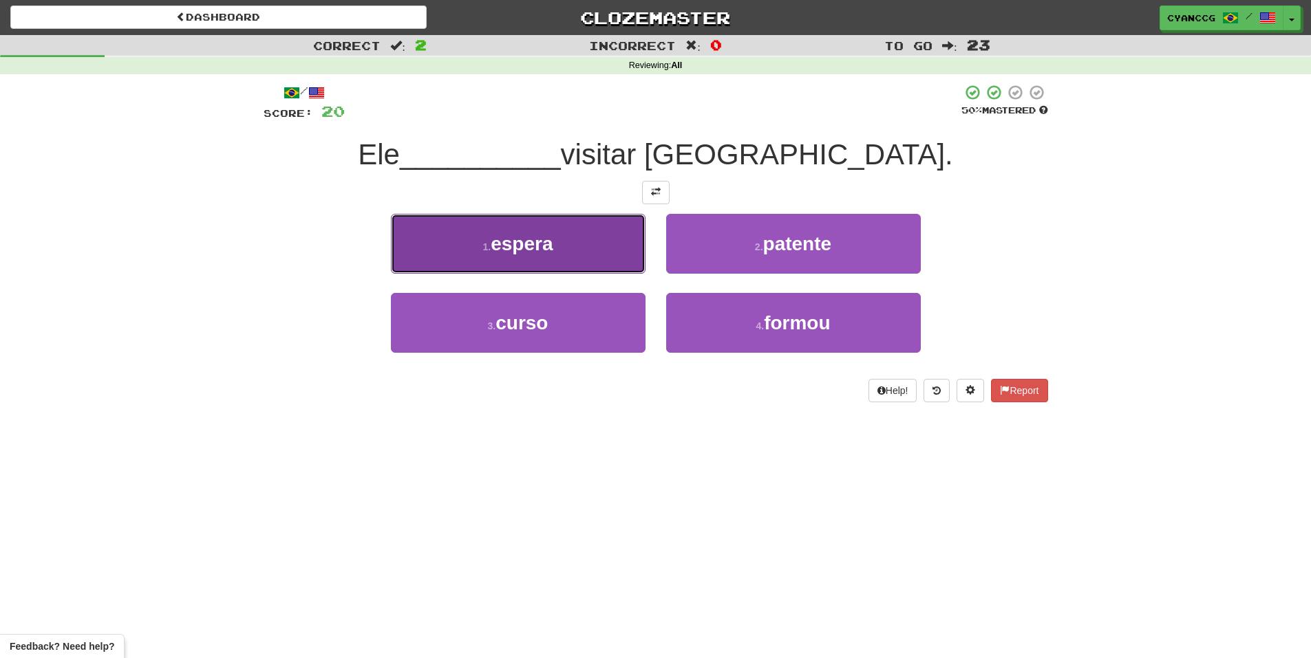
click at [614, 255] on button "1 . espera" at bounding box center [518, 244] width 255 height 60
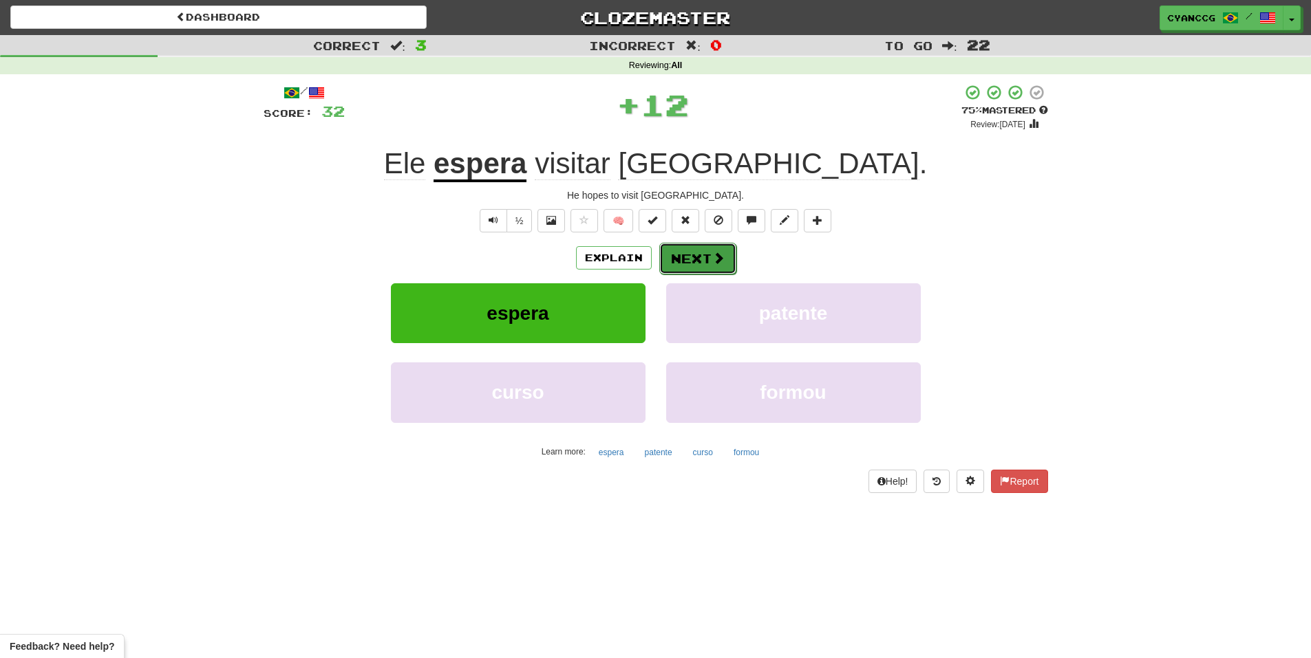
click at [703, 248] on button "Next" at bounding box center [697, 259] width 77 height 32
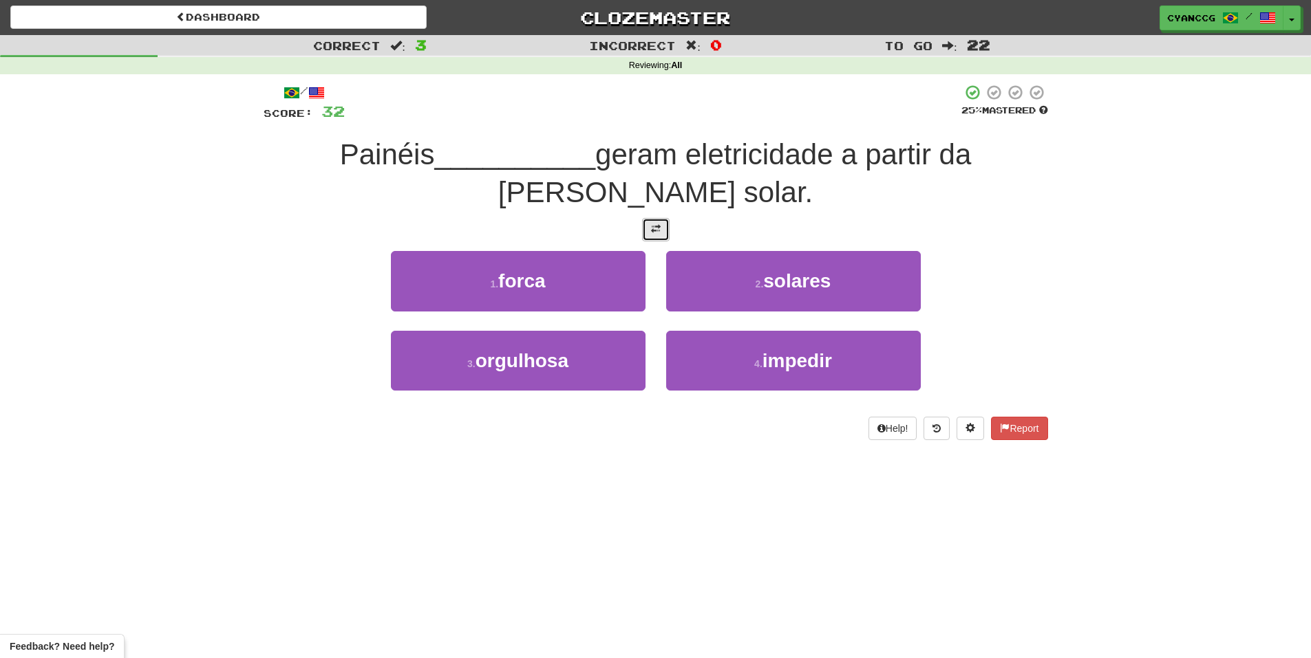
click at [662, 218] on button at bounding box center [656, 229] width 28 height 23
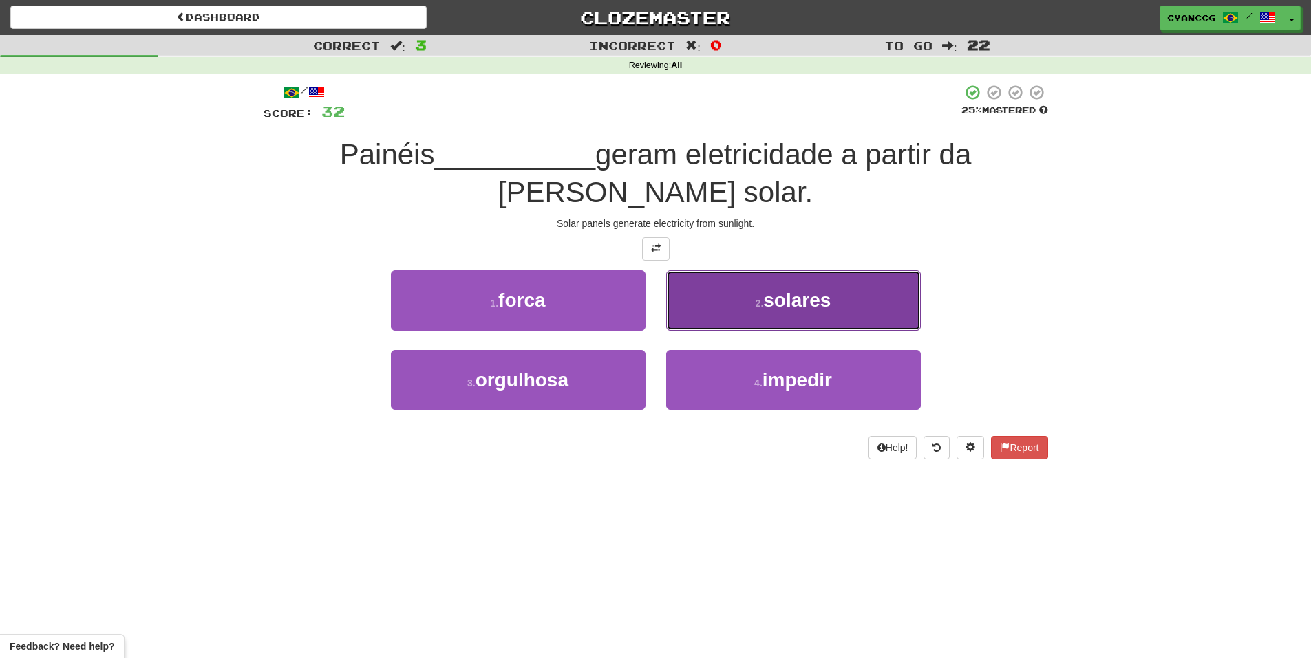
click at [725, 274] on button "2 . solares" at bounding box center [793, 300] width 255 height 60
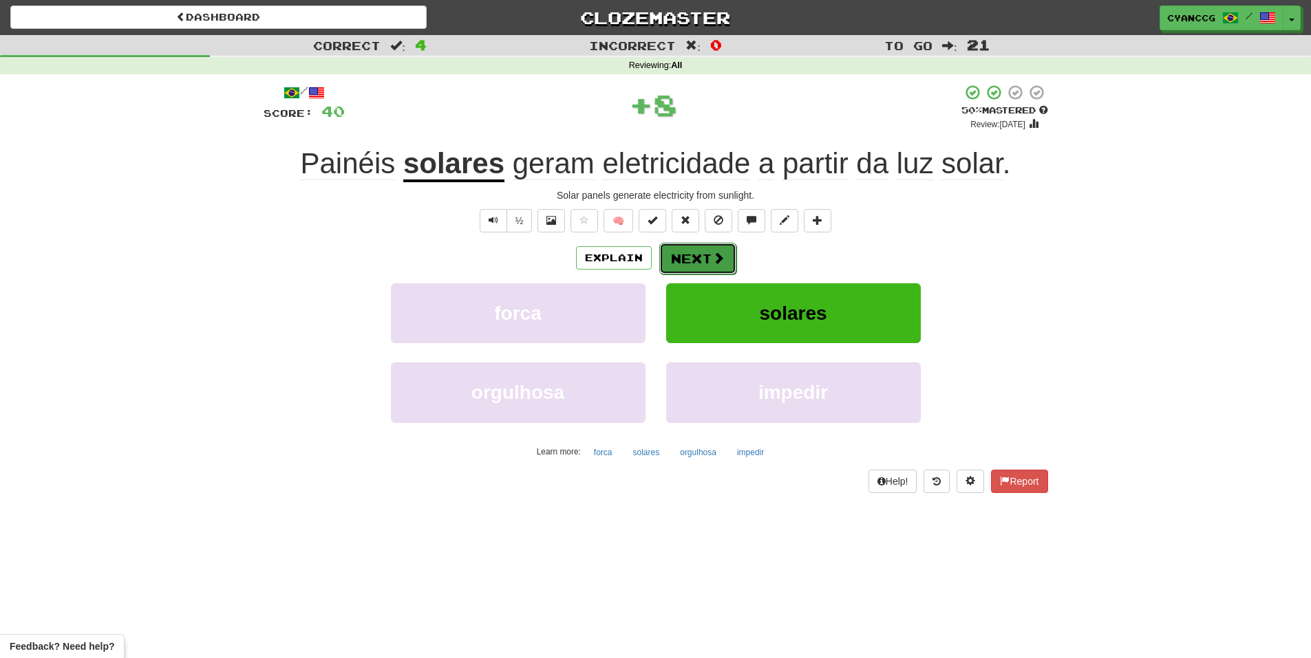
click at [698, 263] on button "Next" at bounding box center [697, 259] width 77 height 32
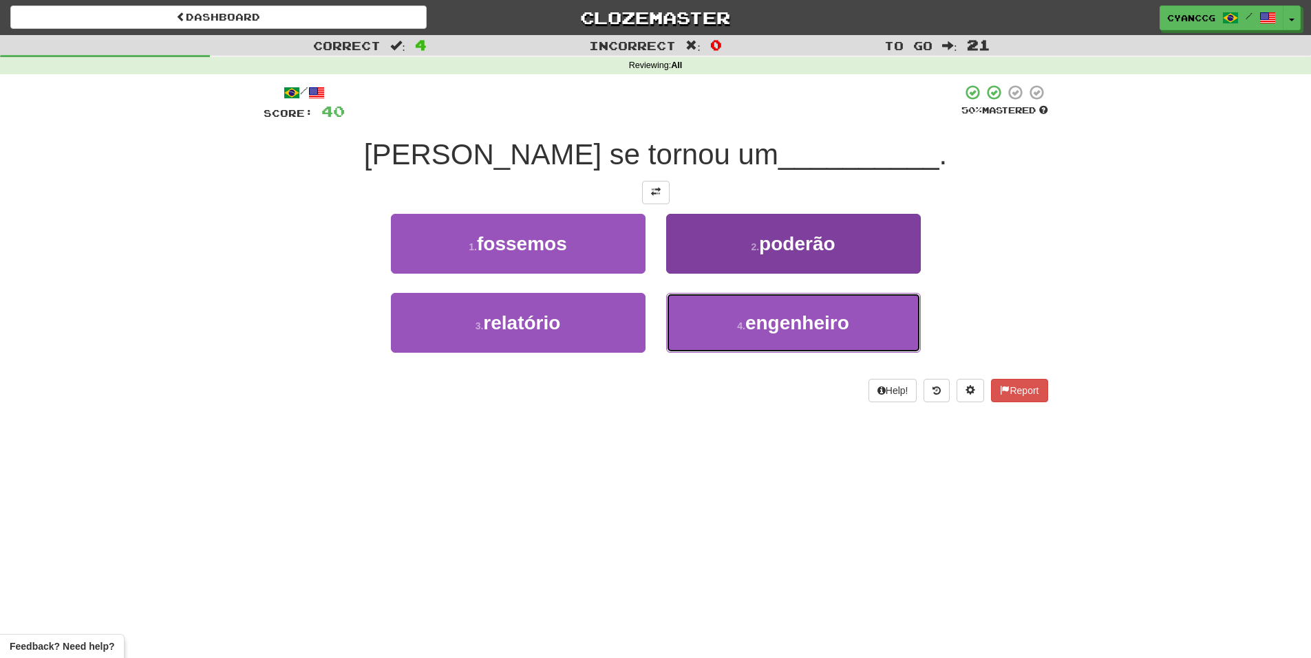
click at [715, 323] on button "4 . engenheiro" at bounding box center [793, 323] width 255 height 60
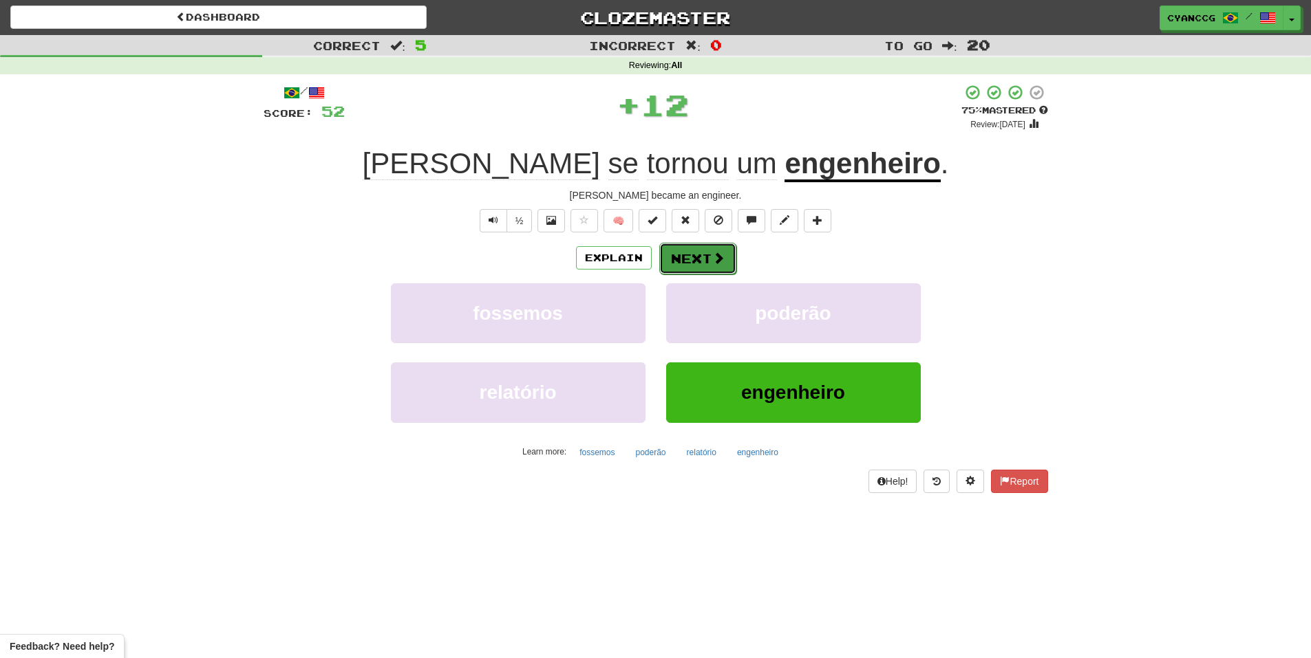
click at [698, 270] on button "Next" at bounding box center [697, 259] width 77 height 32
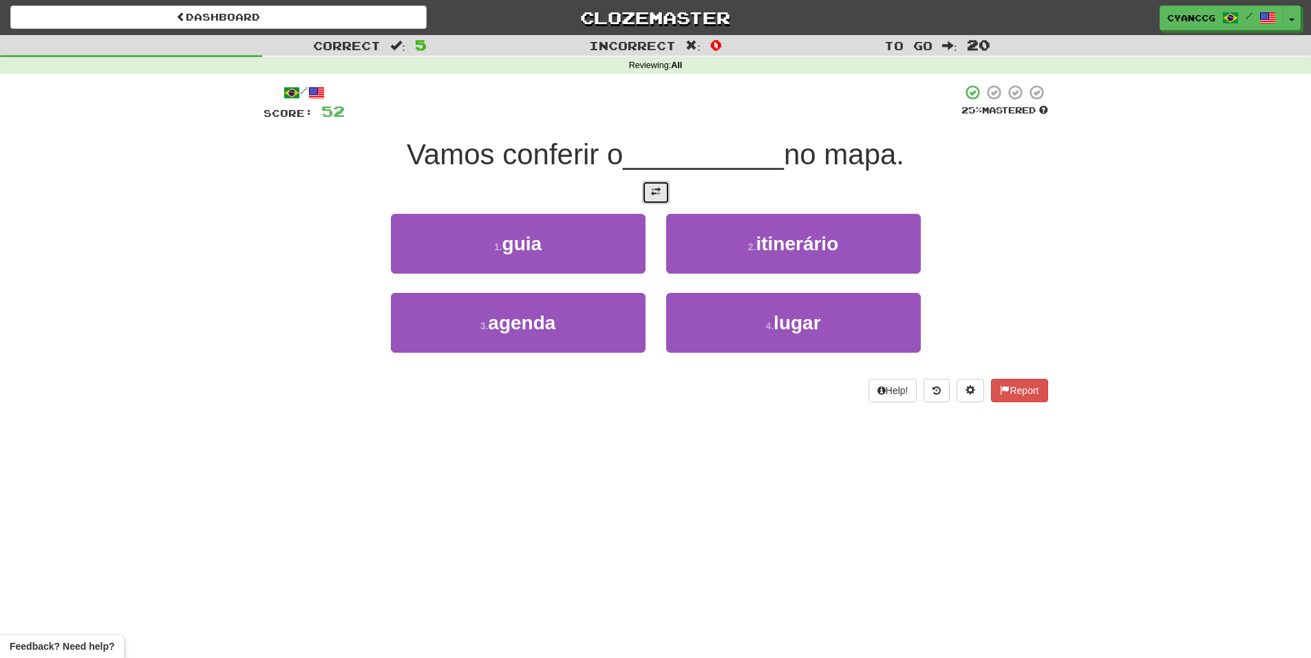
click at [653, 188] on span at bounding box center [656, 192] width 10 height 10
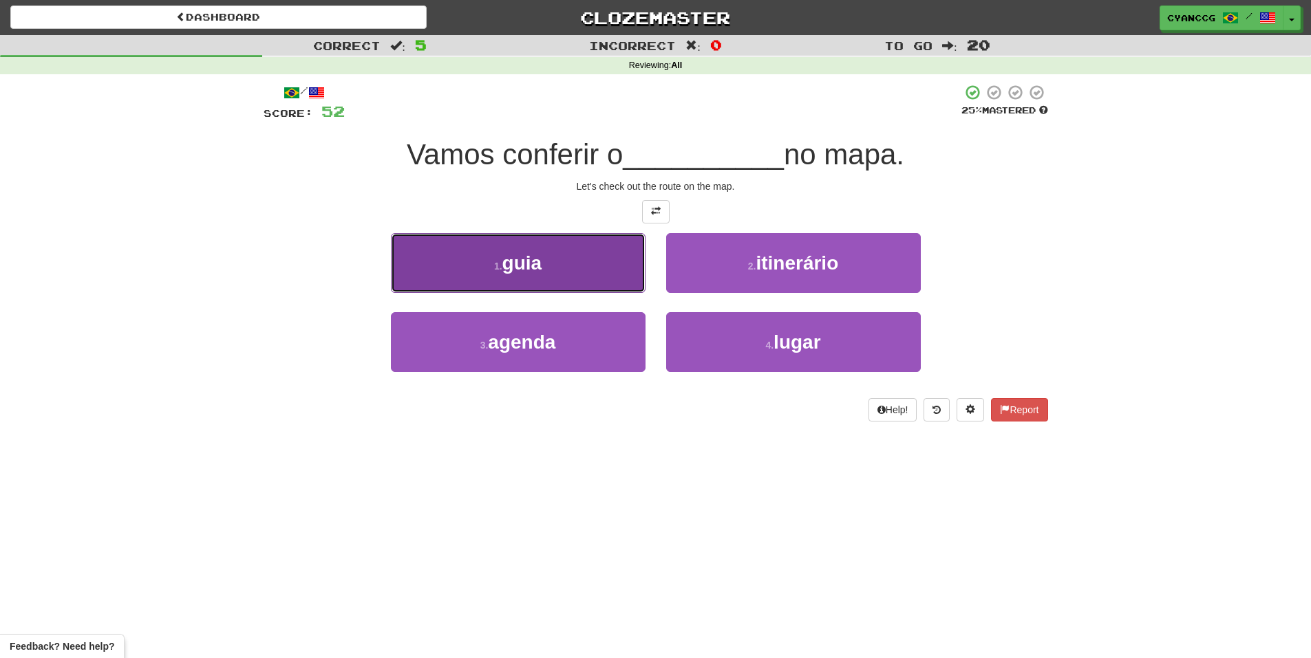
click at [604, 260] on button "1 . guia" at bounding box center [518, 263] width 255 height 60
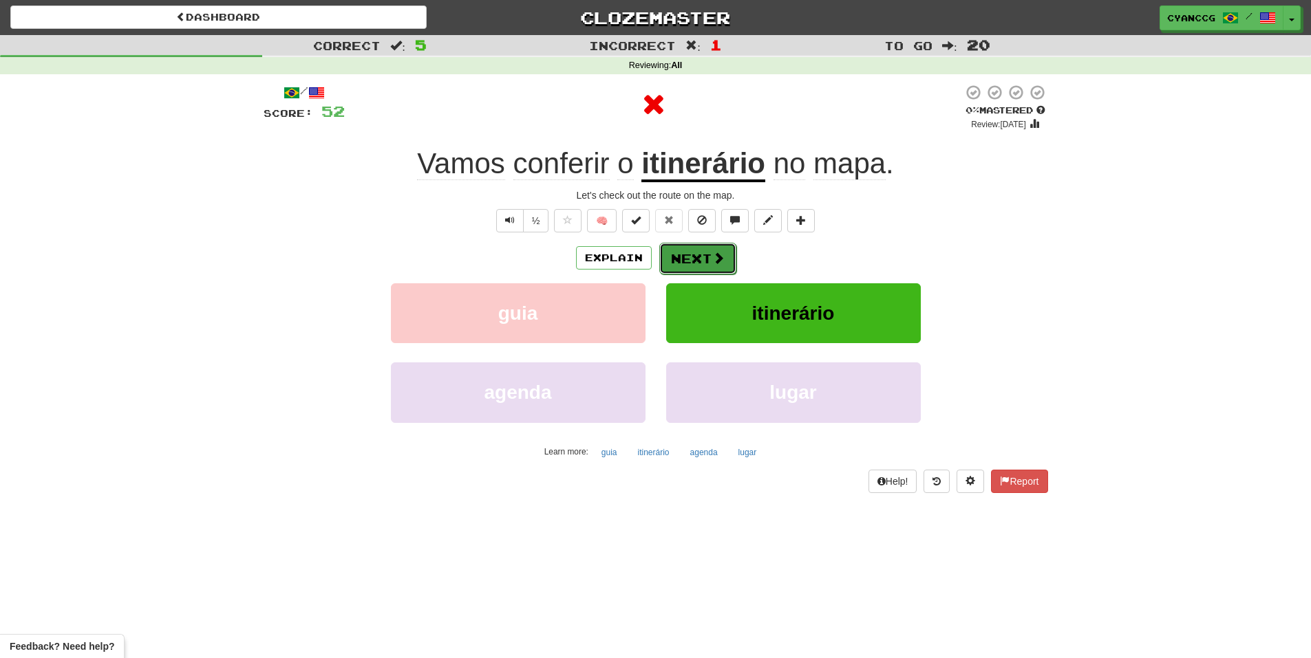
click at [676, 258] on button "Next" at bounding box center [697, 259] width 77 height 32
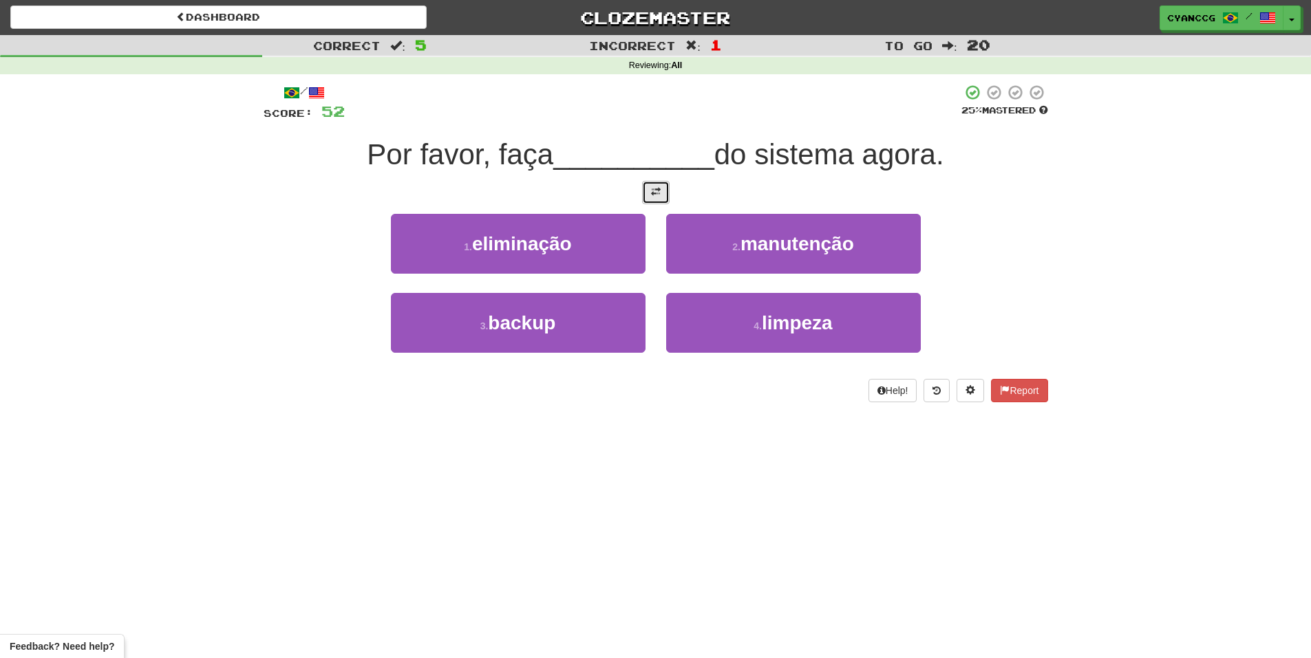
click at [660, 200] on button at bounding box center [656, 192] width 28 height 23
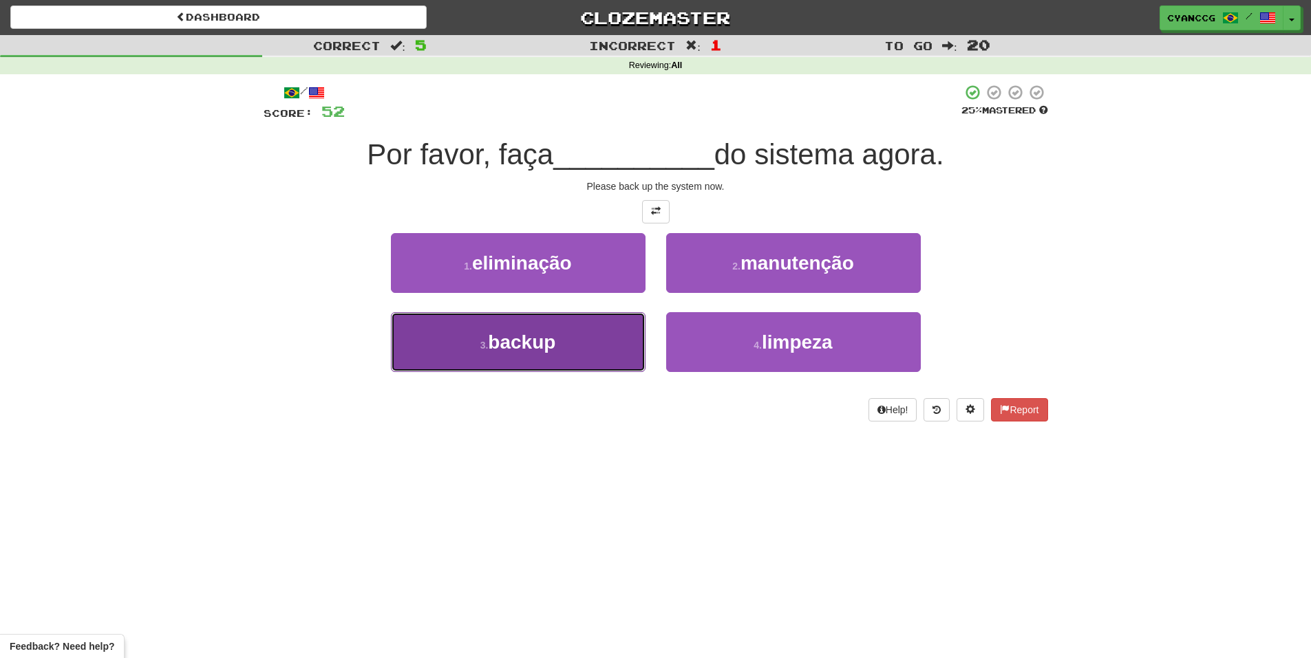
click at [591, 332] on button "3 . backup" at bounding box center [518, 342] width 255 height 60
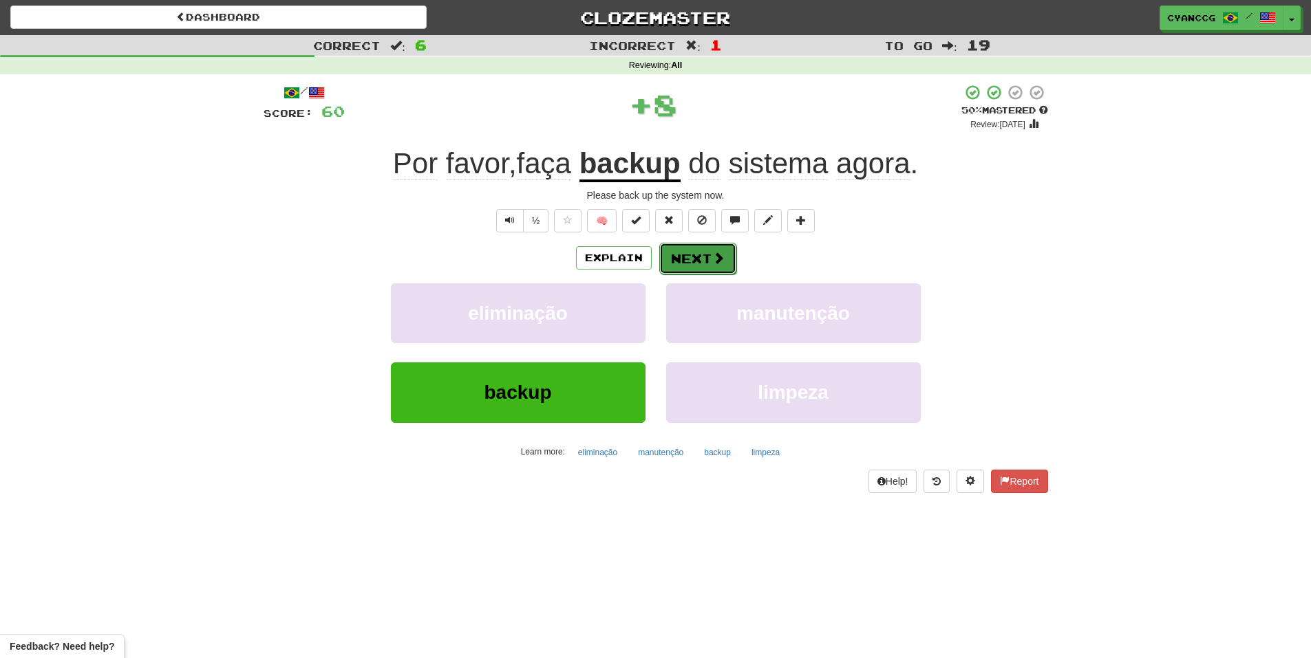
click at [702, 246] on button "Next" at bounding box center [697, 259] width 77 height 32
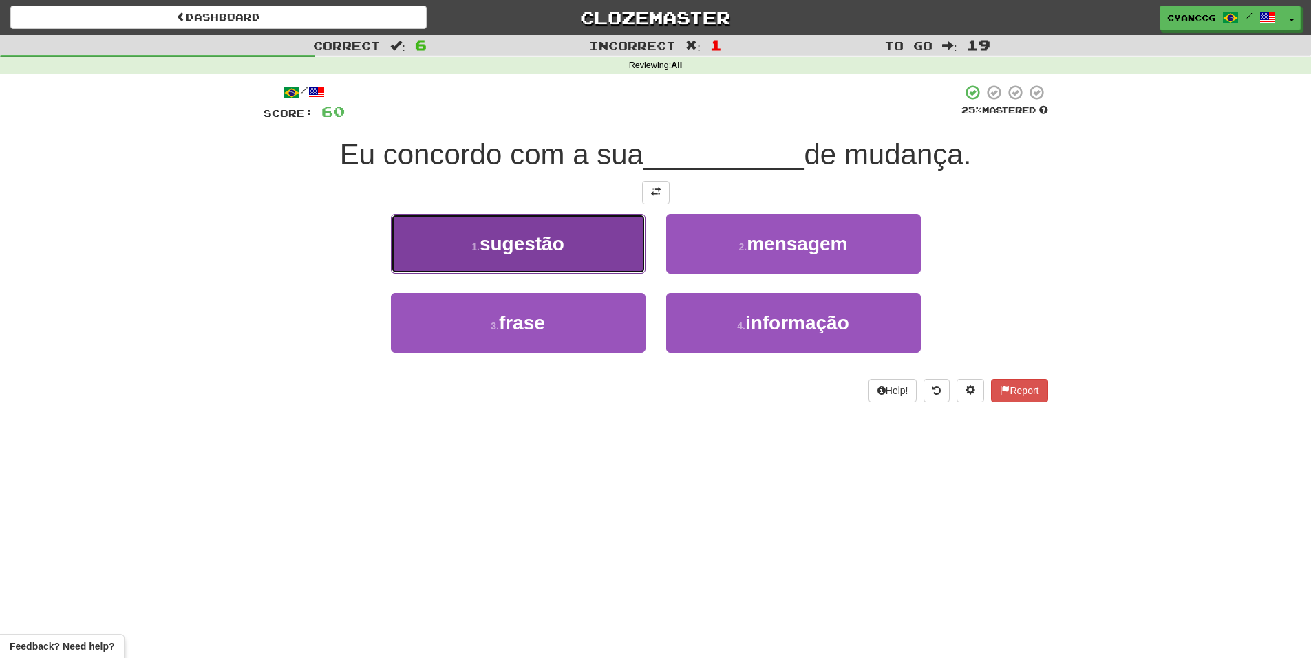
click at [625, 235] on button "1 . sugestão" at bounding box center [518, 244] width 255 height 60
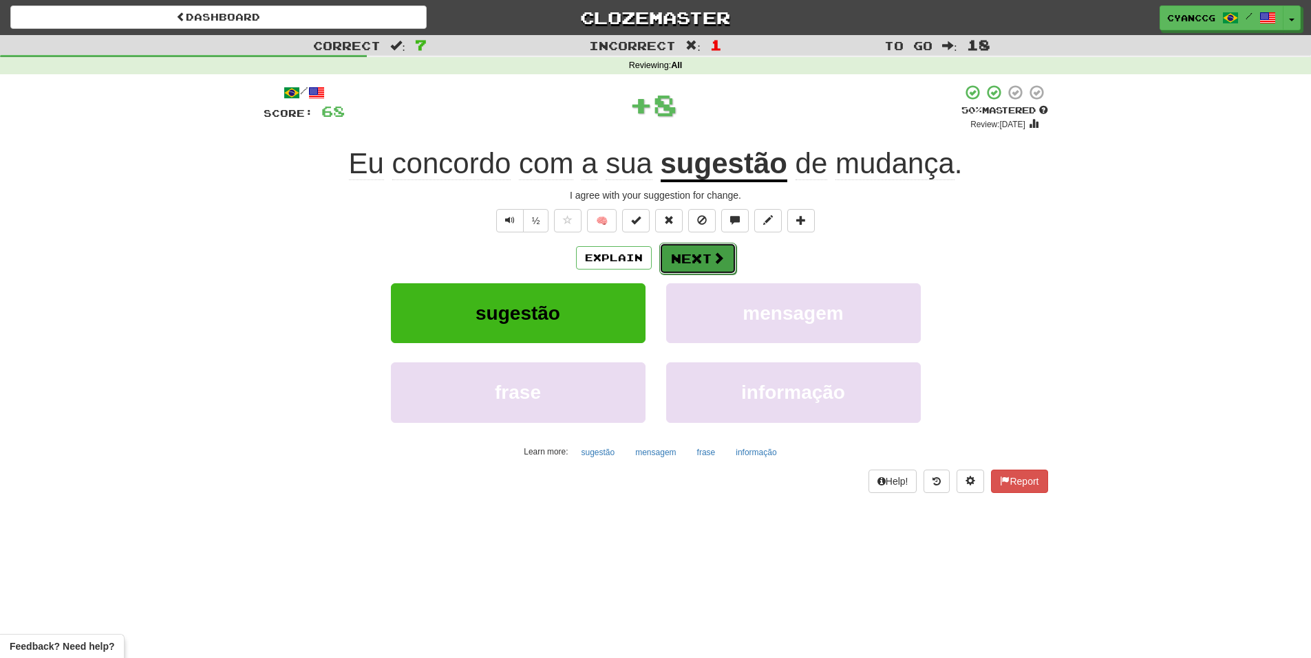
click at [702, 256] on button "Next" at bounding box center [697, 259] width 77 height 32
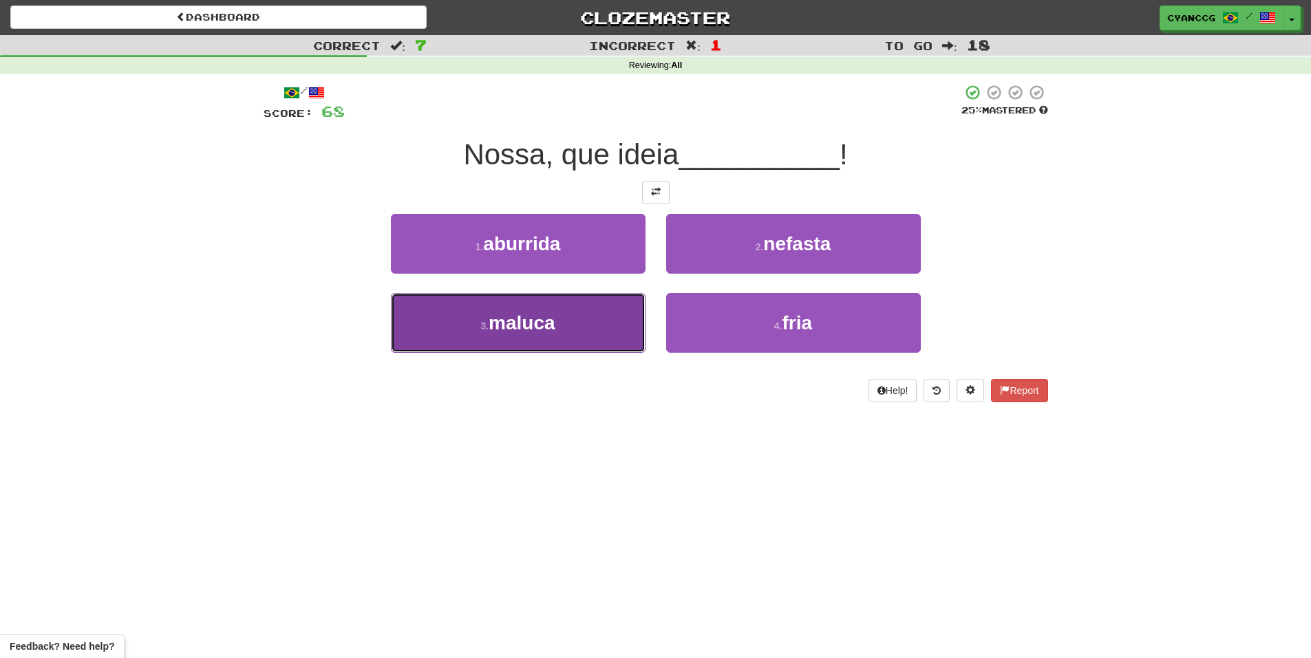
click at [591, 303] on button "3 . maluca" at bounding box center [518, 323] width 255 height 60
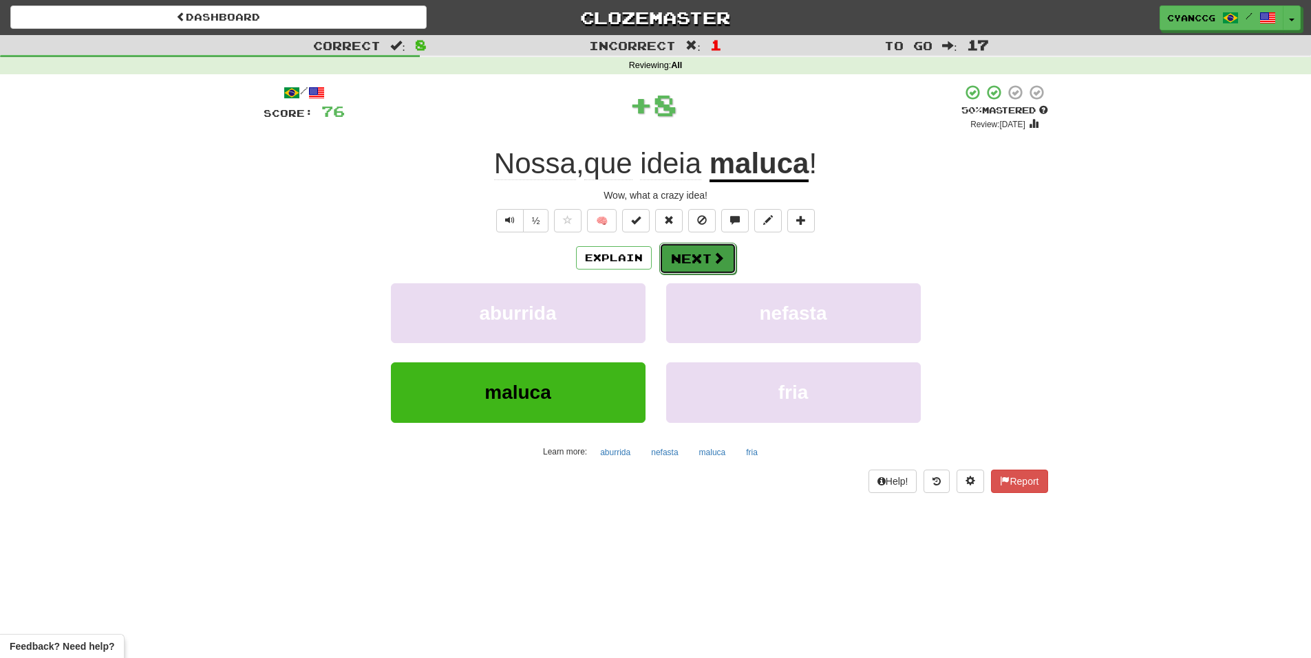
click at [709, 264] on button "Next" at bounding box center [697, 259] width 77 height 32
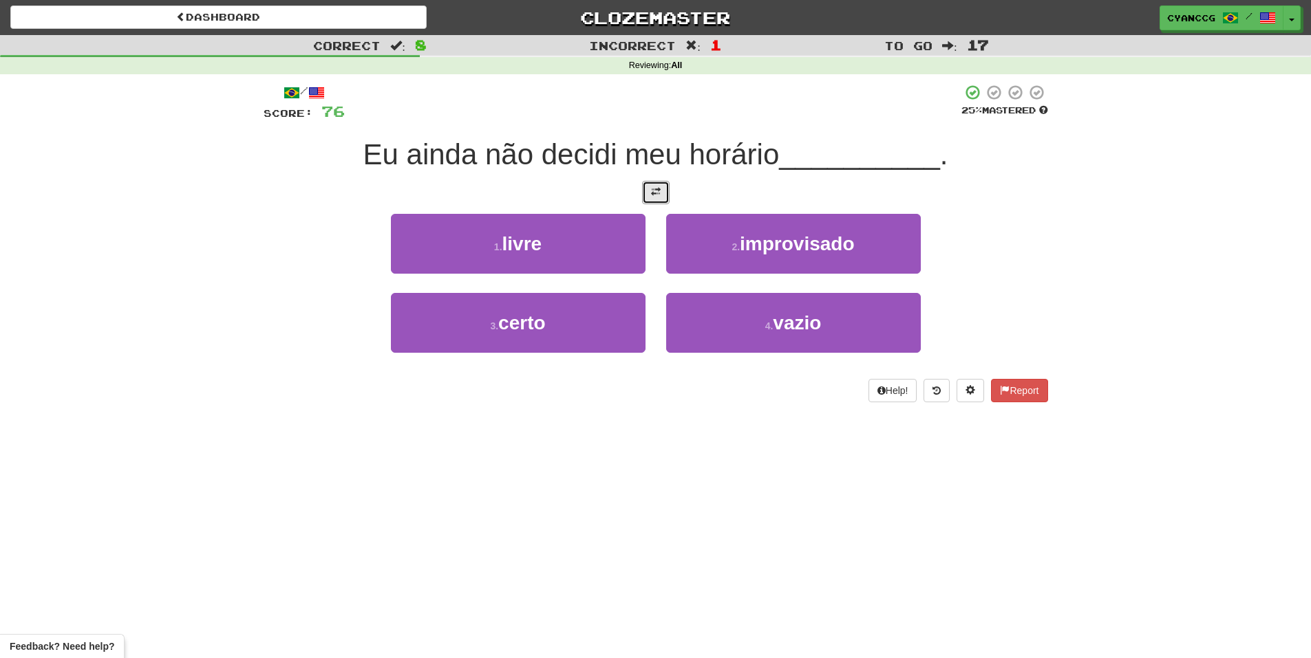
click at [661, 194] on button at bounding box center [656, 192] width 28 height 23
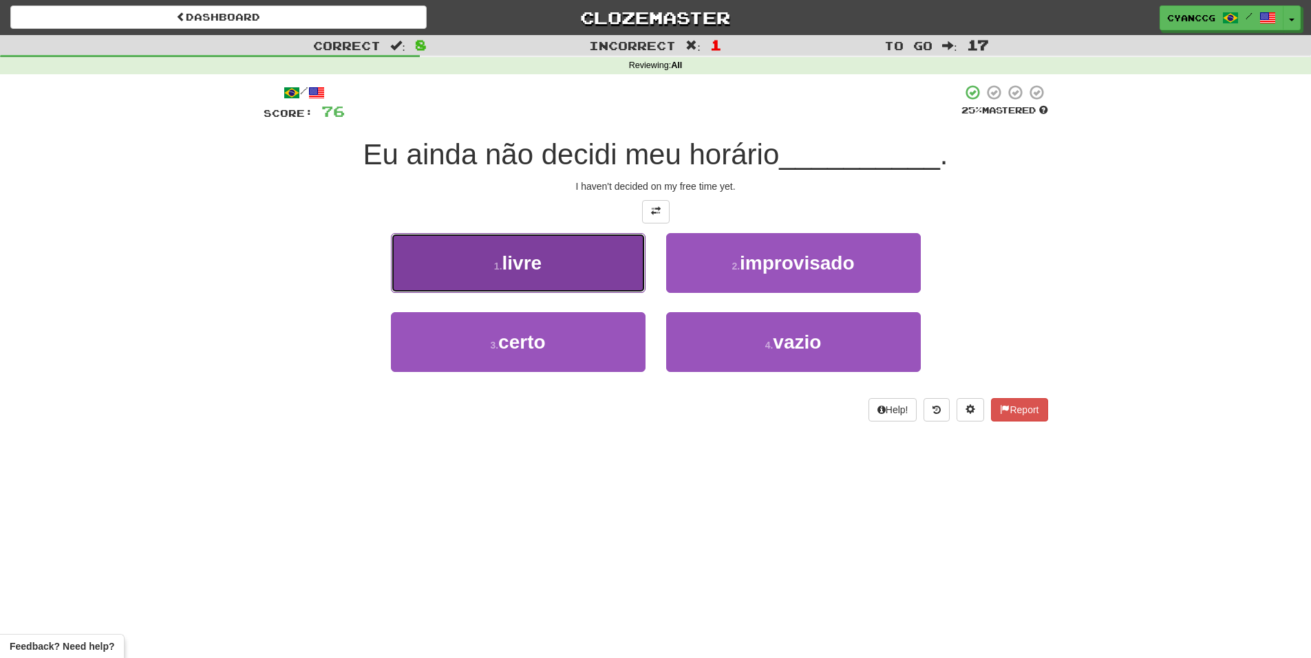
click at [620, 274] on button "1 . livre" at bounding box center [518, 263] width 255 height 60
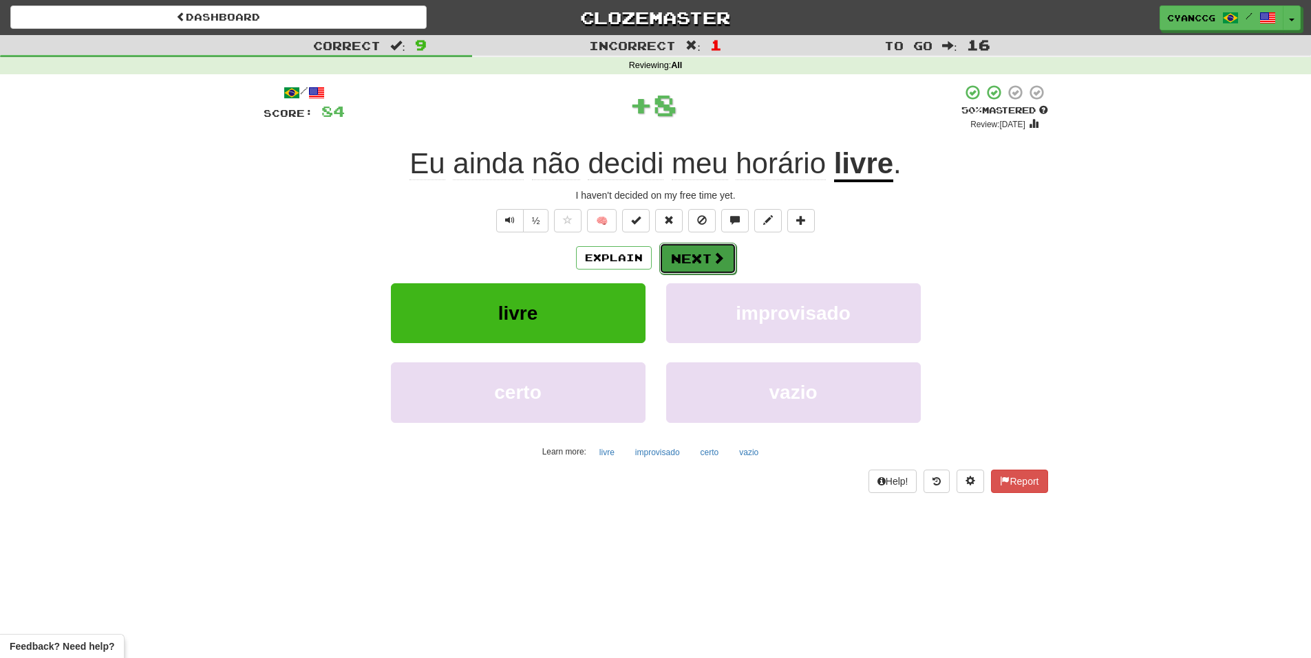
click at [687, 263] on button "Next" at bounding box center [697, 259] width 77 height 32
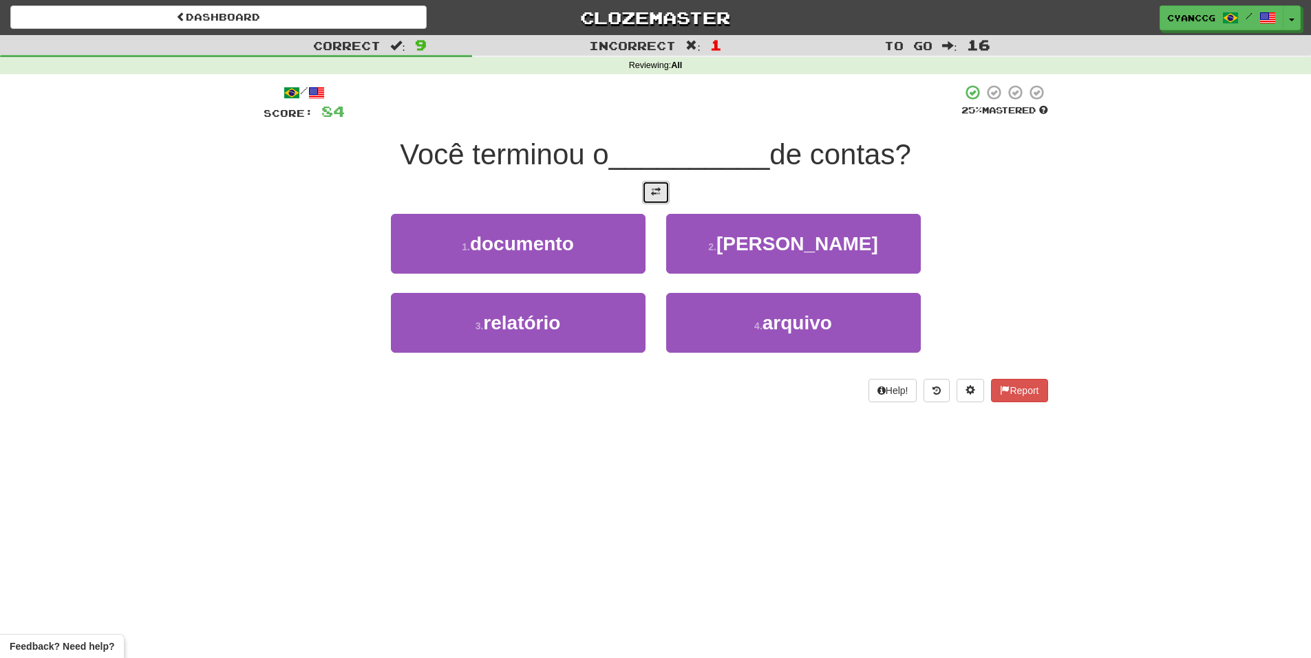
click at [660, 195] on span at bounding box center [656, 192] width 10 height 10
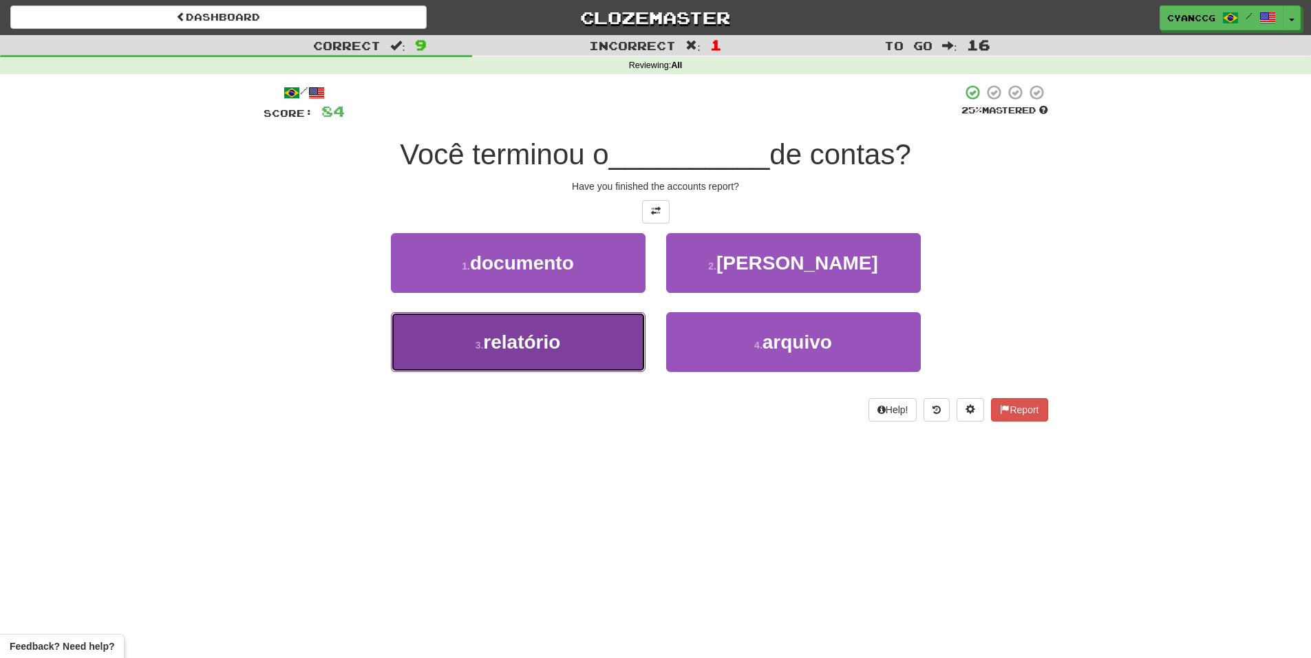
click at [605, 359] on button "3 . relatório" at bounding box center [518, 342] width 255 height 60
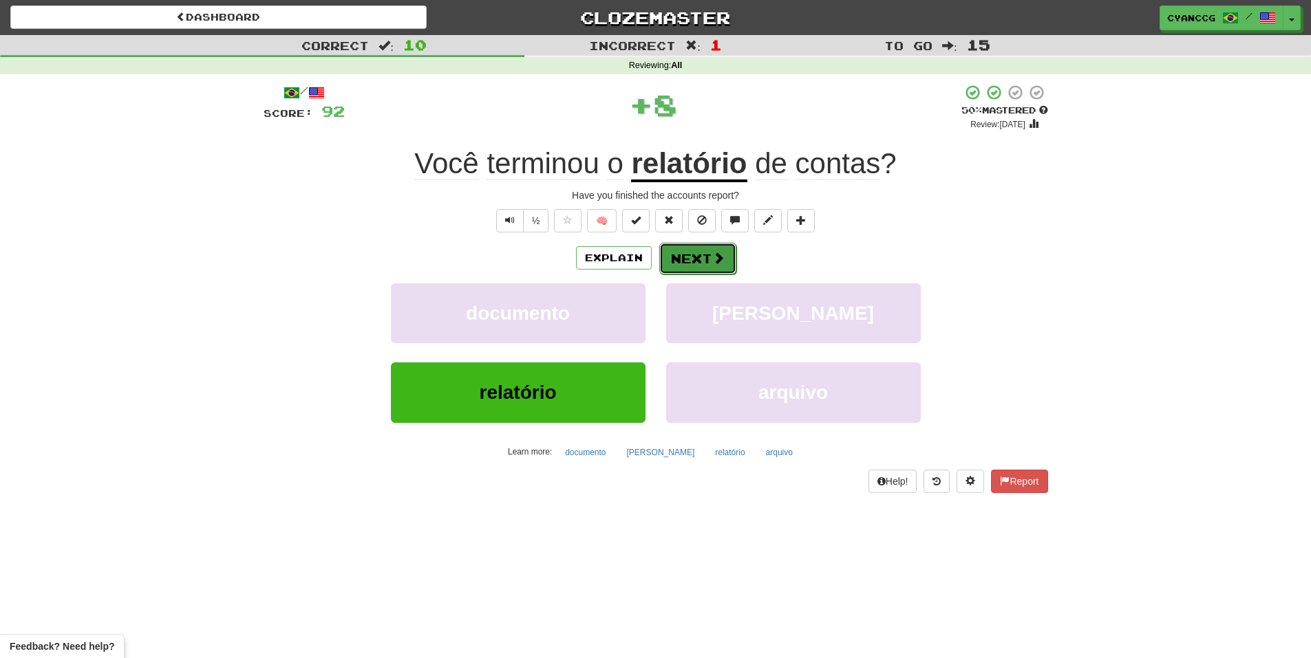
click at [697, 264] on button "Next" at bounding box center [697, 259] width 77 height 32
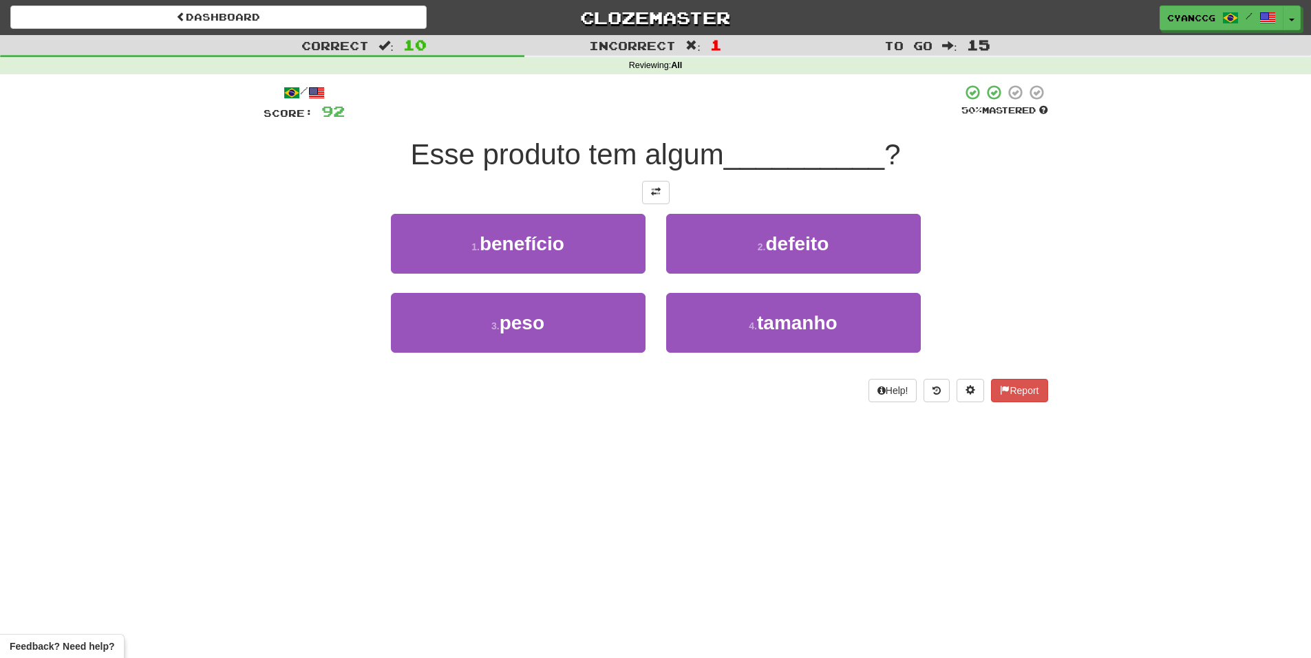
click at [674, 195] on div at bounding box center [656, 192] width 784 height 23
click at [656, 196] on span at bounding box center [656, 192] width 10 height 10
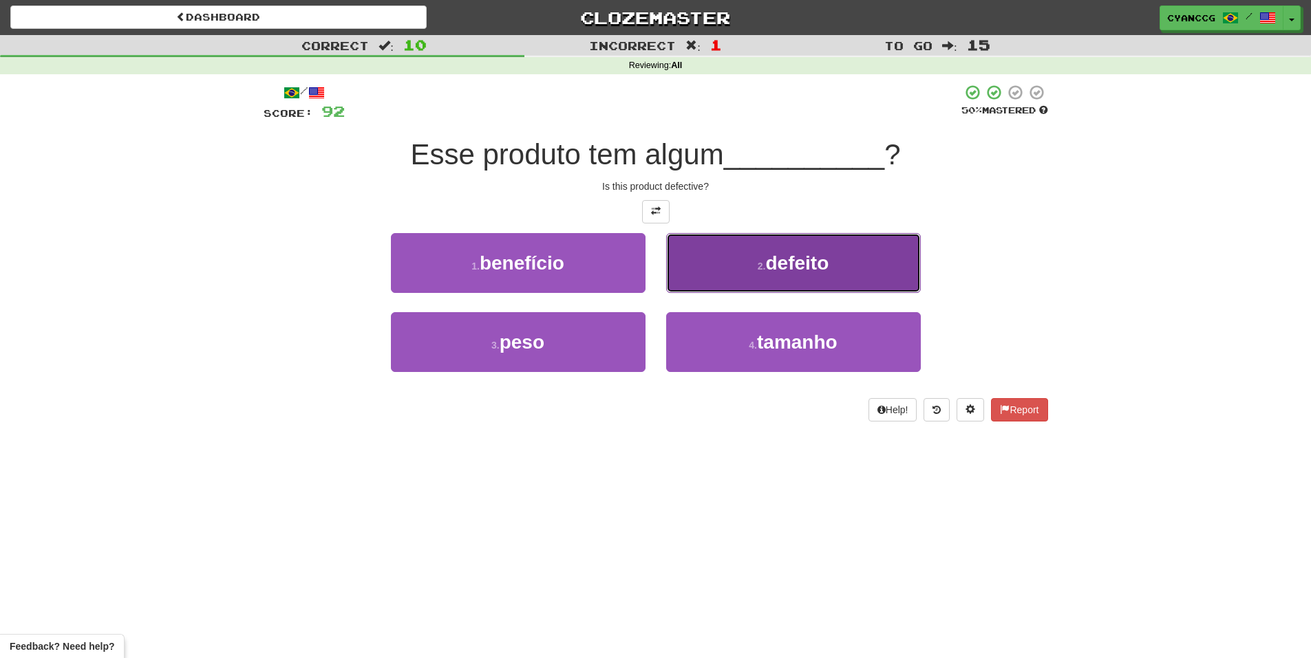
click at [720, 265] on button "2 . defeito" at bounding box center [793, 263] width 255 height 60
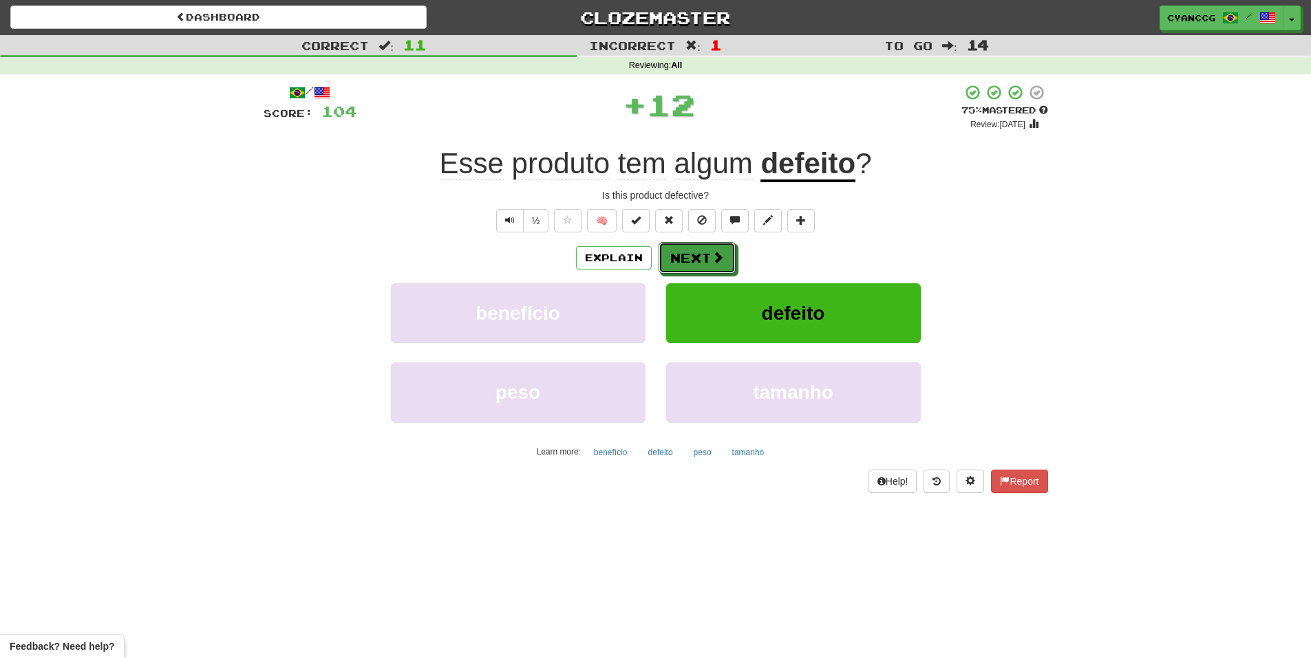
click at [686, 248] on button "Next" at bounding box center [696, 258] width 77 height 32
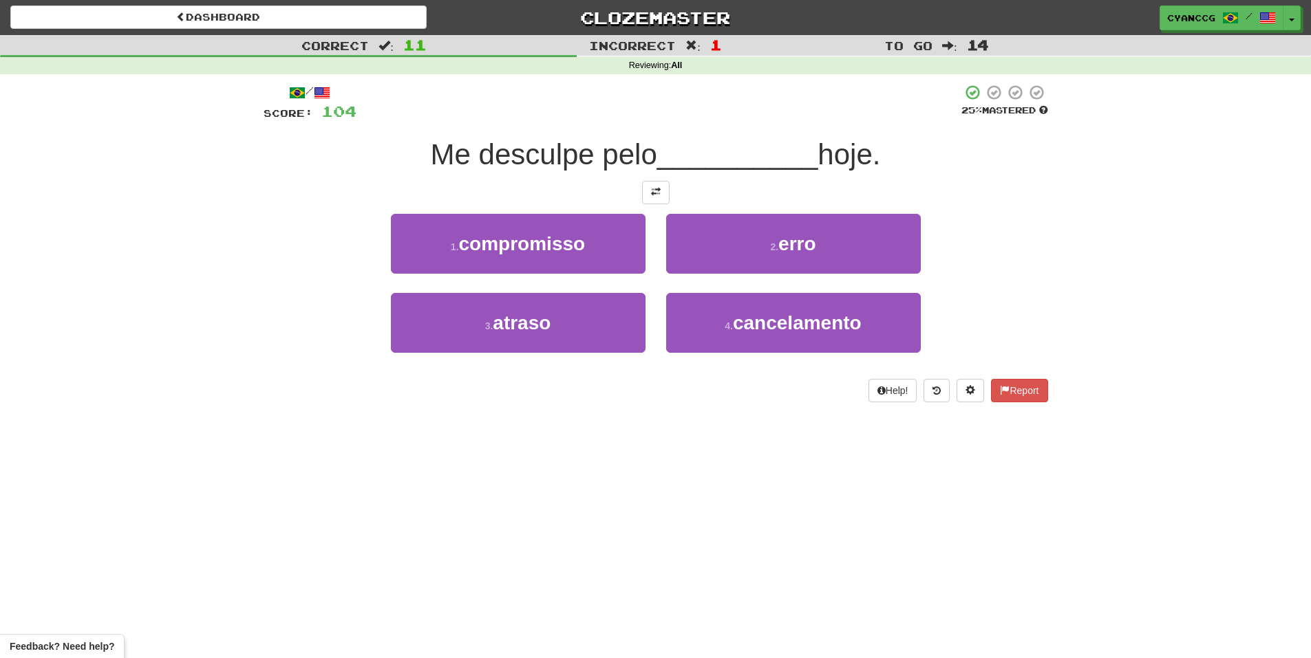
click at [670, 191] on div at bounding box center [656, 192] width 784 height 23
click at [658, 202] on button at bounding box center [656, 192] width 28 height 23
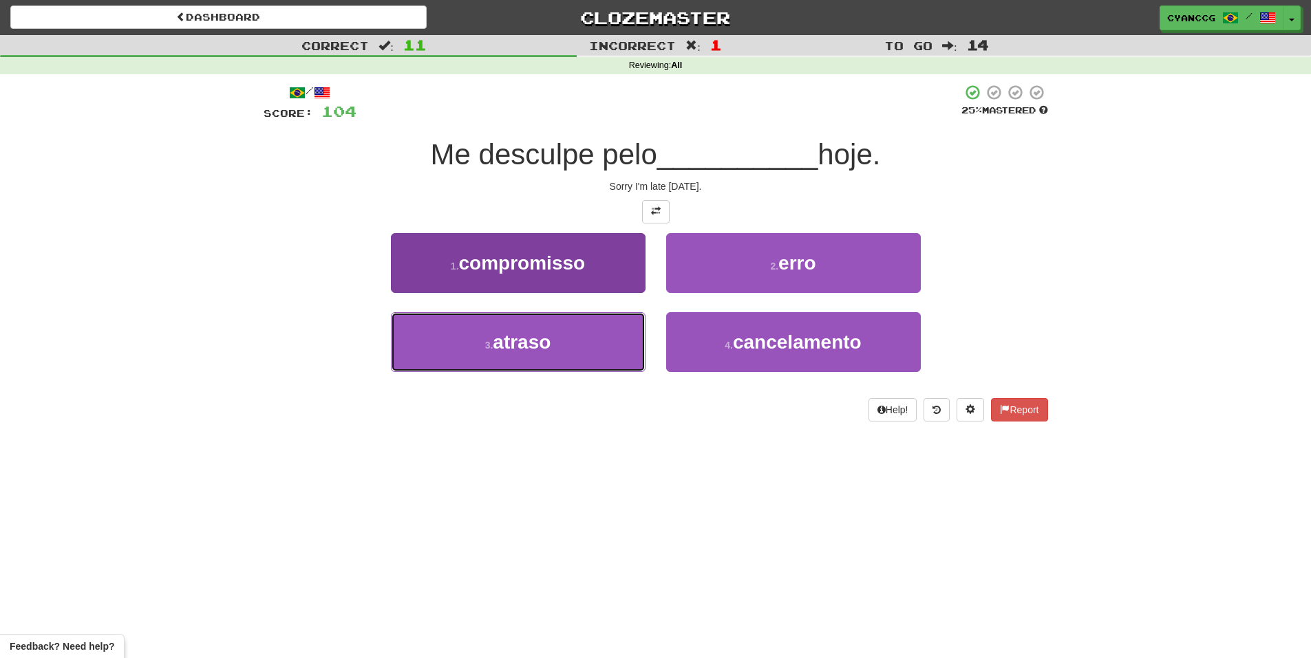
drag, startPoint x: 621, startPoint y: 327, endPoint x: 630, endPoint y: 317, distance: 13.6
click at [617, 329] on button "3 . atraso" at bounding box center [518, 342] width 255 height 60
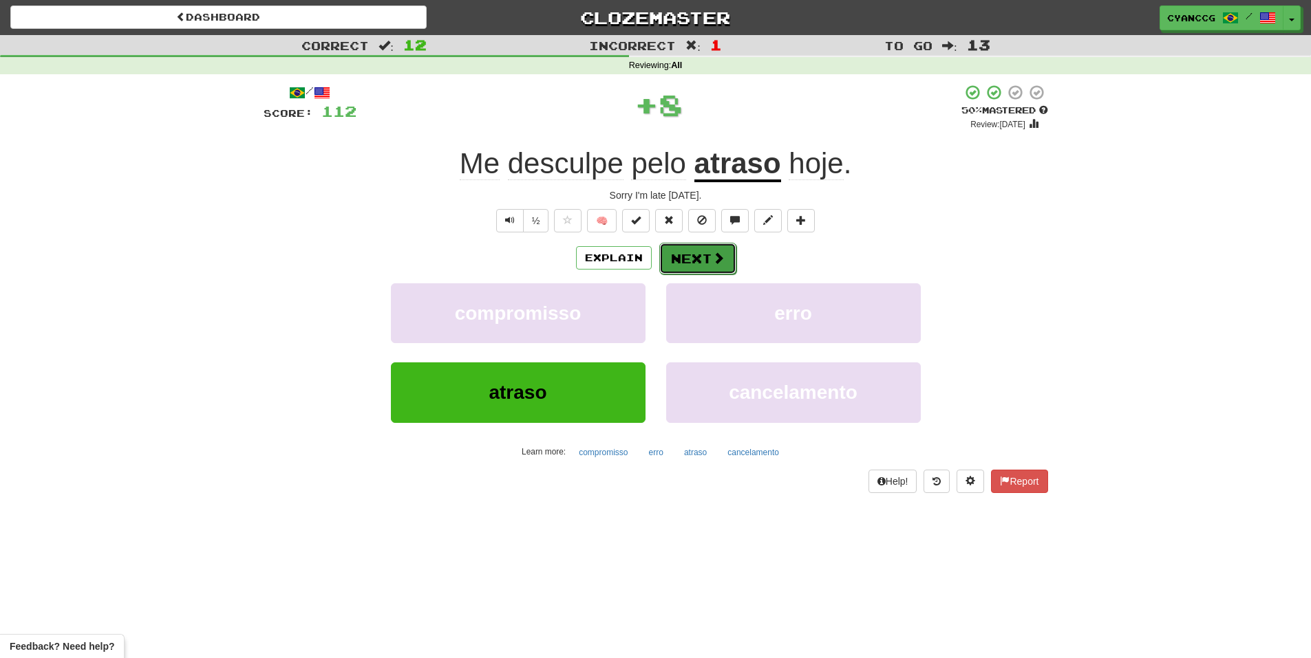
click at [700, 265] on button "Next" at bounding box center [697, 259] width 77 height 32
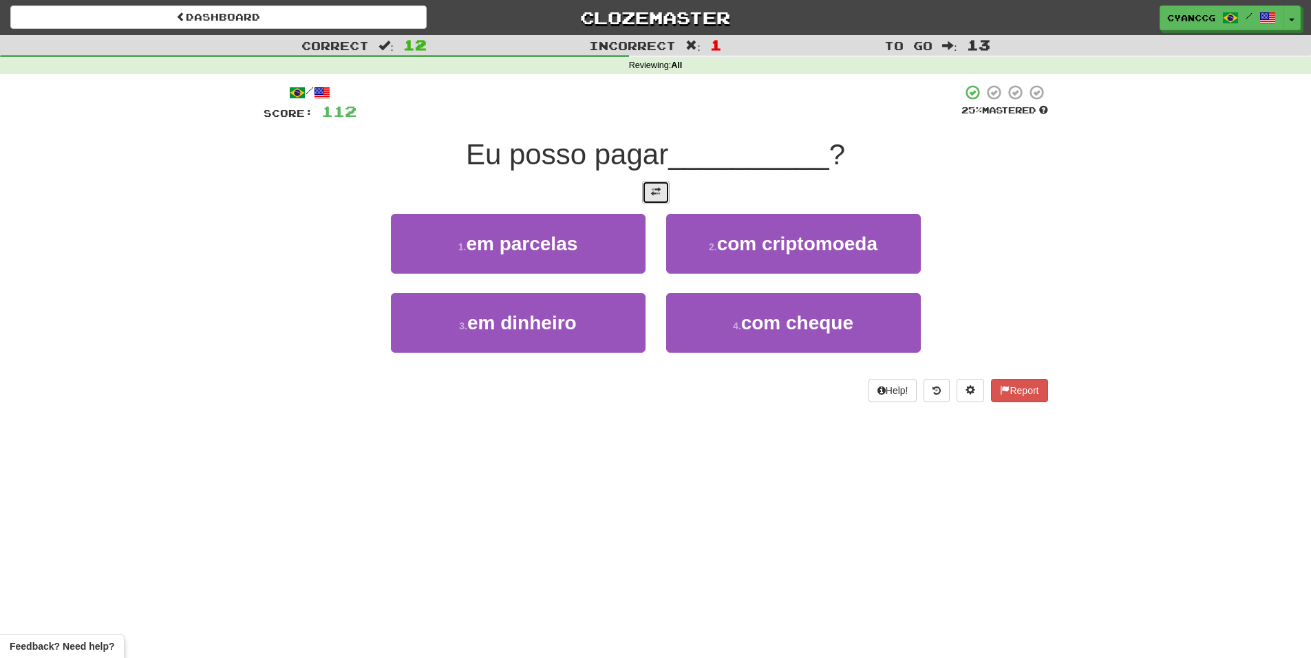
click at [665, 192] on button at bounding box center [656, 192] width 28 height 23
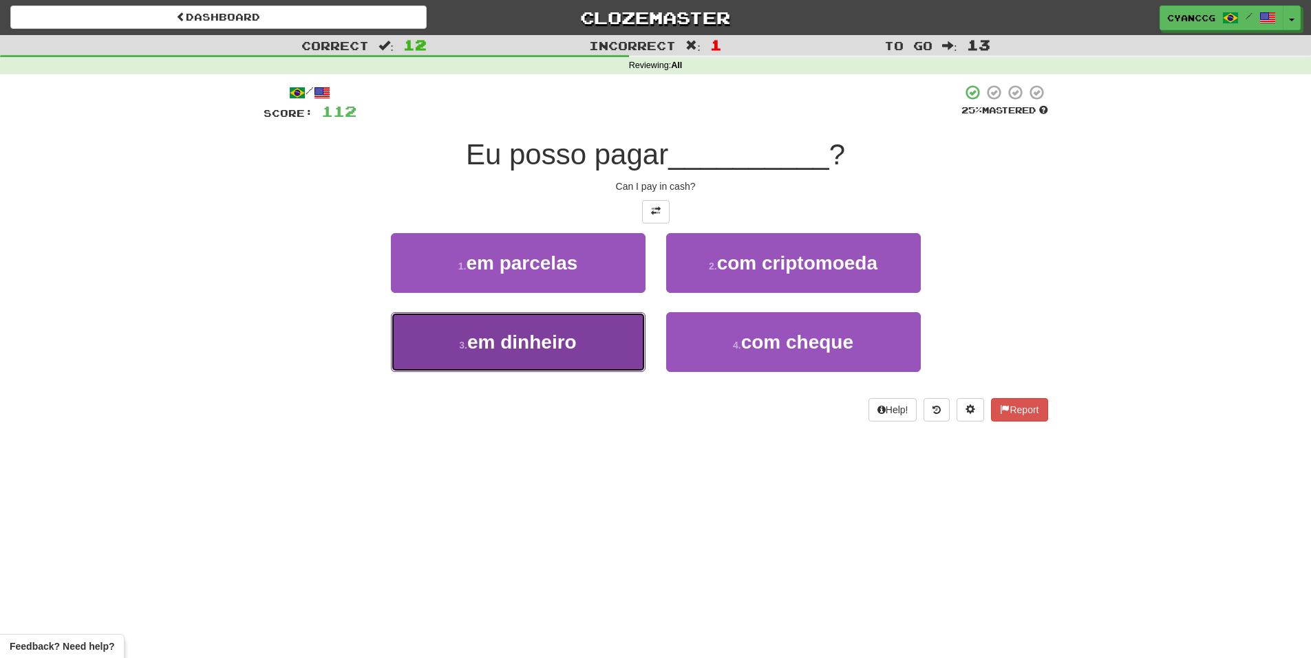
click at [617, 341] on button "3 . em dinheiro" at bounding box center [518, 342] width 255 height 60
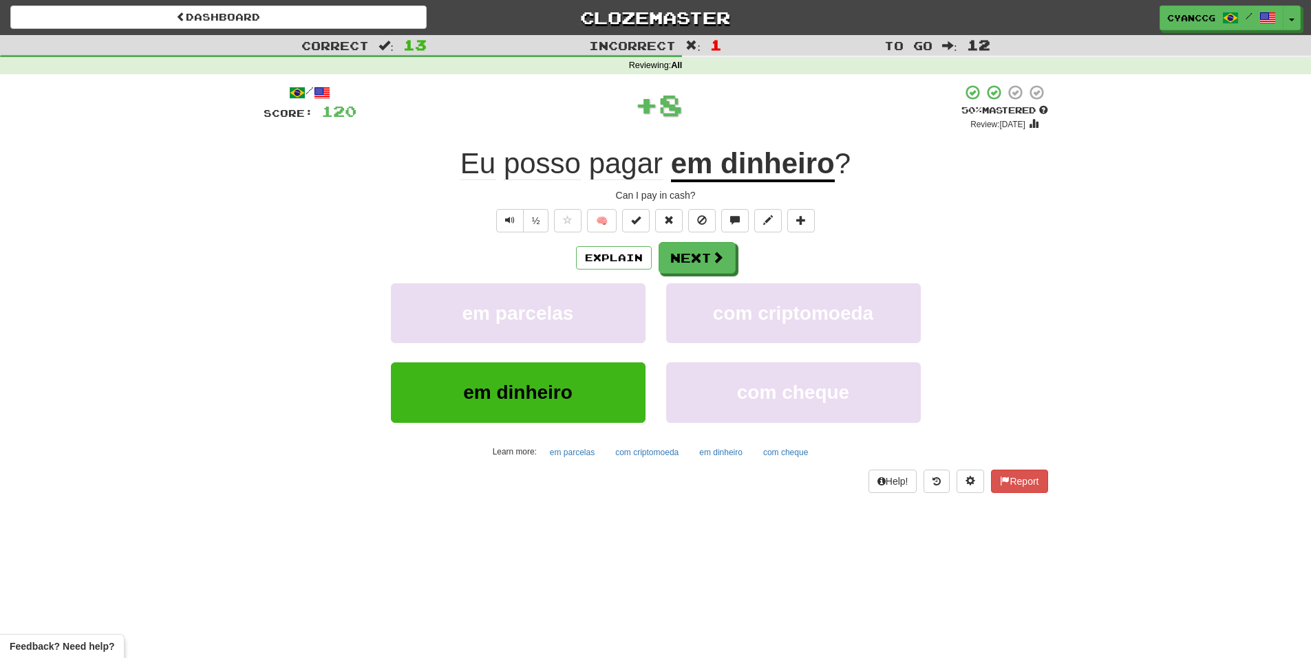
click at [699, 279] on div "Explain Next em parcelas com criptomoeda em dinheiro com cheque Learn more: em …" at bounding box center [656, 352] width 784 height 221
click at [698, 263] on button "Next" at bounding box center [697, 259] width 77 height 32
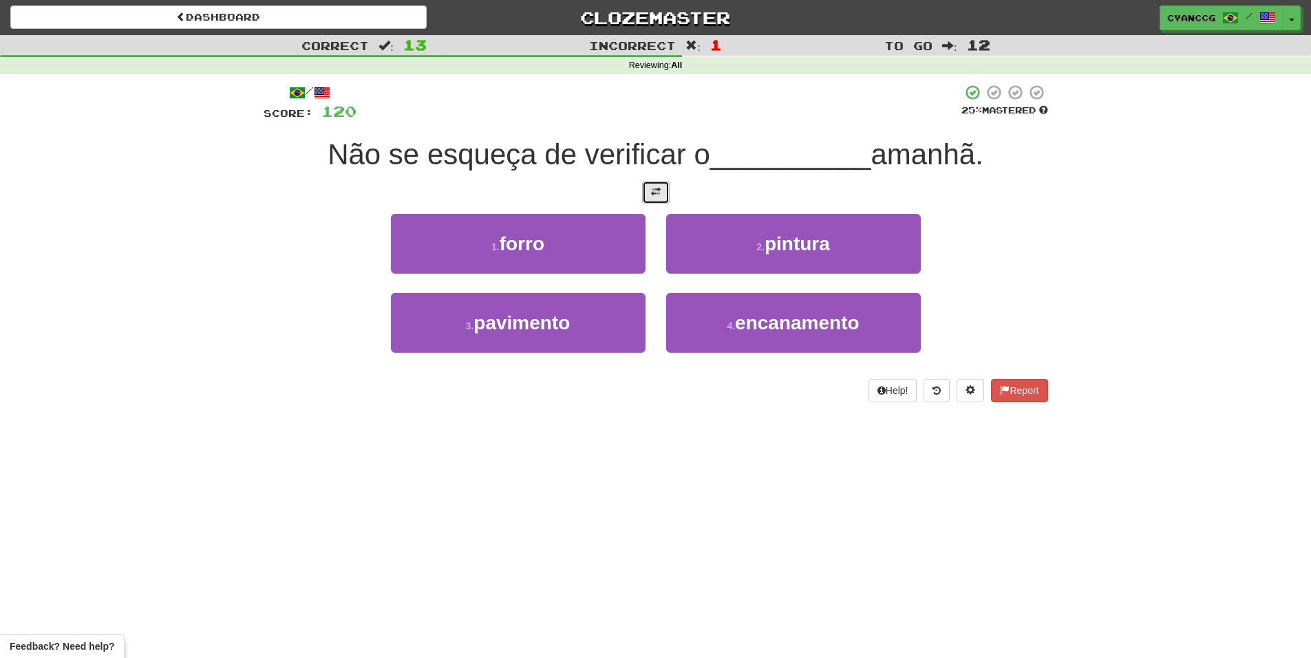
click at [656, 191] on span at bounding box center [656, 192] width 10 height 10
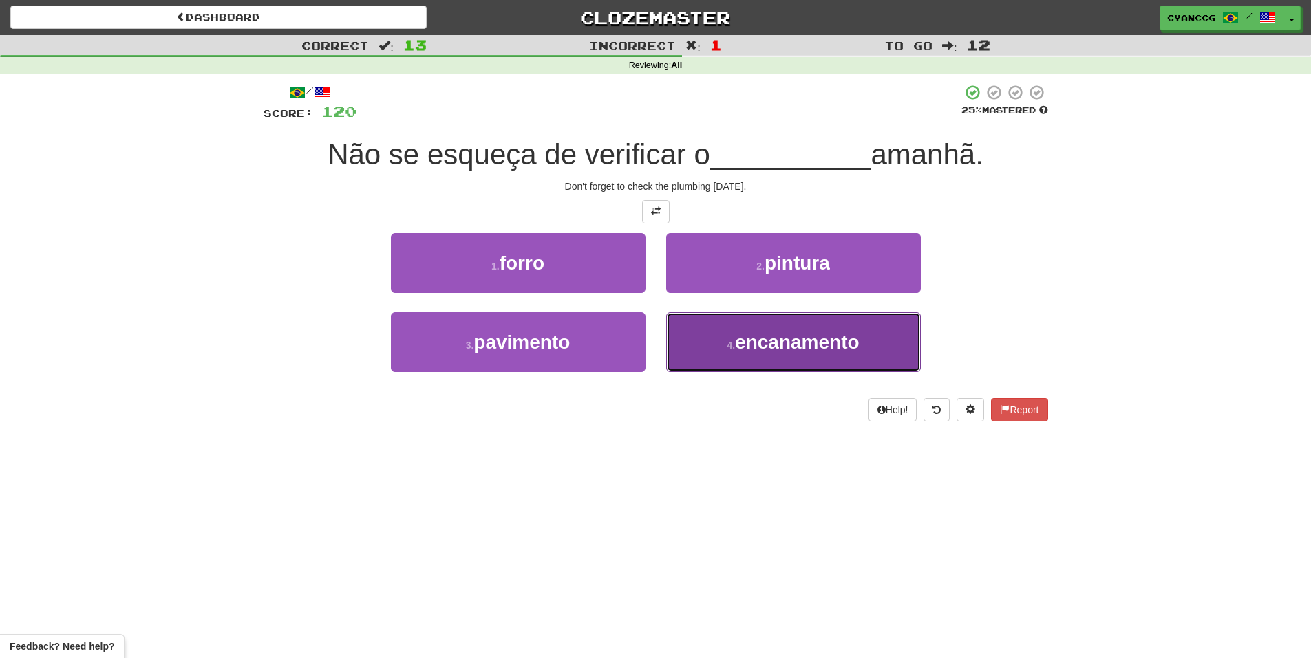
click at [713, 330] on button "4 . encanamento" at bounding box center [793, 342] width 255 height 60
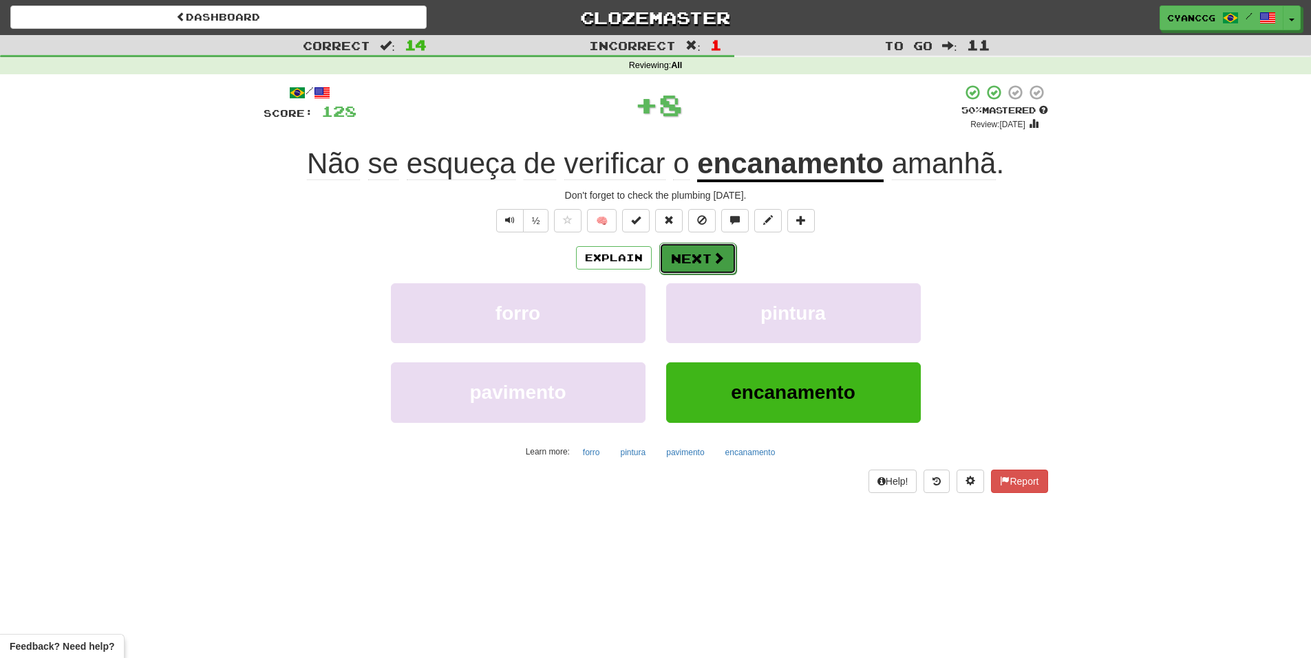
click at [712, 266] on button "Next" at bounding box center [697, 259] width 77 height 32
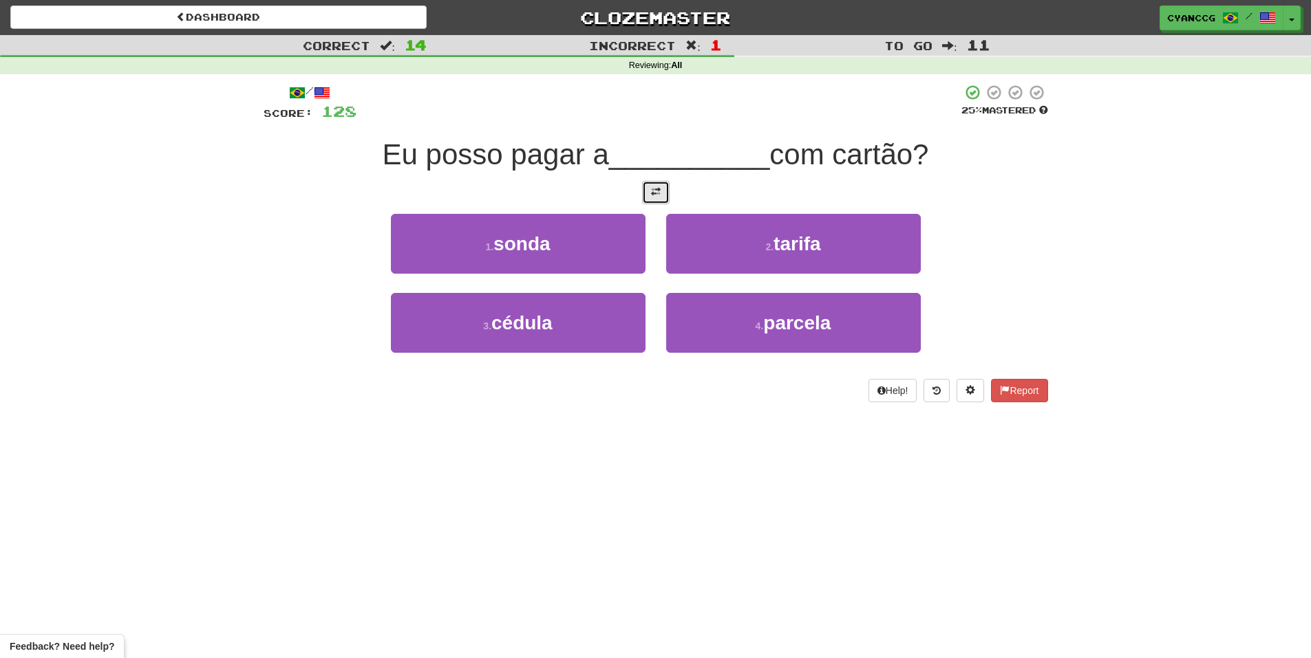
click at [663, 197] on button at bounding box center [656, 192] width 28 height 23
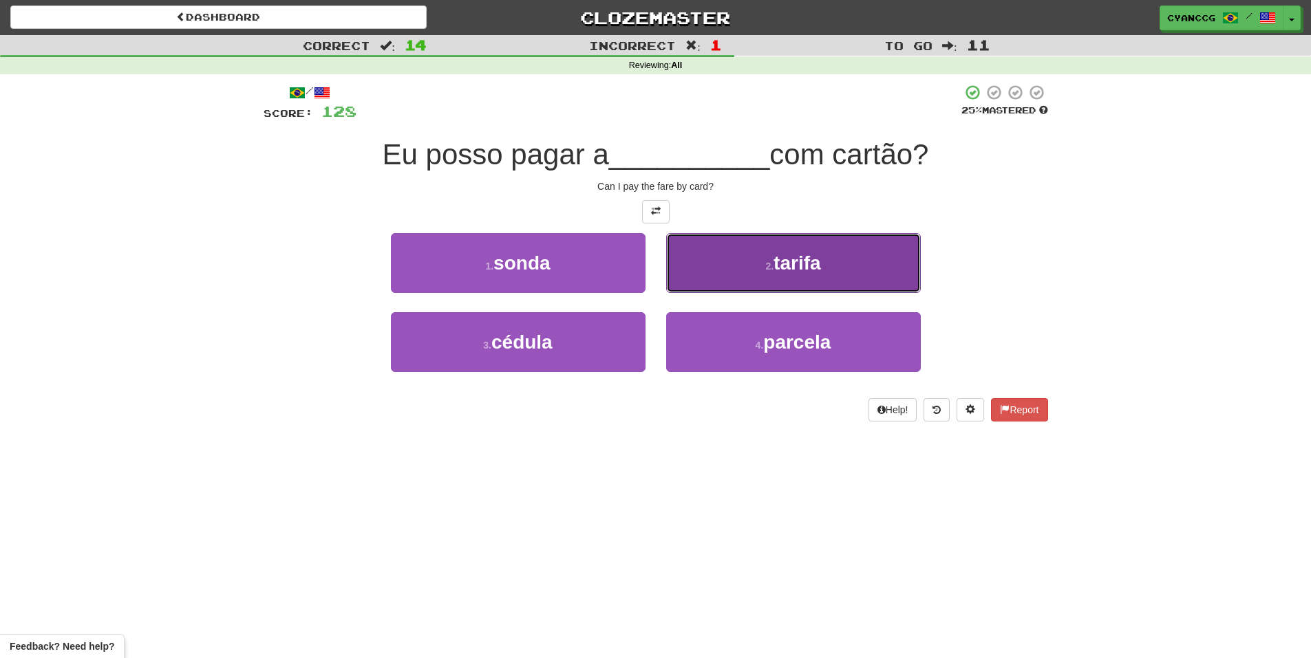
click at [786, 270] on span "tarifa" at bounding box center [796, 263] width 47 height 21
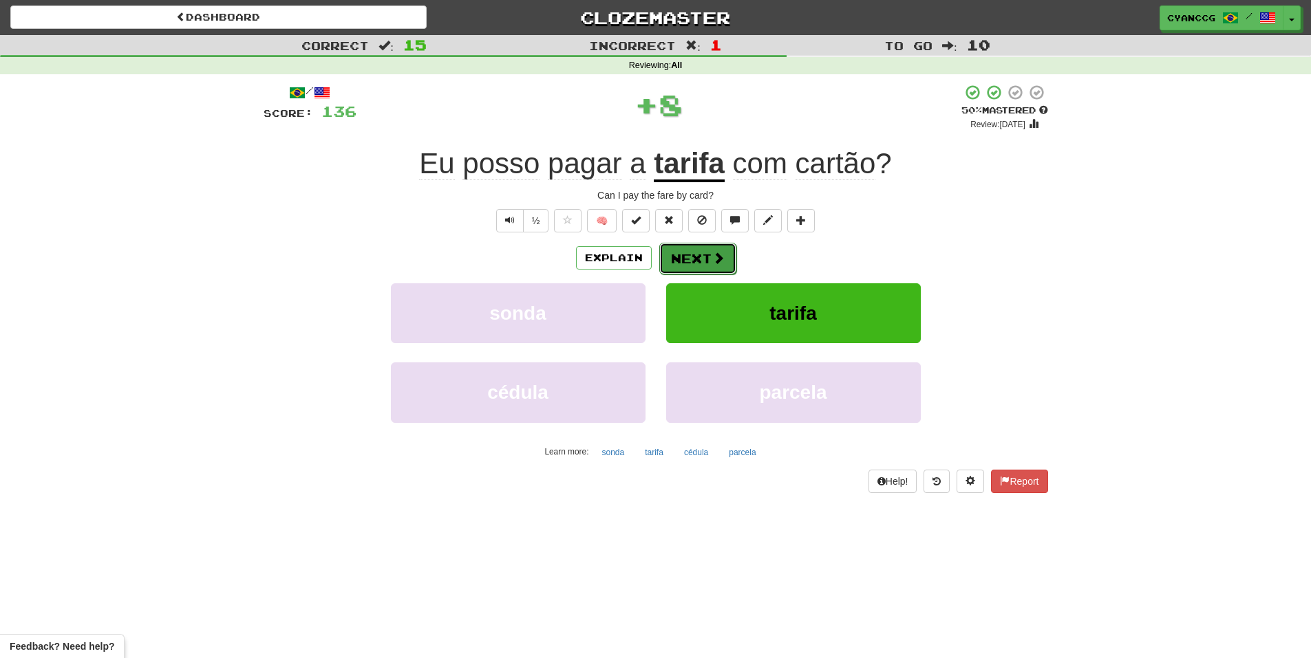
click at [677, 262] on button "Next" at bounding box center [697, 259] width 77 height 32
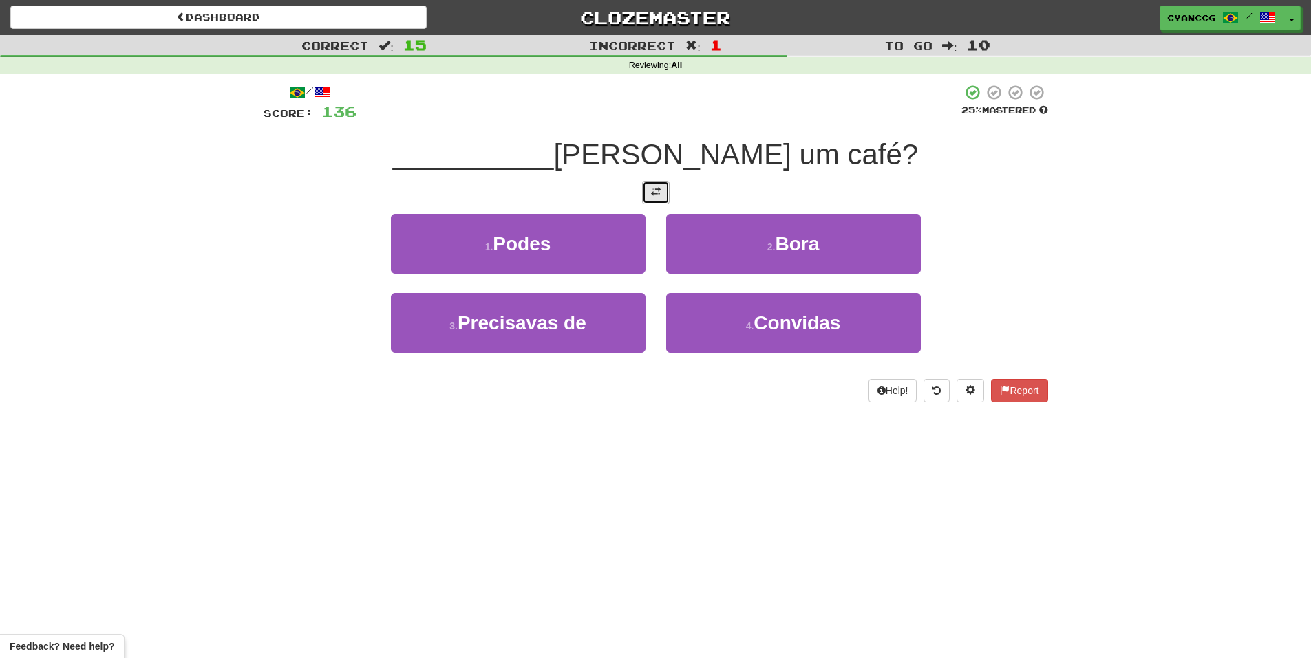
click at [651, 204] on button at bounding box center [656, 192] width 28 height 23
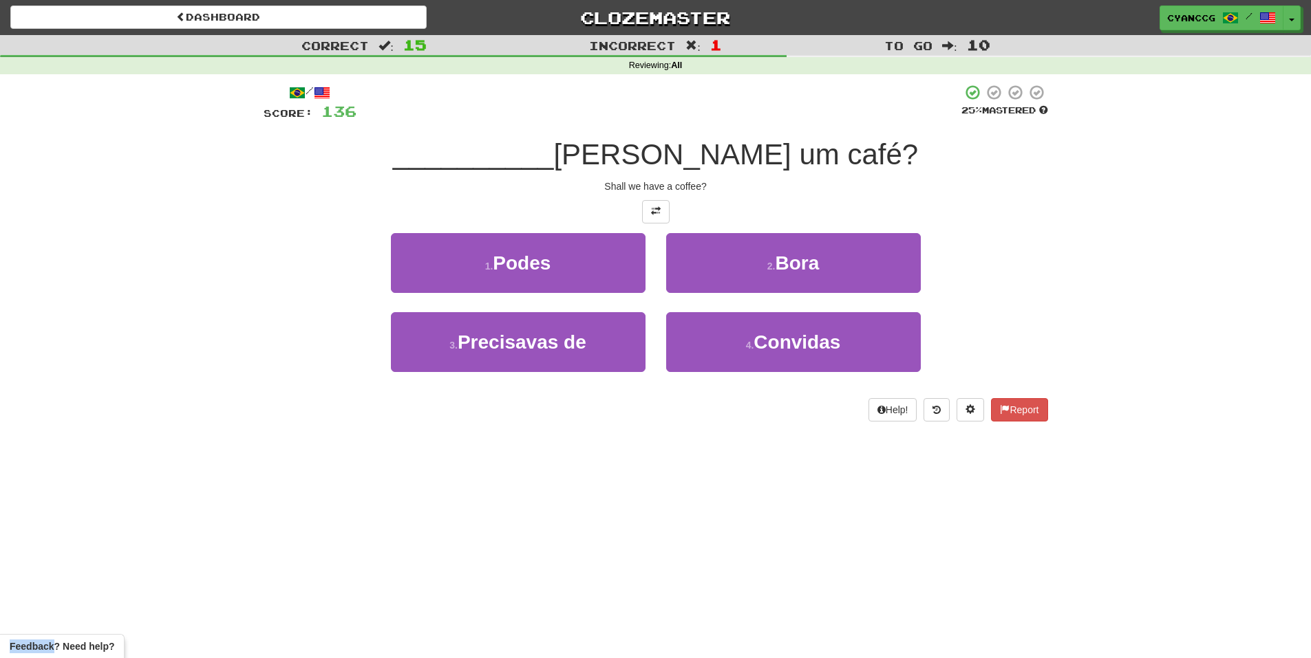
click at [756, 375] on div "4 . Convidas" at bounding box center [793, 351] width 275 height 79
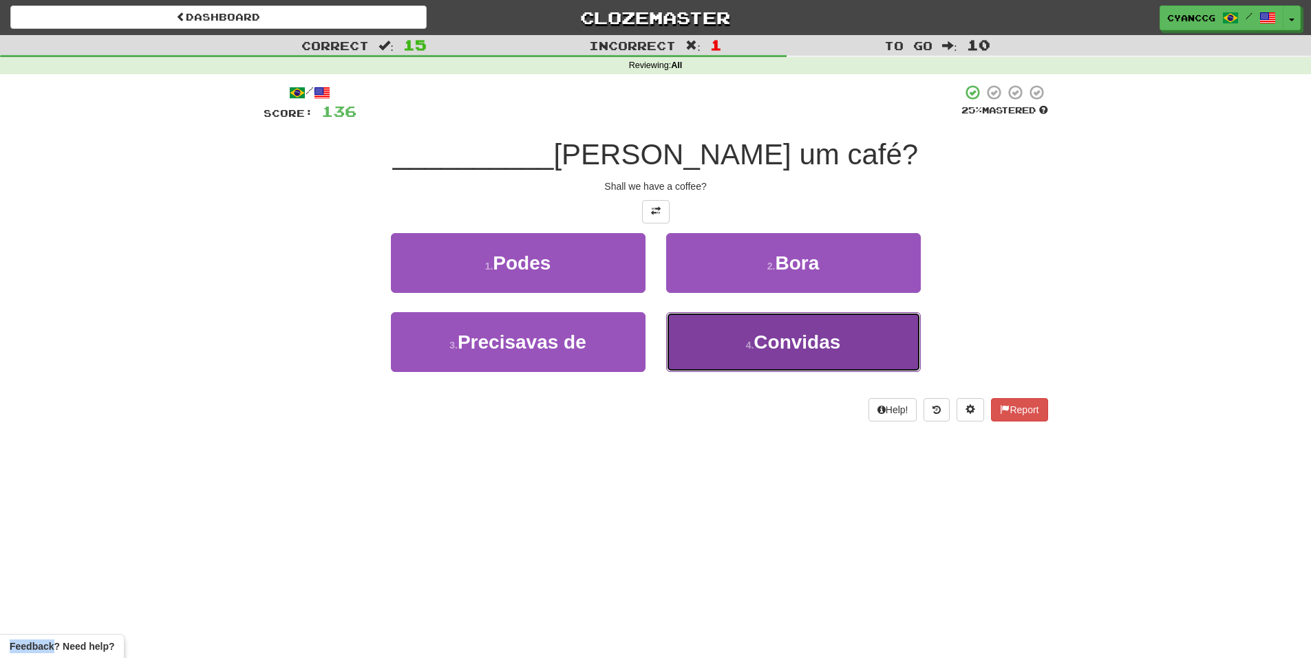
click at [746, 354] on button "4 . Convidas" at bounding box center [793, 342] width 255 height 60
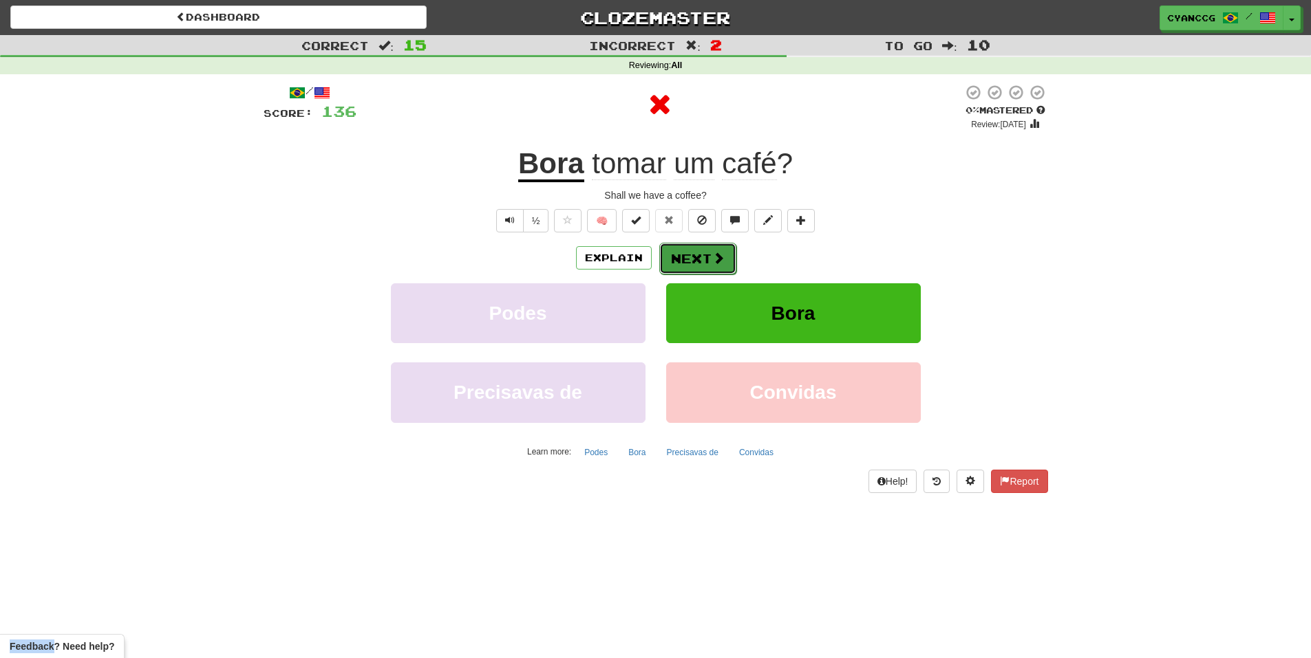
click at [701, 258] on button "Next" at bounding box center [697, 259] width 77 height 32
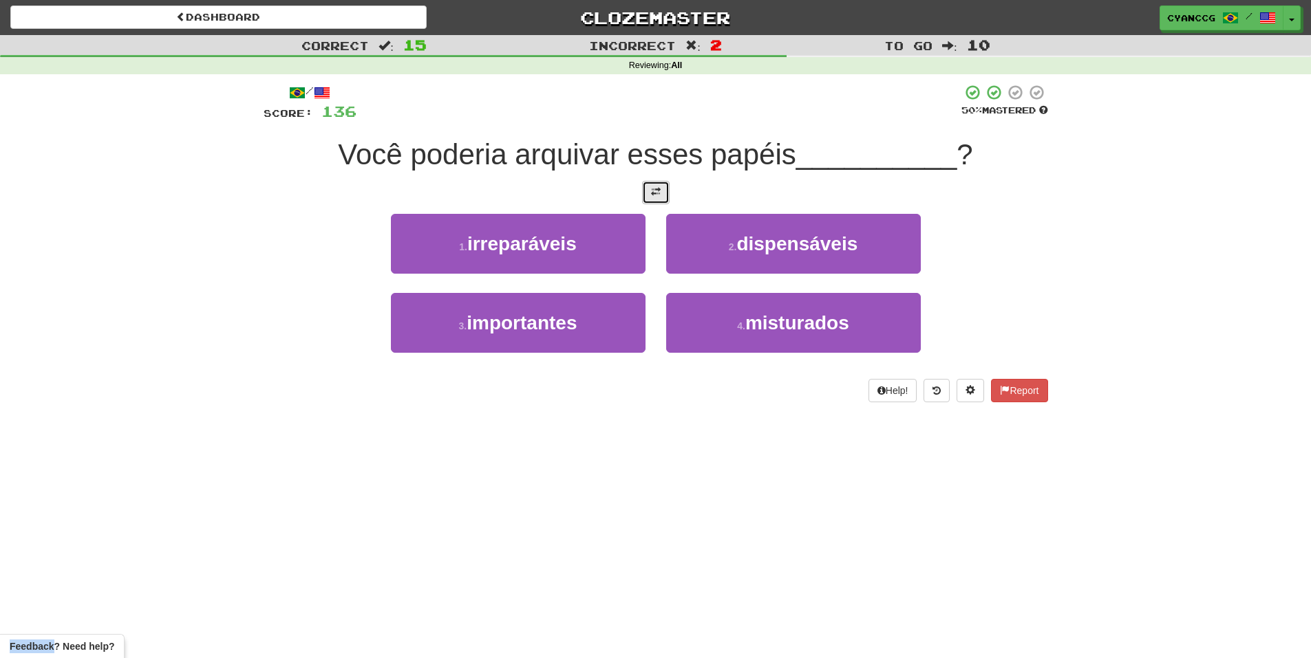
click at [653, 200] on button at bounding box center [656, 192] width 28 height 23
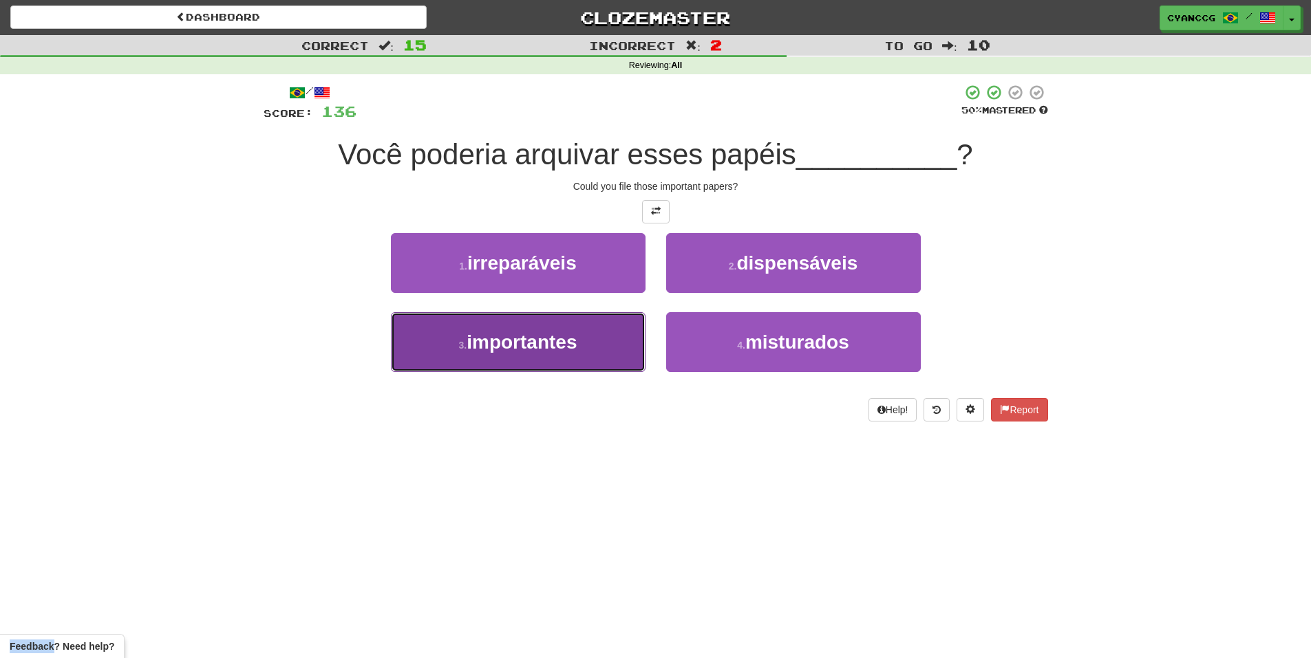
click at [597, 342] on button "3 . importantes" at bounding box center [518, 342] width 255 height 60
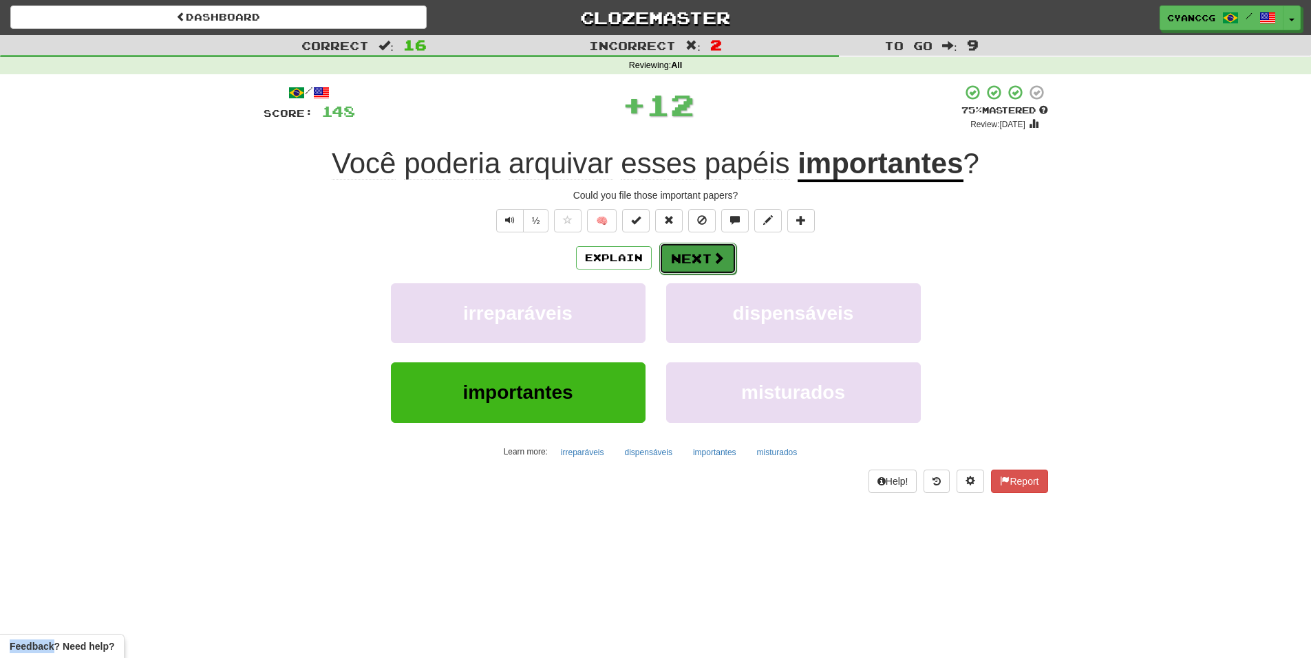
click at [712, 252] on span at bounding box center [718, 258] width 12 height 12
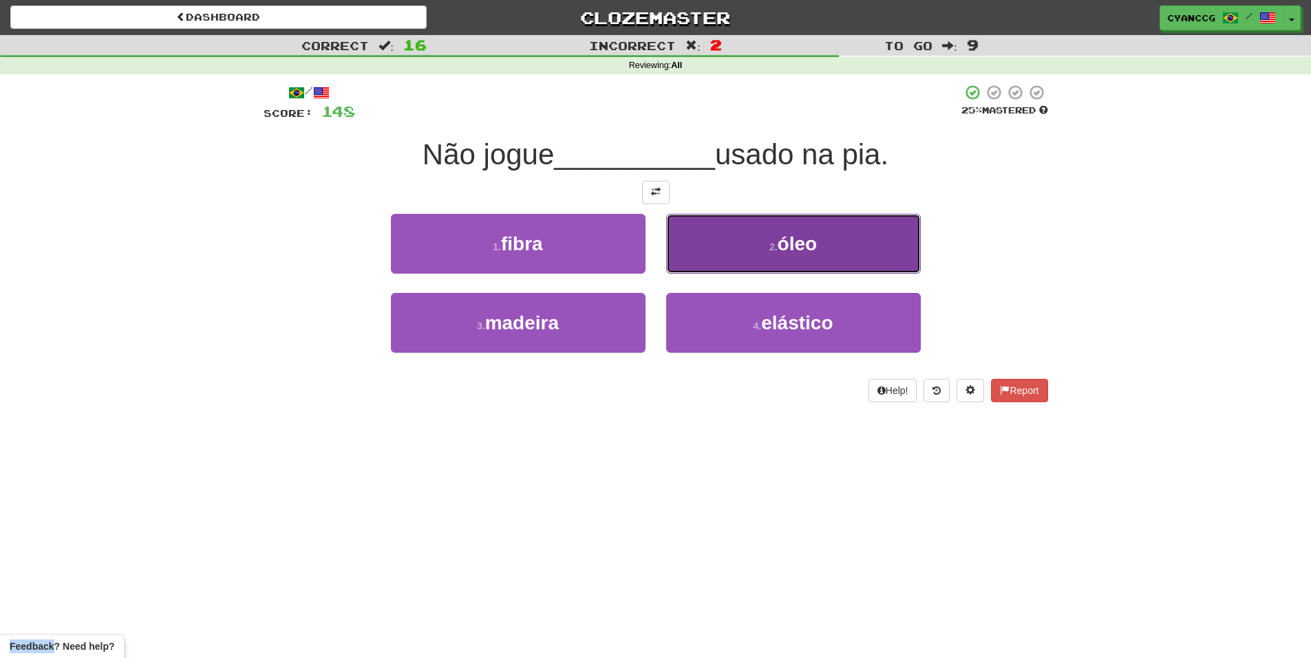
click at [716, 244] on button "2 . óleo" at bounding box center [793, 244] width 255 height 60
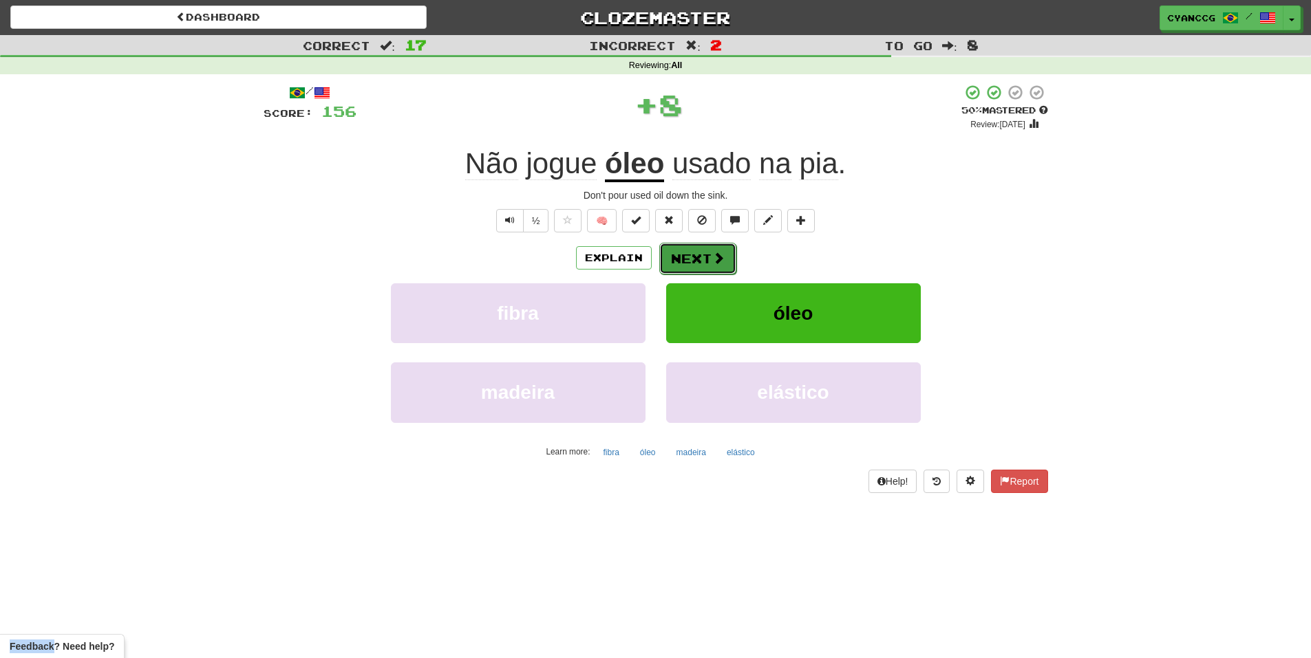
click at [687, 260] on button "Next" at bounding box center [697, 259] width 77 height 32
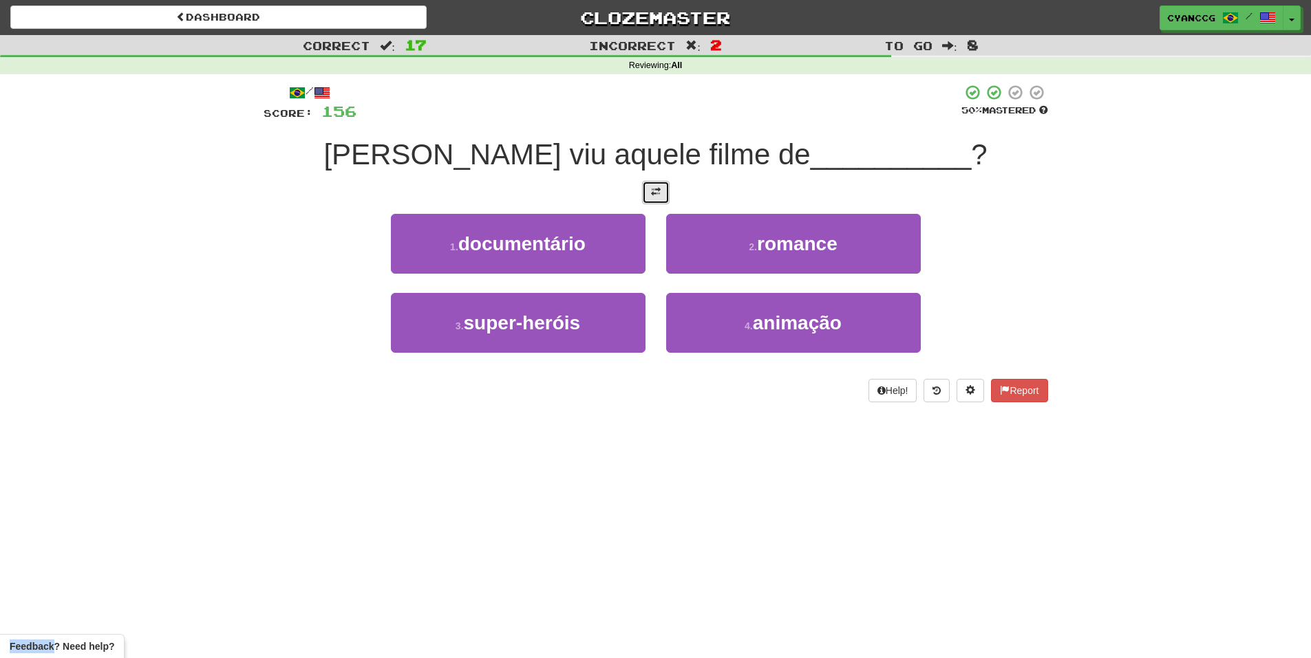
click at [656, 193] on span at bounding box center [656, 192] width 10 height 10
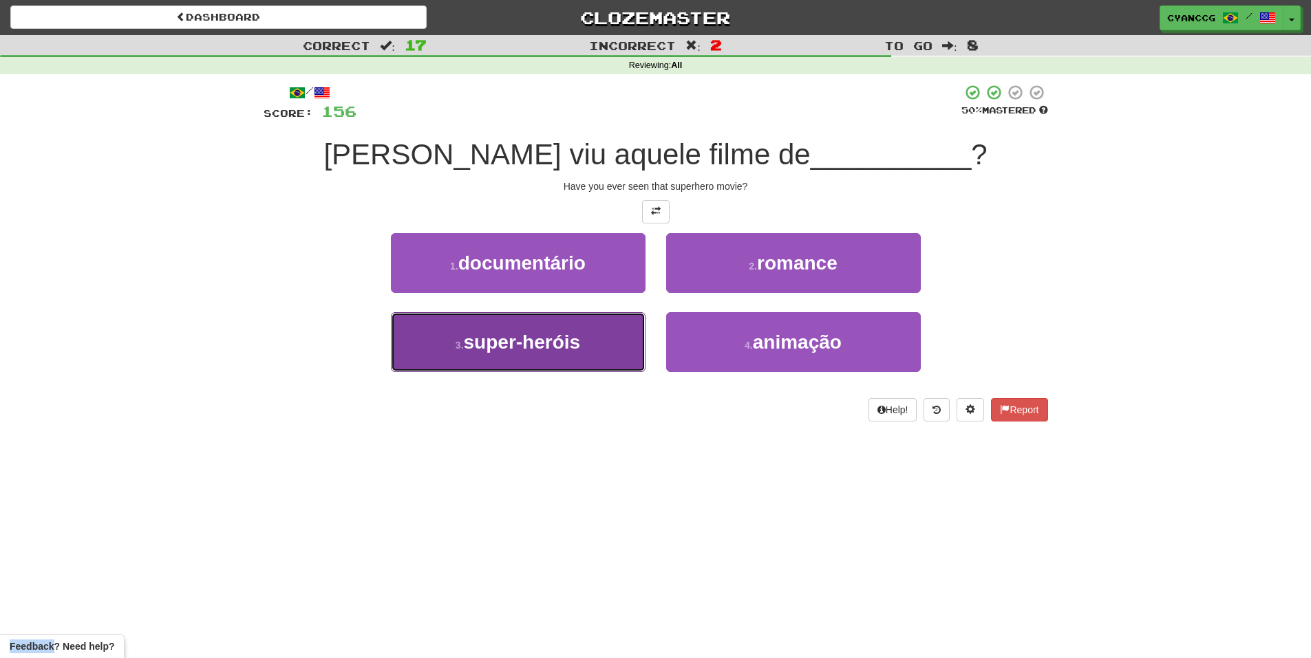
click at [595, 340] on button "3 . super-heróis" at bounding box center [518, 342] width 255 height 60
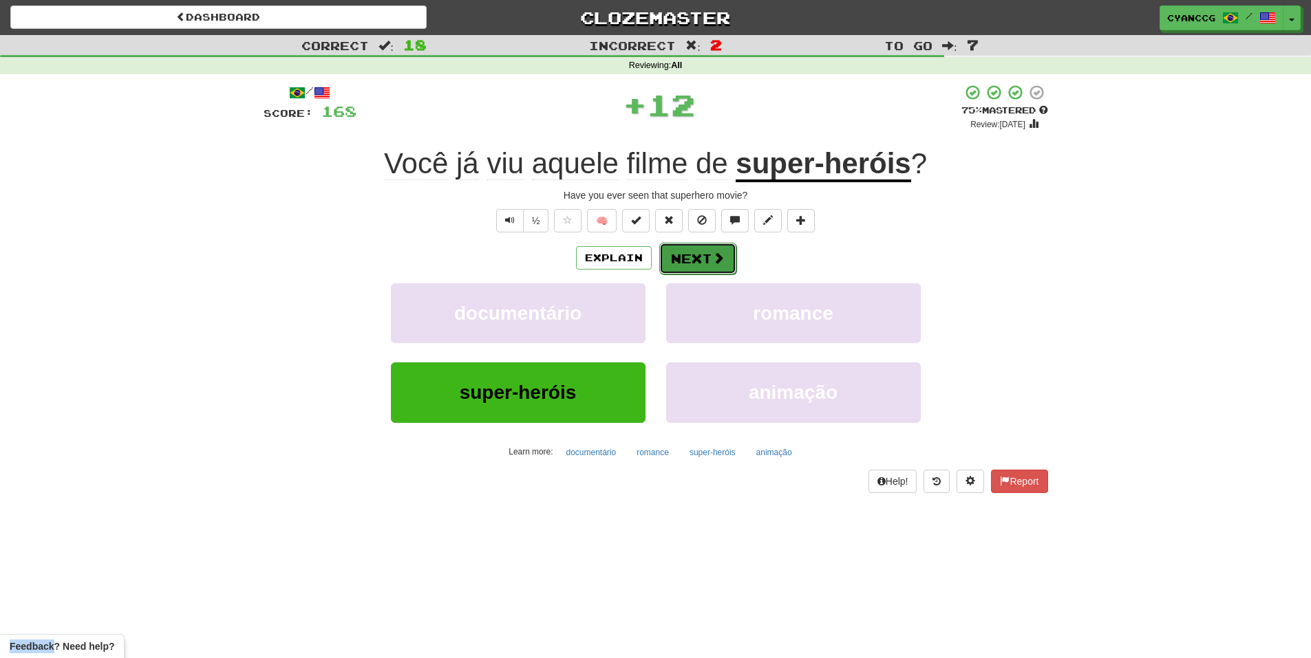
click at [694, 259] on button "Next" at bounding box center [697, 259] width 77 height 32
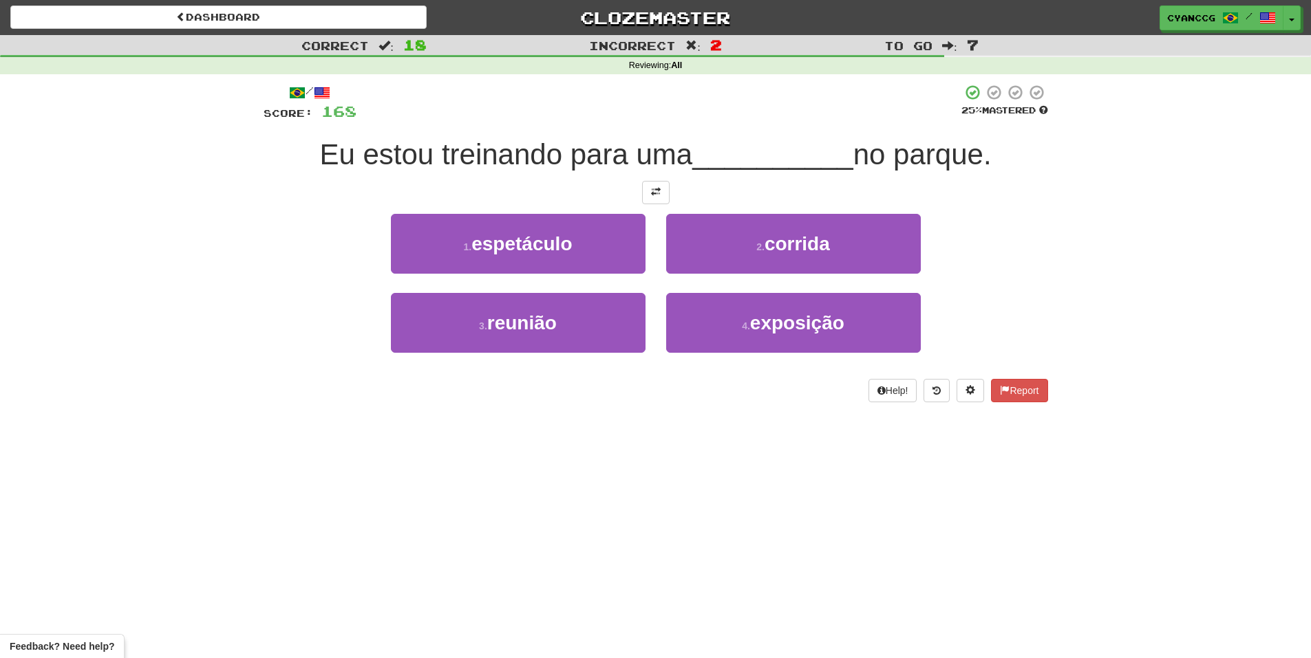
click at [678, 196] on div at bounding box center [656, 192] width 784 height 23
click at [665, 197] on button at bounding box center [656, 192] width 28 height 23
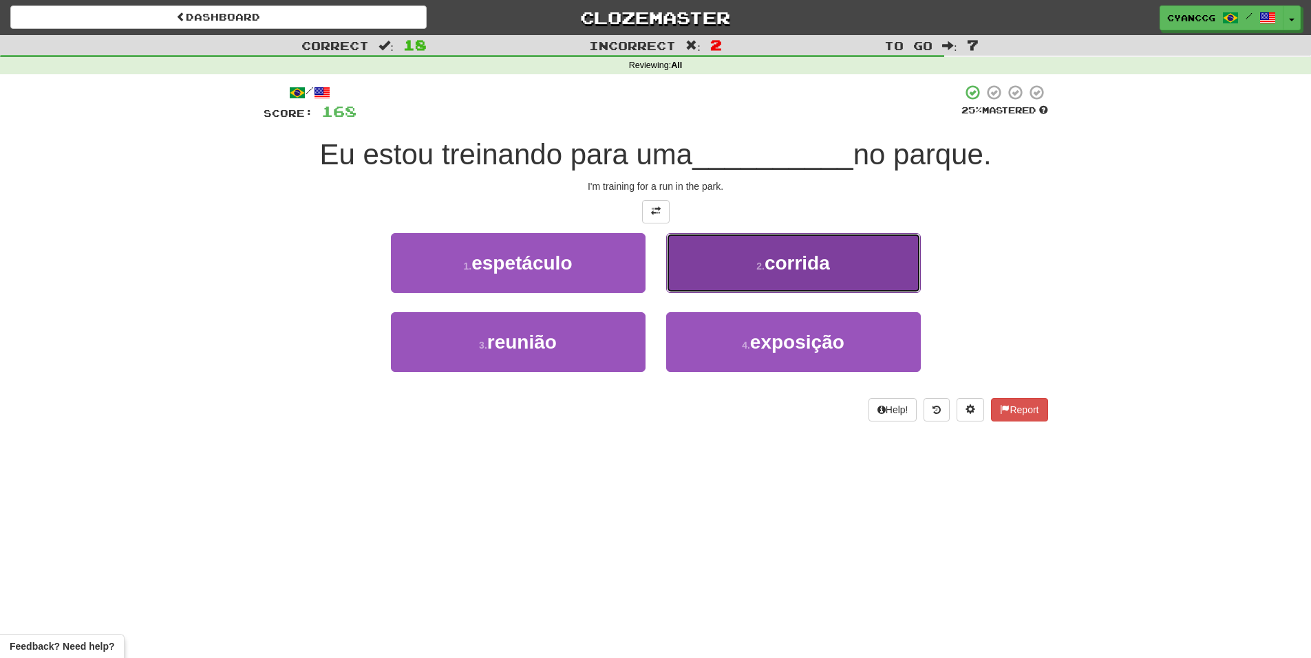
click at [728, 270] on button "2 . corrida" at bounding box center [793, 263] width 255 height 60
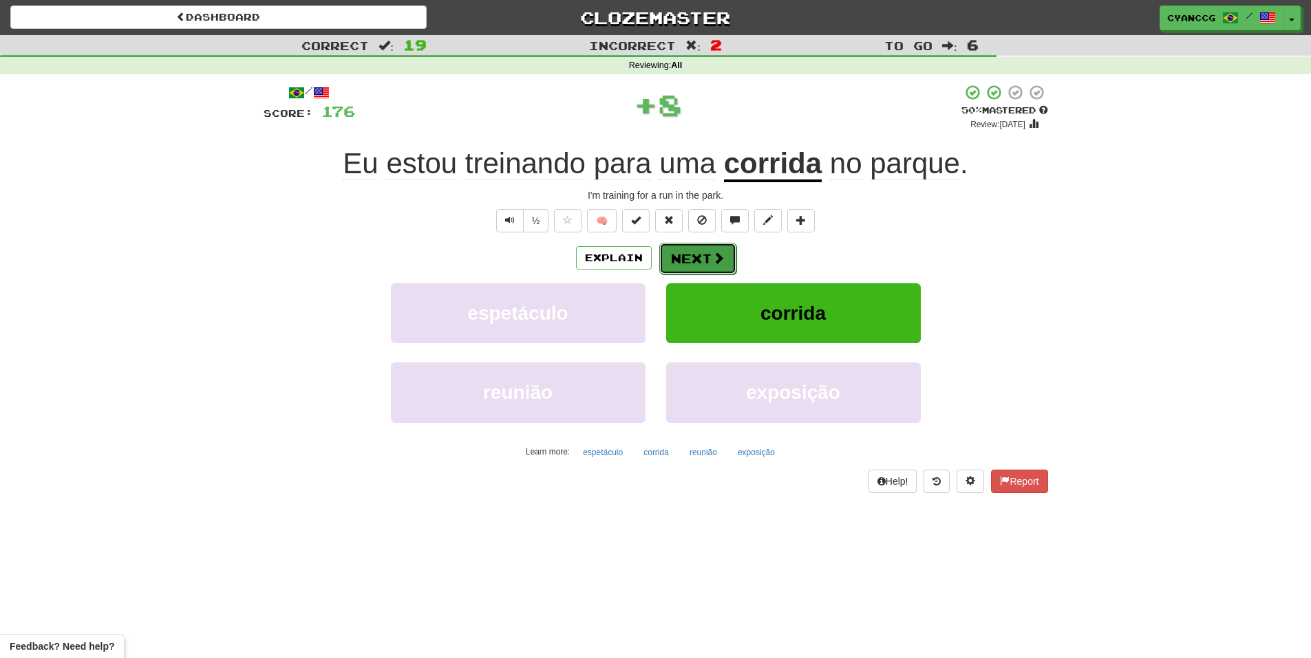
click at [724, 270] on button "Next" at bounding box center [697, 259] width 77 height 32
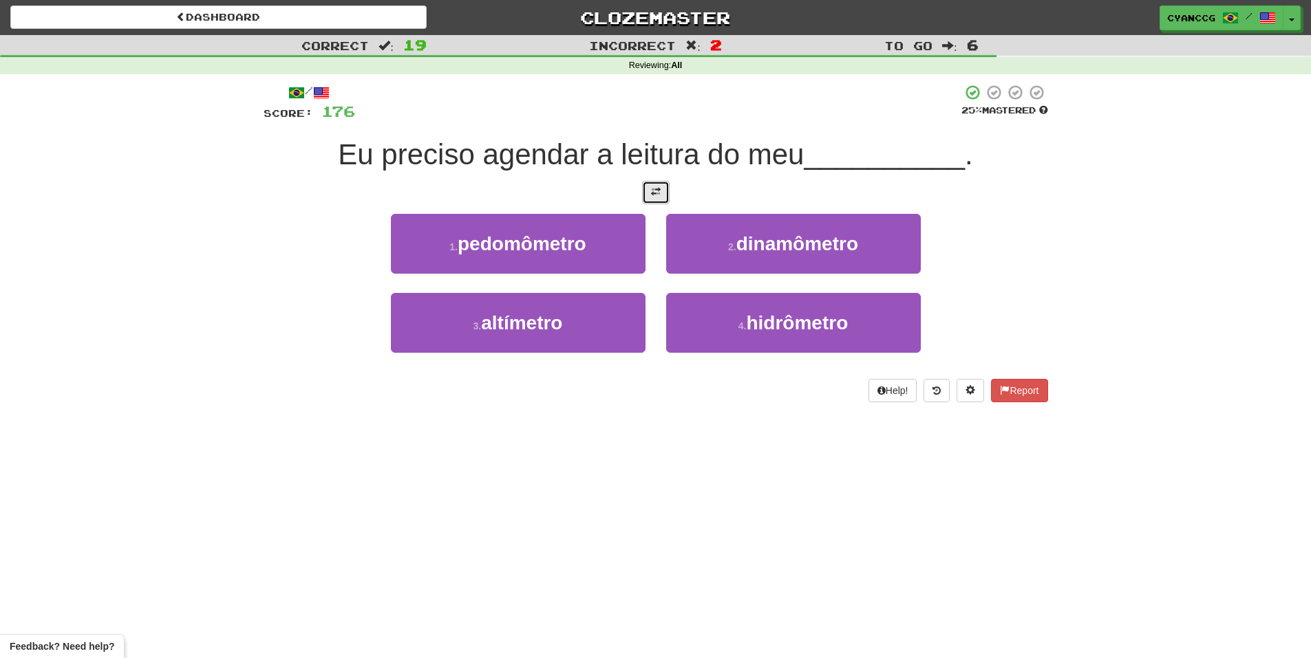
click at [661, 193] on button at bounding box center [656, 192] width 28 height 23
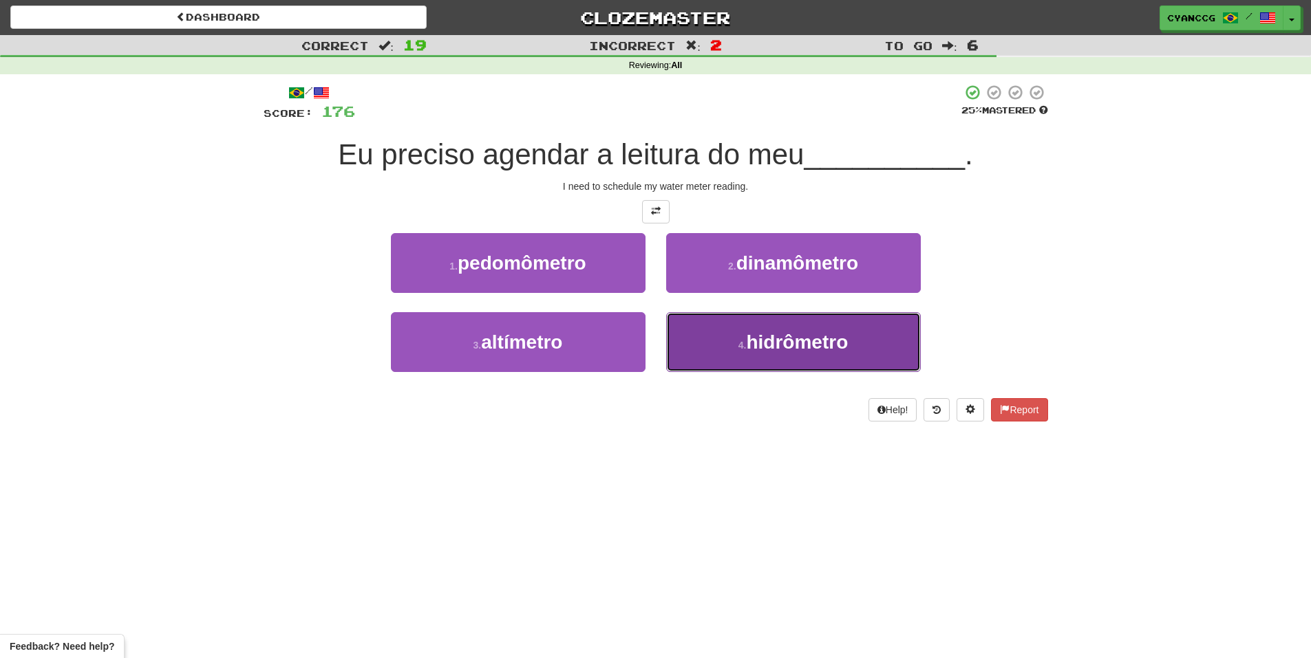
click at [741, 347] on small "4 ." at bounding box center [742, 345] width 8 height 11
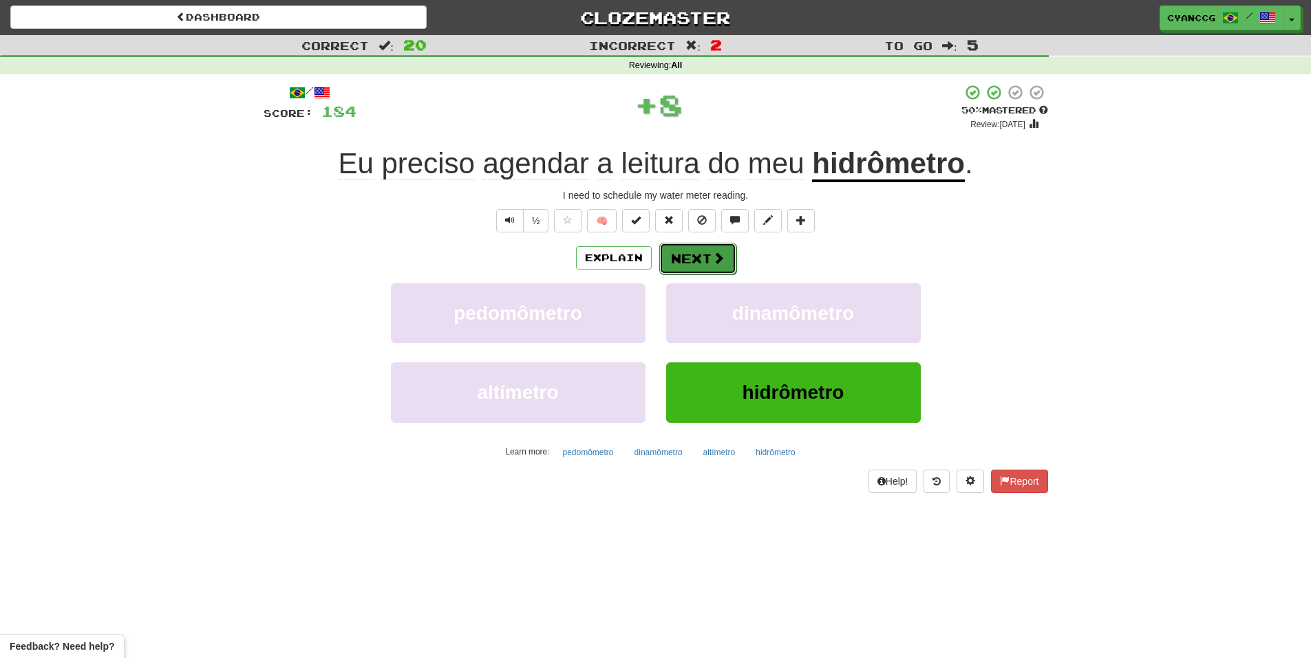
click at [726, 257] on button "Next" at bounding box center [697, 259] width 77 height 32
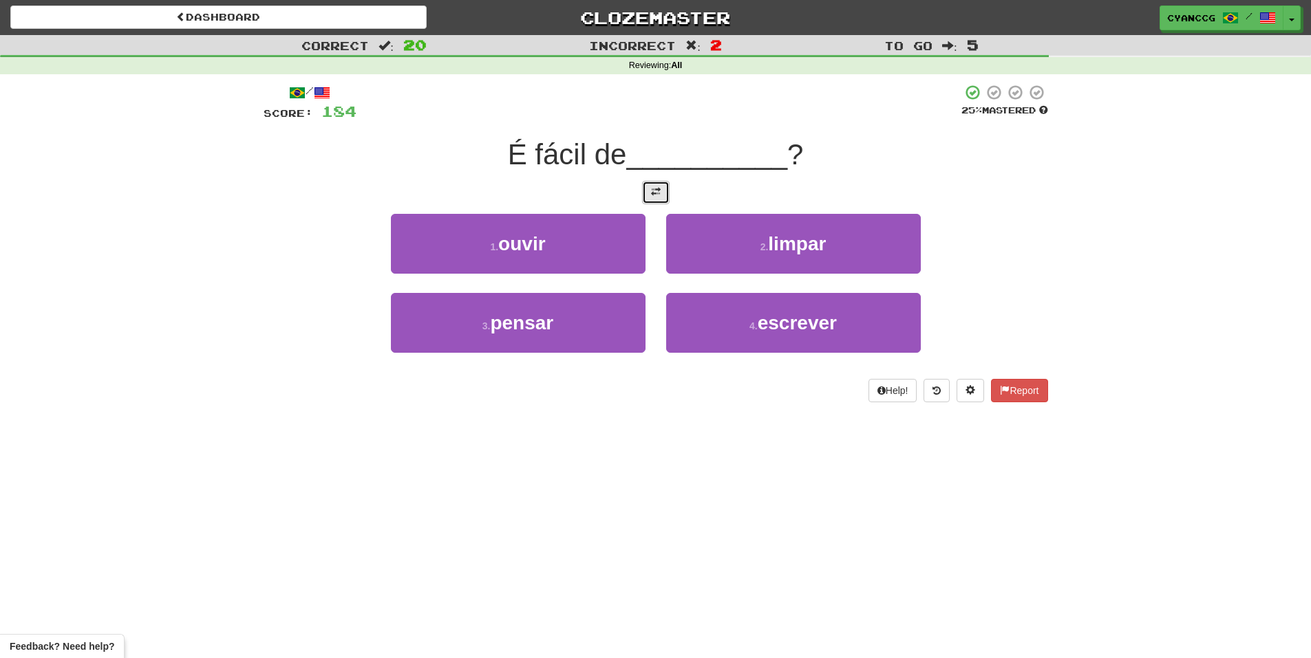
click at [661, 193] on button at bounding box center [656, 192] width 28 height 23
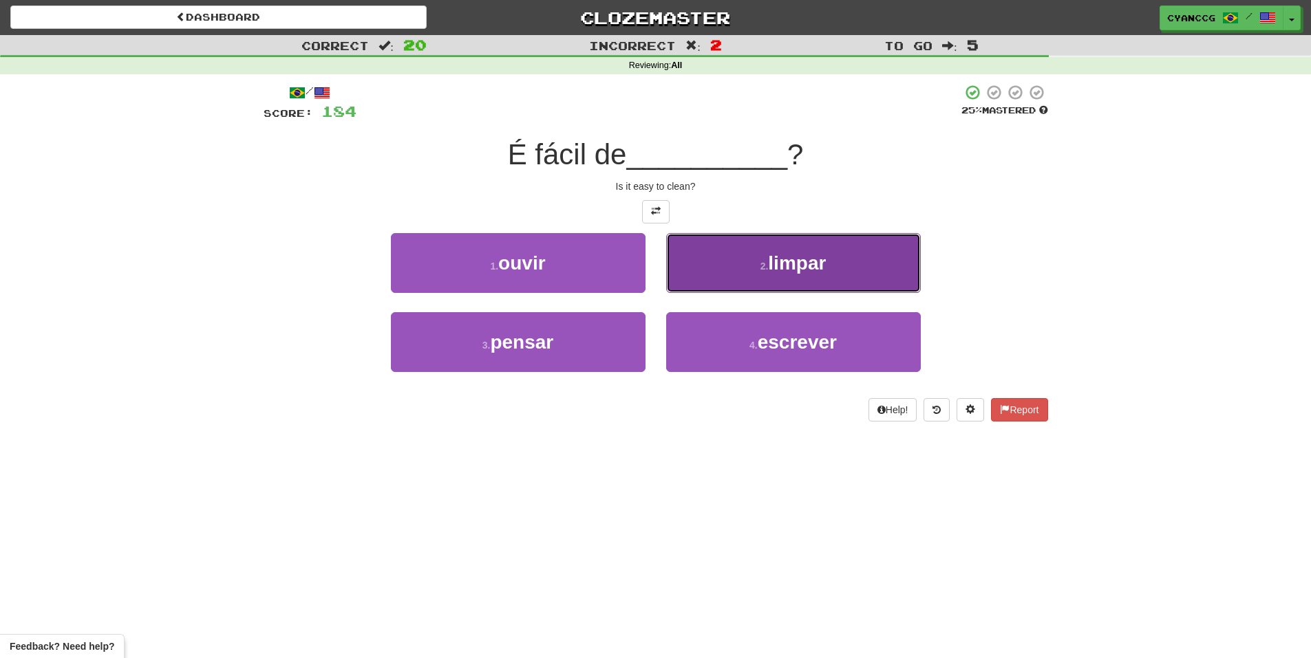
click at [718, 256] on button "2 . limpar" at bounding box center [793, 263] width 255 height 60
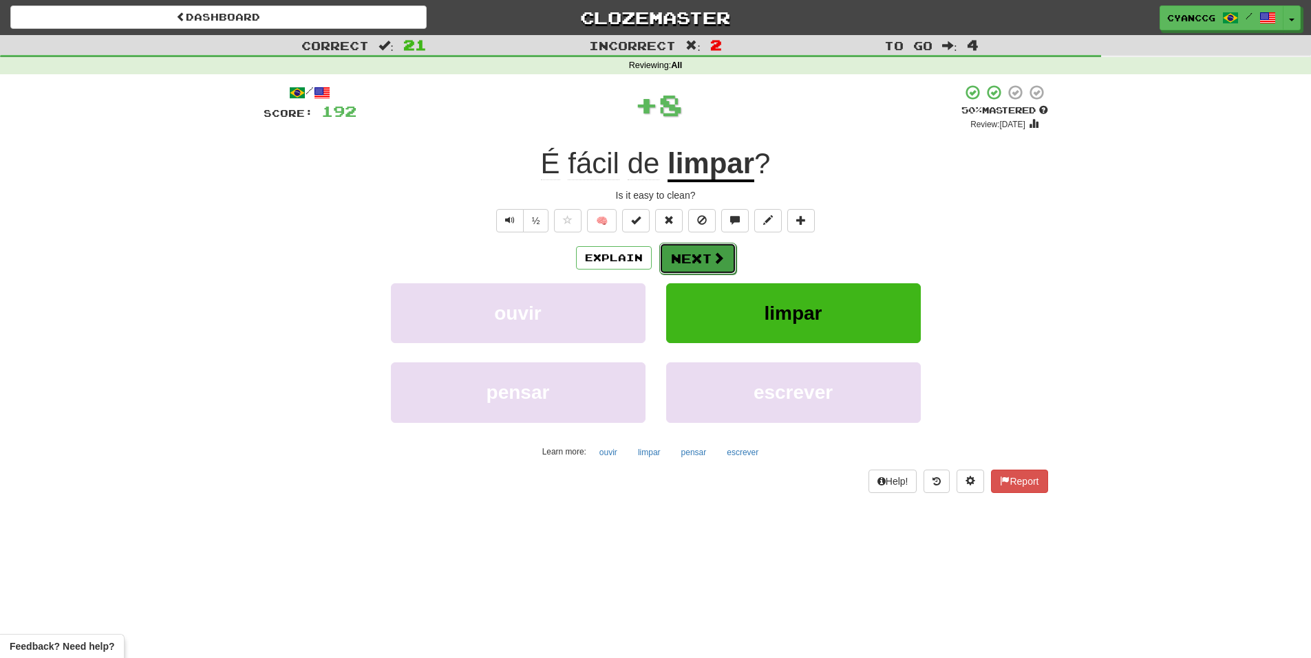
click at [700, 247] on button "Next" at bounding box center [697, 259] width 77 height 32
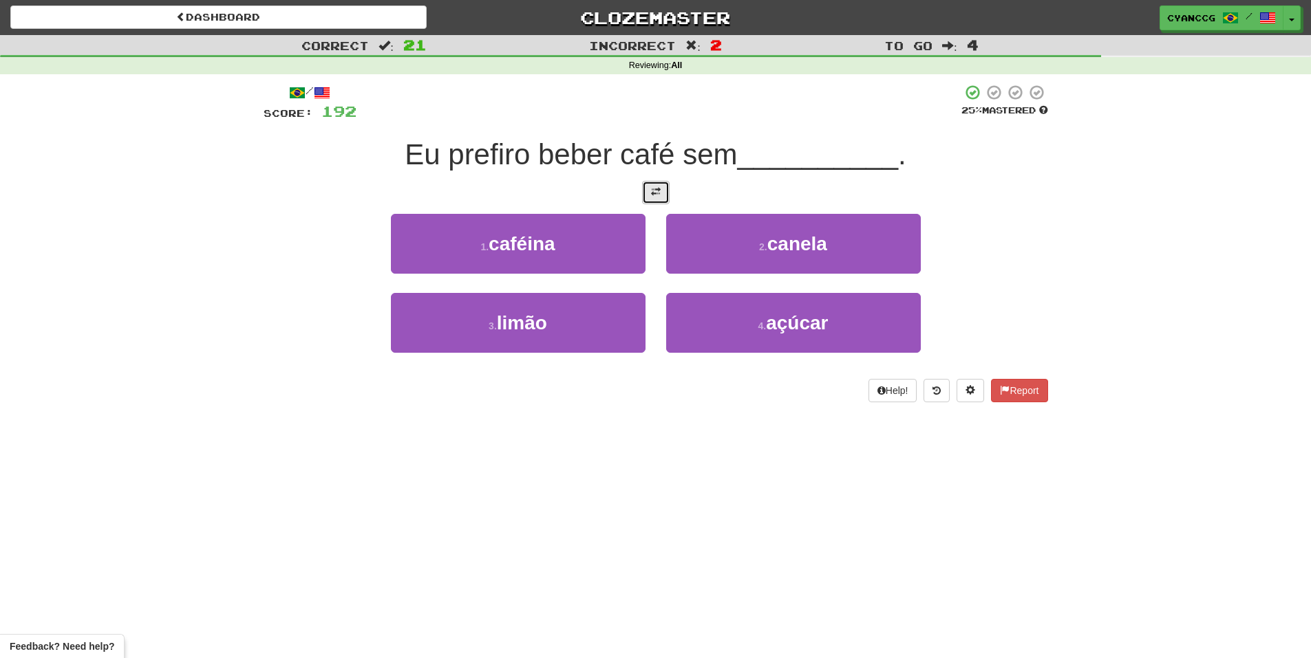
click at [667, 204] on button at bounding box center [656, 192] width 28 height 23
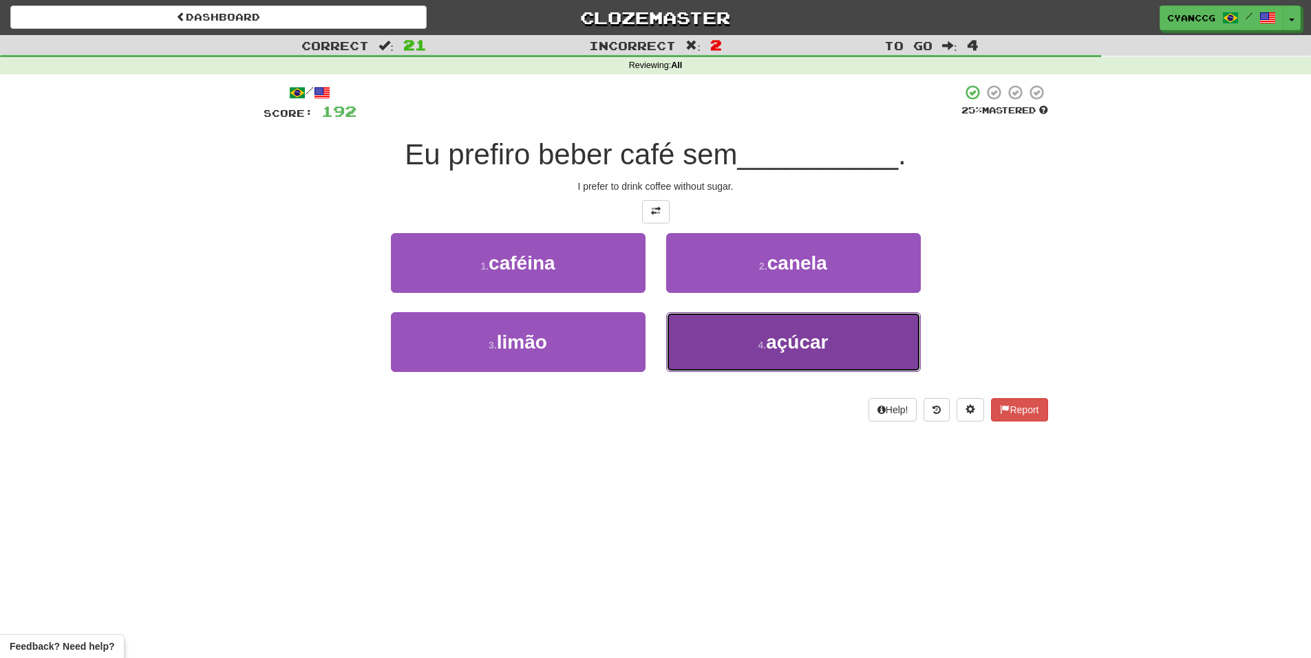
click at [715, 341] on button "4 . açúcar" at bounding box center [793, 342] width 255 height 60
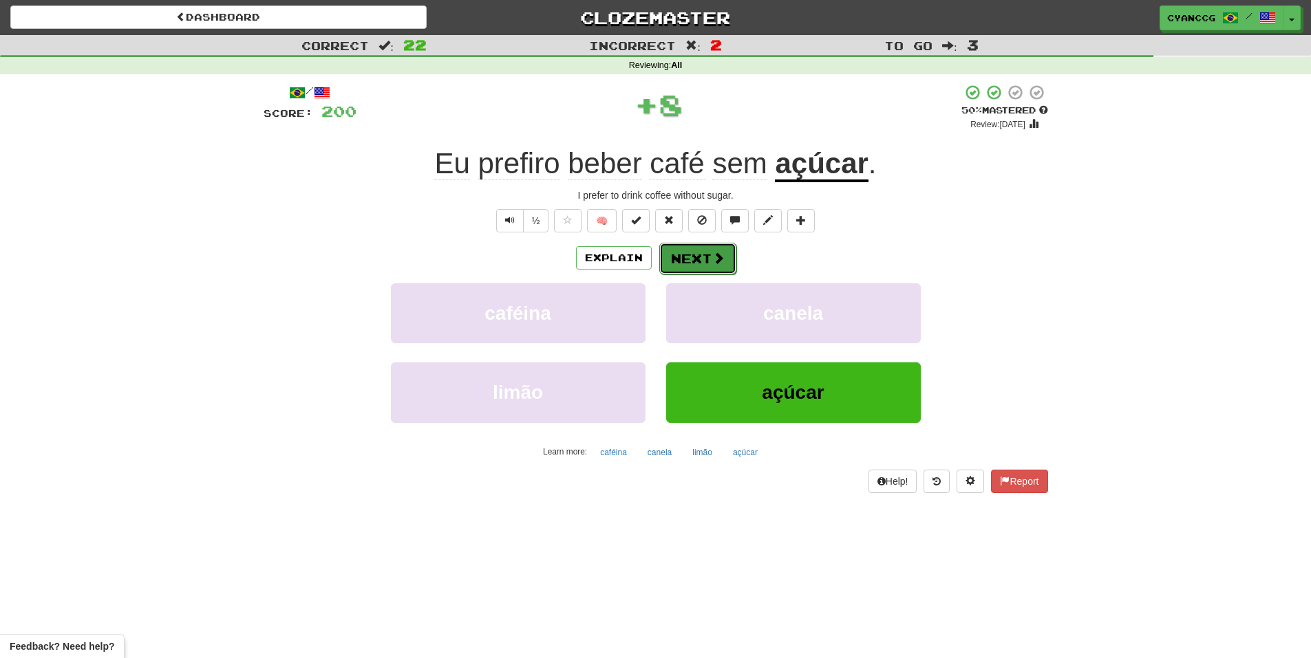
click at [698, 261] on button "Next" at bounding box center [697, 259] width 77 height 32
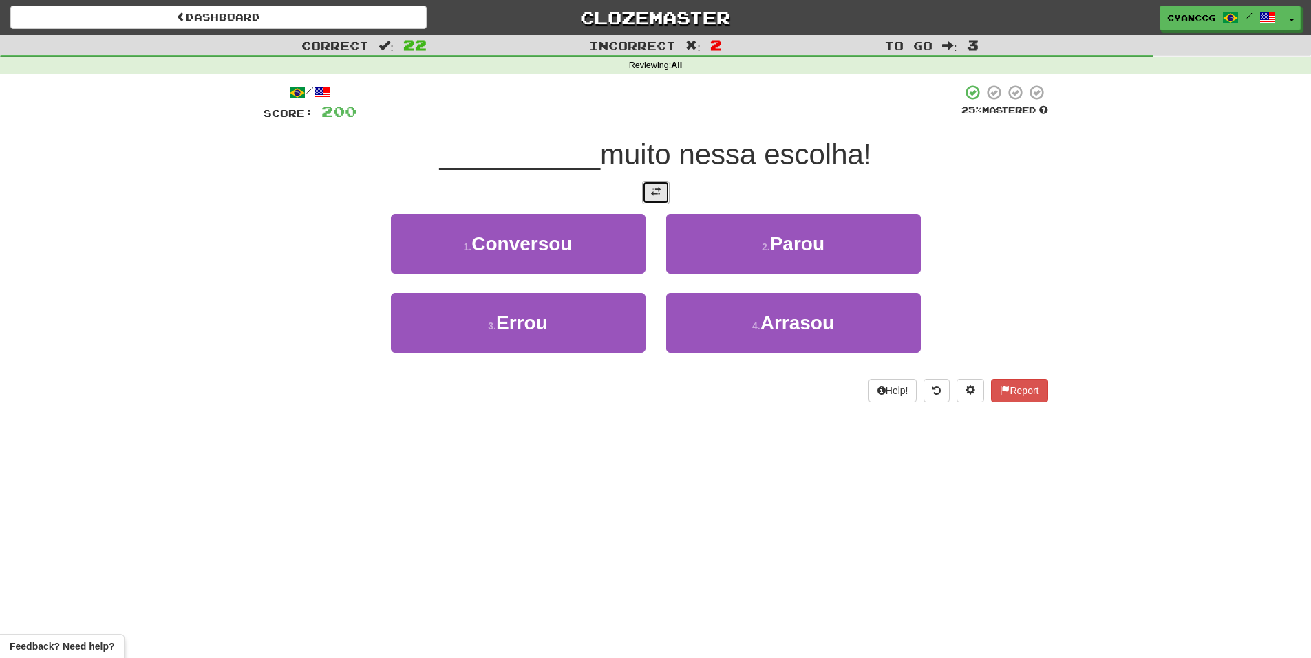
click at [656, 191] on span at bounding box center [656, 192] width 10 height 10
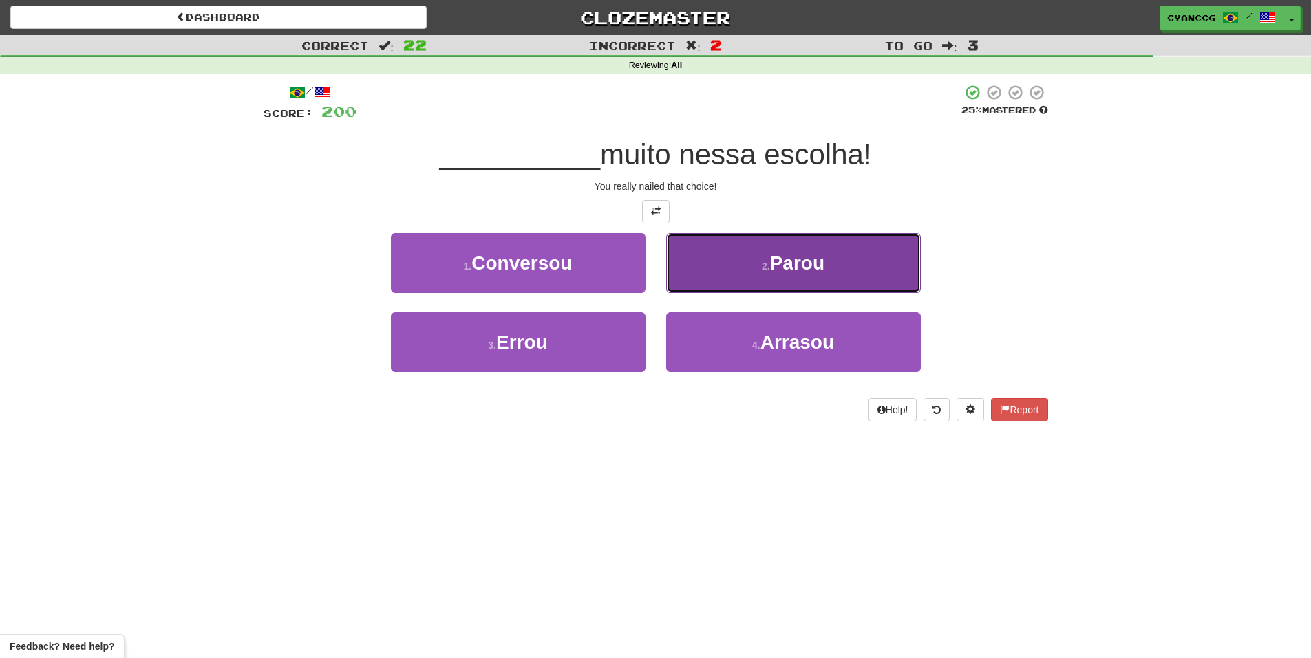
click at [714, 246] on button "2 . Parou" at bounding box center [793, 263] width 255 height 60
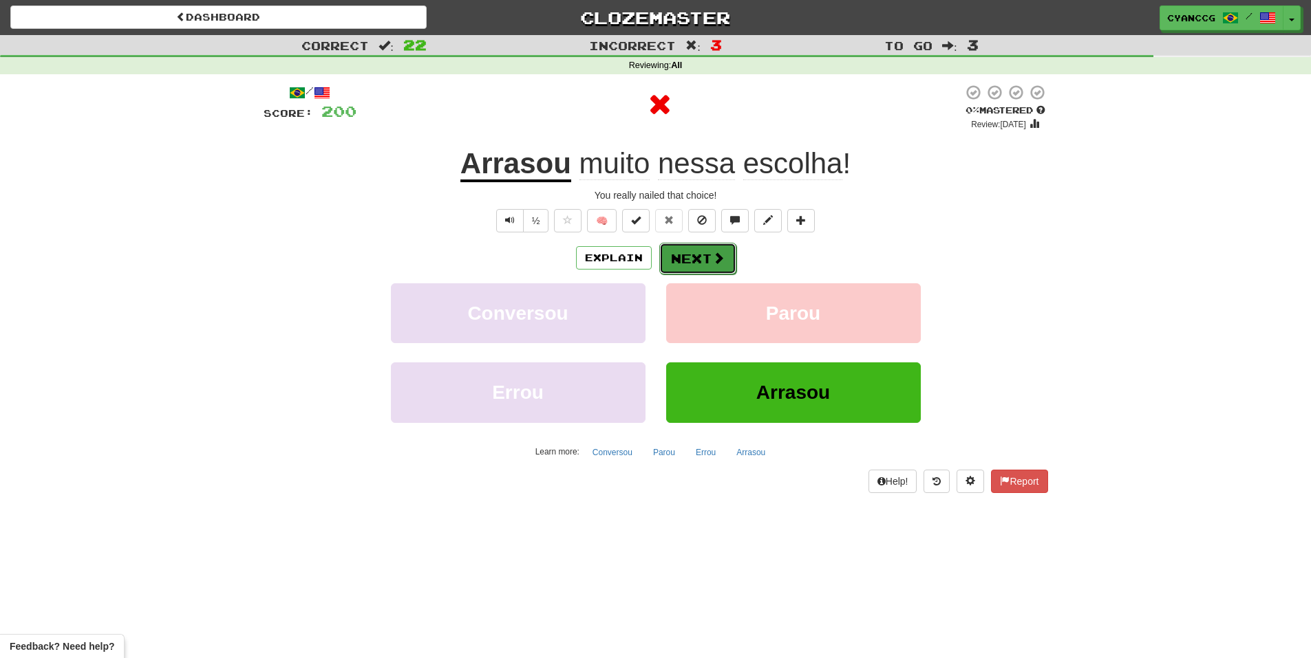
click at [713, 270] on button "Next" at bounding box center [697, 259] width 77 height 32
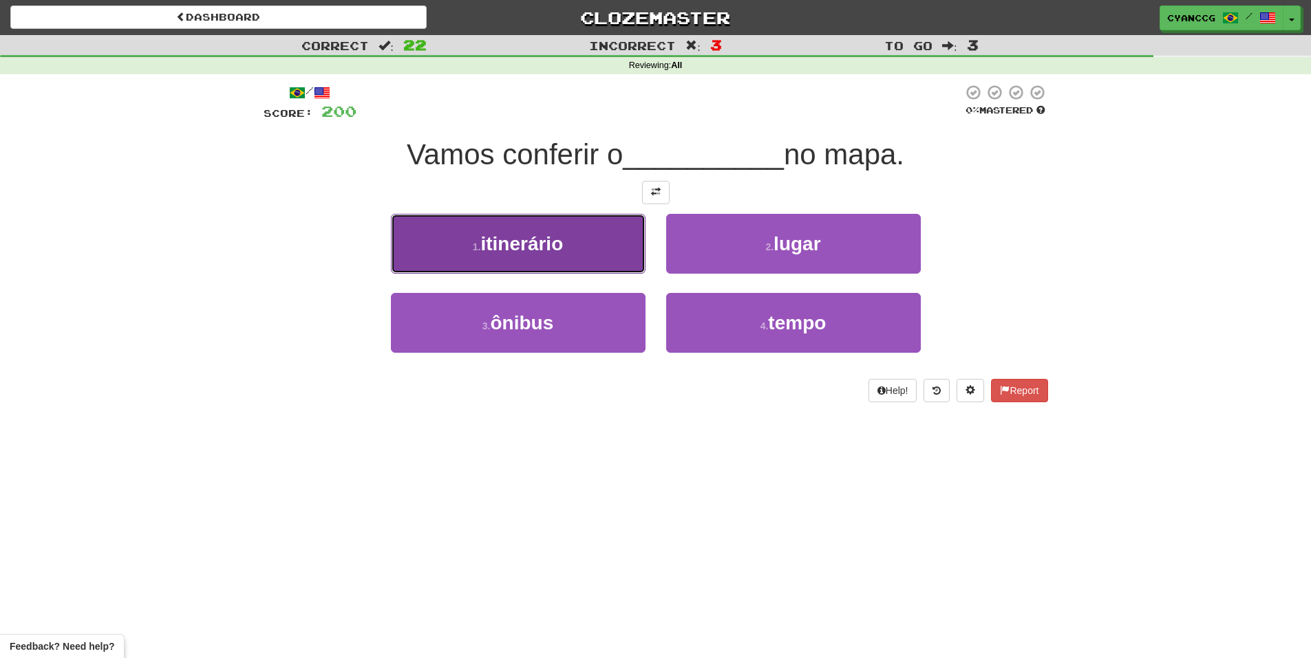
click at [630, 260] on button "1 . itinerário" at bounding box center [518, 244] width 255 height 60
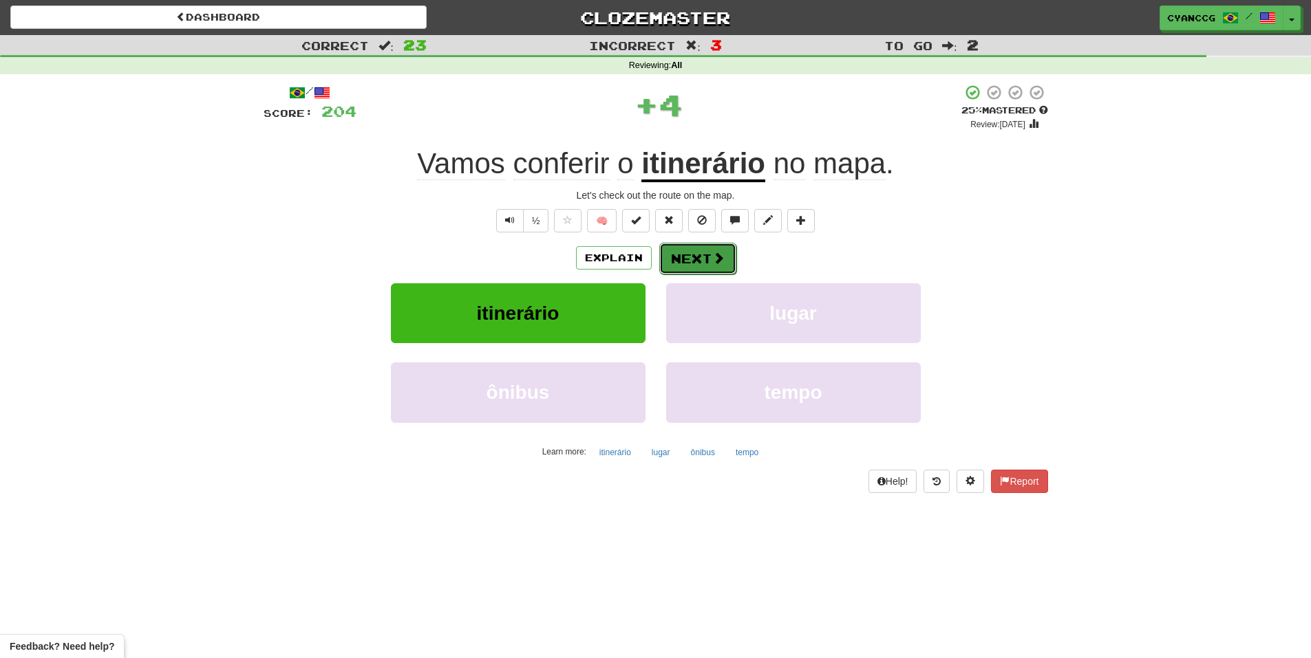
click at [718, 264] on span at bounding box center [718, 258] width 12 height 12
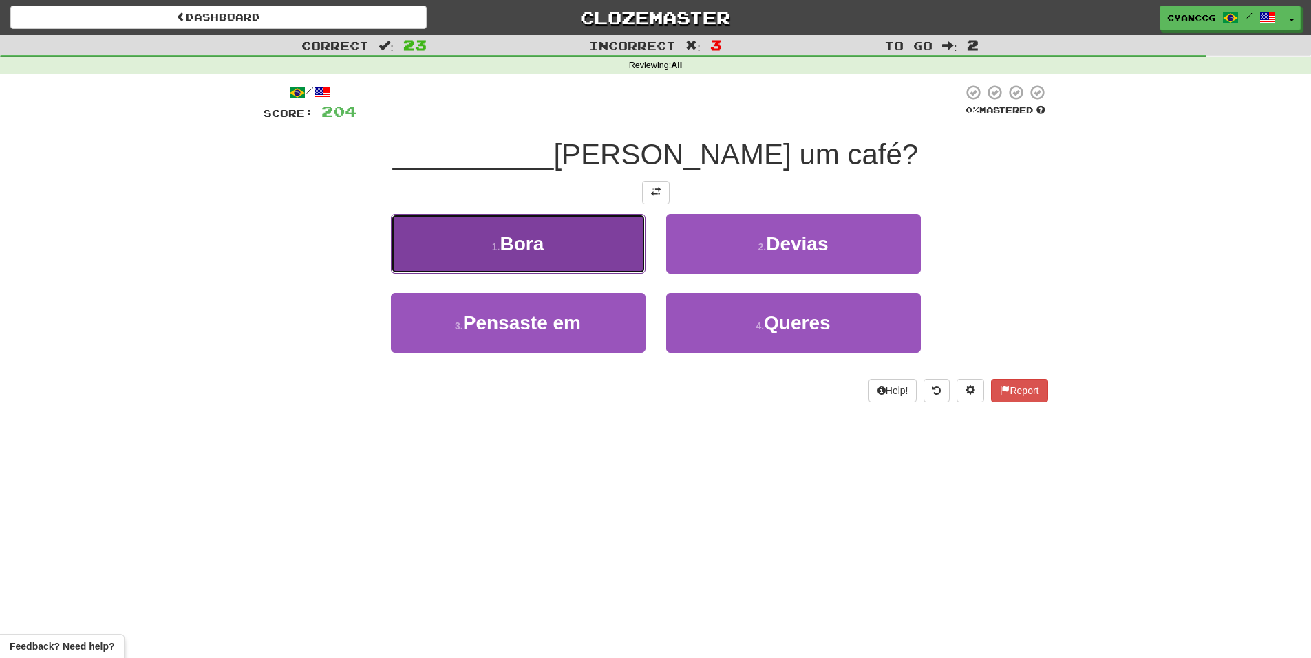
click at [612, 260] on button "1 . Bora" at bounding box center [518, 244] width 255 height 60
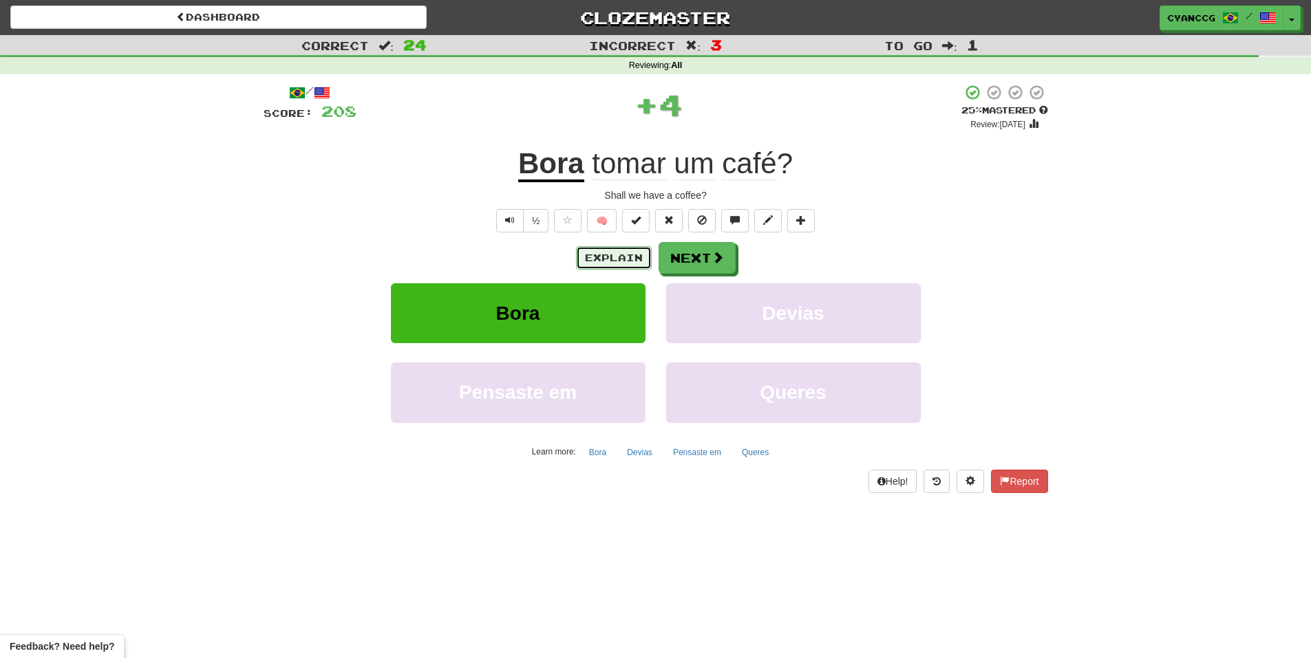
click at [619, 253] on button "Explain" at bounding box center [614, 257] width 76 height 23
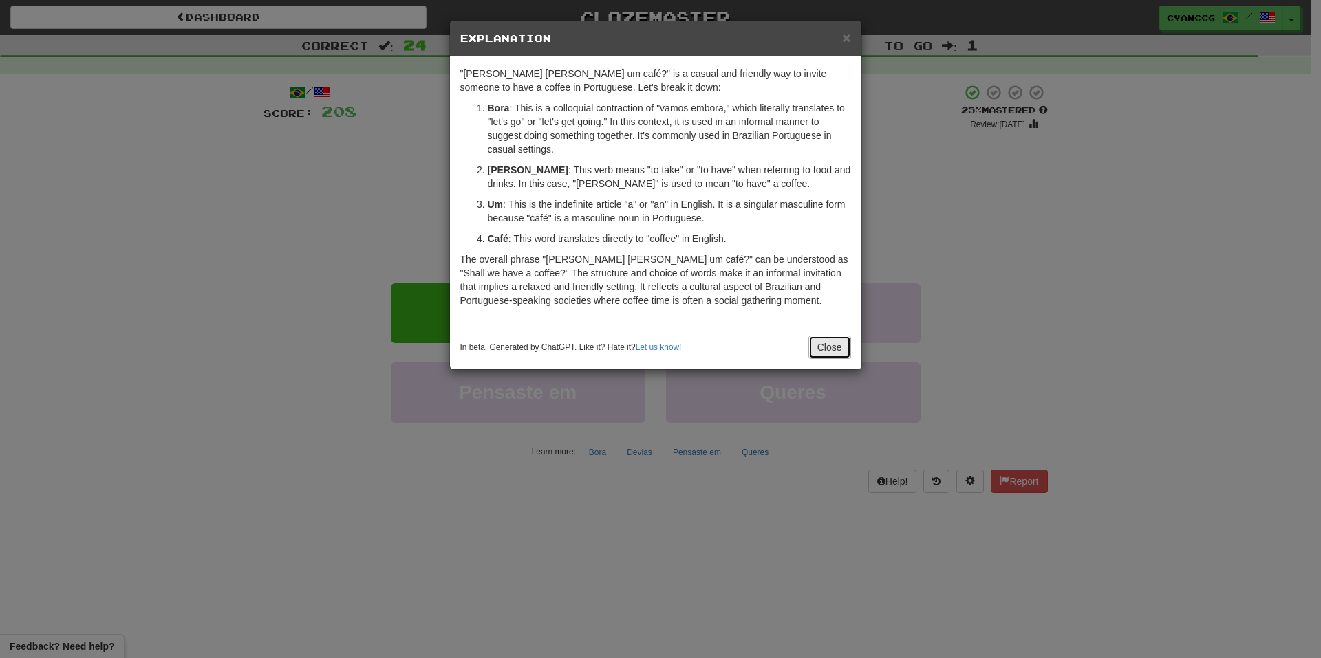
click at [818, 344] on button "Close" at bounding box center [829, 347] width 43 height 23
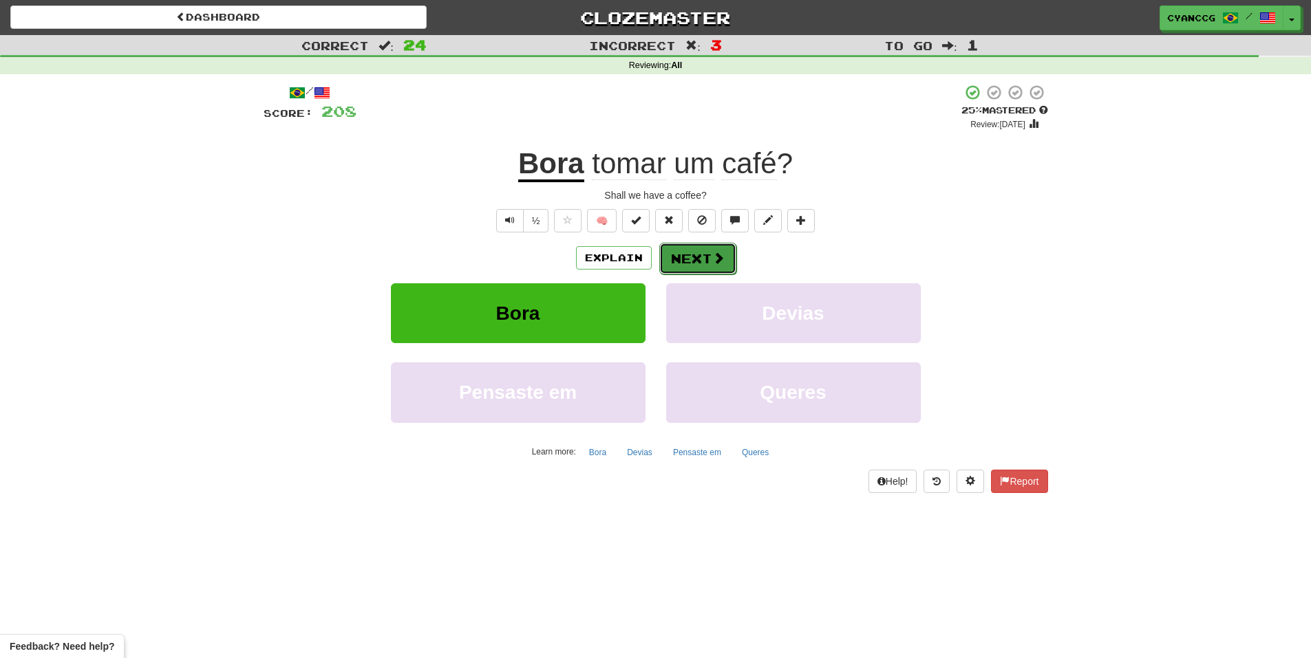
click at [708, 272] on button "Next" at bounding box center [697, 259] width 77 height 32
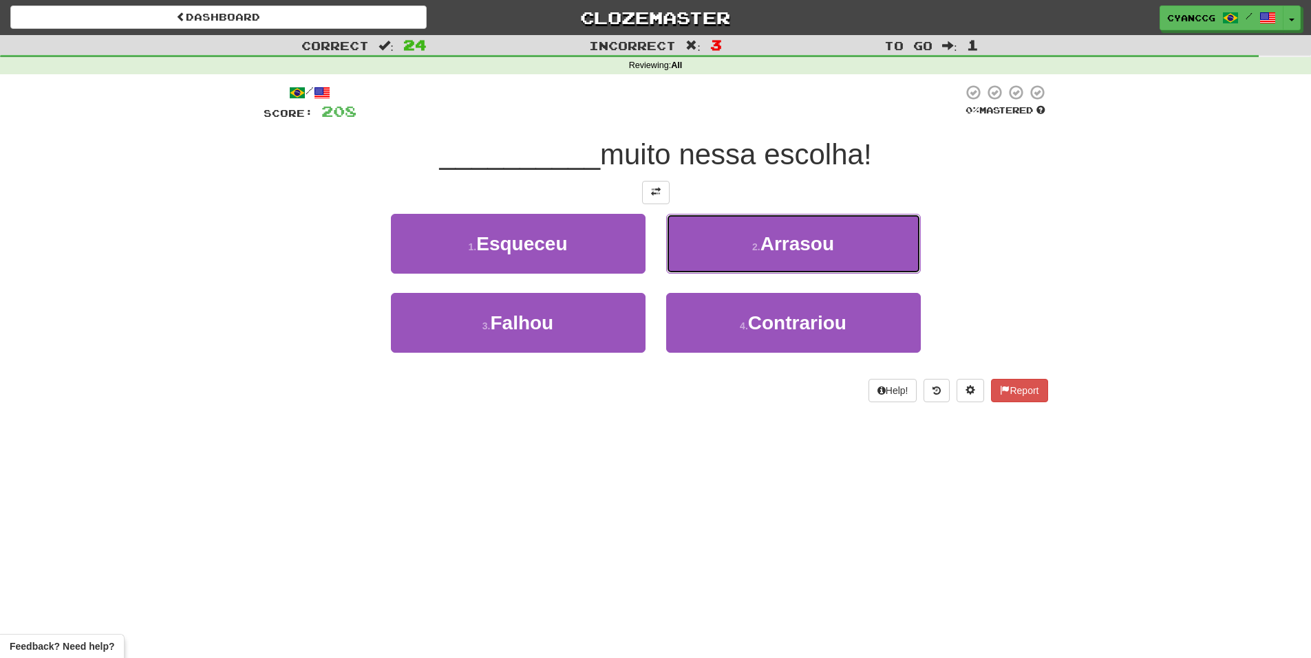
click at [705, 275] on div "2 . Arrasou" at bounding box center [793, 253] width 275 height 79
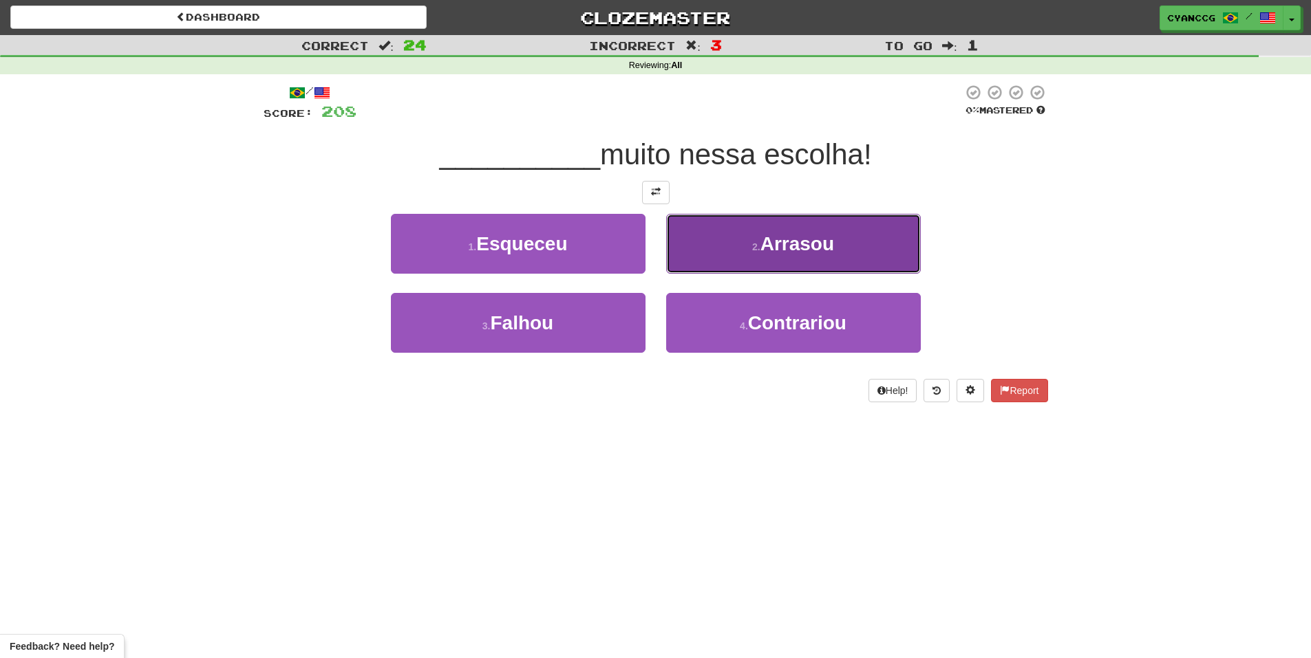
click at [727, 259] on button "2 . Arrasou" at bounding box center [793, 244] width 255 height 60
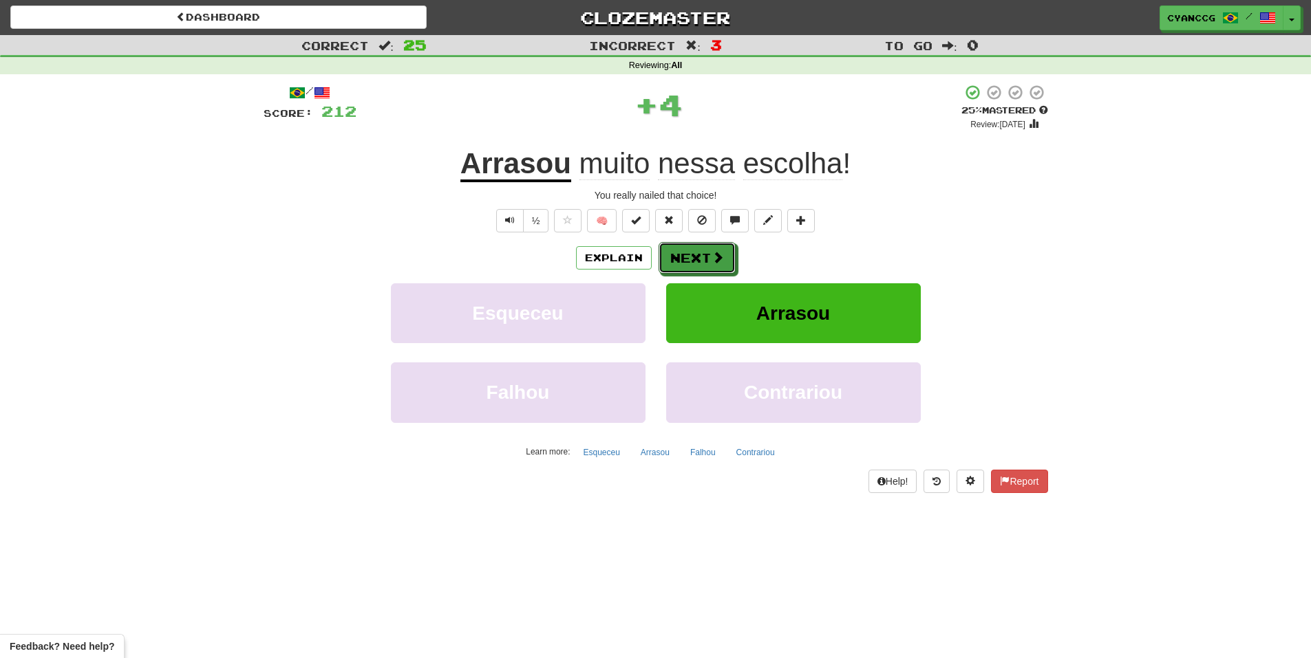
click at [712, 261] on span at bounding box center [717, 257] width 12 height 12
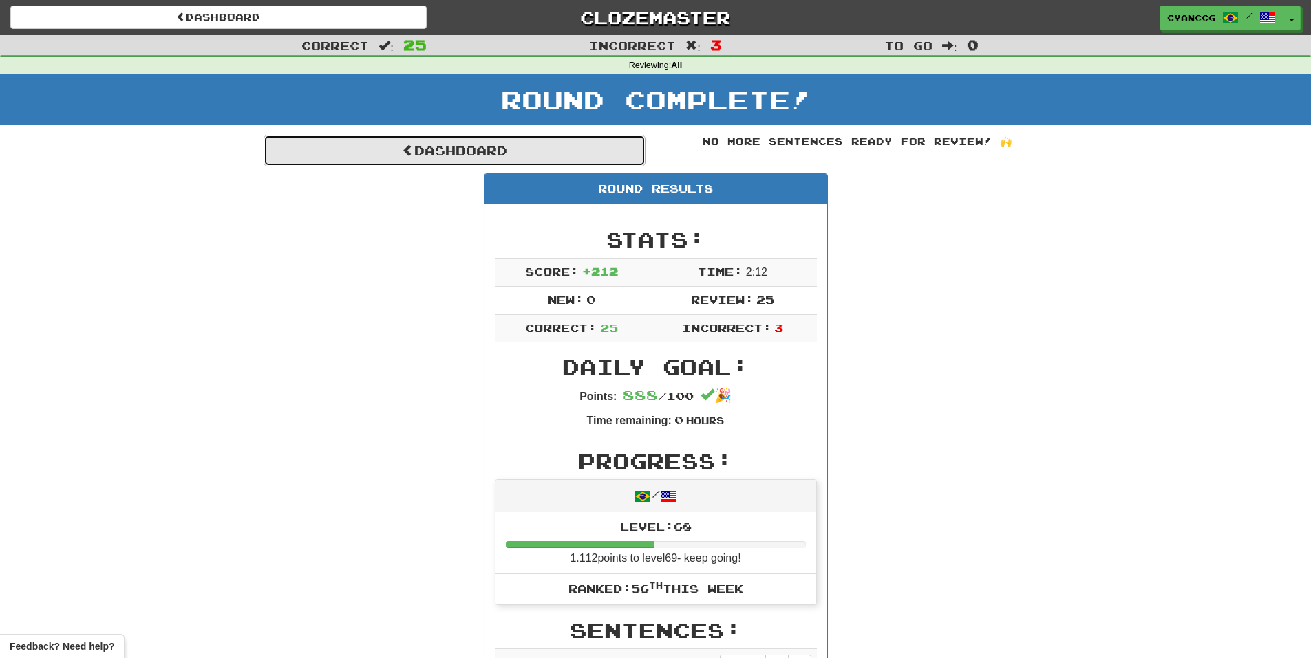
click at [577, 139] on link "Dashboard" at bounding box center [455, 151] width 382 height 32
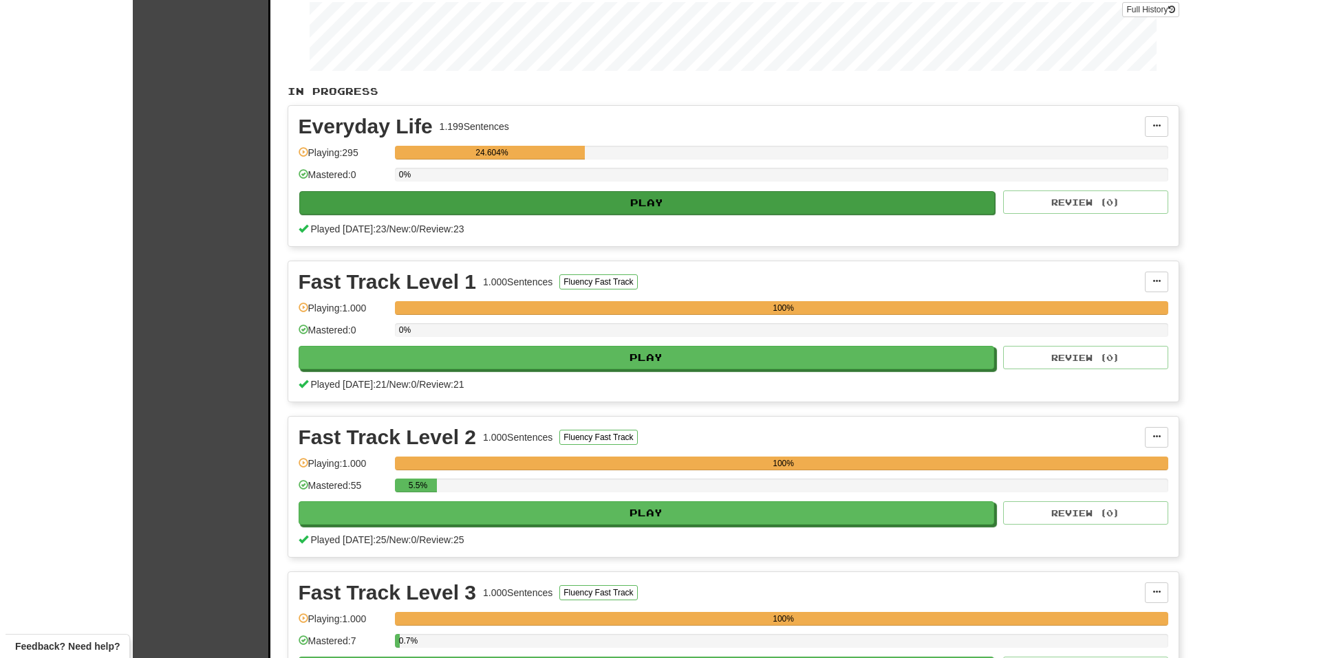
scroll to position [206, 0]
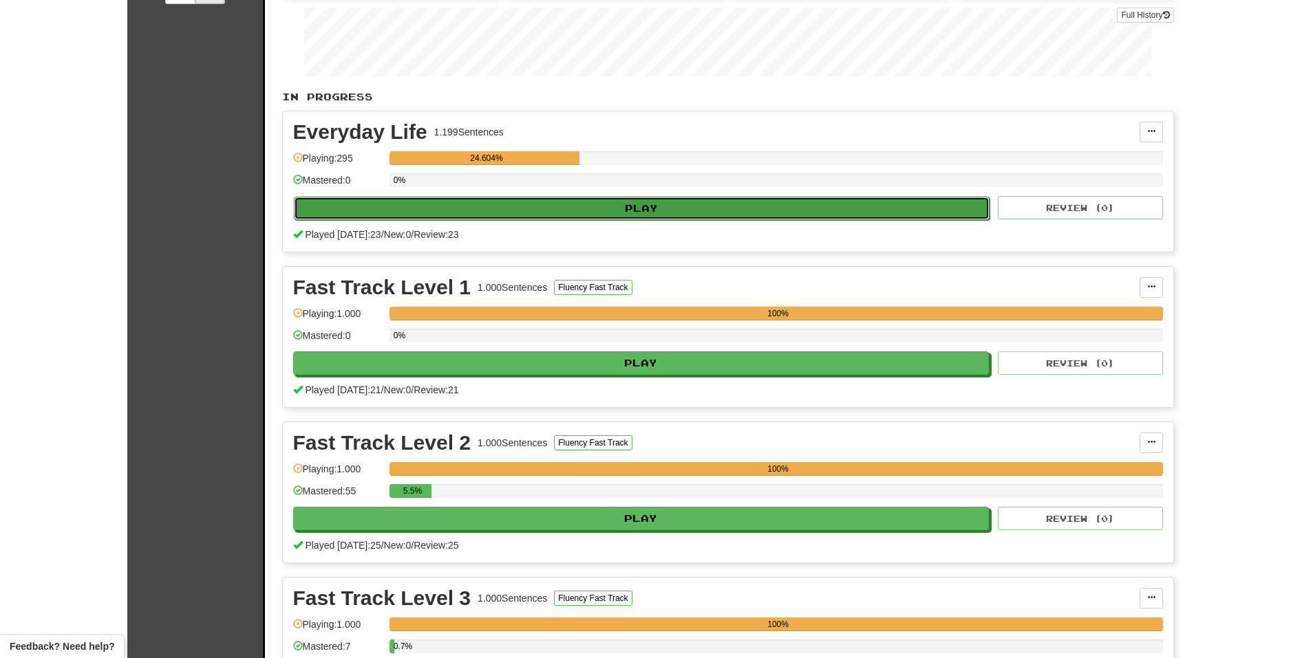
click at [548, 206] on button "Play" at bounding box center [642, 208] width 696 height 23
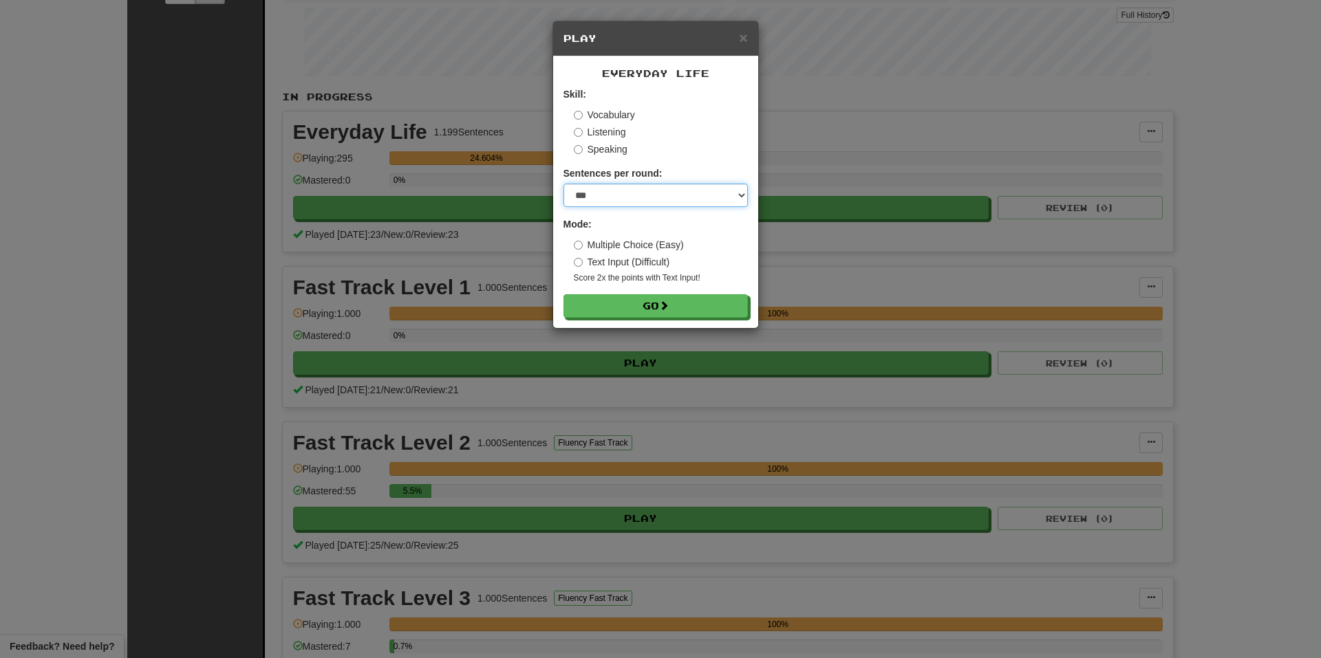
click at [627, 194] on select "* ** ** ** ** ** *** ********" at bounding box center [655, 195] width 184 height 23
click at [563, 184] on select "* ** ** ** ** ** *** ********" at bounding box center [655, 195] width 184 height 23
click at [647, 198] on select "* ** ** ** ** ** *** ********" at bounding box center [655, 195] width 184 height 23
select select "**"
click at [563, 184] on select "* ** ** ** ** ** *** ********" at bounding box center [655, 195] width 184 height 23
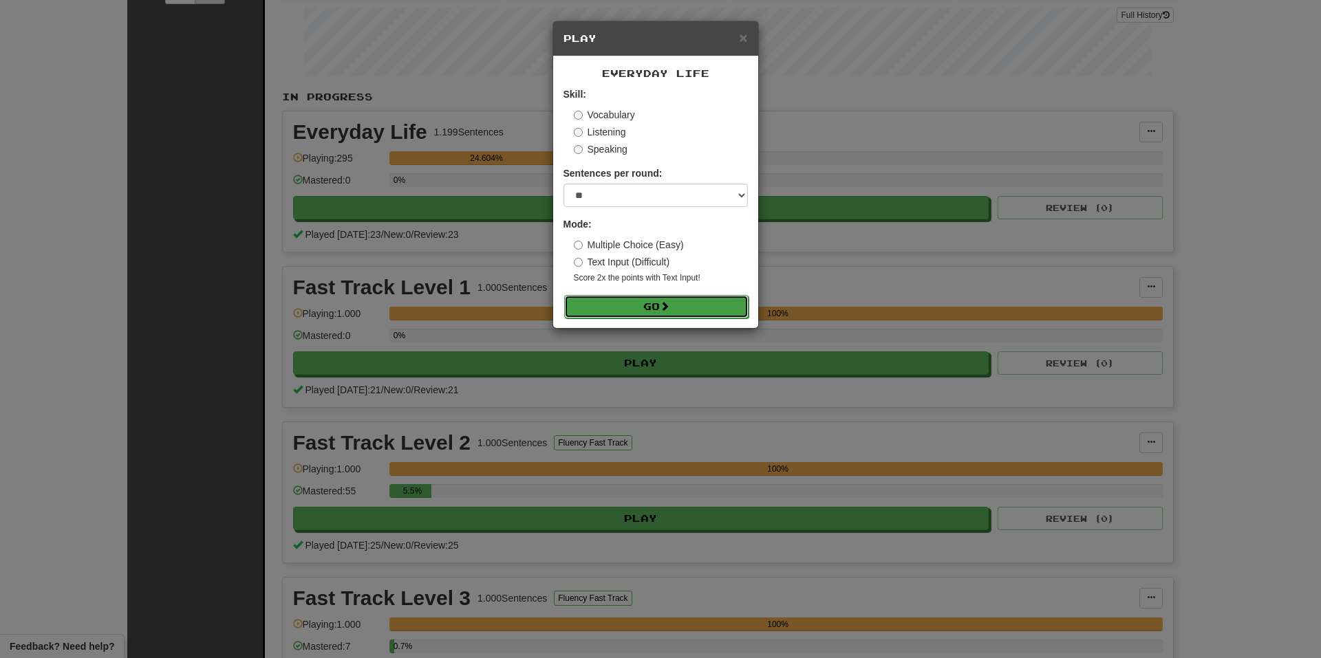
click at [672, 308] on button "Go" at bounding box center [656, 306] width 184 height 23
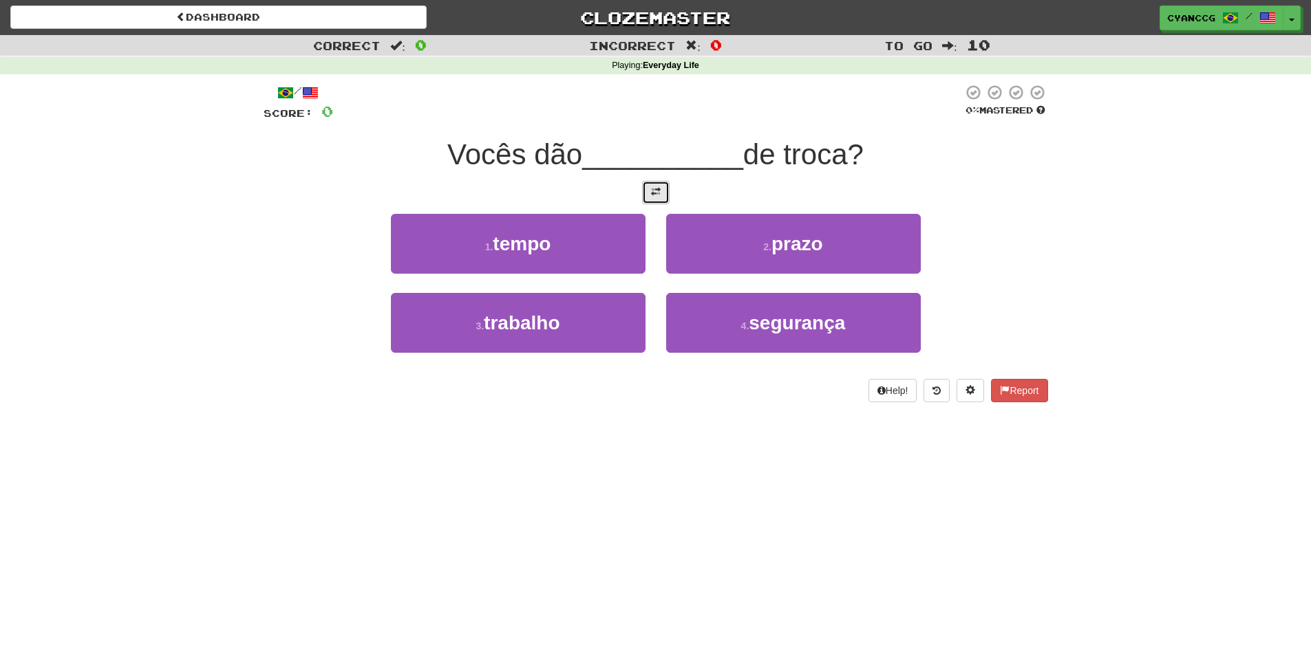
click at [653, 193] on span at bounding box center [656, 192] width 10 height 10
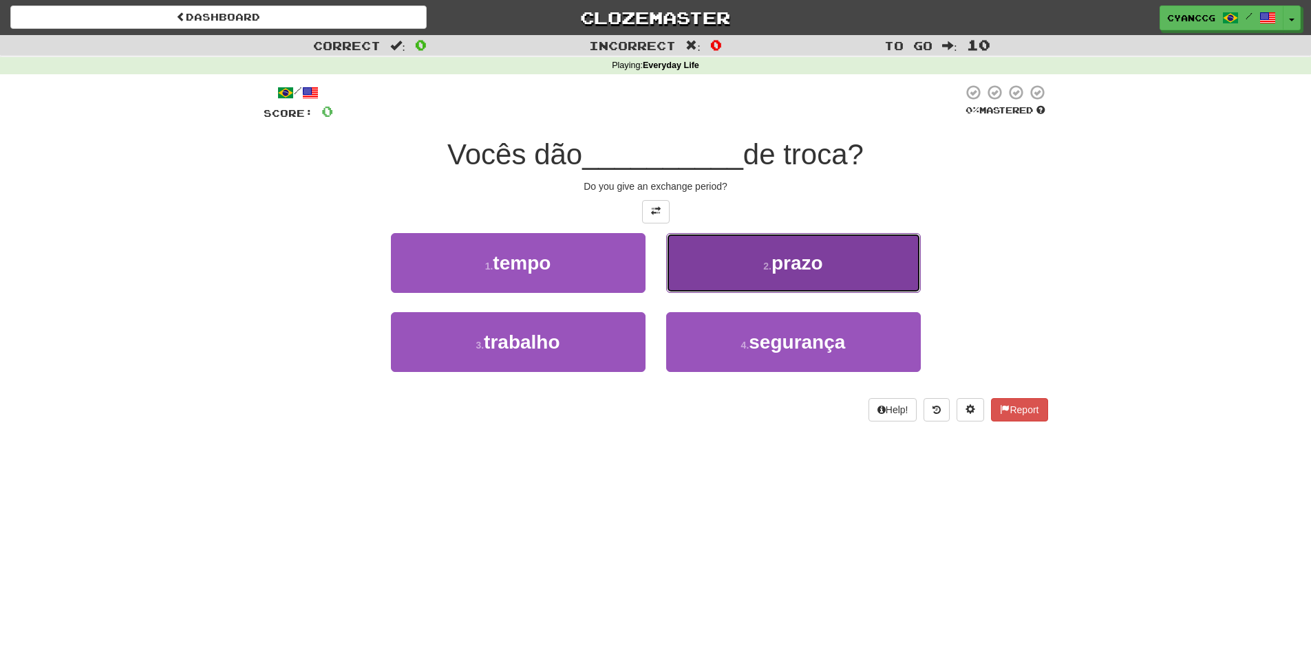
click at [724, 271] on button "2 . prazo" at bounding box center [793, 263] width 255 height 60
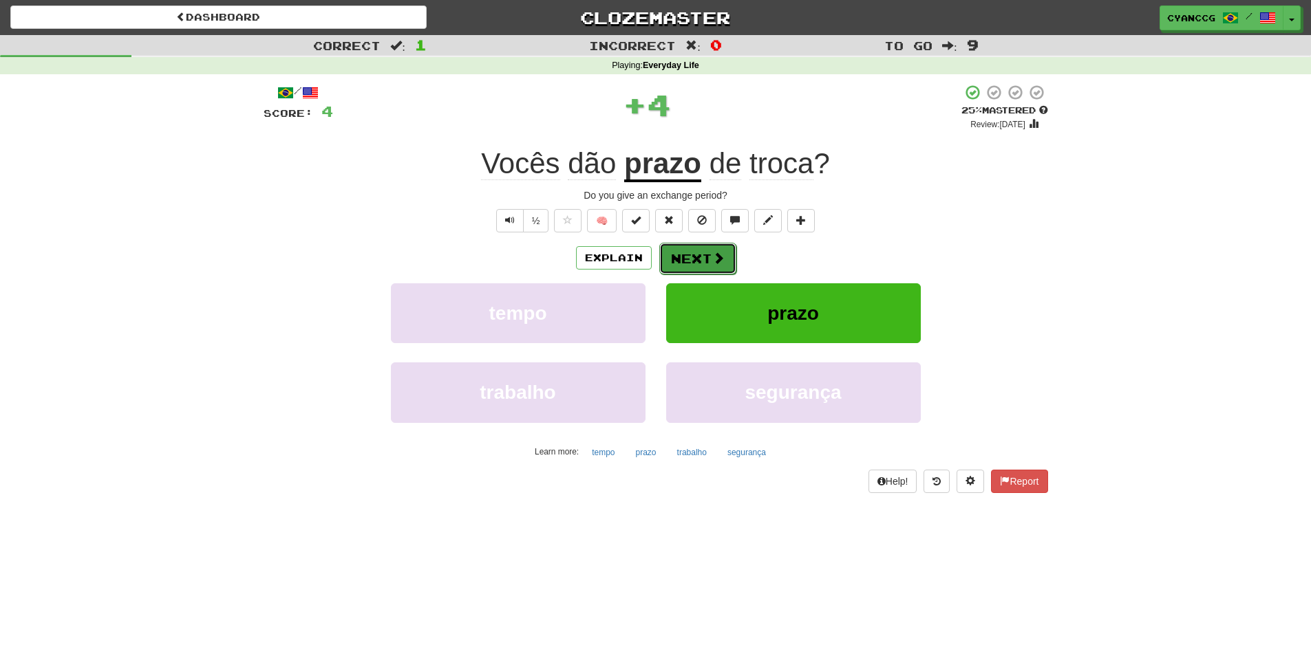
click at [707, 258] on button "Next" at bounding box center [697, 259] width 77 height 32
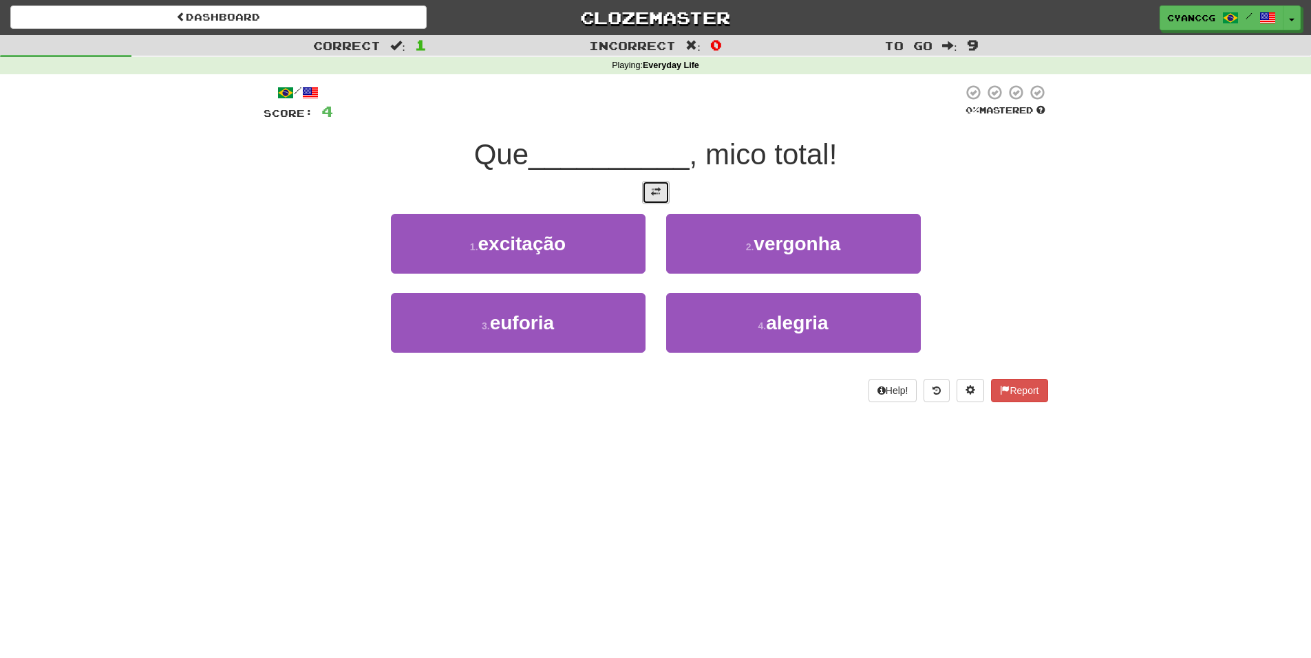
click at [657, 193] on span at bounding box center [656, 192] width 10 height 10
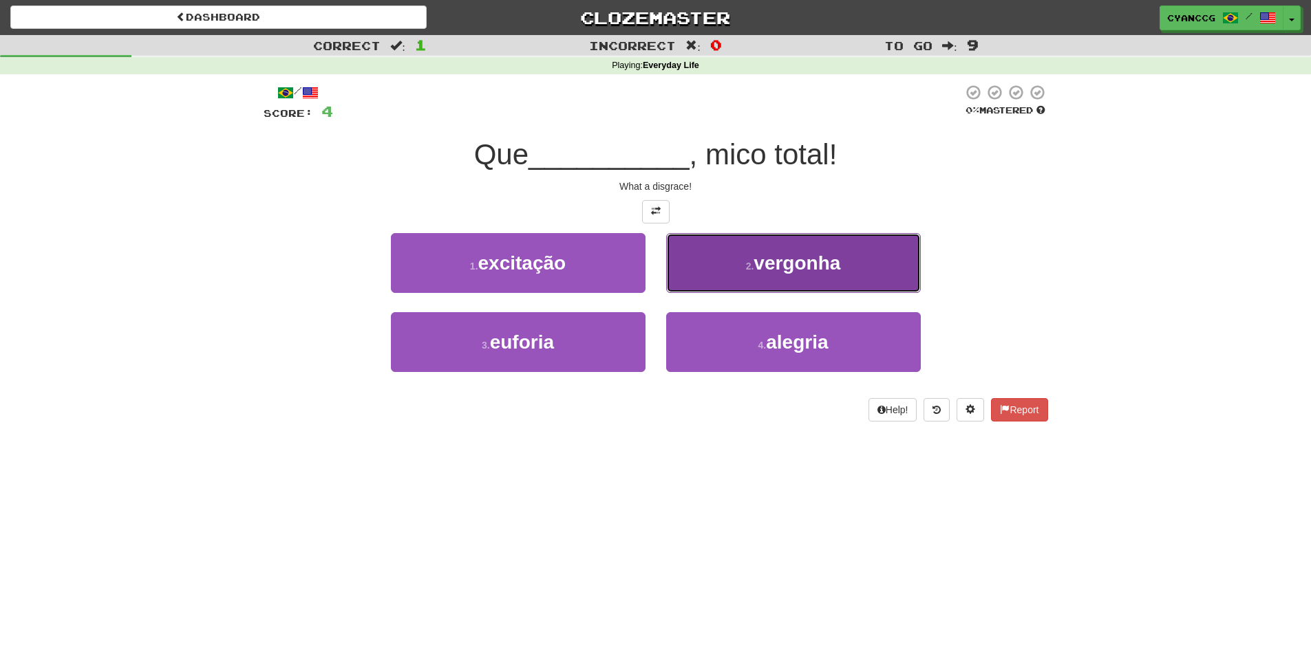
click at [764, 267] on span "vergonha" at bounding box center [796, 263] width 87 height 21
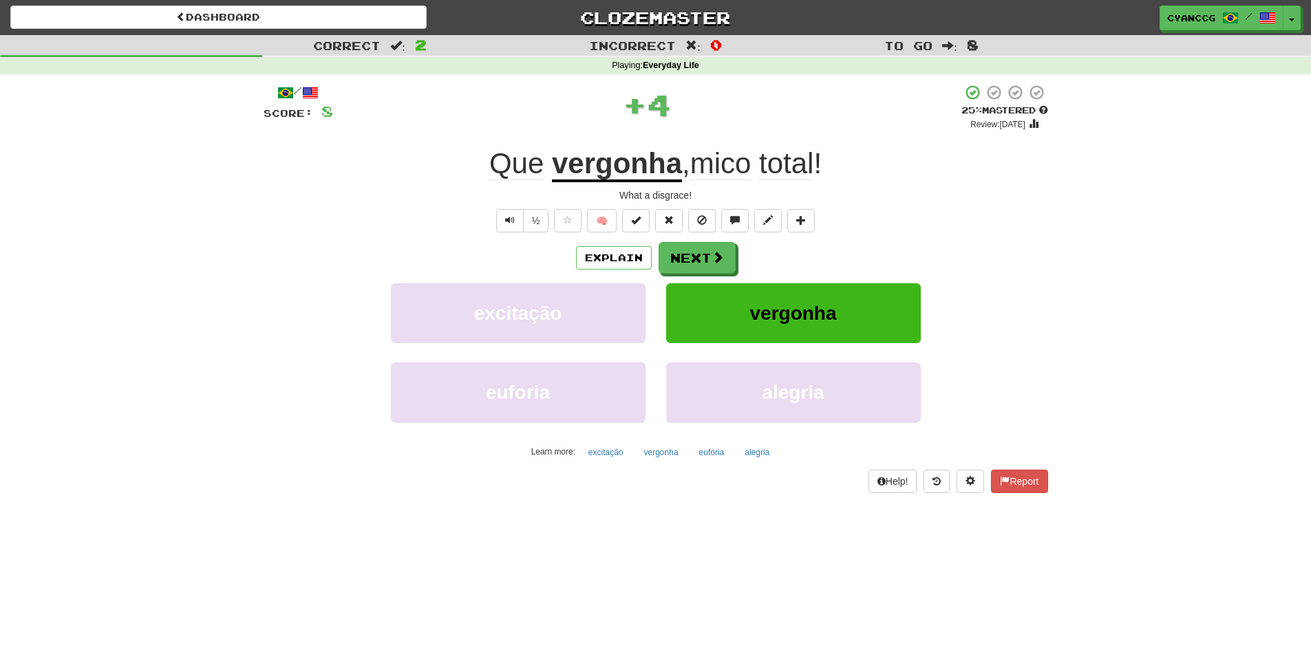
click at [726, 165] on span "mico" at bounding box center [720, 163] width 61 height 33
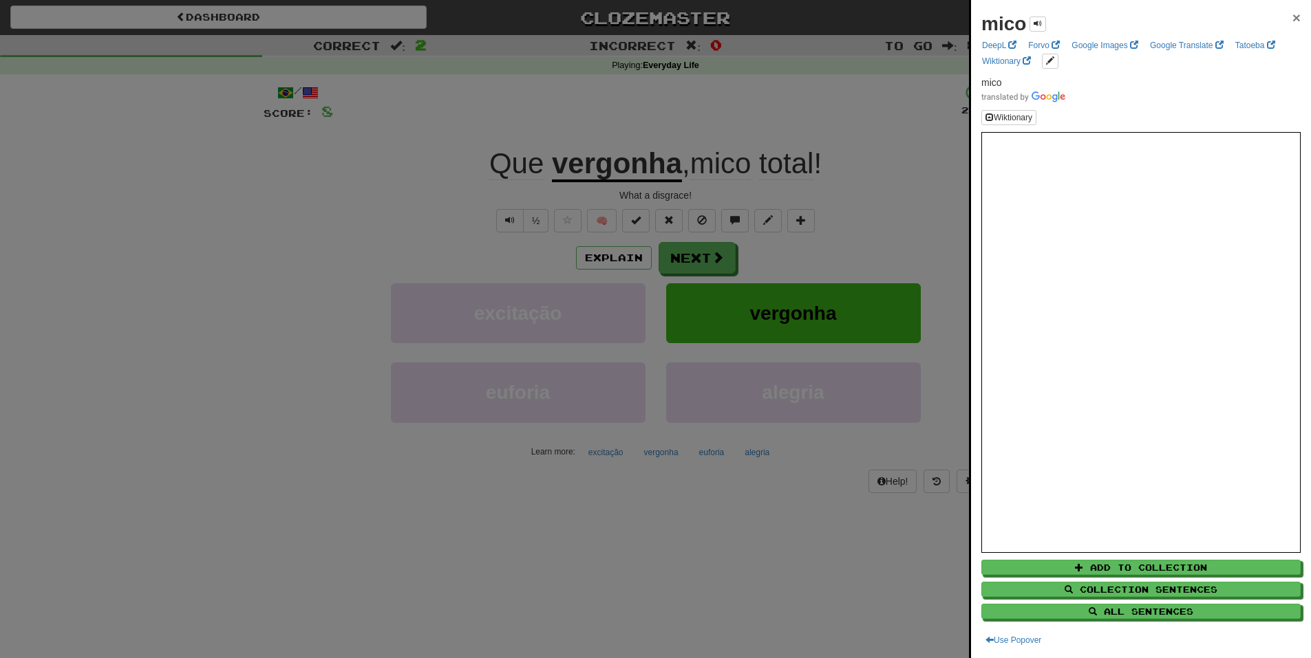
click at [1292, 21] on span "×" at bounding box center [1296, 18] width 8 height 16
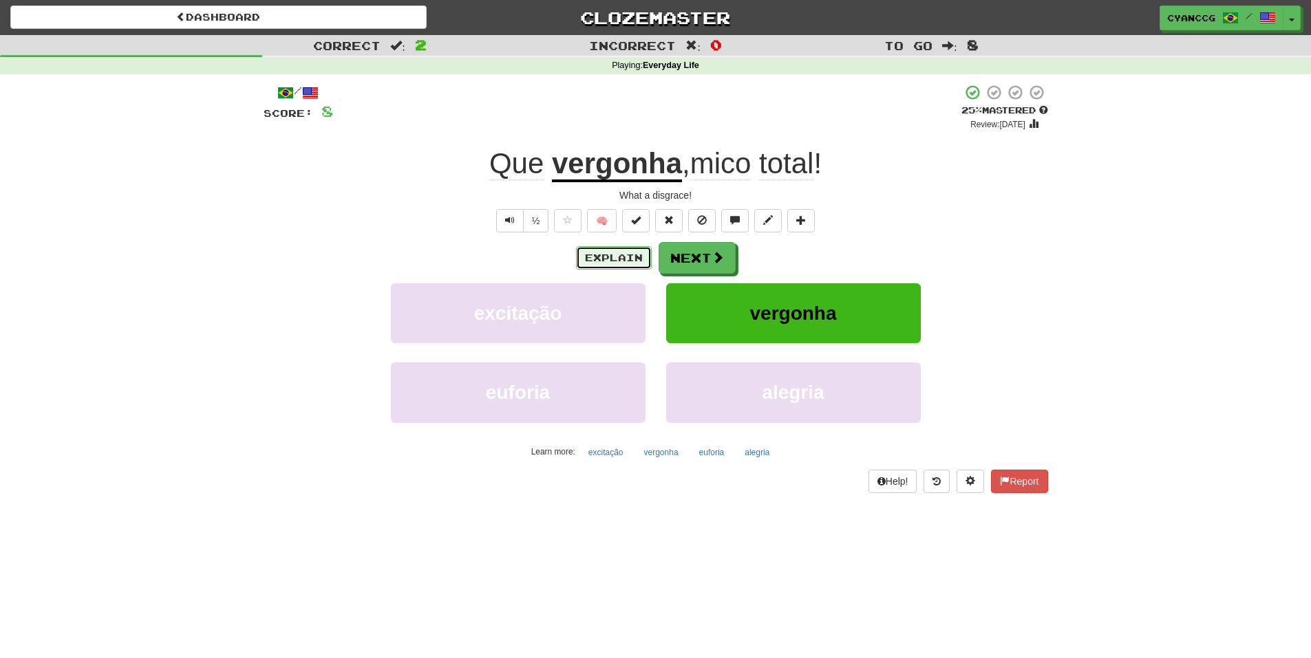
click at [627, 257] on button "Explain" at bounding box center [614, 257] width 76 height 23
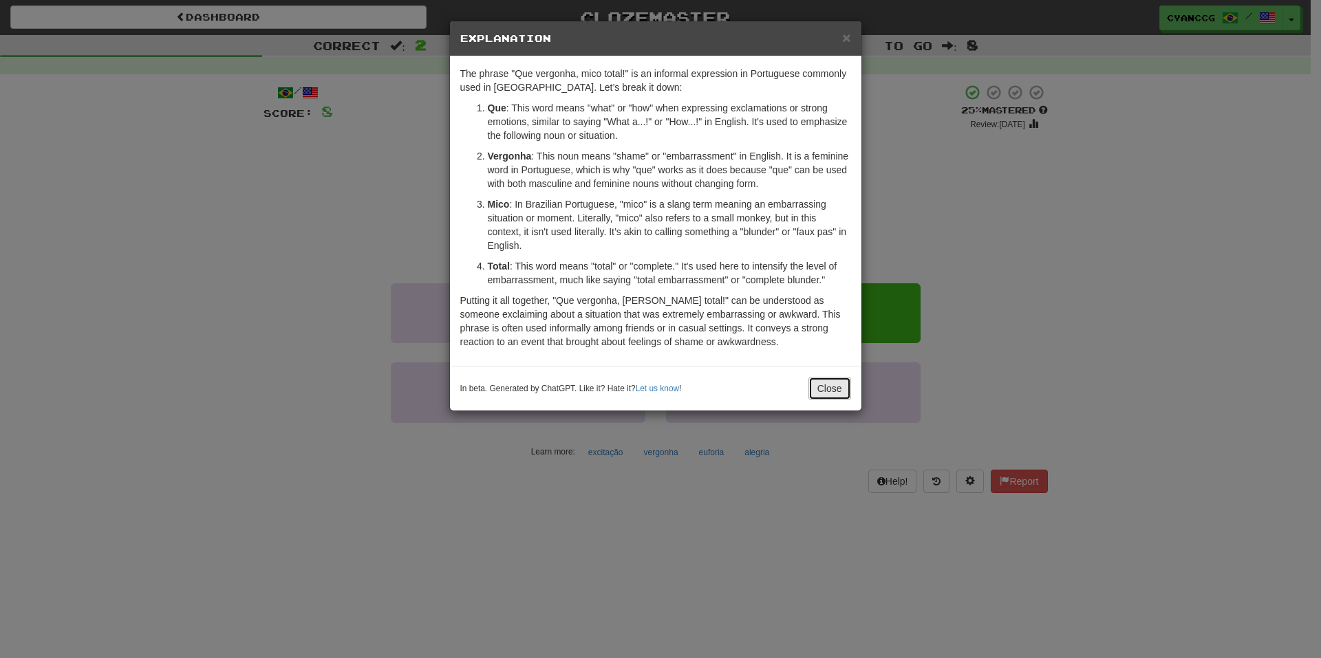
click at [837, 392] on button "Close" at bounding box center [829, 388] width 43 height 23
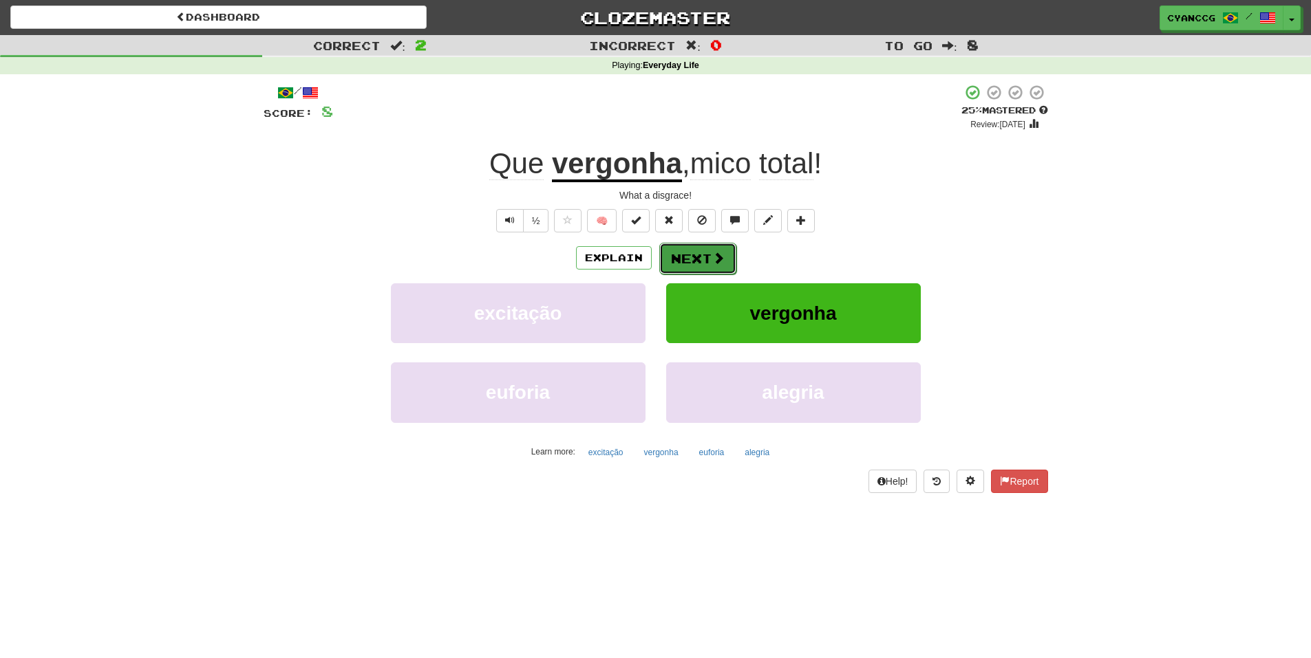
click at [712, 256] on span at bounding box center [718, 258] width 12 height 12
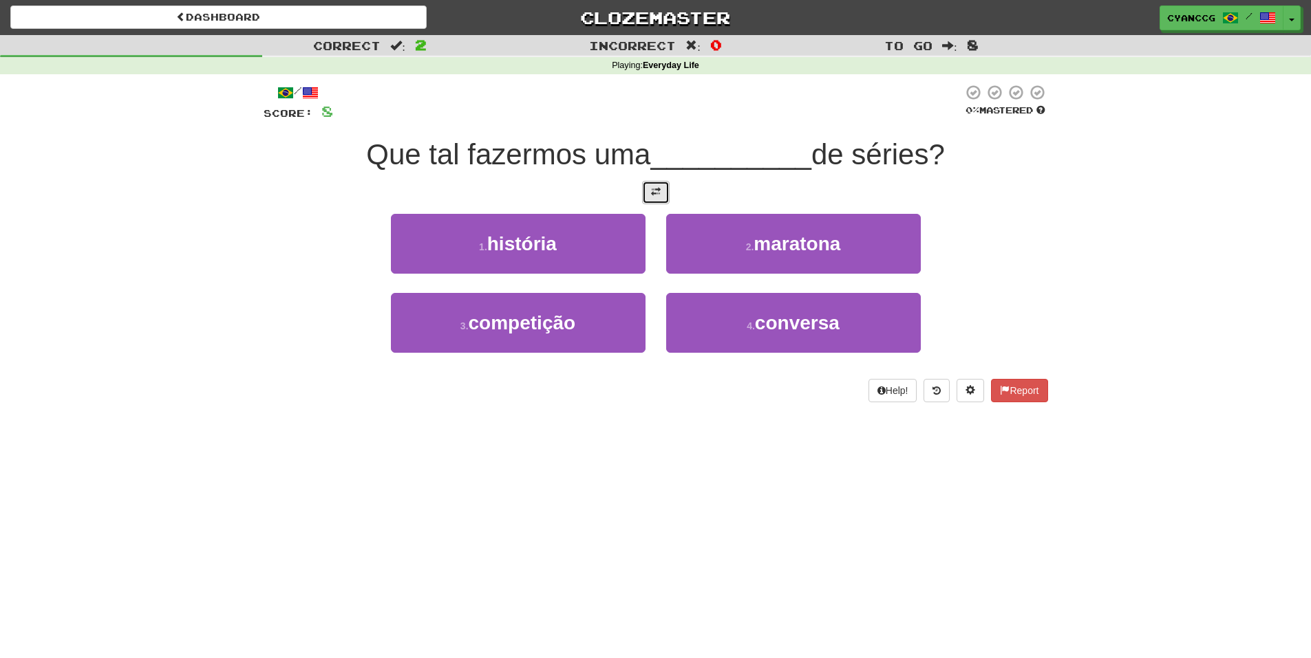
click at [649, 184] on button at bounding box center [656, 192] width 28 height 23
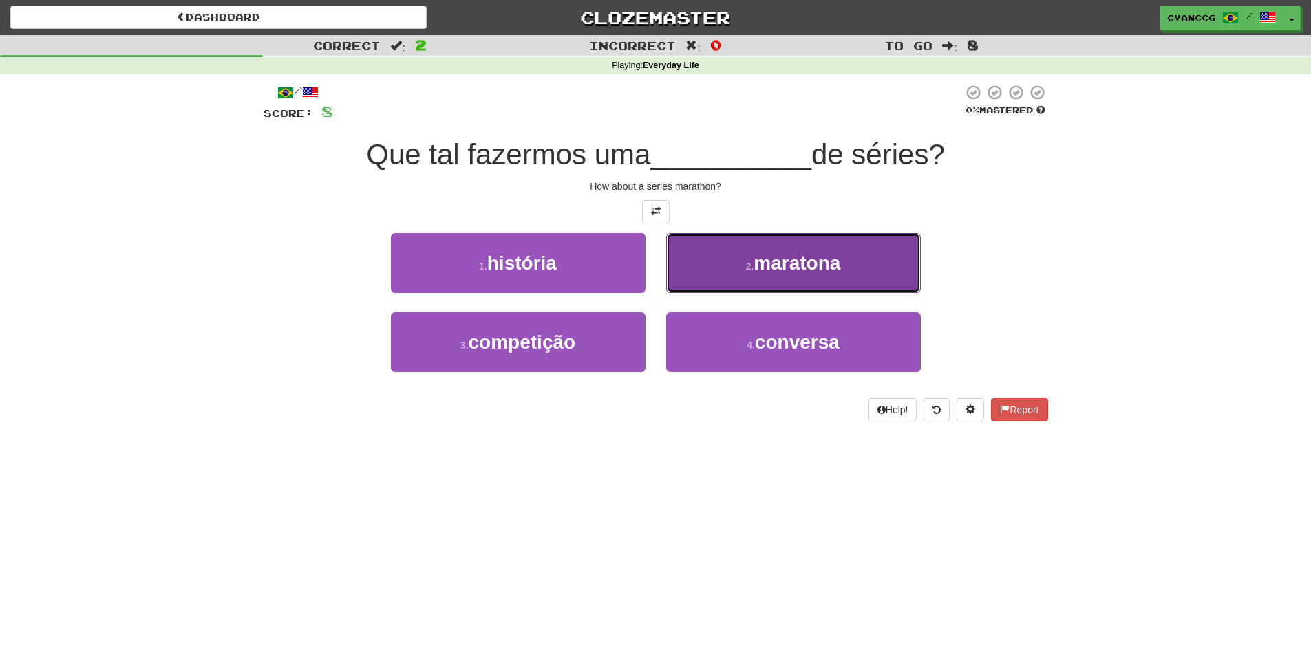
click at [731, 268] on button "2 . maratona" at bounding box center [793, 263] width 255 height 60
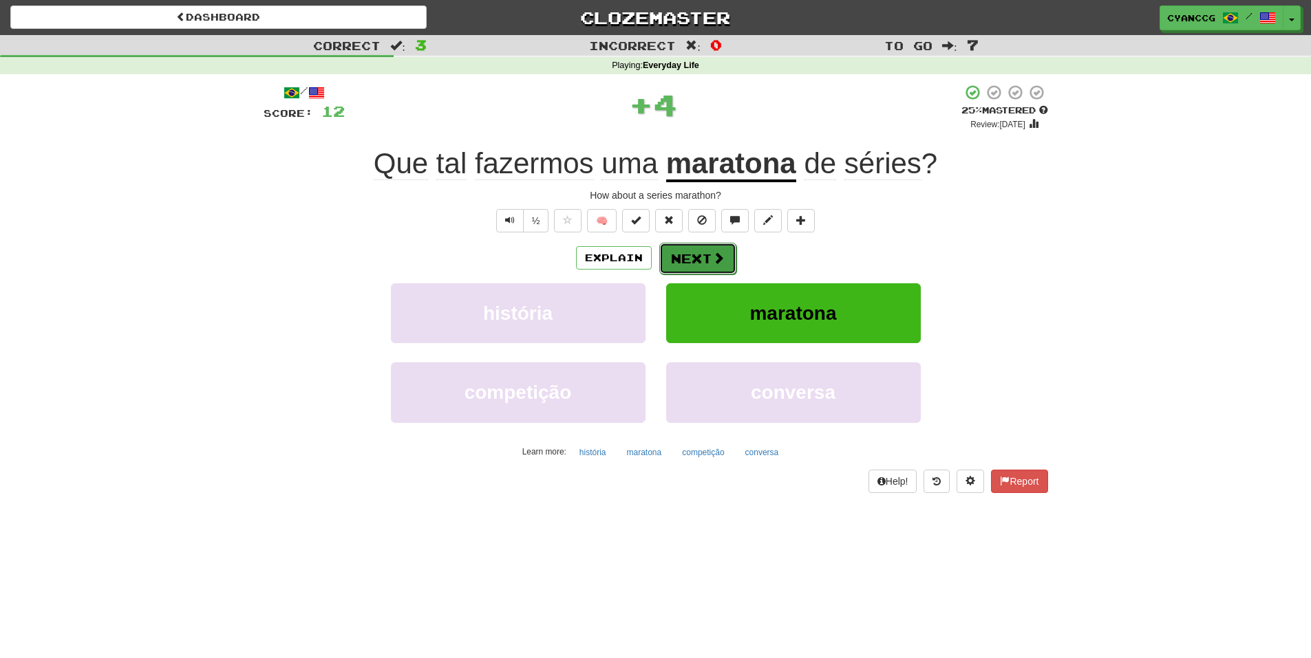
click at [700, 266] on button "Next" at bounding box center [697, 259] width 77 height 32
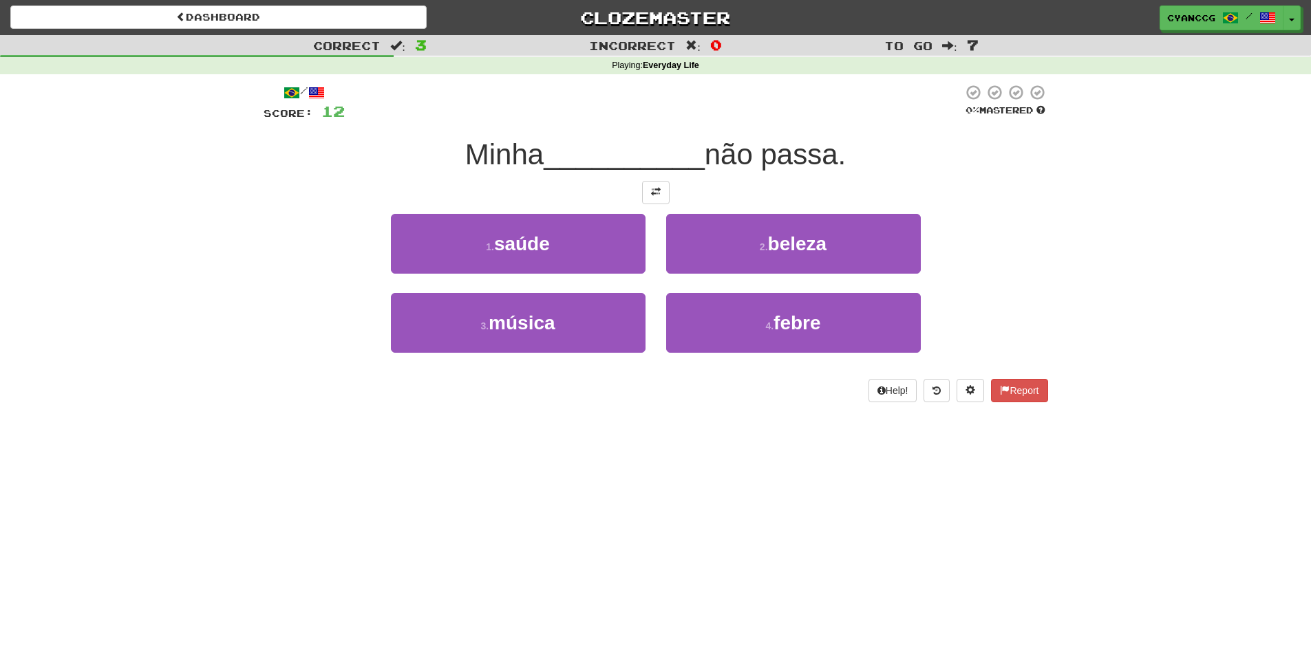
click at [655, 206] on div "/ Score: 12 0 % Mastered Minha __________ não passa. 1 . saúde 2 . beleza 3 . m…" at bounding box center [656, 243] width 784 height 319
click at [655, 197] on span at bounding box center [656, 192] width 10 height 10
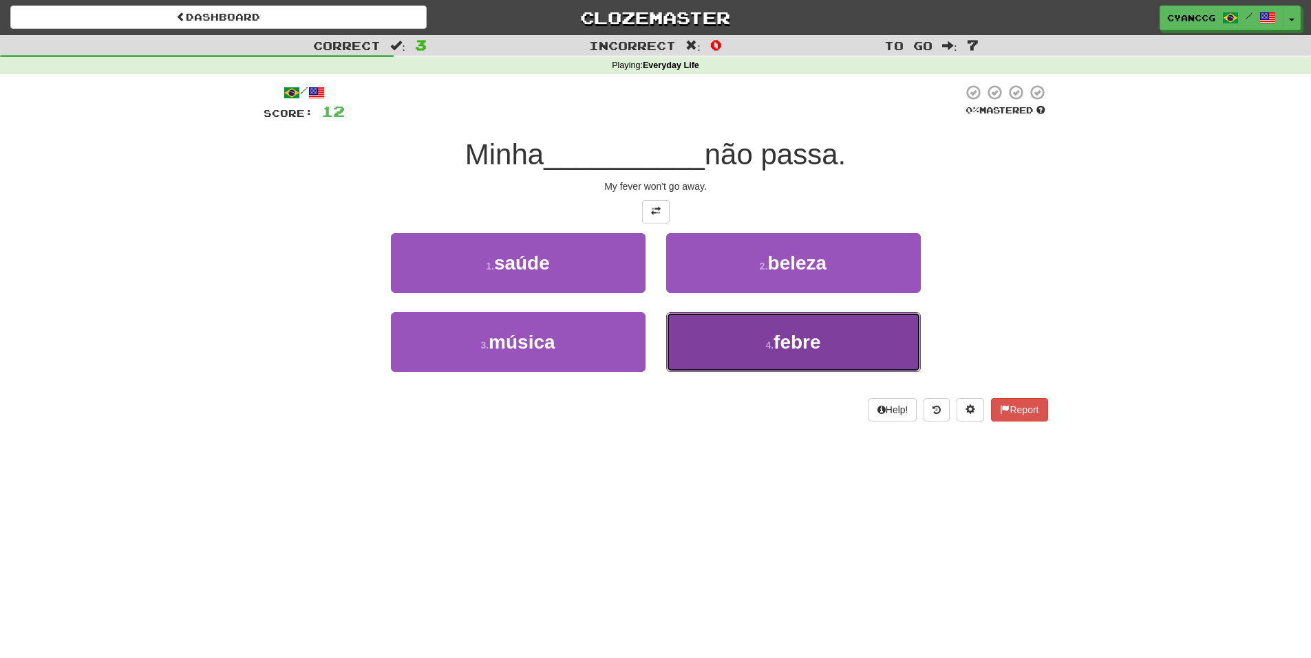
click at [762, 365] on button "4 . febre" at bounding box center [793, 342] width 255 height 60
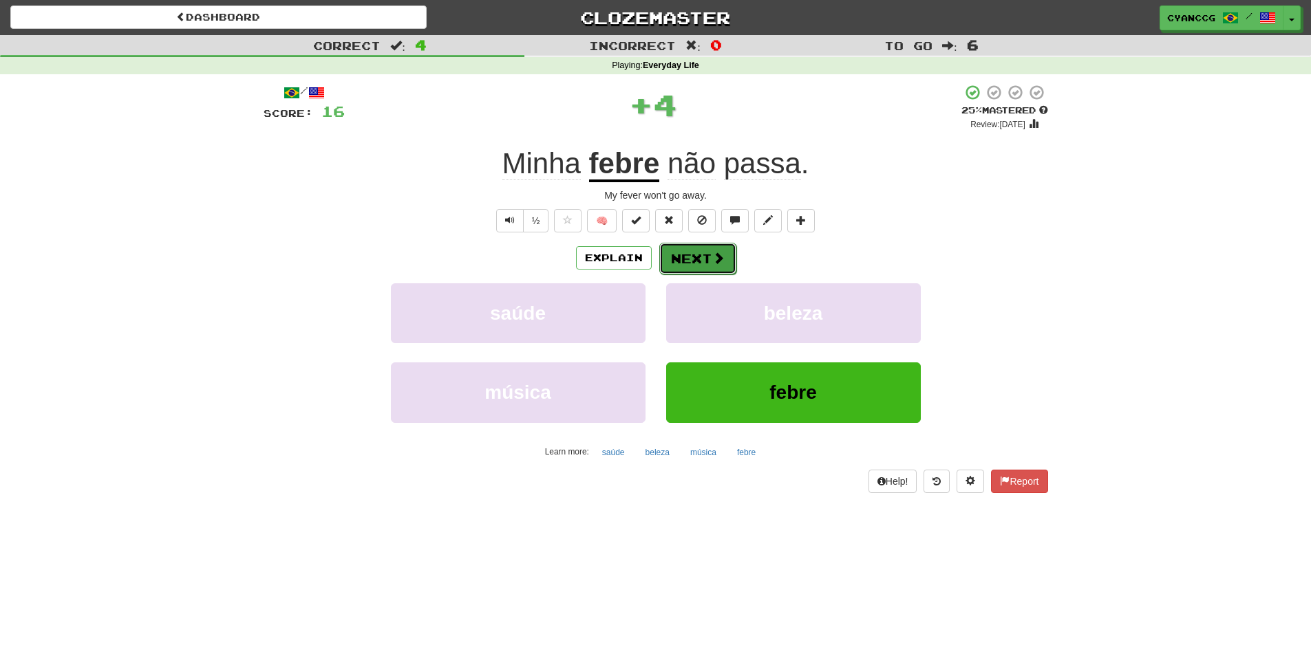
click at [704, 271] on button "Next" at bounding box center [697, 259] width 77 height 32
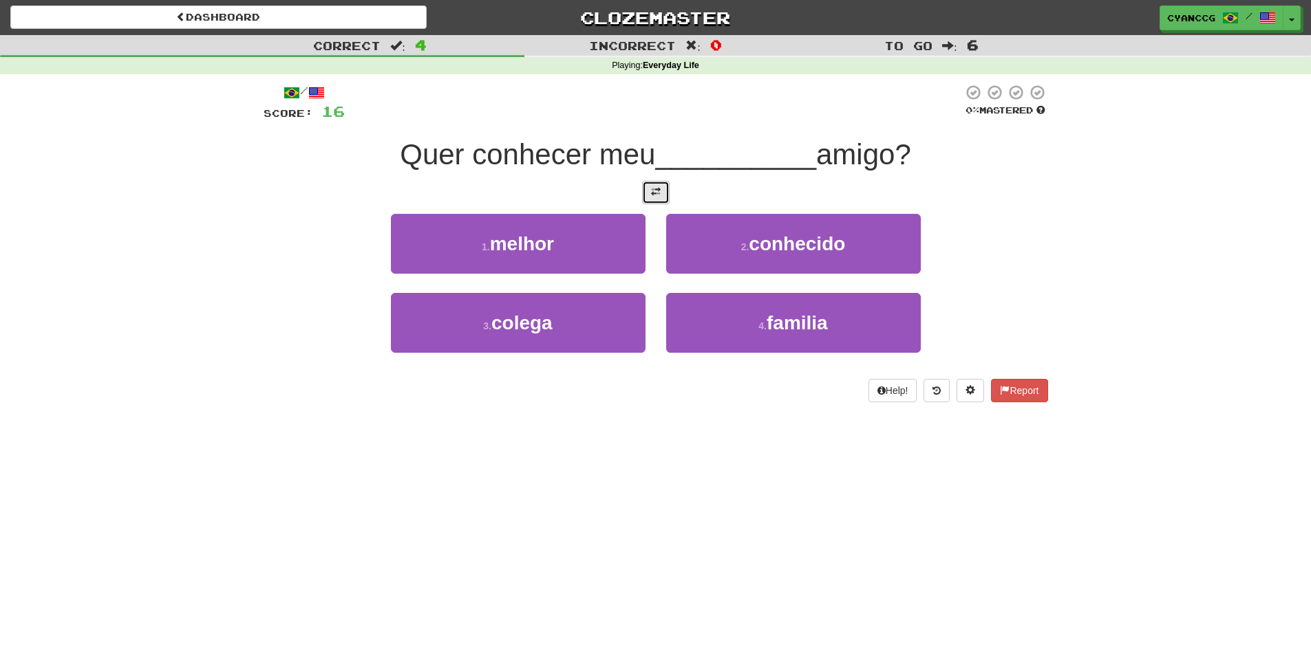
click at [661, 201] on button at bounding box center [656, 192] width 28 height 23
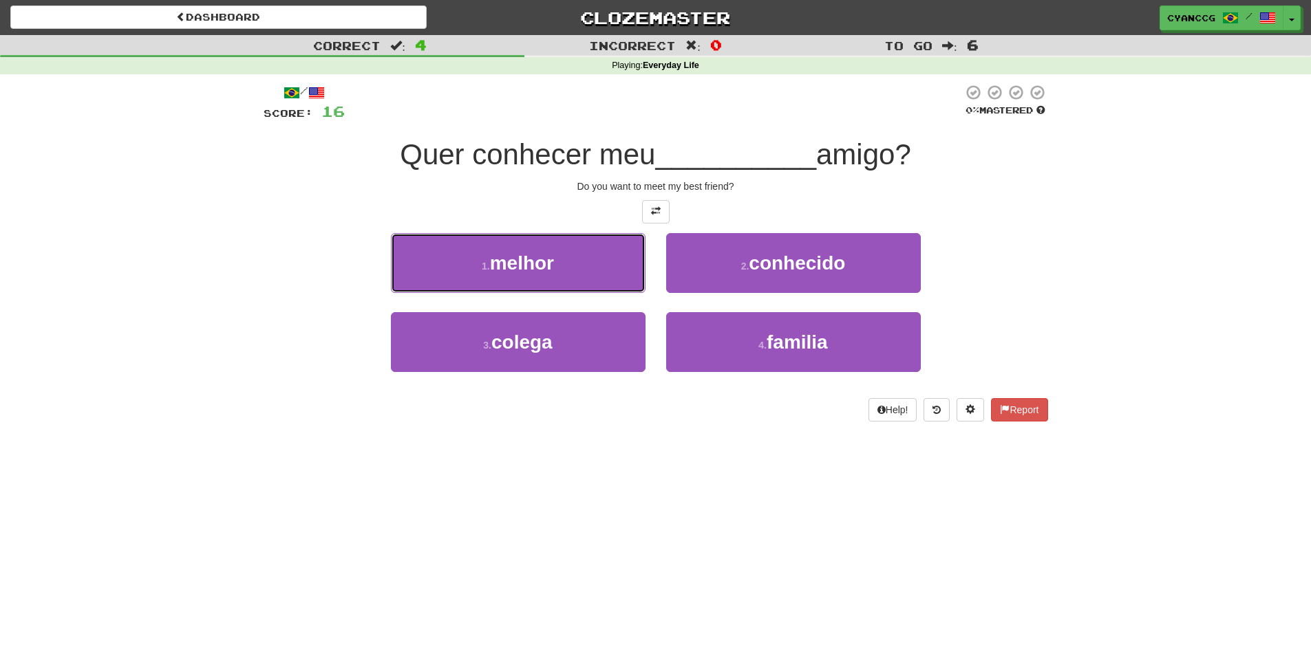
click at [599, 278] on button "1 . melhor" at bounding box center [518, 263] width 255 height 60
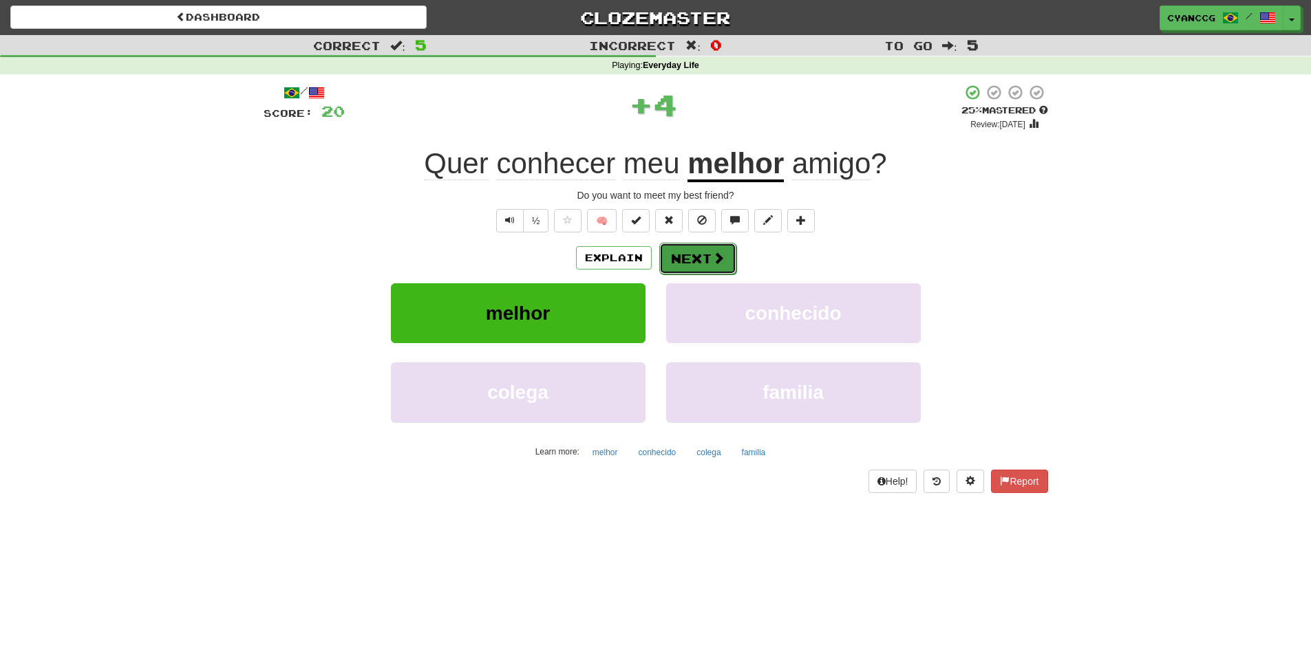
click at [695, 264] on button "Next" at bounding box center [697, 259] width 77 height 32
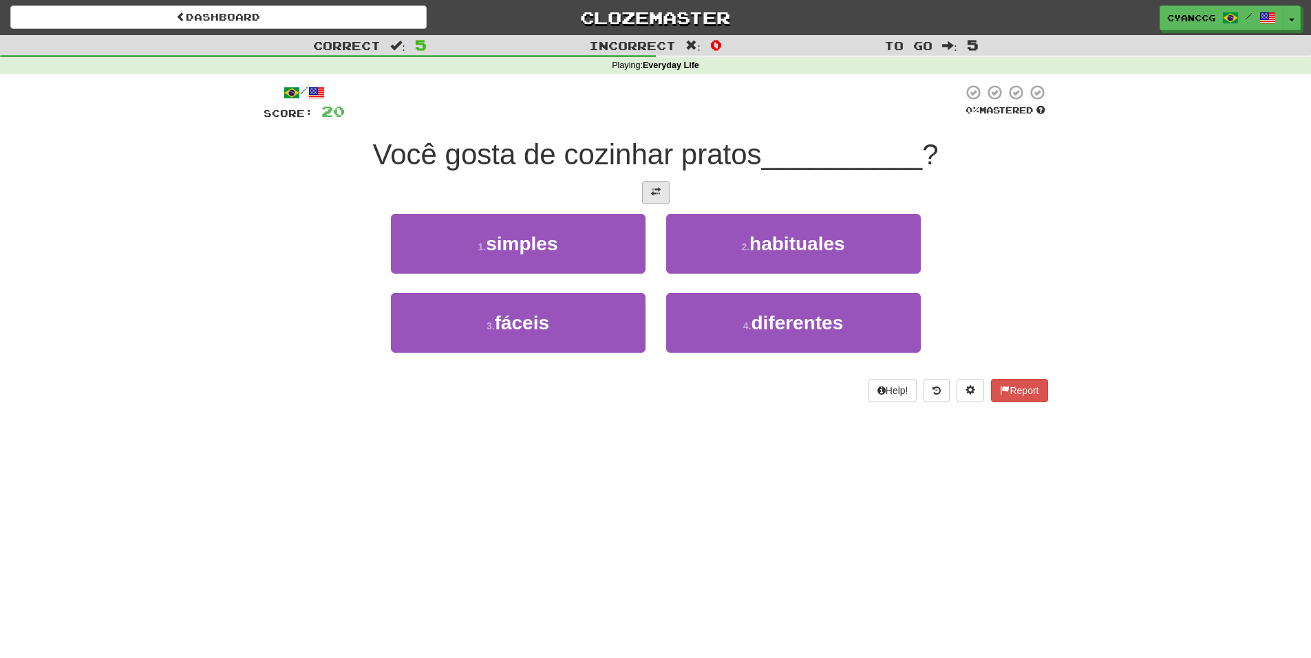
click at [668, 191] on div at bounding box center [656, 192] width 784 height 23
click at [661, 198] on button at bounding box center [656, 192] width 28 height 23
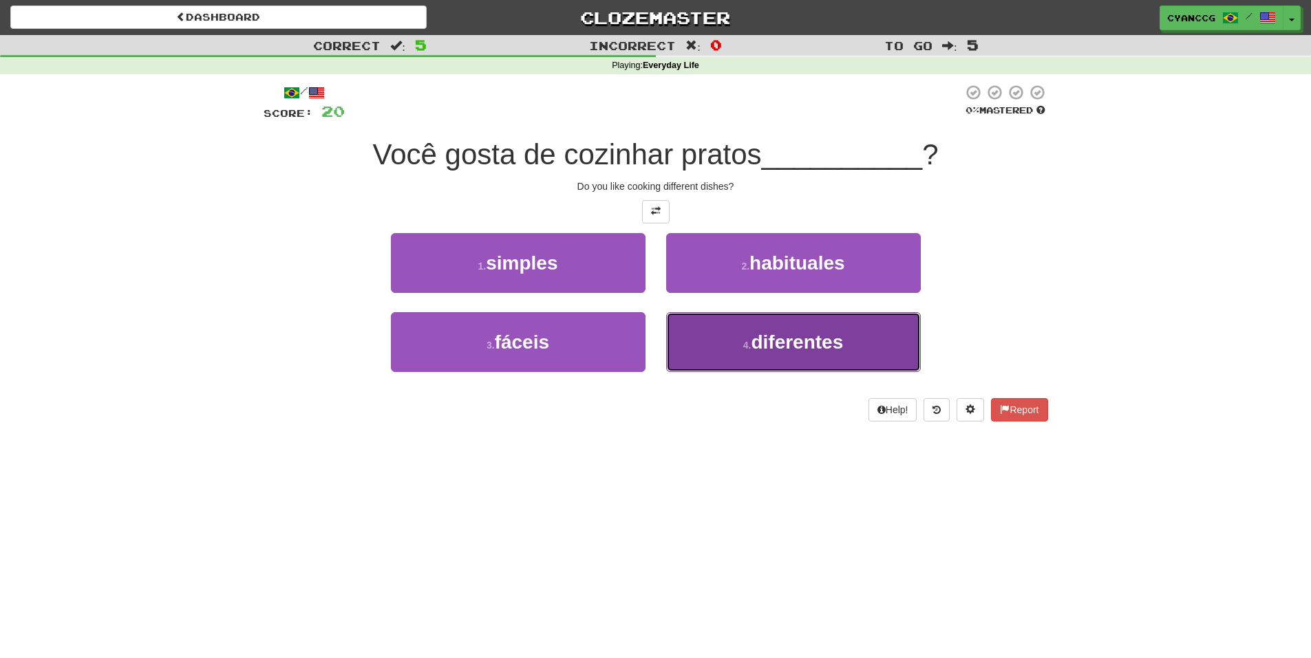
click at [747, 345] on small "4 ." at bounding box center [747, 345] width 8 height 11
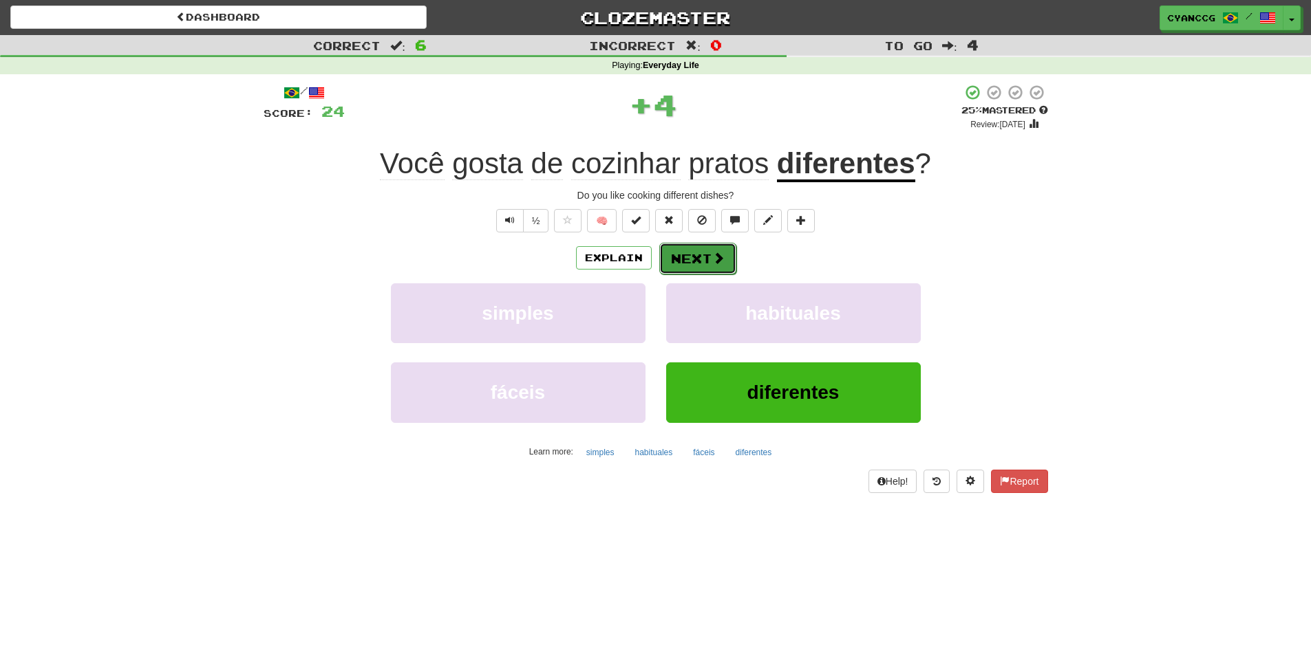
click at [708, 256] on button "Next" at bounding box center [697, 259] width 77 height 32
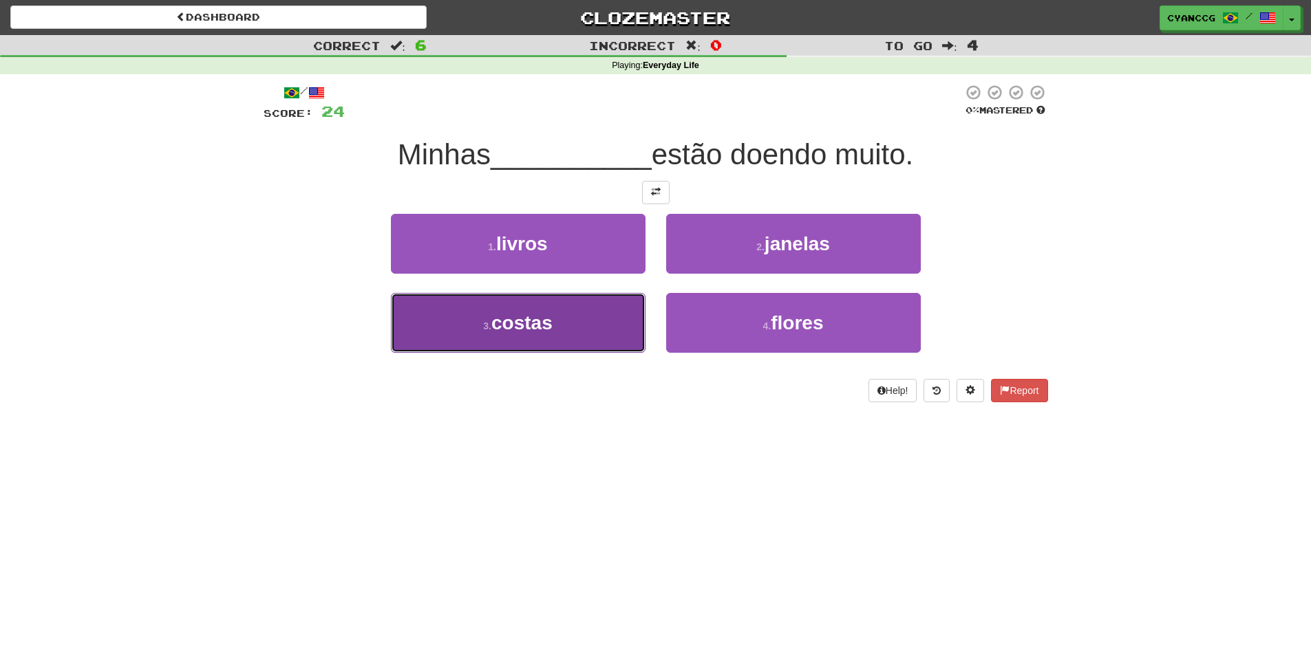
click at [589, 318] on button "3 . costas" at bounding box center [518, 323] width 255 height 60
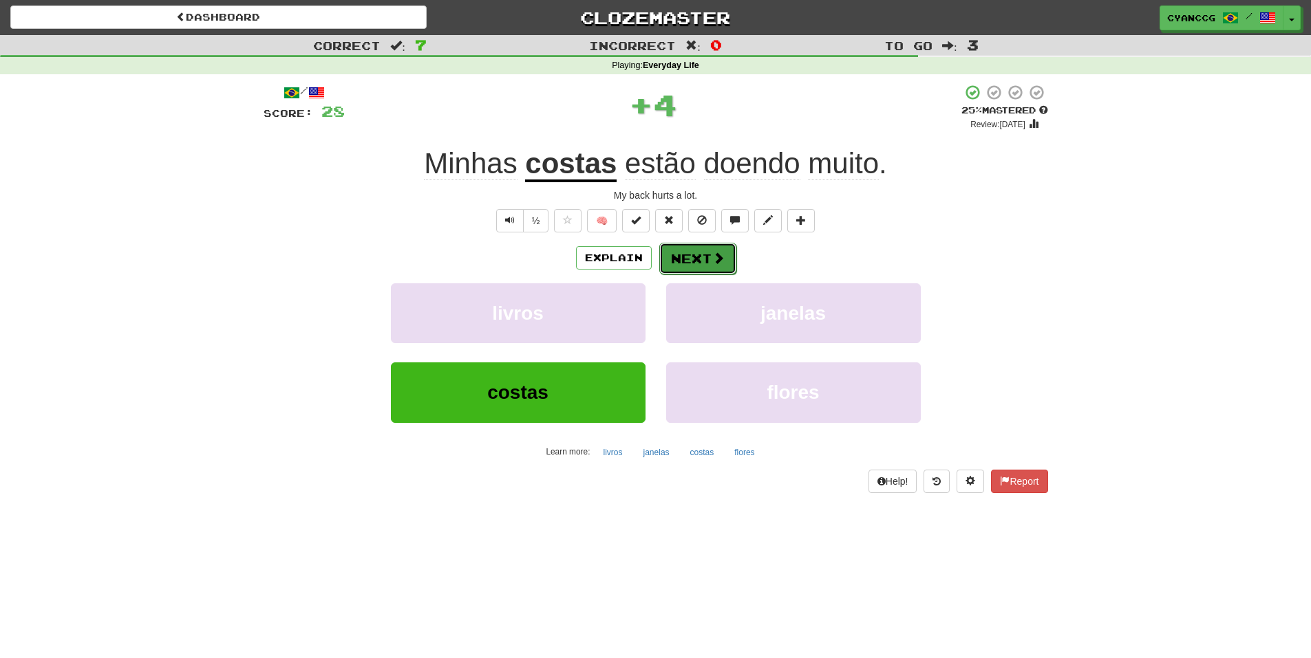
click at [687, 265] on button "Next" at bounding box center [697, 259] width 77 height 32
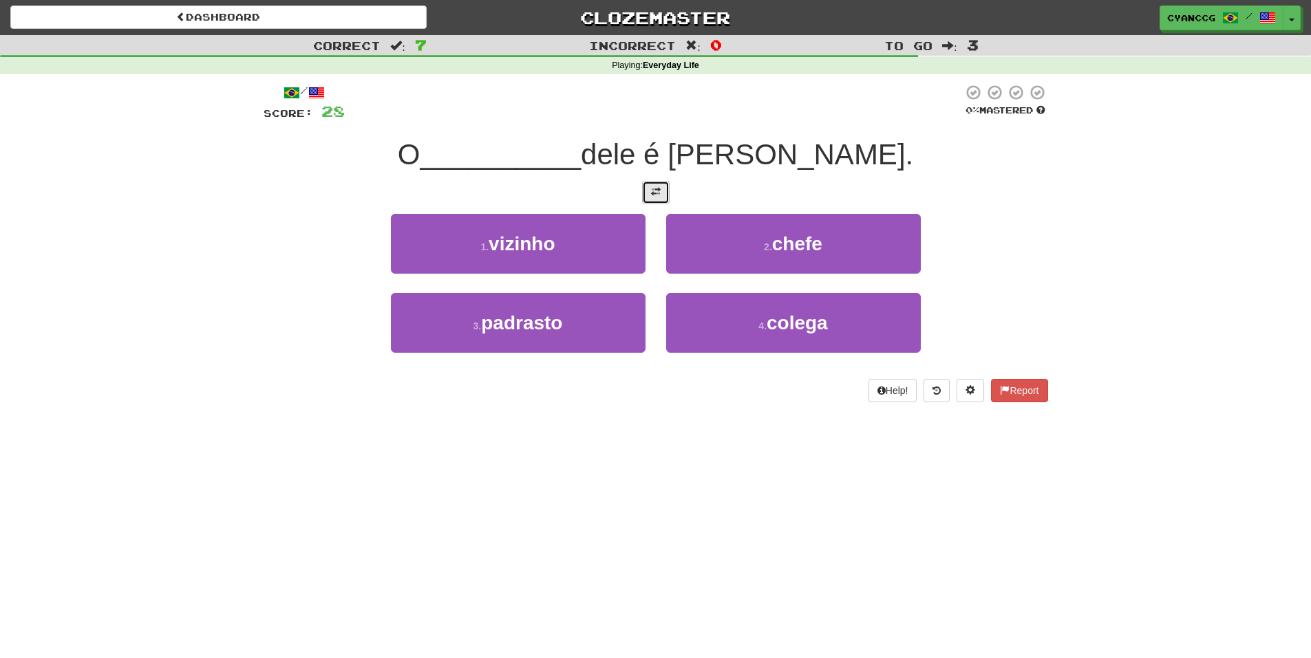
click at [653, 192] on span at bounding box center [656, 192] width 10 height 10
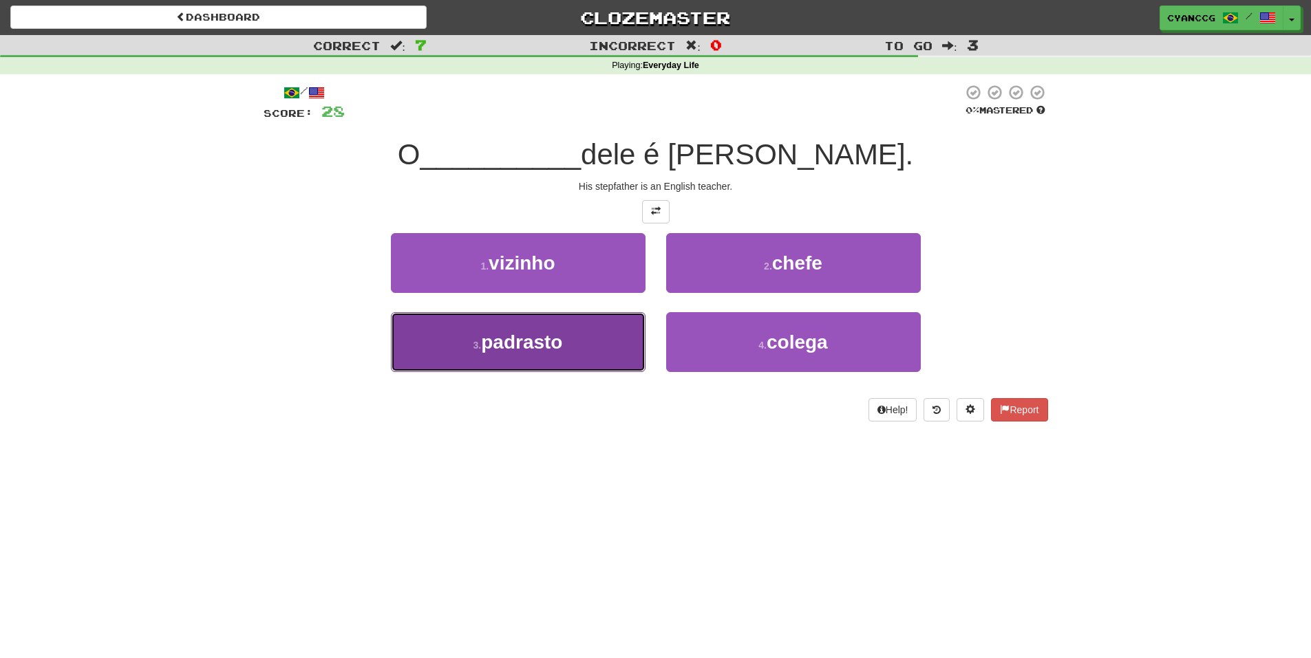
click at [610, 336] on button "3 . padrasto" at bounding box center [518, 342] width 255 height 60
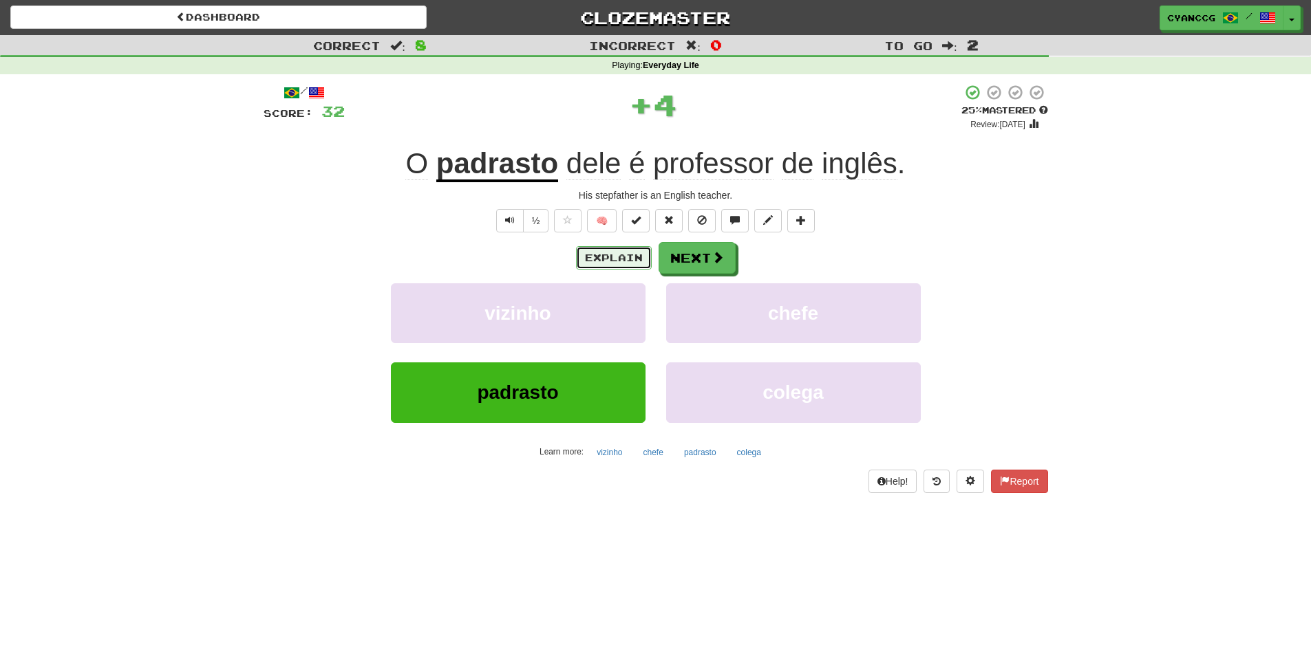
click at [616, 255] on button "Explain" at bounding box center [614, 257] width 76 height 23
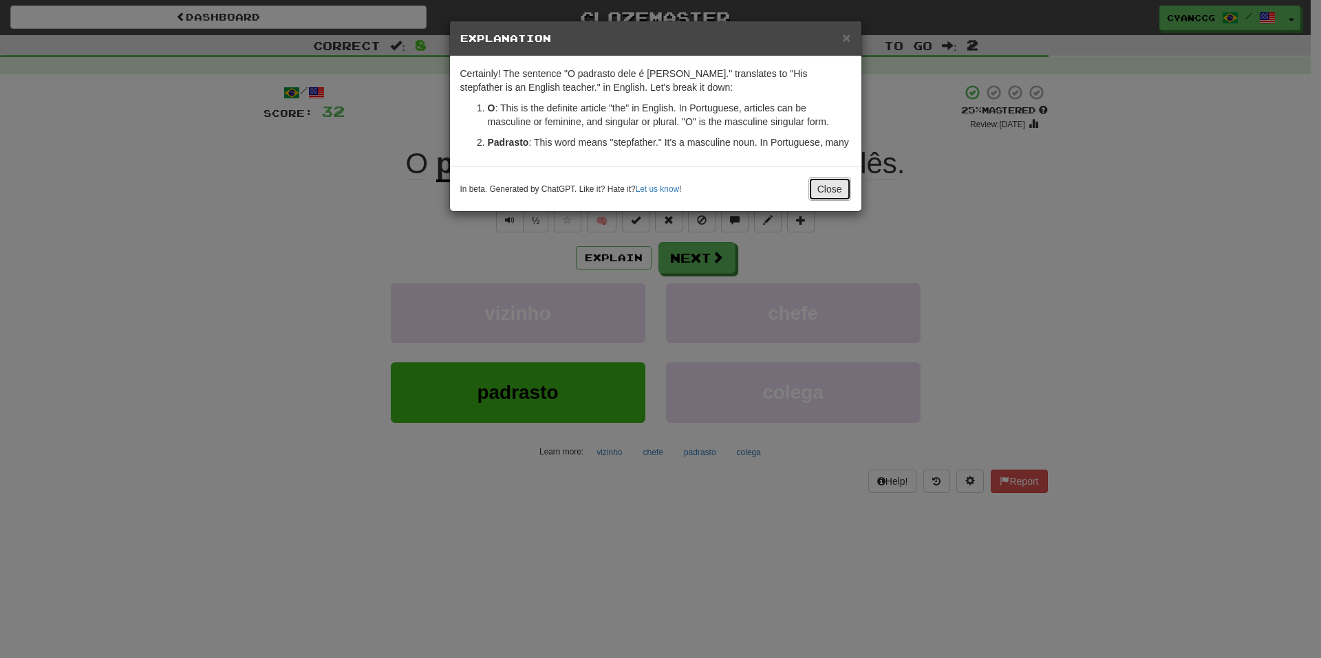
click at [814, 190] on button "Close" at bounding box center [829, 189] width 43 height 23
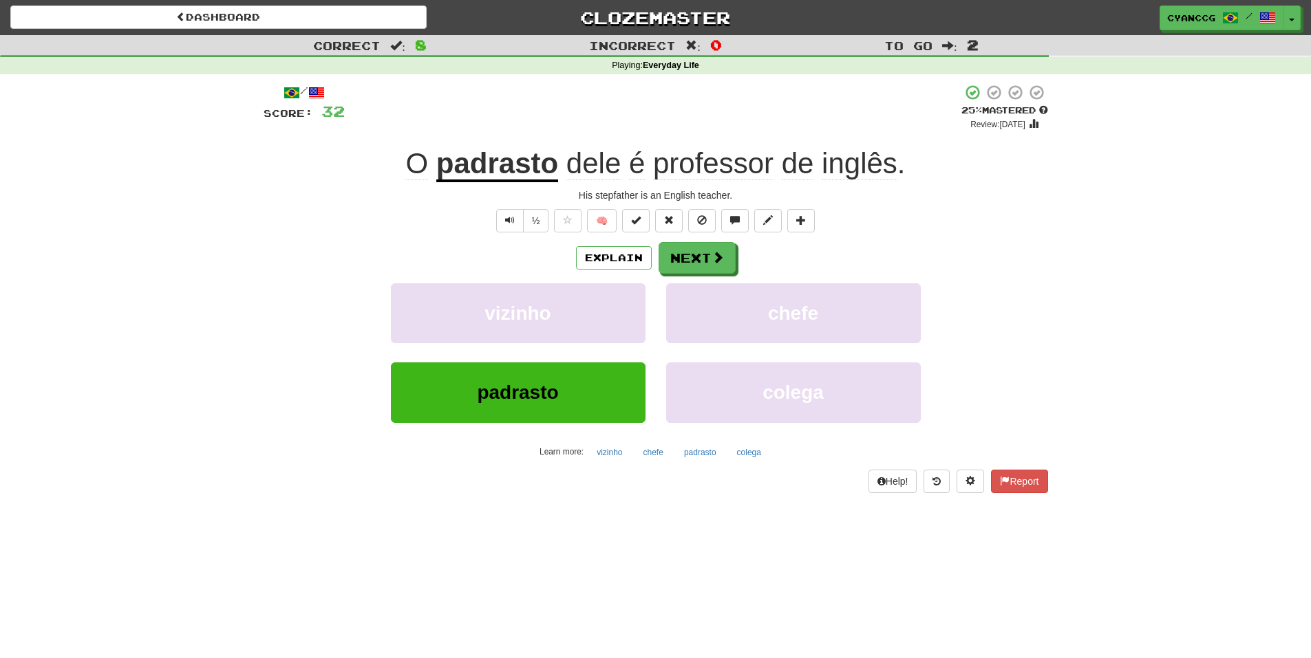
drag, startPoint x: 521, startPoint y: 183, endPoint x: 521, endPoint y: 174, distance: 8.9
click at [521, 180] on div "/ Score: 32 + 4 25 % Mastered Review: 2025-09-17 O padrasto dele é professor de…" at bounding box center [656, 288] width 784 height 409
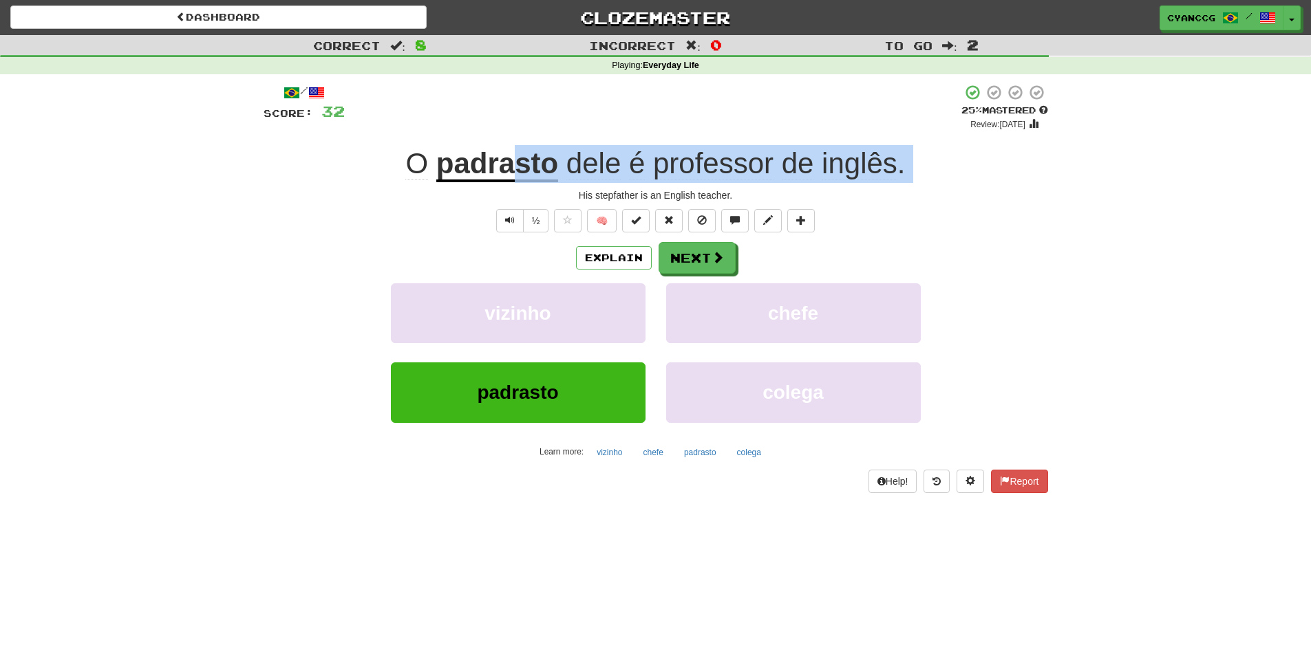
click at [521, 173] on u "padrasto" at bounding box center [497, 164] width 122 height 35
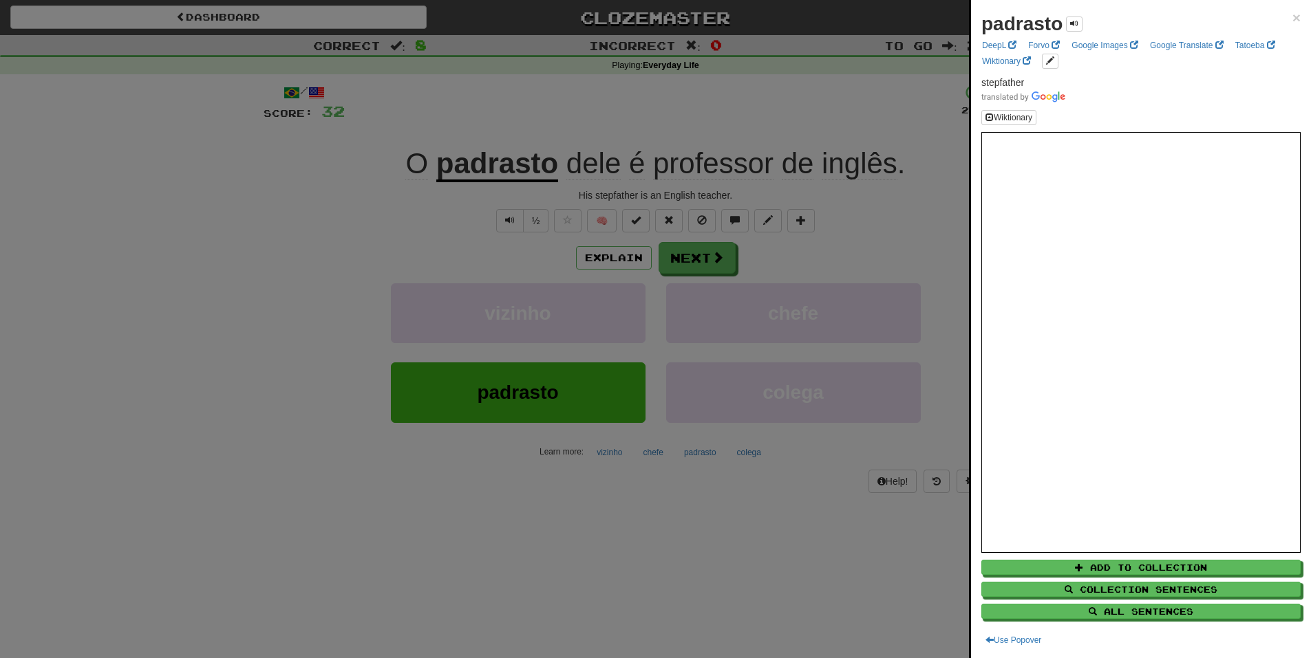
click at [1279, 19] on div "padrasto ×" at bounding box center [1140, 24] width 319 height 28
click at [1292, 19] on span "×" at bounding box center [1296, 18] width 8 height 16
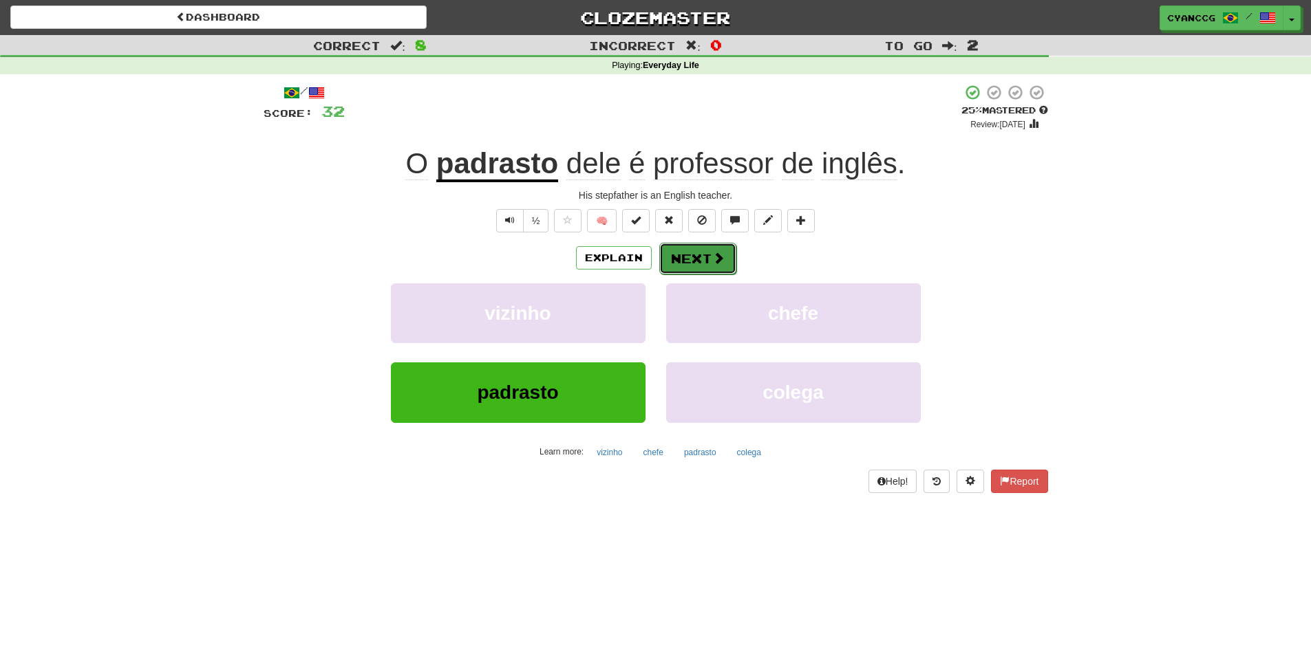
click at [683, 259] on button "Next" at bounding box center [697, 259] width 77 height 32
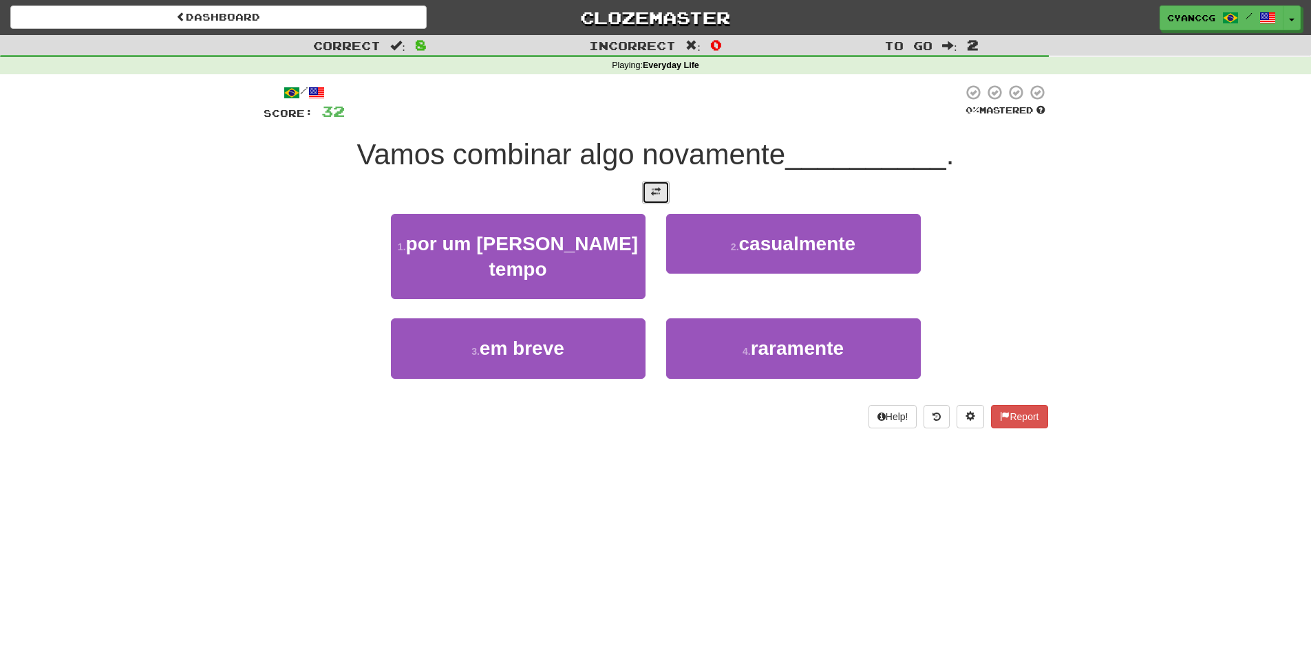
click at [661, 196] on button at bounding box center [656, 192] width 28 height 23
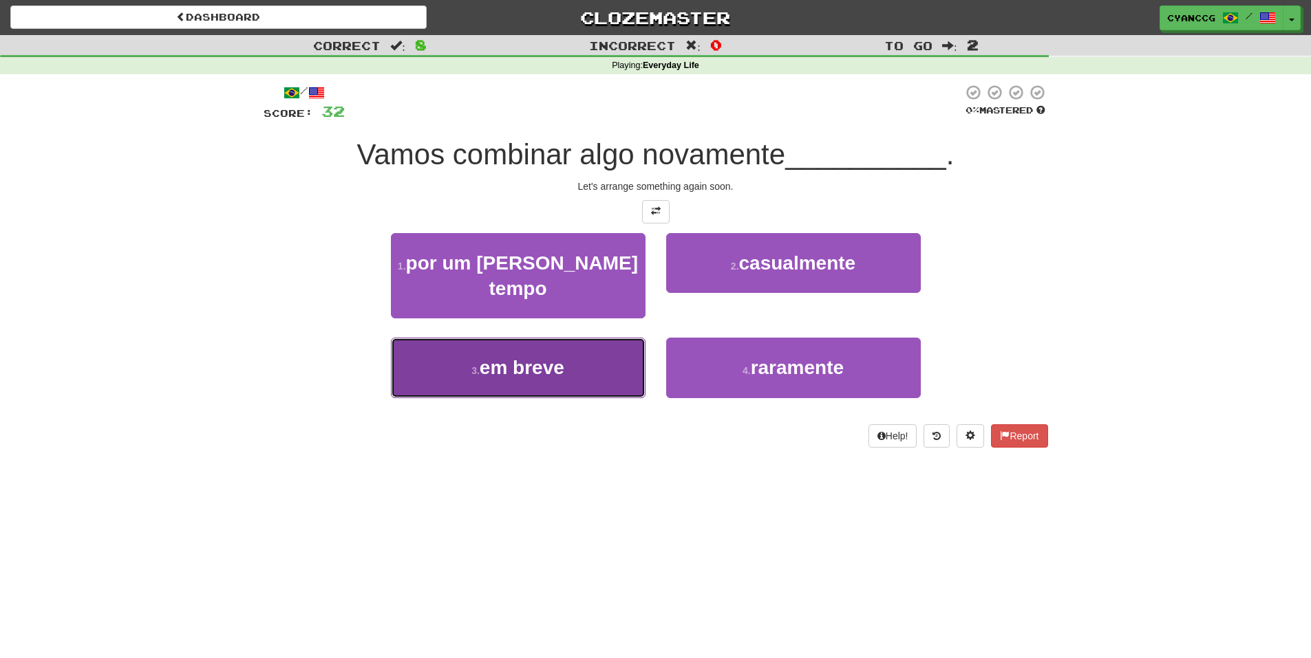
click at [619, 365] on button "3 . em breve" at bounding box center [518, 368] width 255 height 60
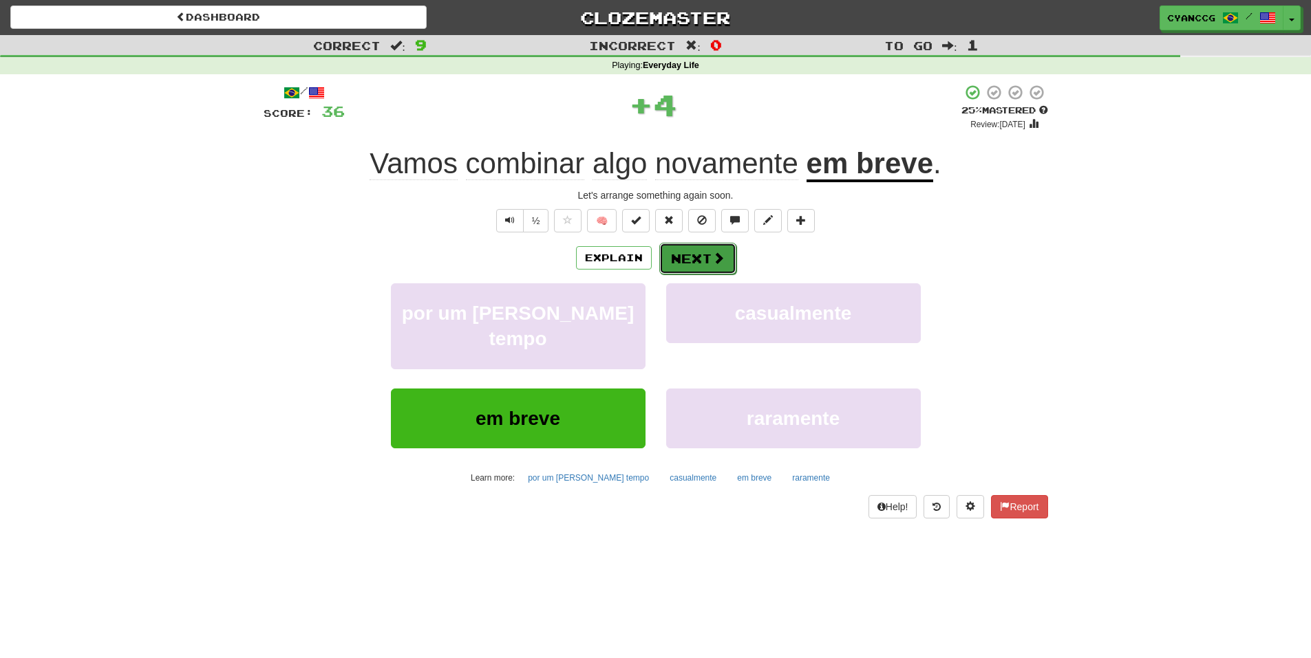
click at [709, 266] on button "Next" at bounding box center [697, 259] width 77 height 32
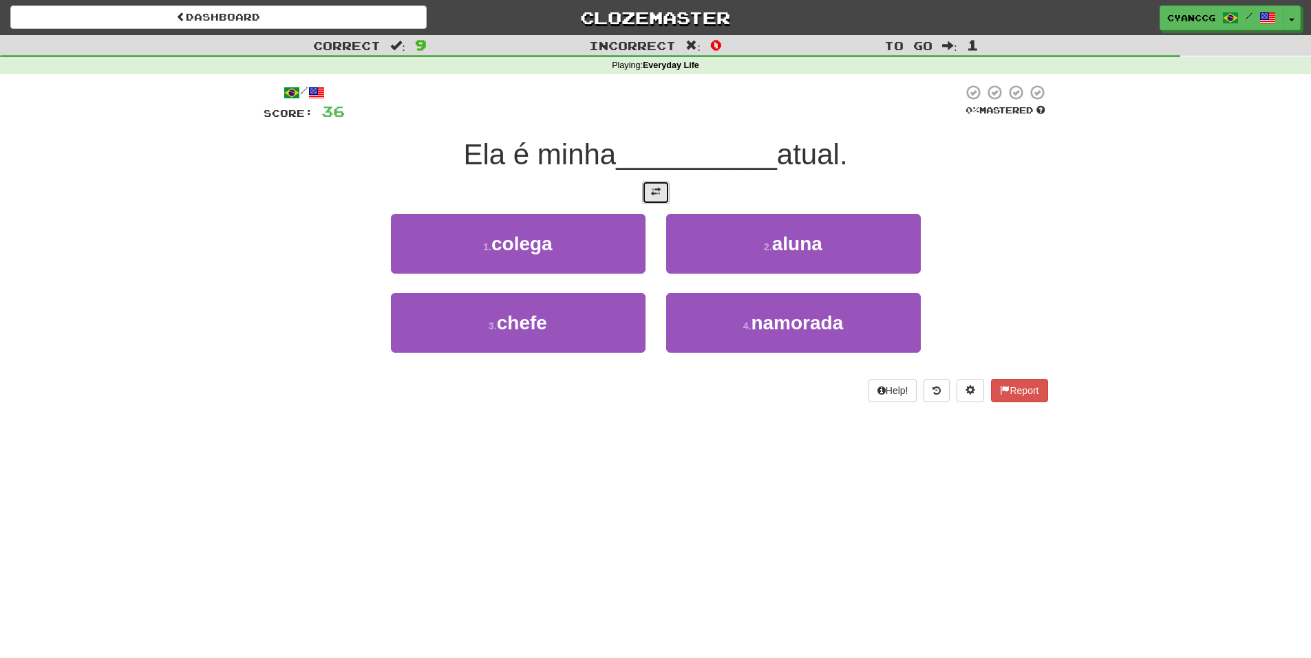
click at [652, 192] on span at bounding box center [656, 192] width 10 height 10
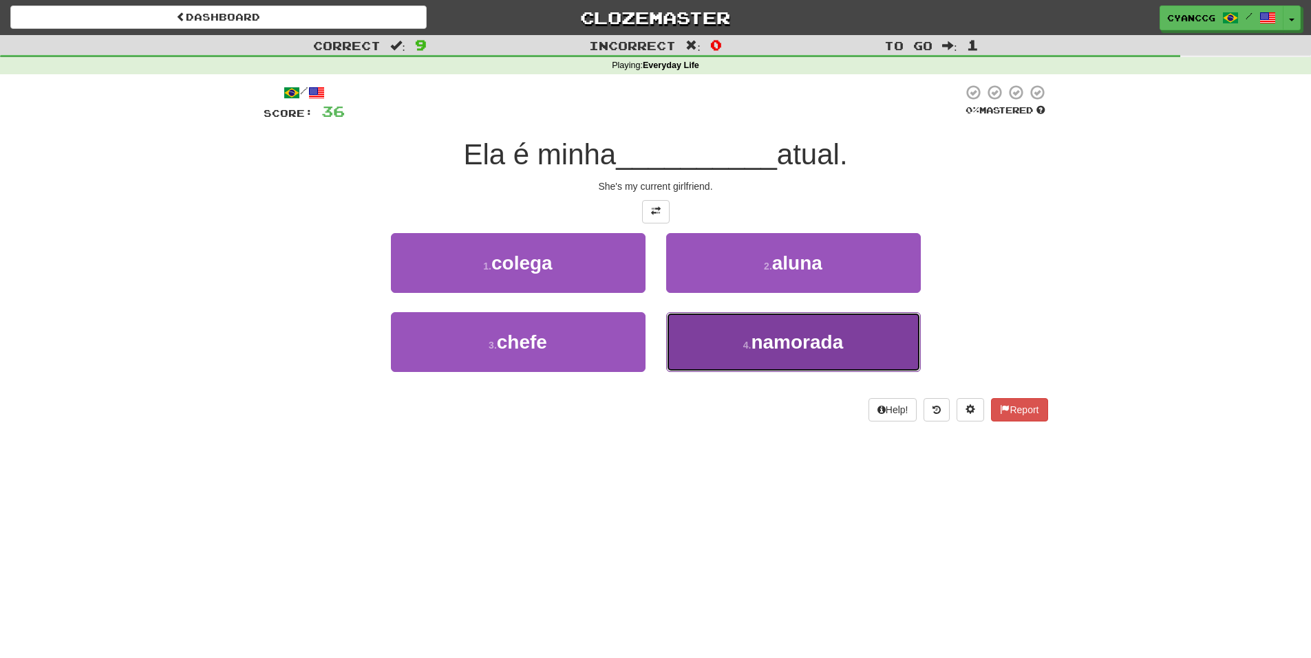
click at [735, 347] on button "4 . namorada" at bounding box center [793, 342] width 255 height 60
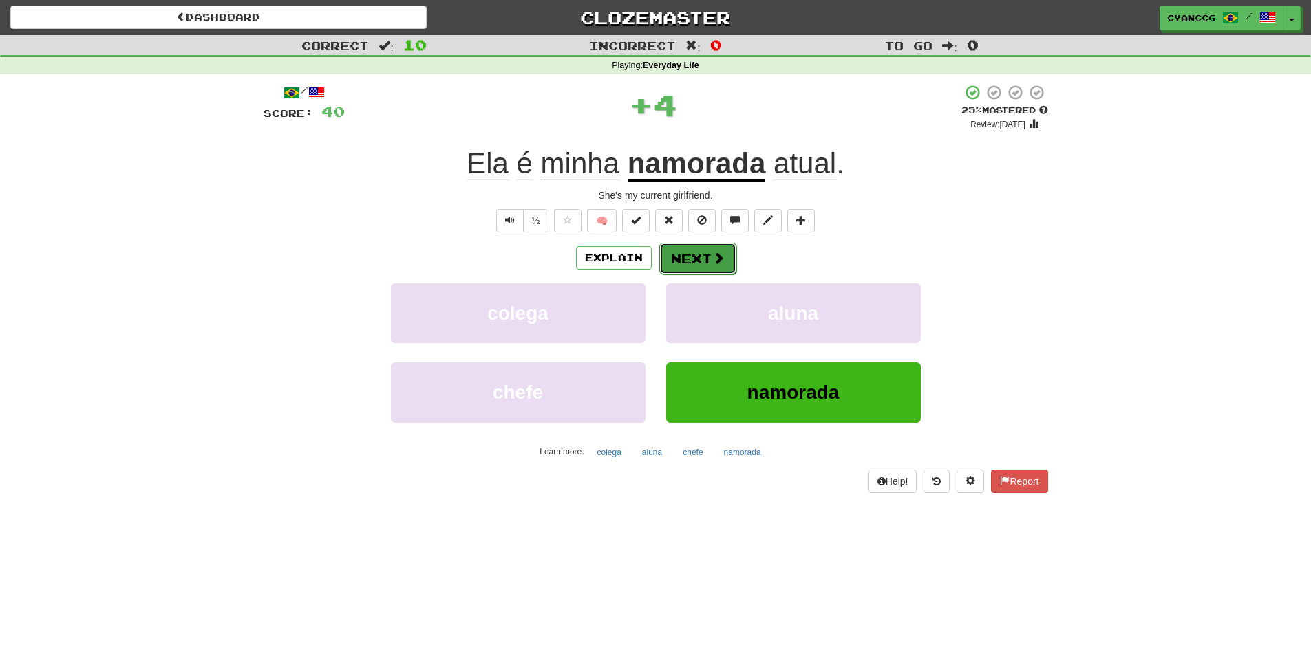
click at [705, 254] on button "Next" at bounding box center [697, 259] width 77 height 32
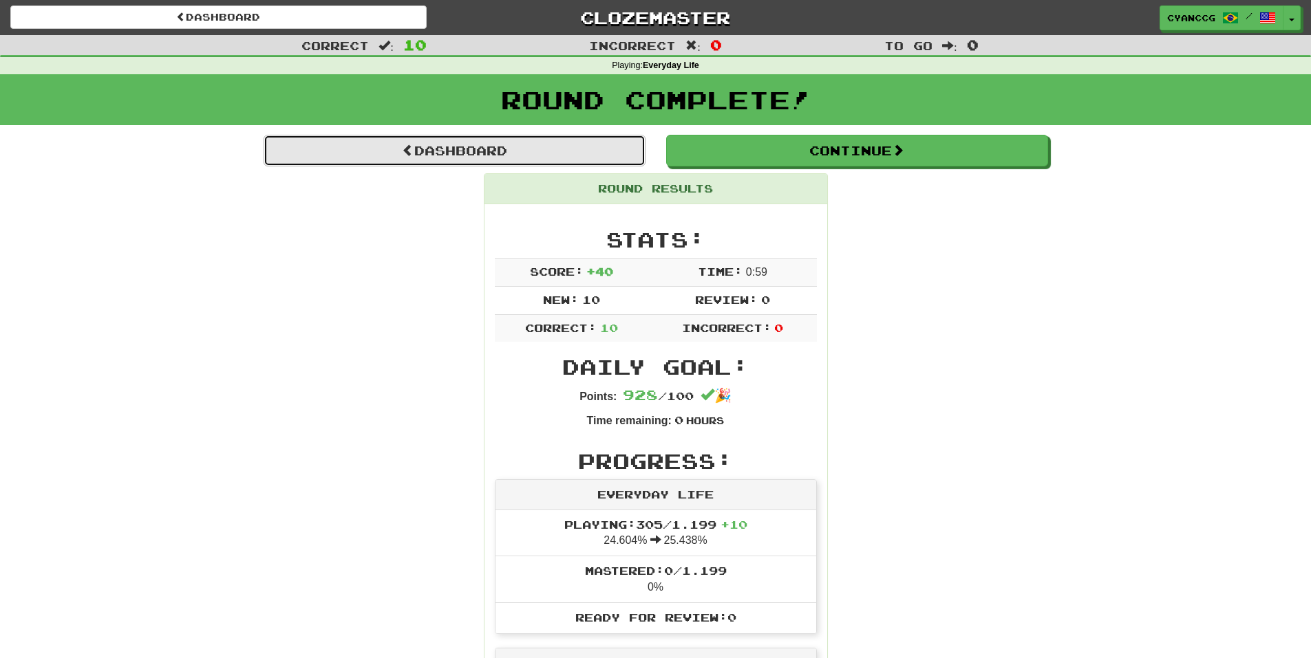
click at [402, 156] on span at bounding box center [408, 150] width 12 height 12
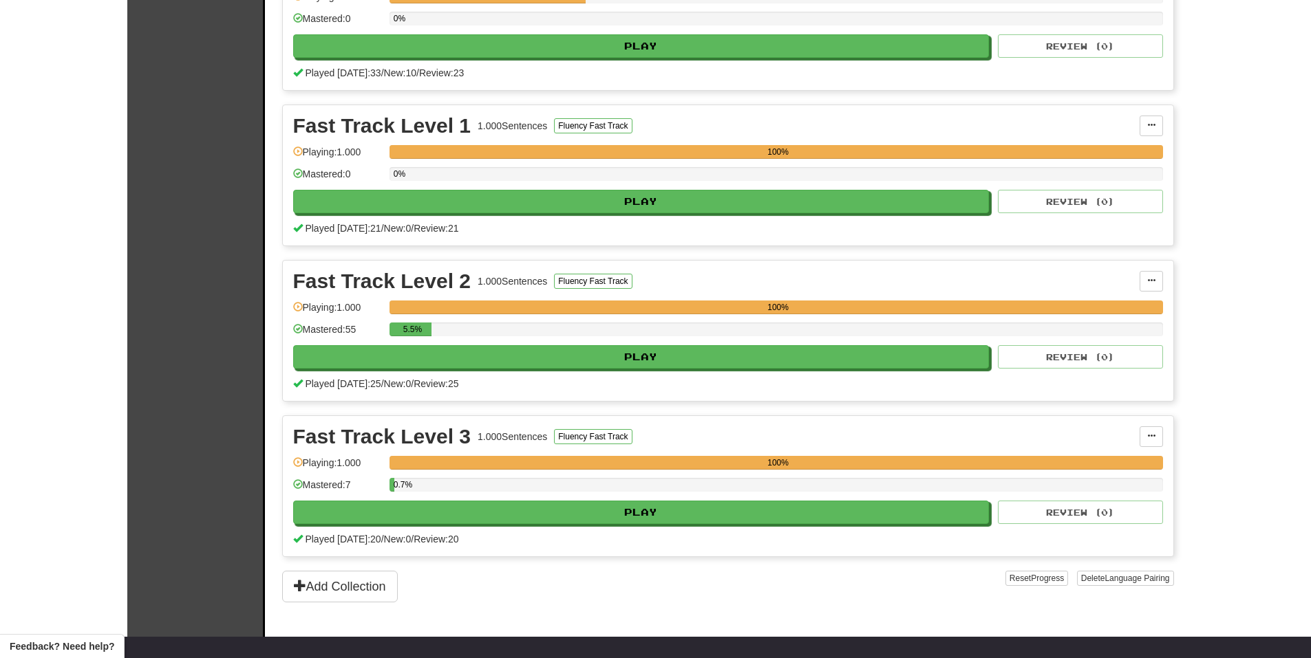
scroll to position [413, 0]
